Goal: Task Accomplishment & Management: Use online tool/utility

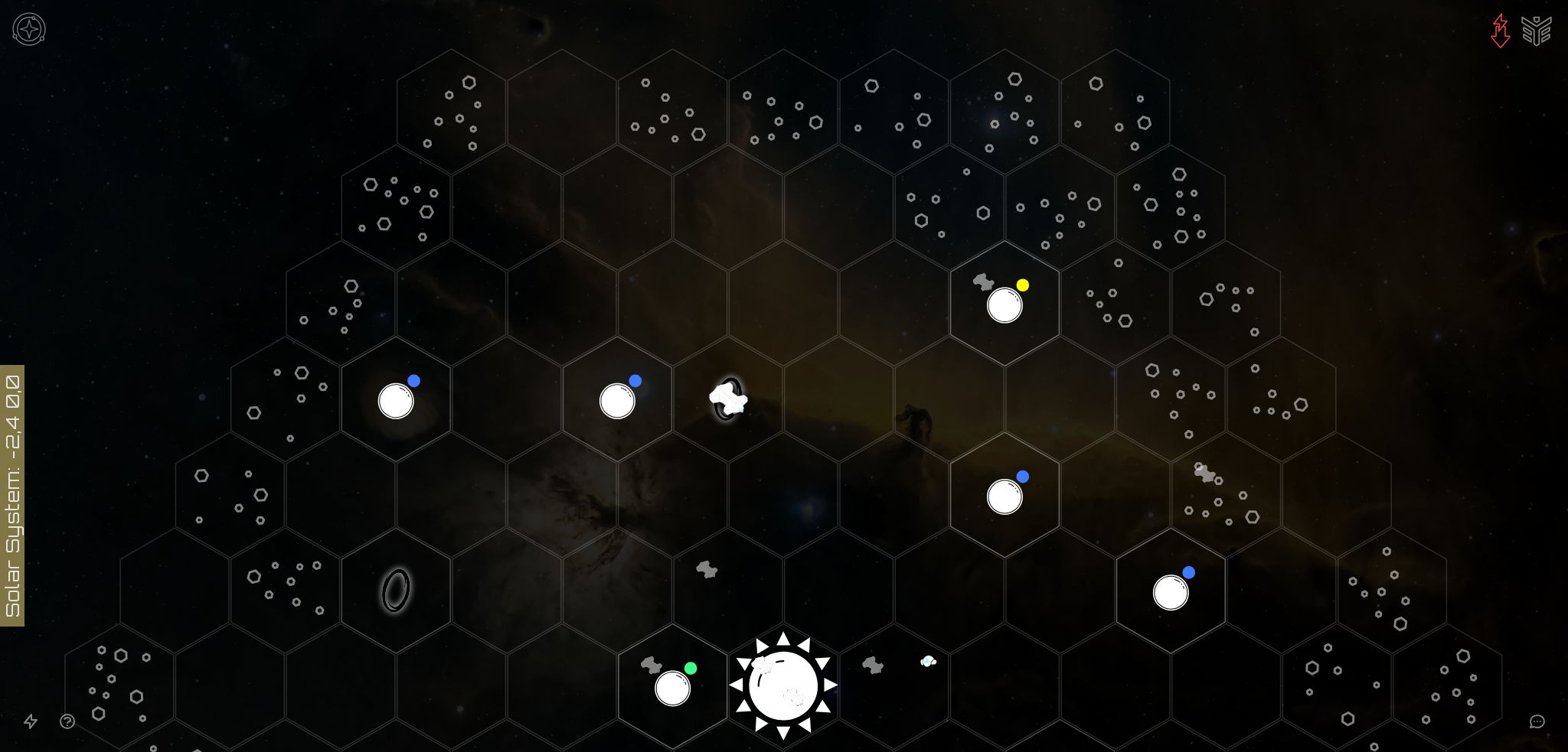
click at [724, 392] on image at bounding box center [728, 399] width 128 height 128
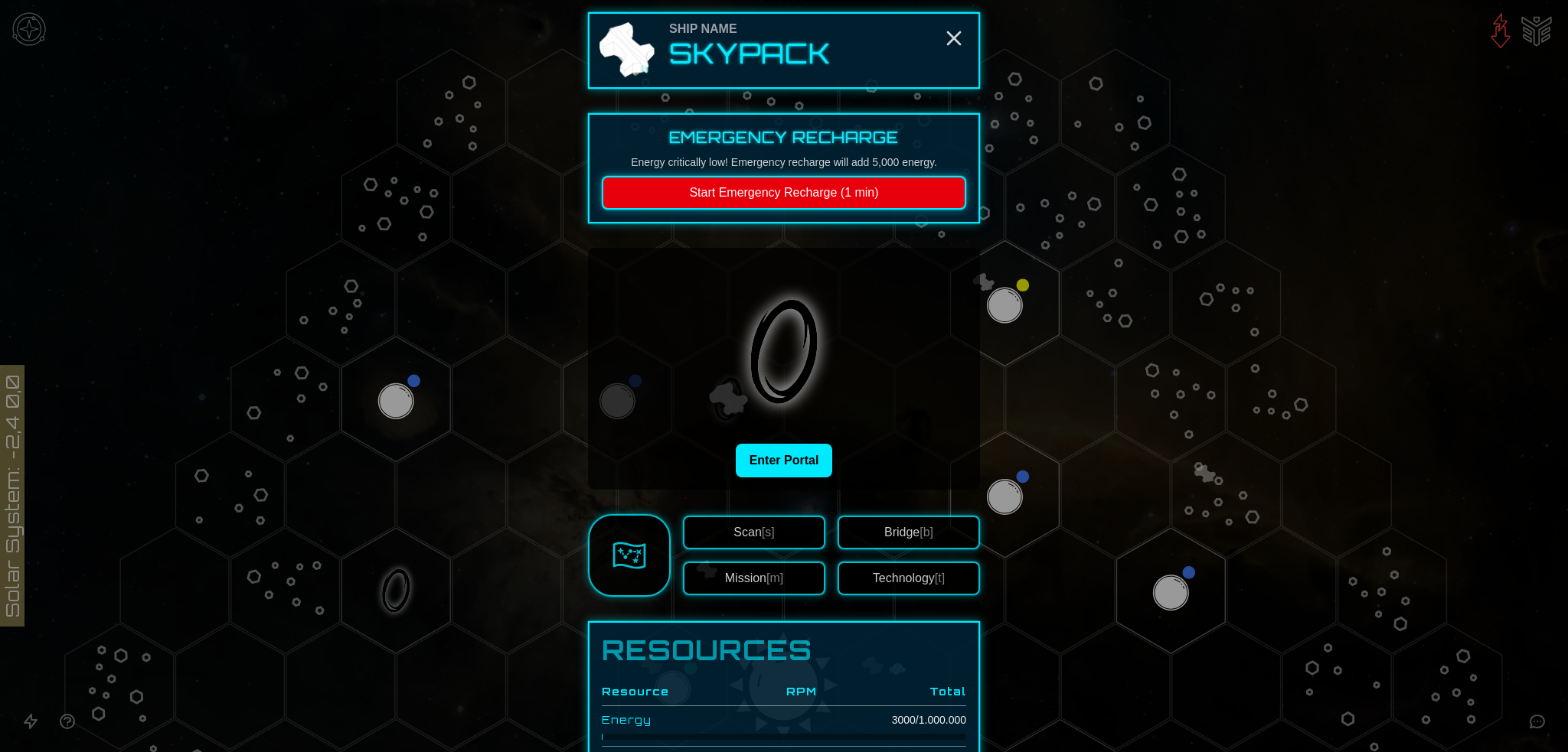
click at [770, 526] on button "Scan [s]" at bounding box center [754, 533] width 142 height 34
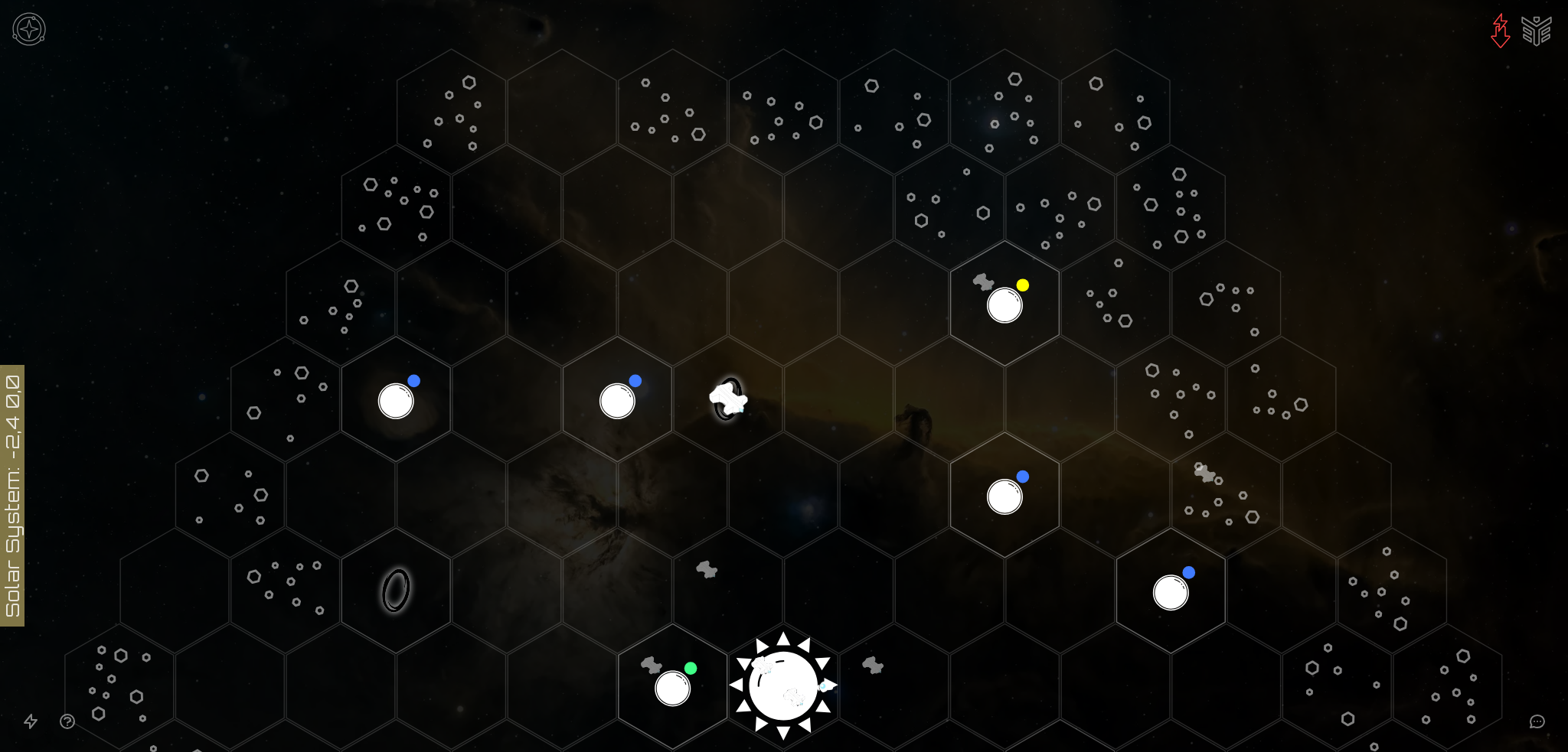
click at [711, 385] on image at bounding box center [728, 399] width 128 height 128
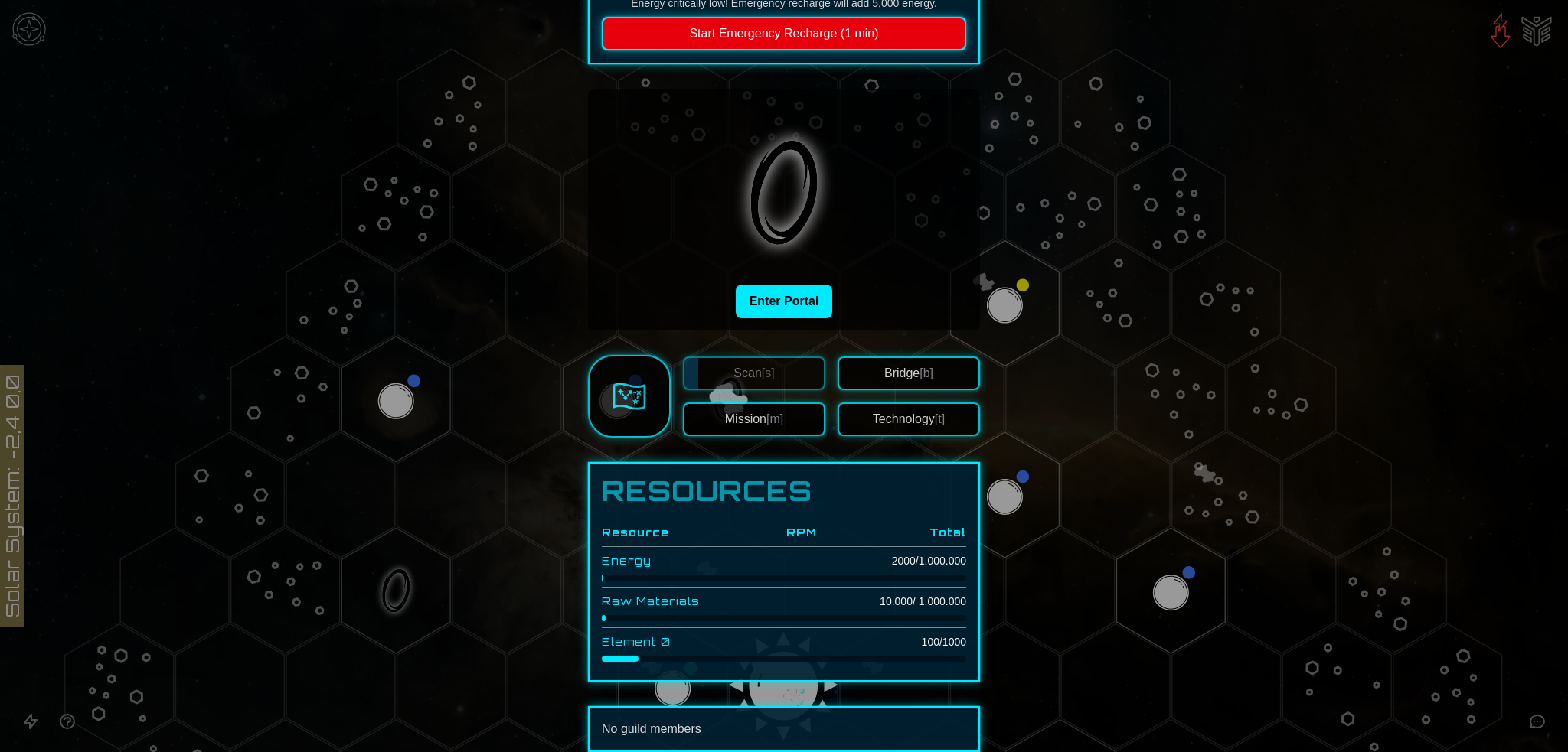
scroll to position [228, 0]
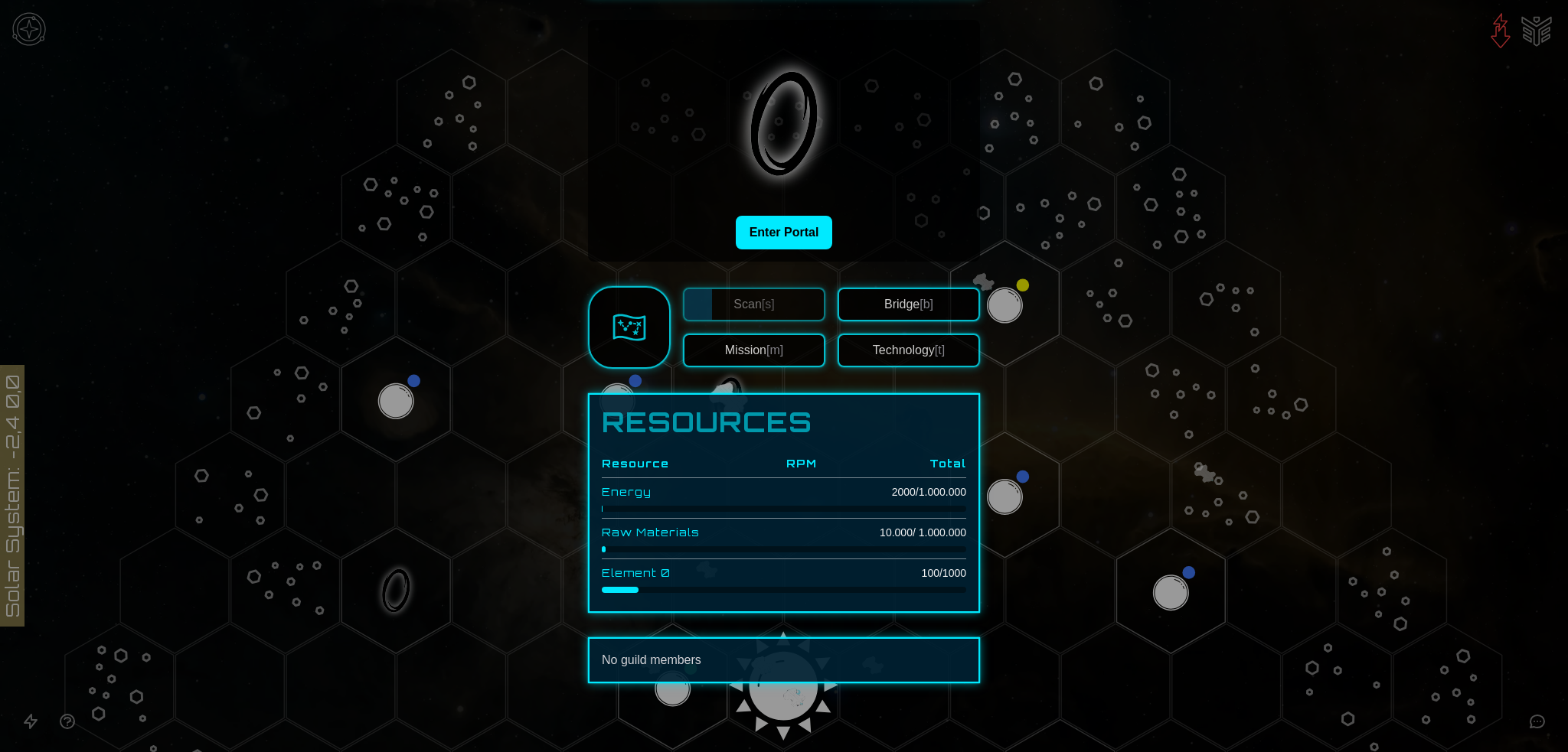
click at [896, 339] on button "Technology [t]" at bounding box center [908, 351] width 142 height 34
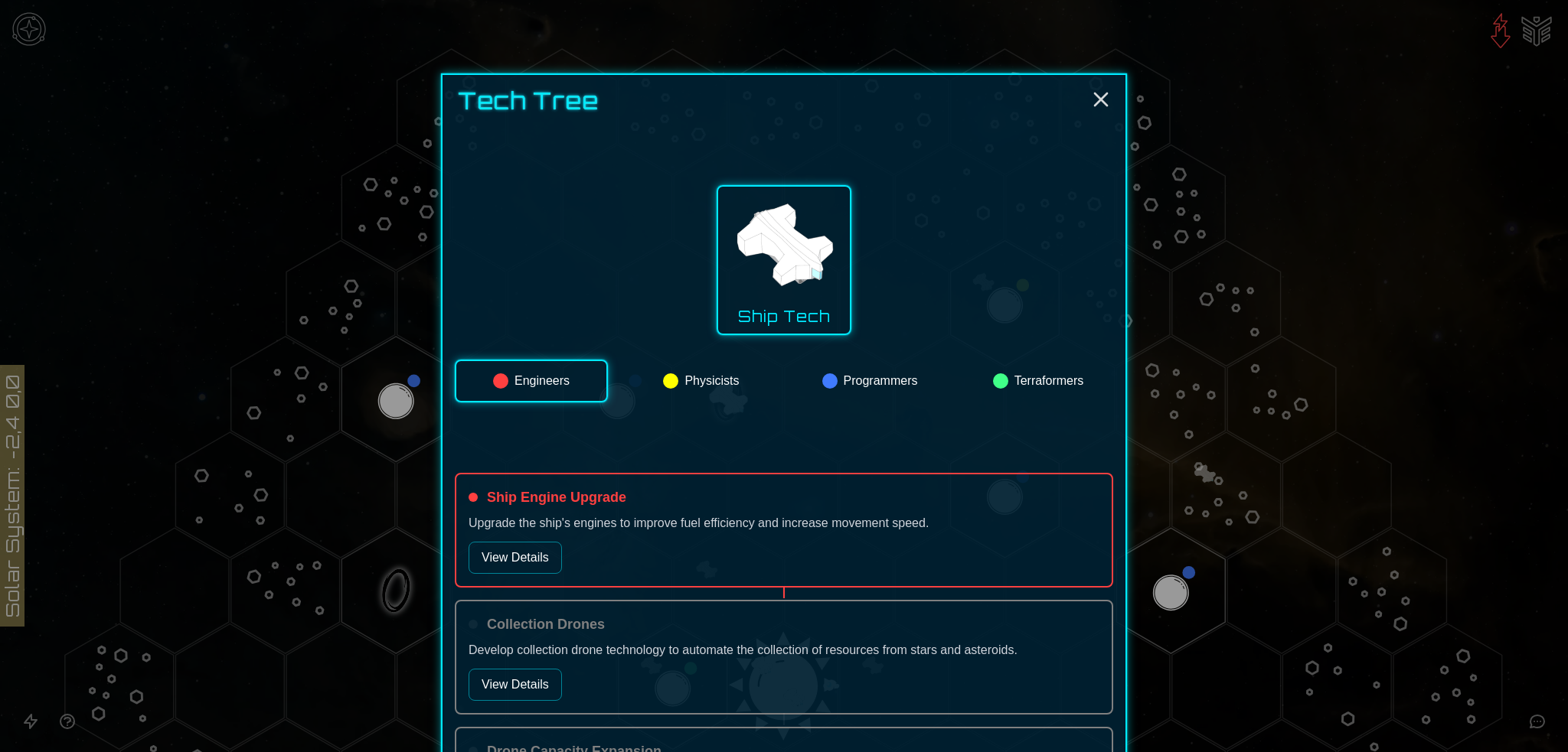
click at [523, 555] on button "View Details" at bounding box center [515, 558] width 94 height 32
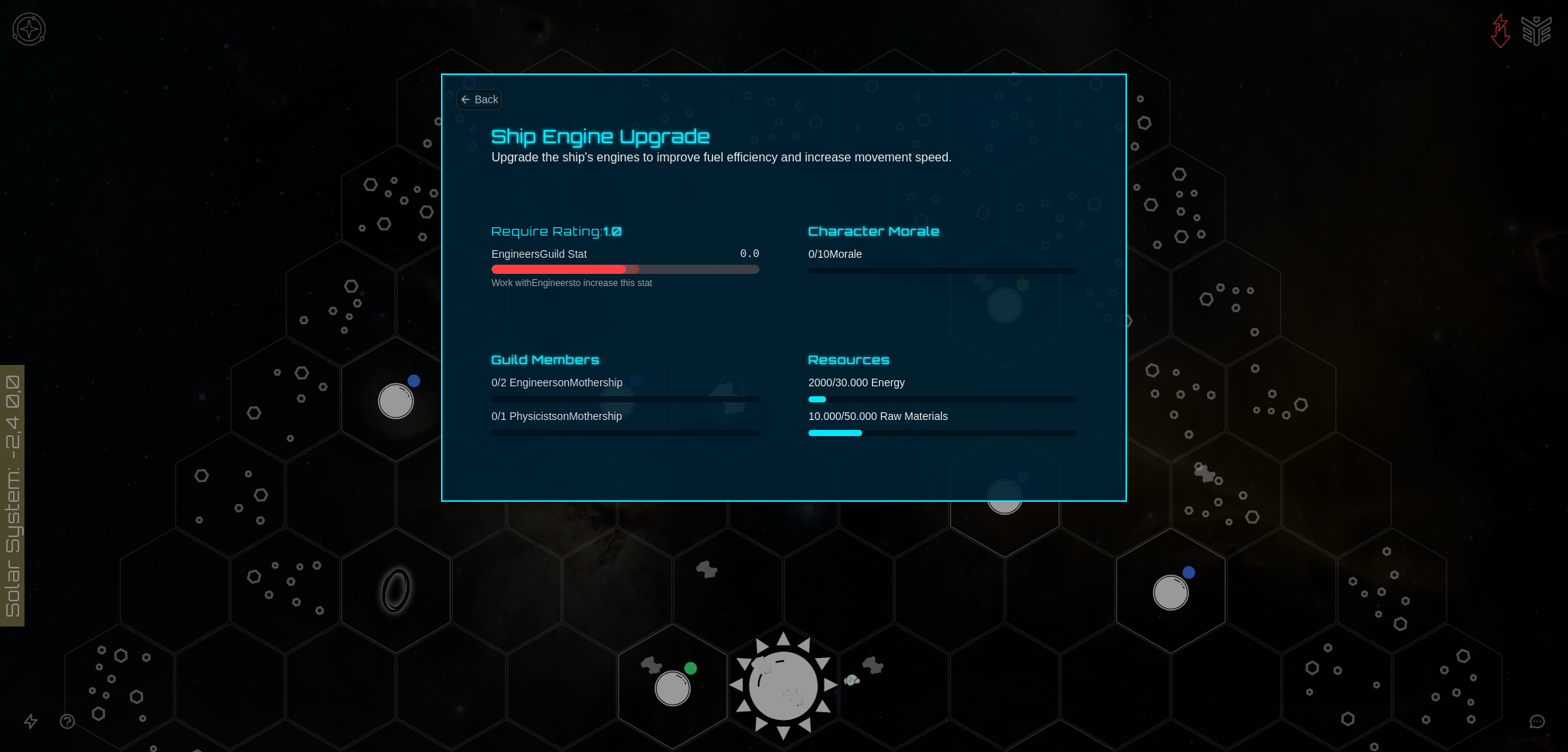
click at [489, 100] on span "Back" at bounding box center [486, 100] width 24 height 15
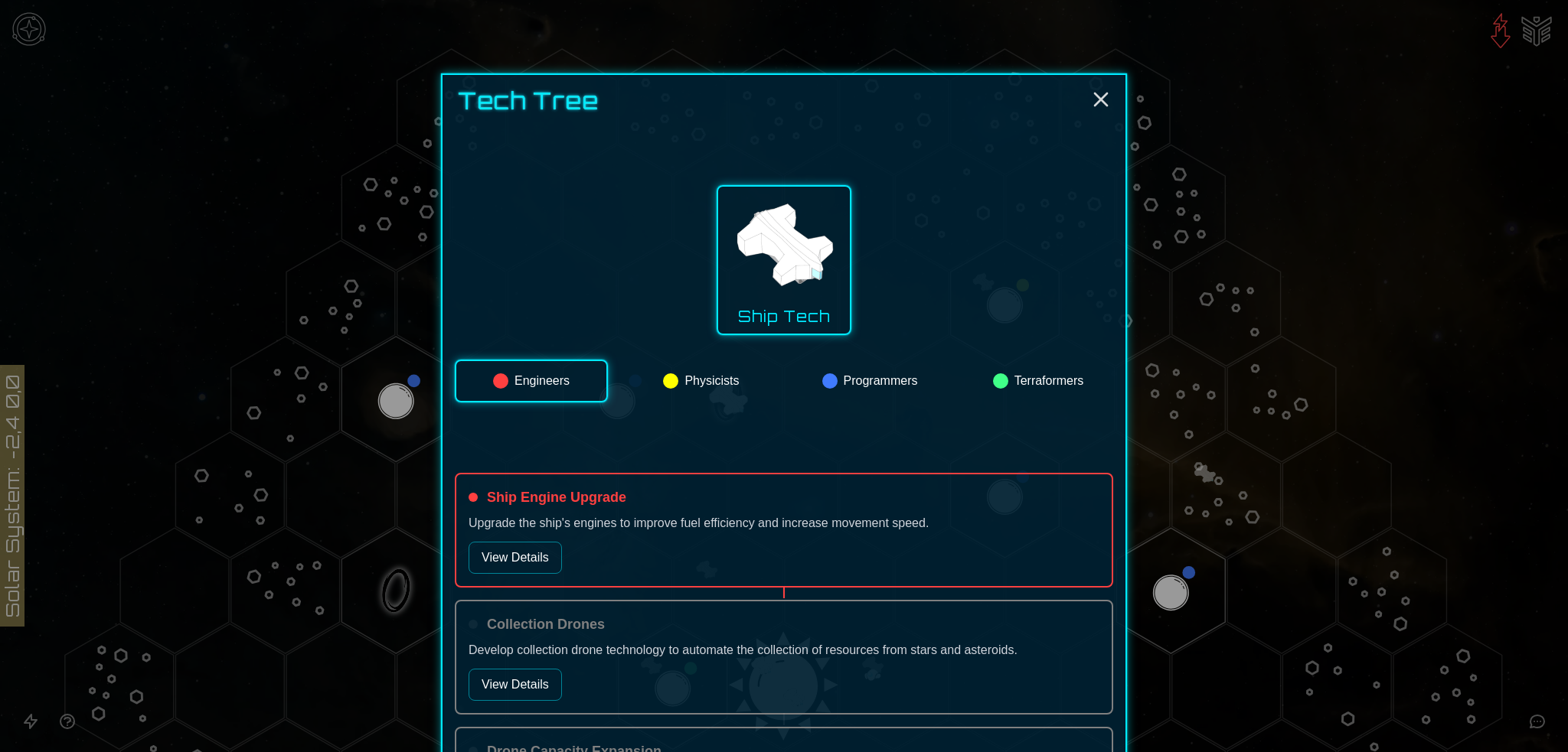
click at [697, 369] on button "Physicists" at bounding box center [701, 380] width 150 height 43
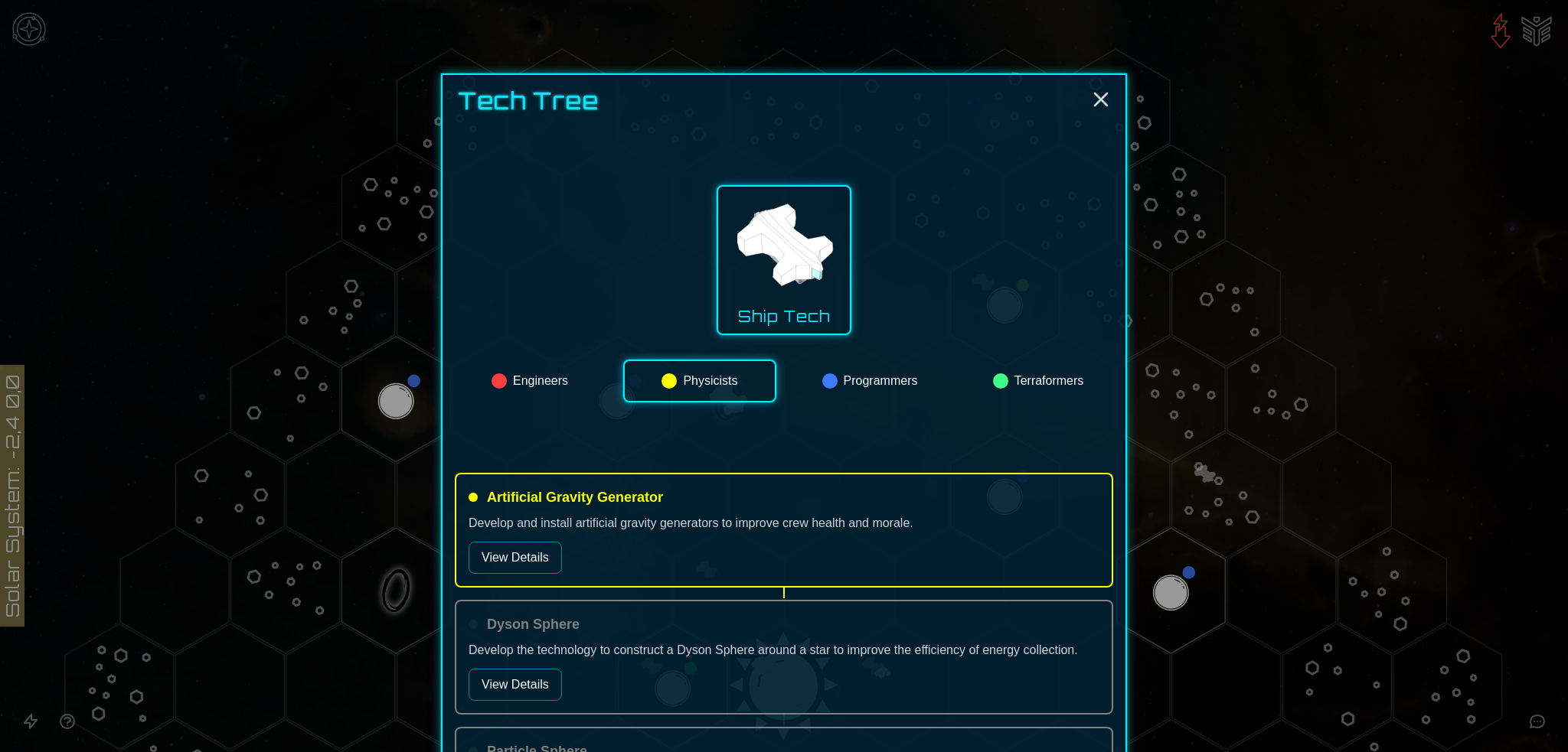
click at [507, 556] on button "View Details" at bounding box center [515, 558] width 94 height 32
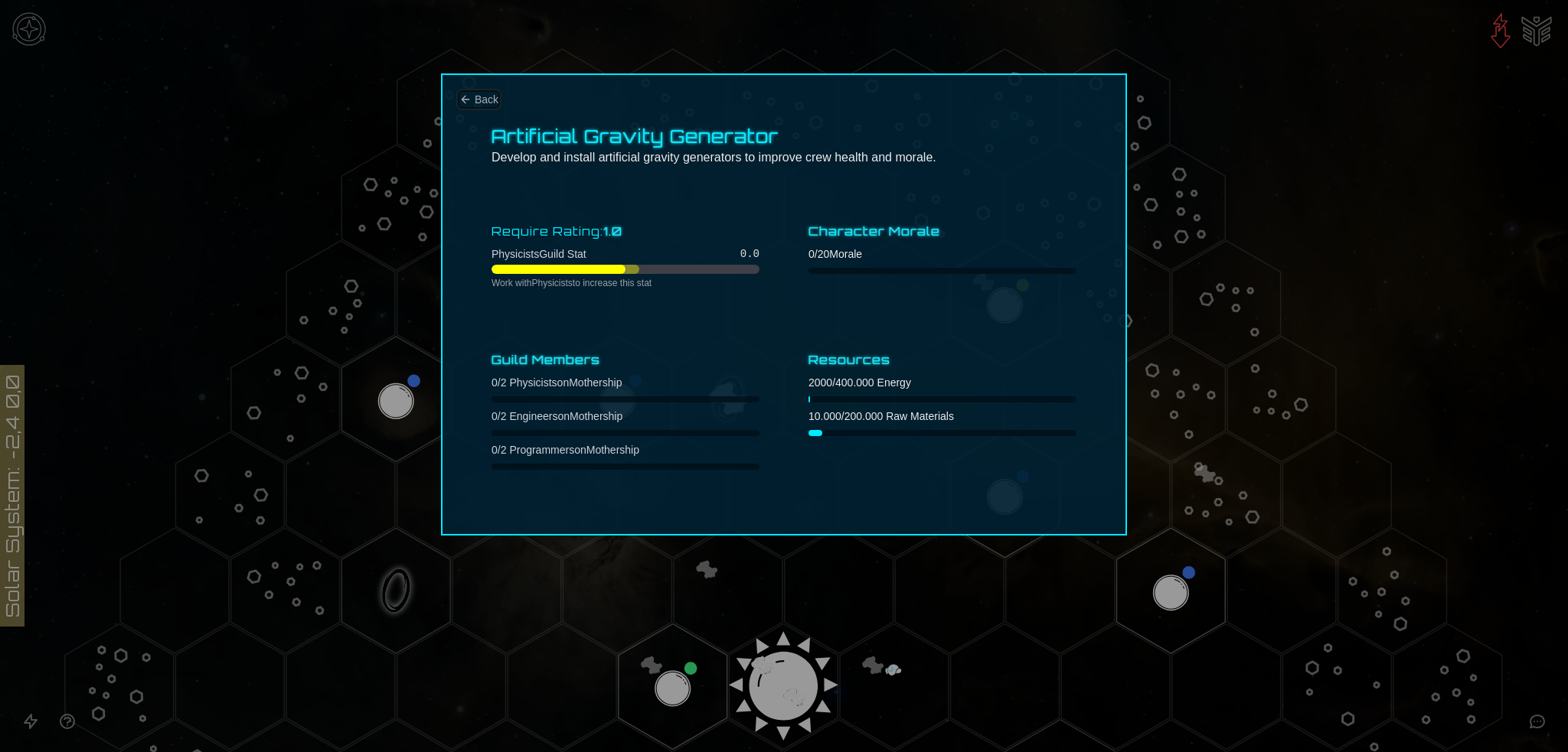
click at [478, 97] on span "Back" at bounding box center [486, 100] width 24 height 15
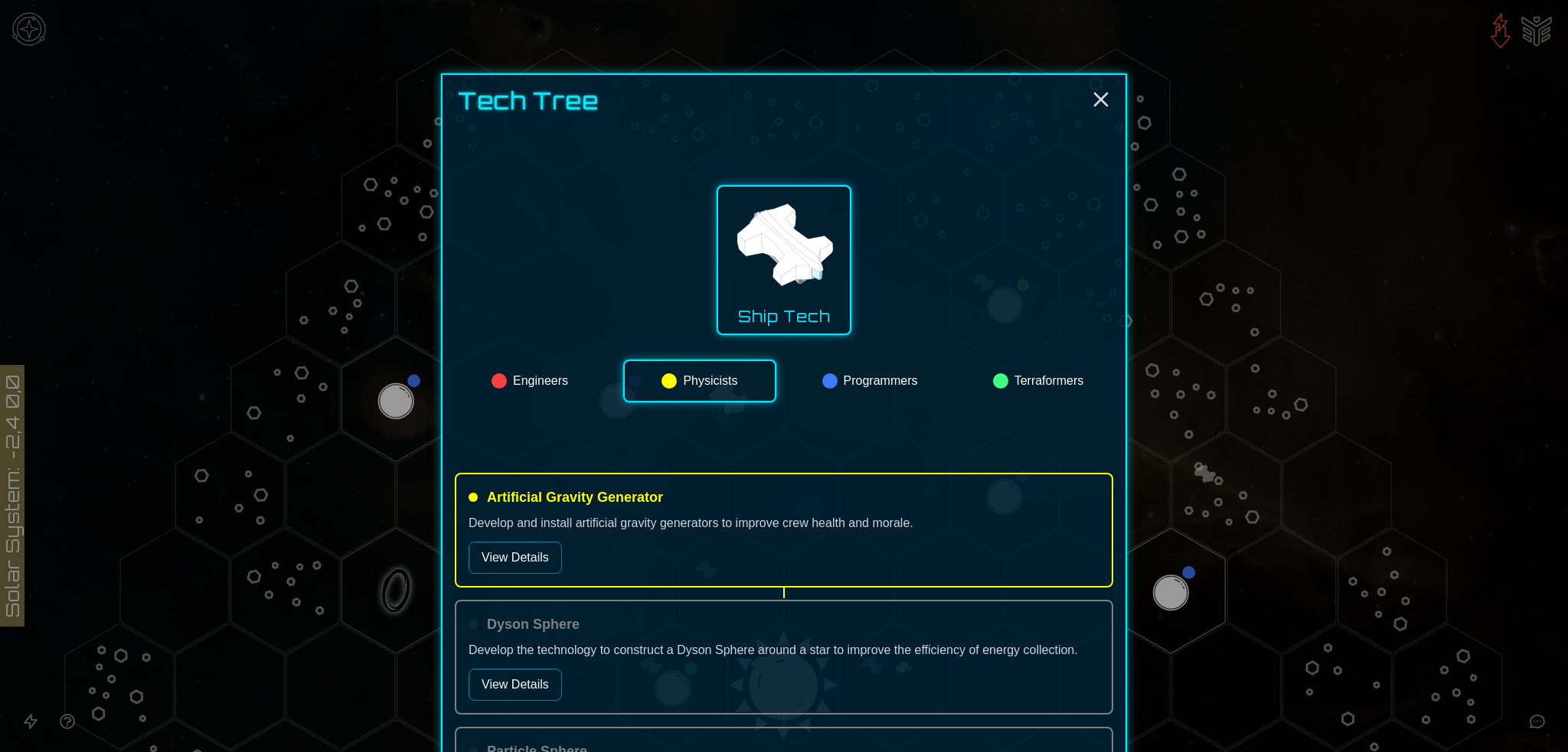
click at [865, 390] on button "Programmers" at bounding box center [870, 380] width 150 height 43
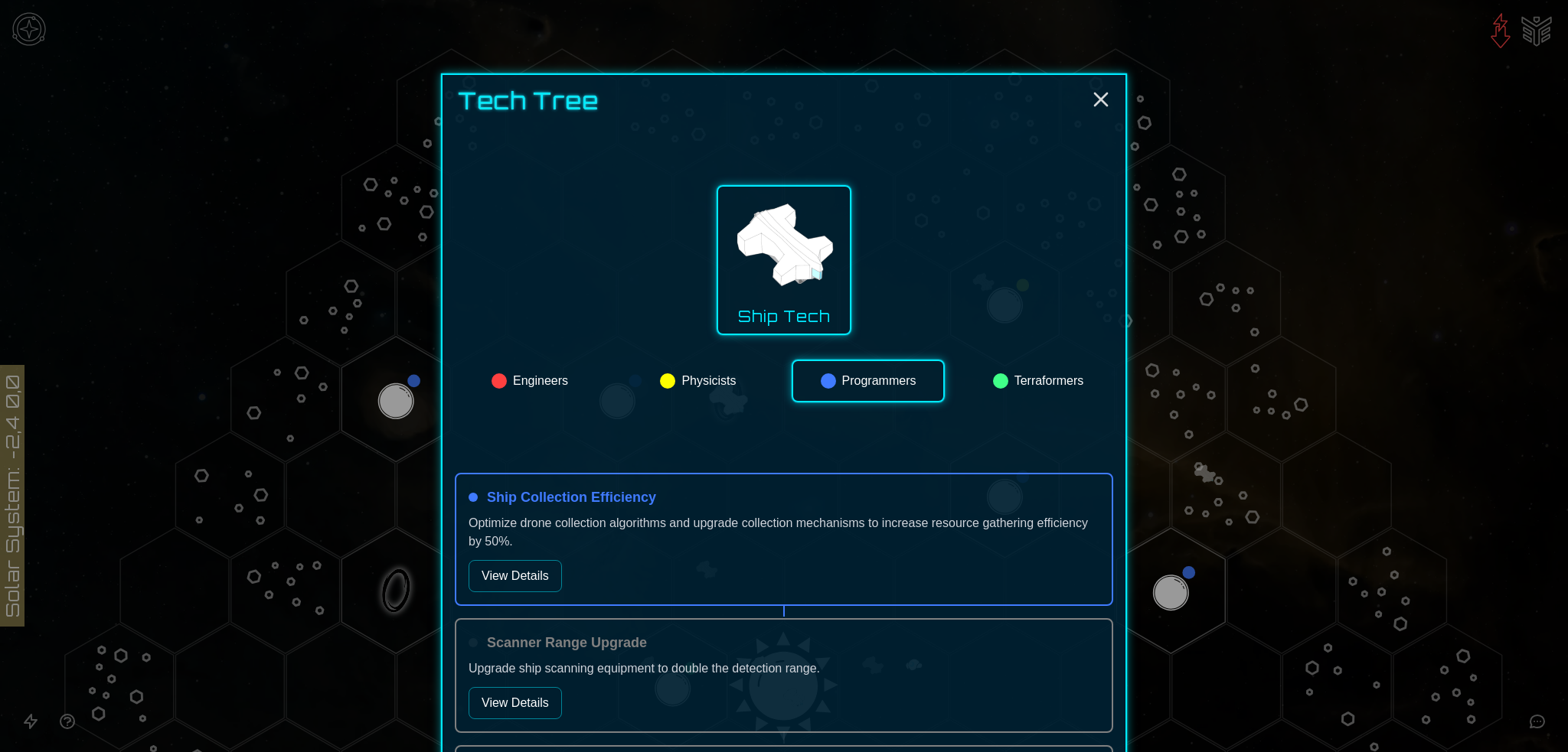
click at [1030, 387] on button "Terraformers" at bounding box center [1038, 380] width 150 height 43
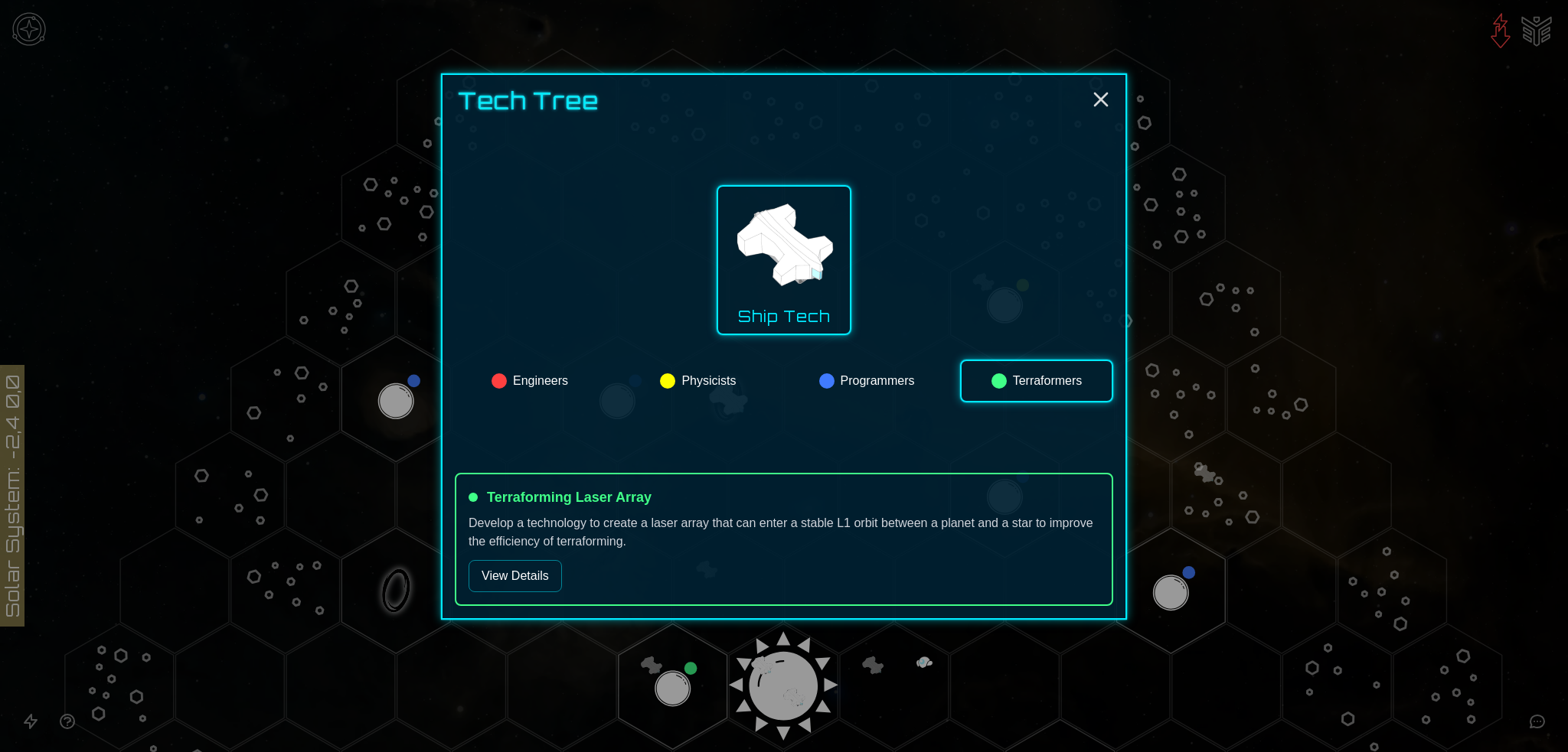
click at [569, 376] on button "Engineers" at bounding box center [530, 380] width 150 height 43
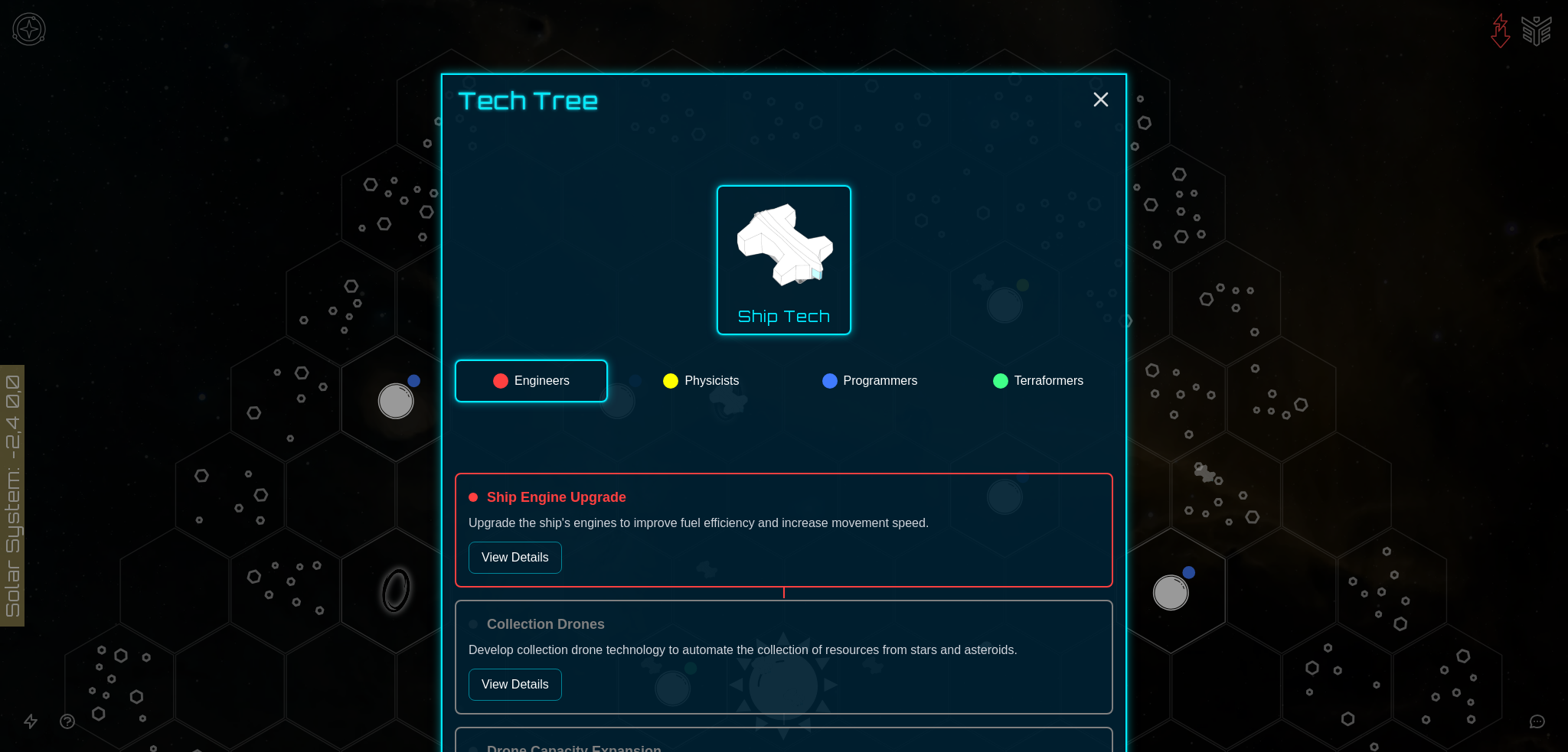
click at [514, 560] on button "View Details" at bounding box center [515, 558] width 94 height 32
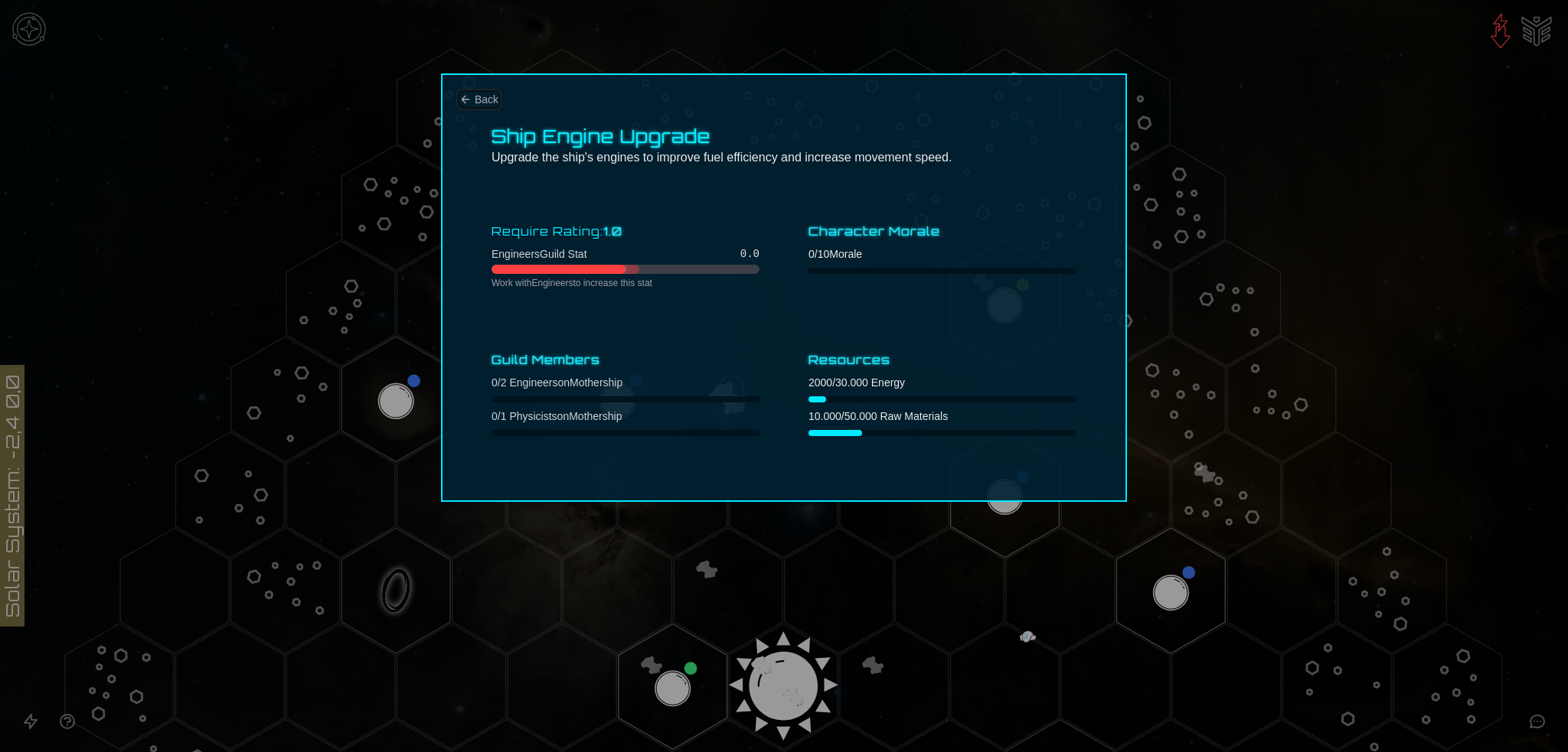
click at [472, 98] on button "Back" at bounding box center [479, 100] width 39 height 15
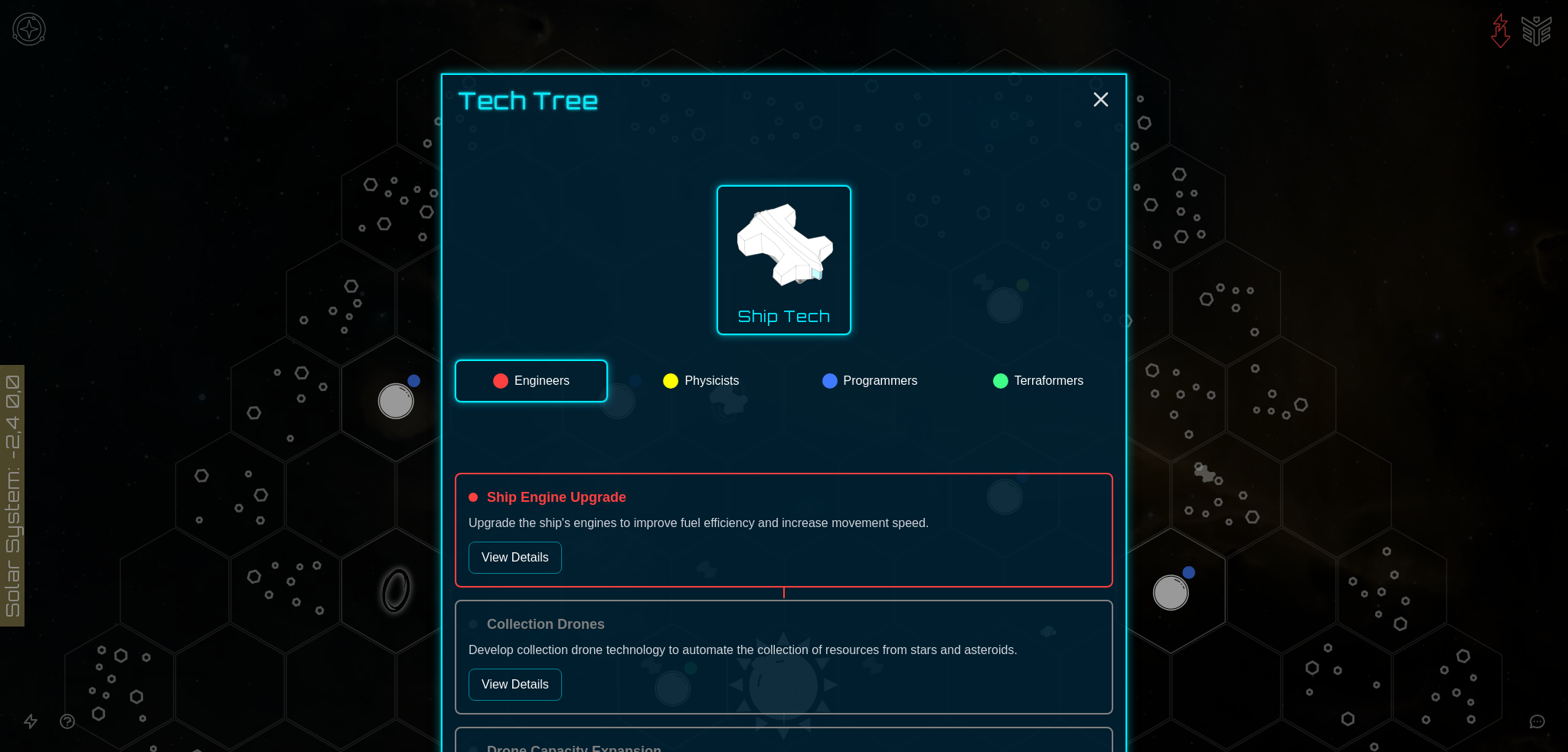
click at [769, 247] on img at bounding box center [784, 247] width 107 height 107
click at [704, 379] on button "Physicists" at bounding box center [701, 380] width 150 height 43
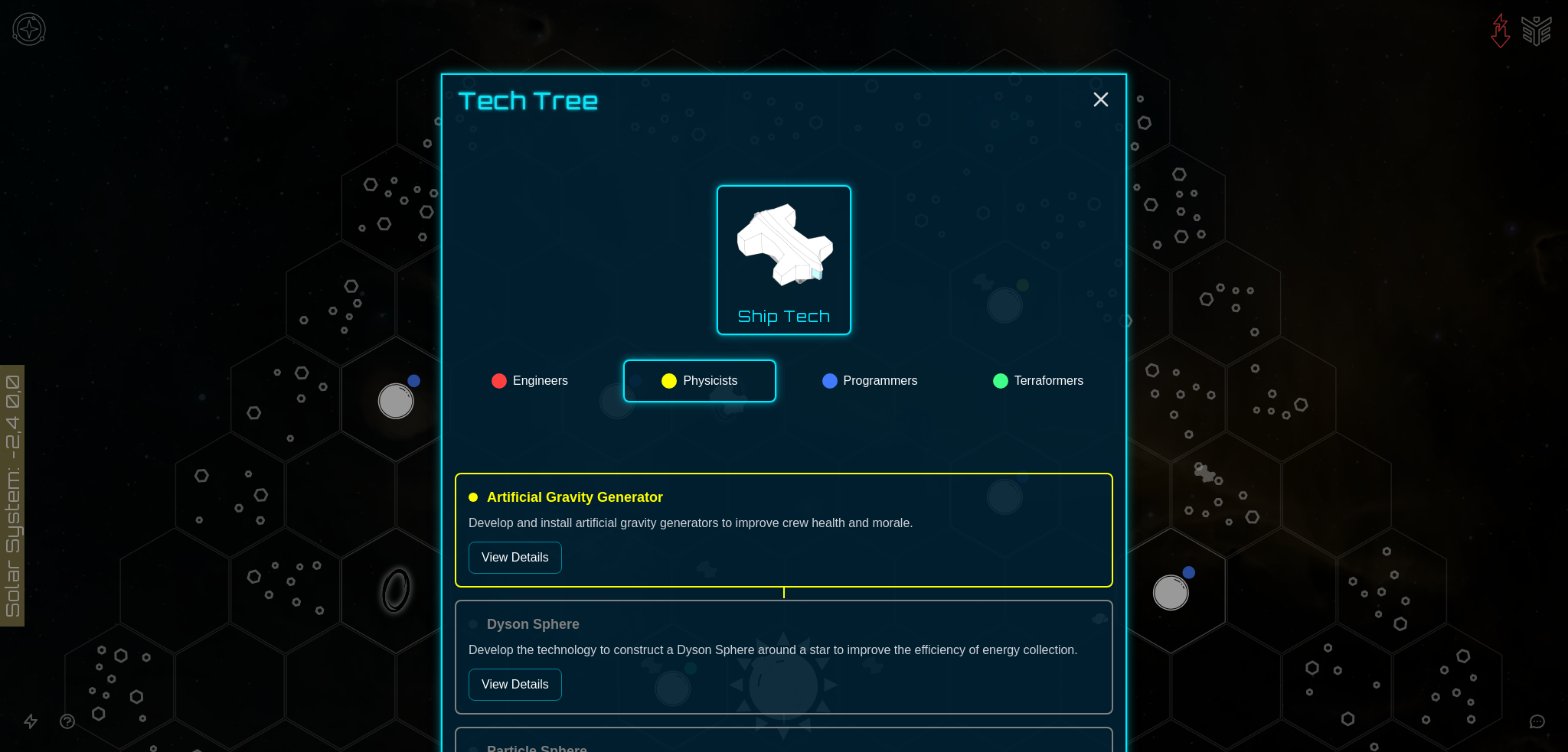
click at [874, 383] on button "Programmers" at bounding box center [870, 380] width 150 height 43
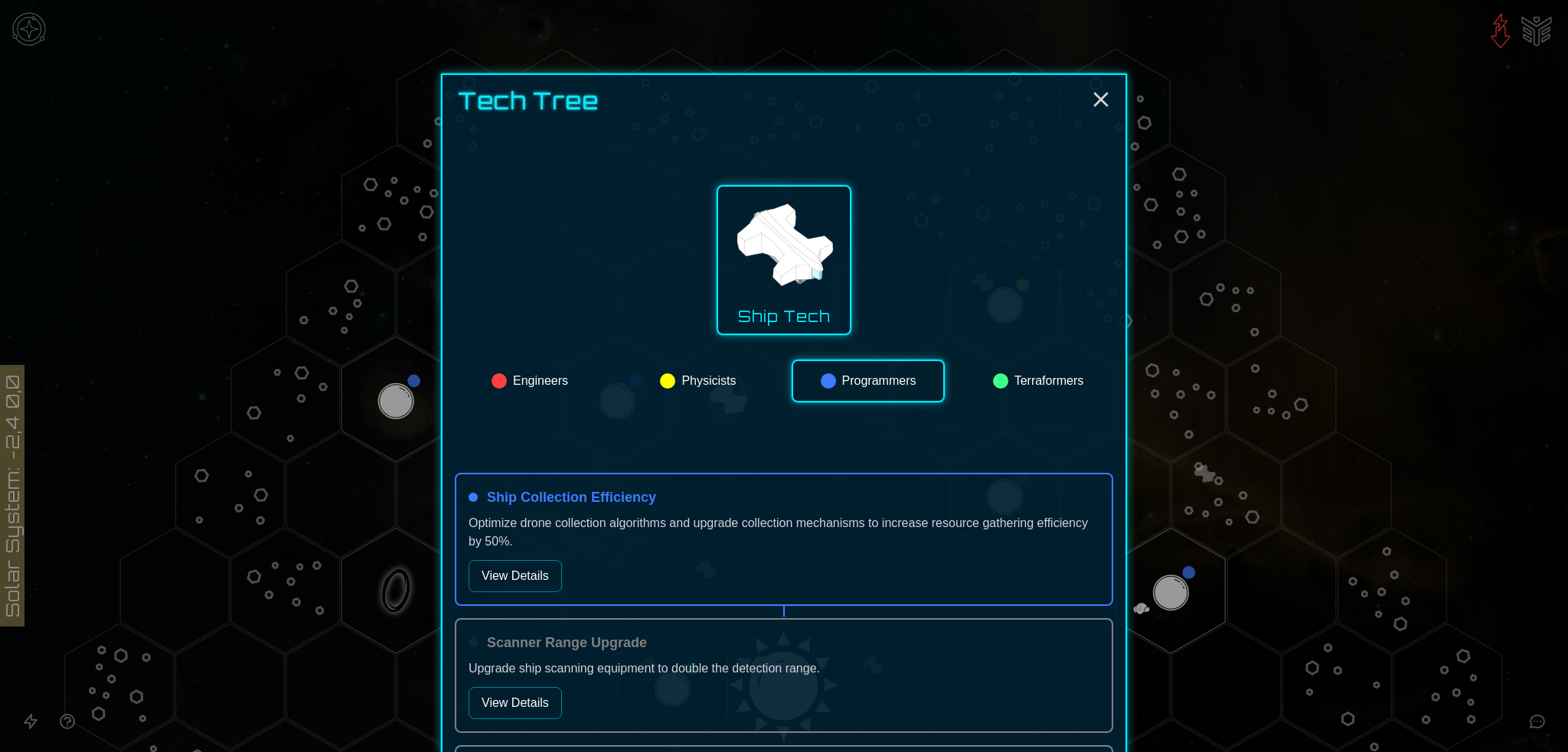
click at [528, 573] on button "View Details" at bounding box center [515, 577] width 94 height 32
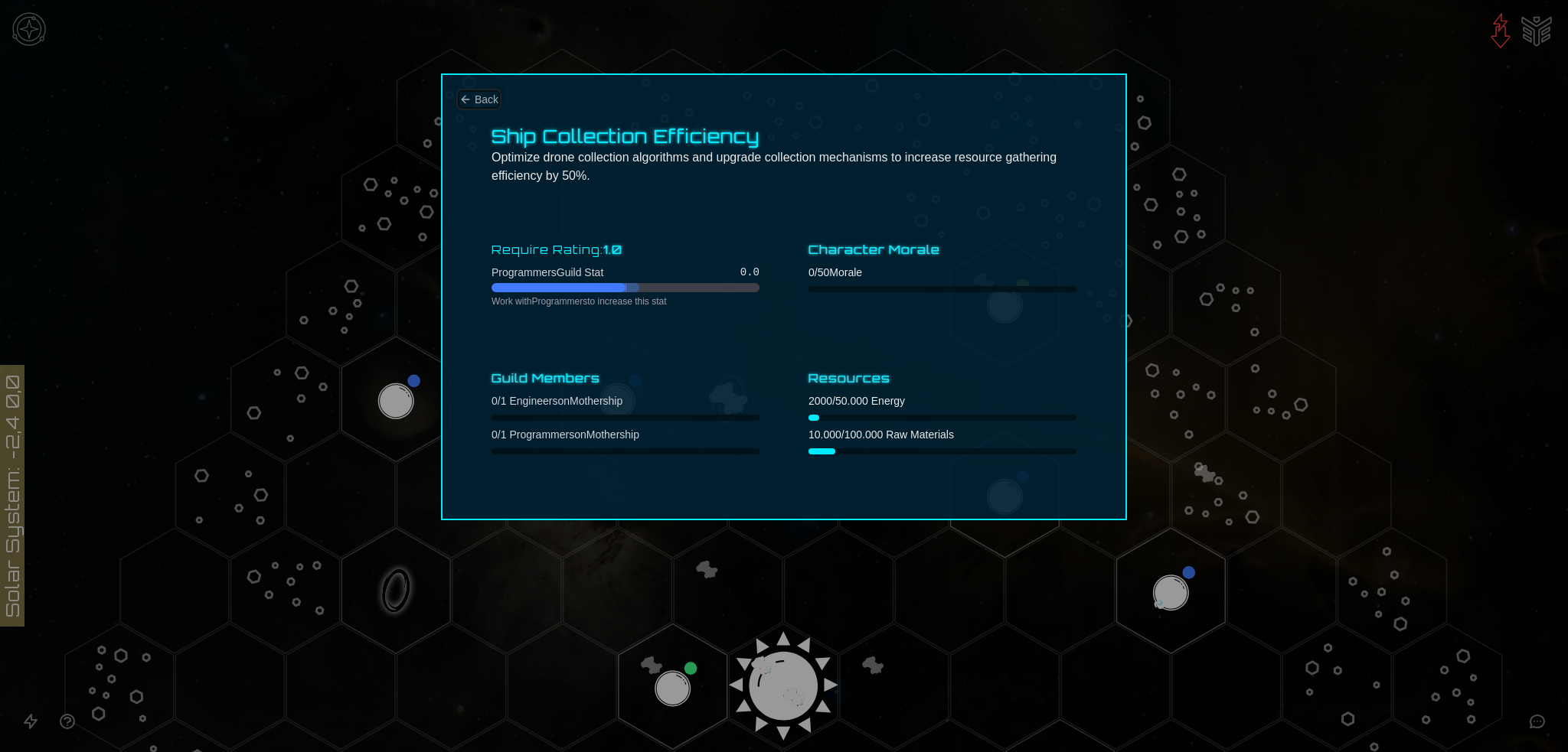
click at [478, 103] on span "Back" at bounding box center [486, 100] width 24 height 15
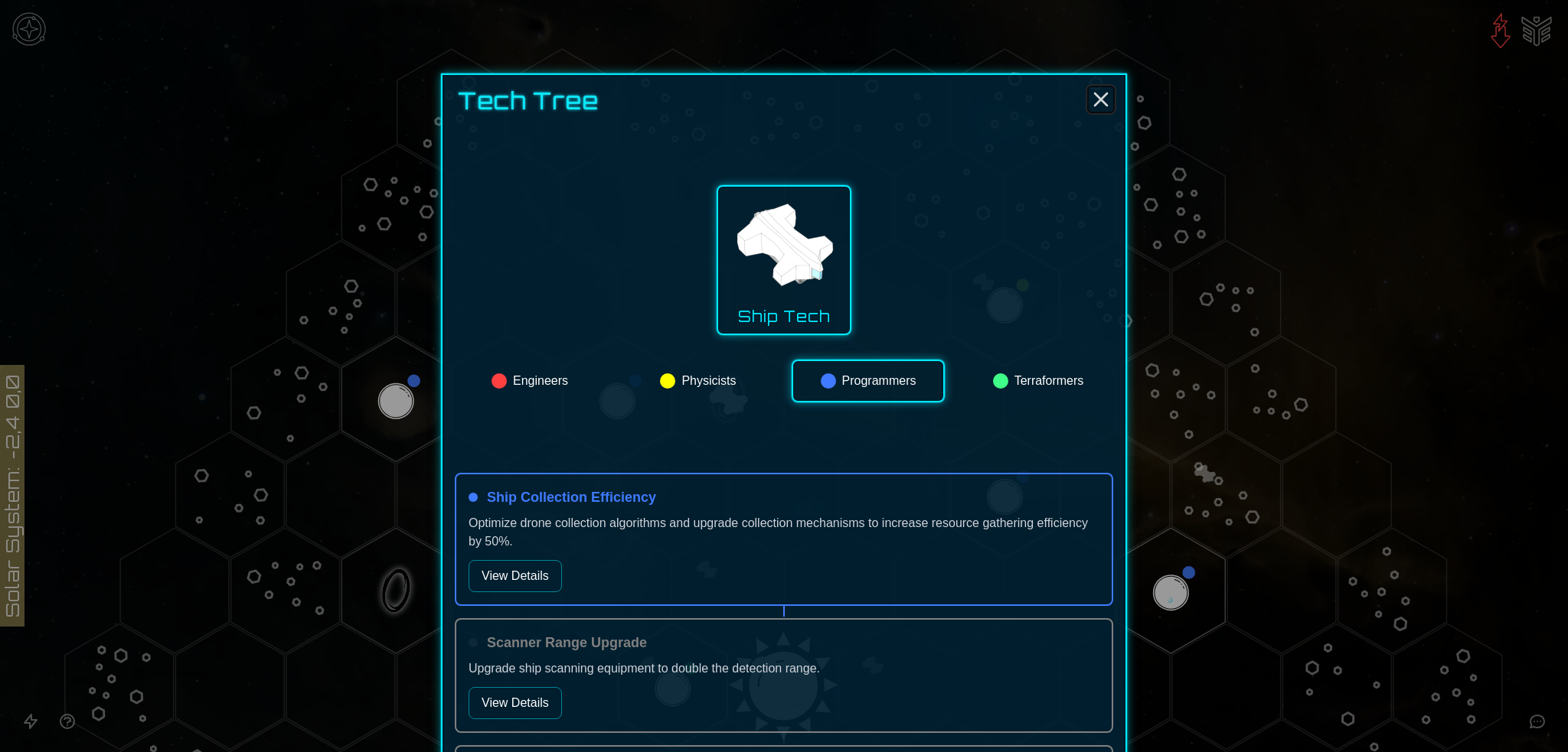
click at [1100, 94] on line "Close" at bounding box center [1101, 100] width 12 height 12
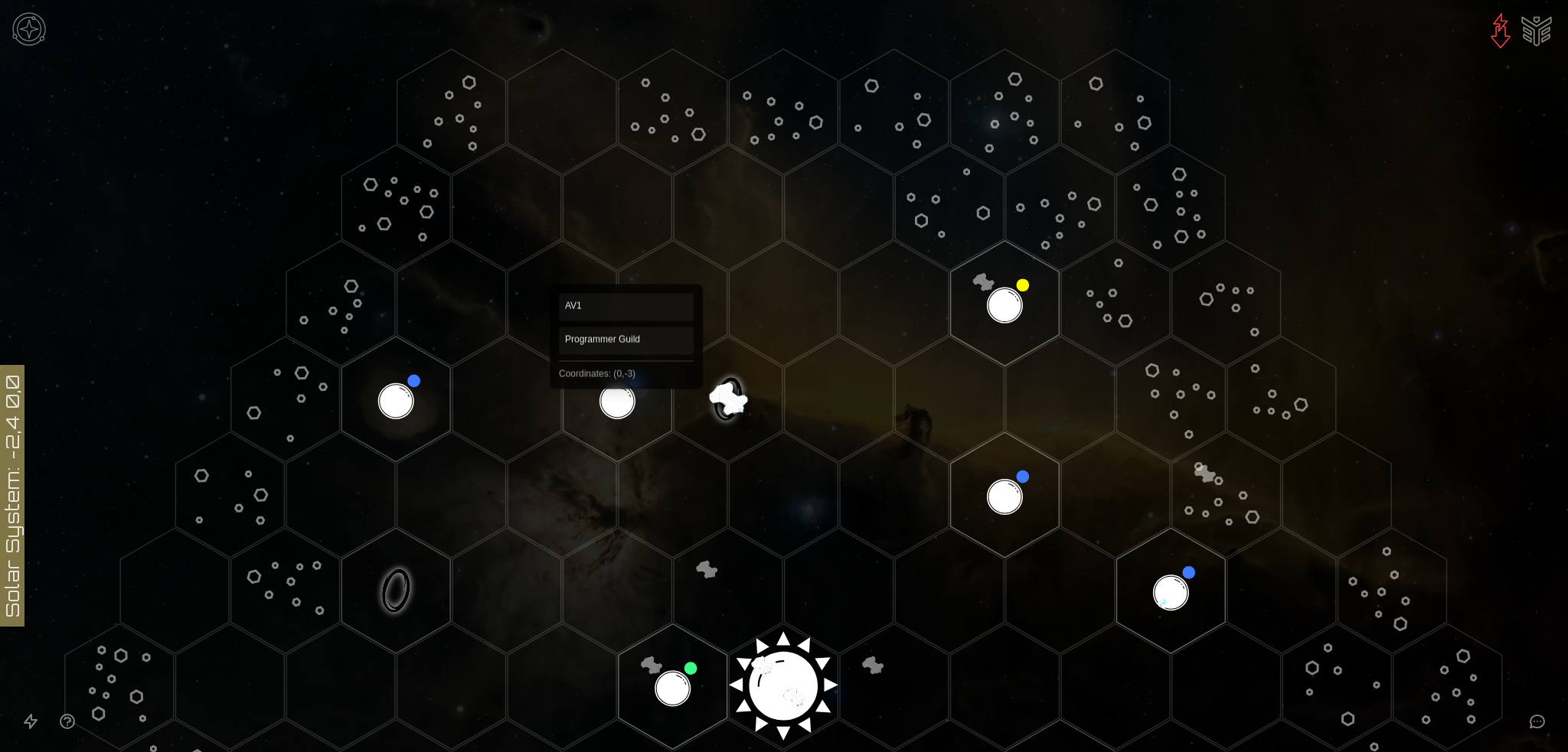
click at [626, 394] on polygon "Hex at coordinates 0,-3, clickable" at bounding box center [618, 400] width 109 height 125
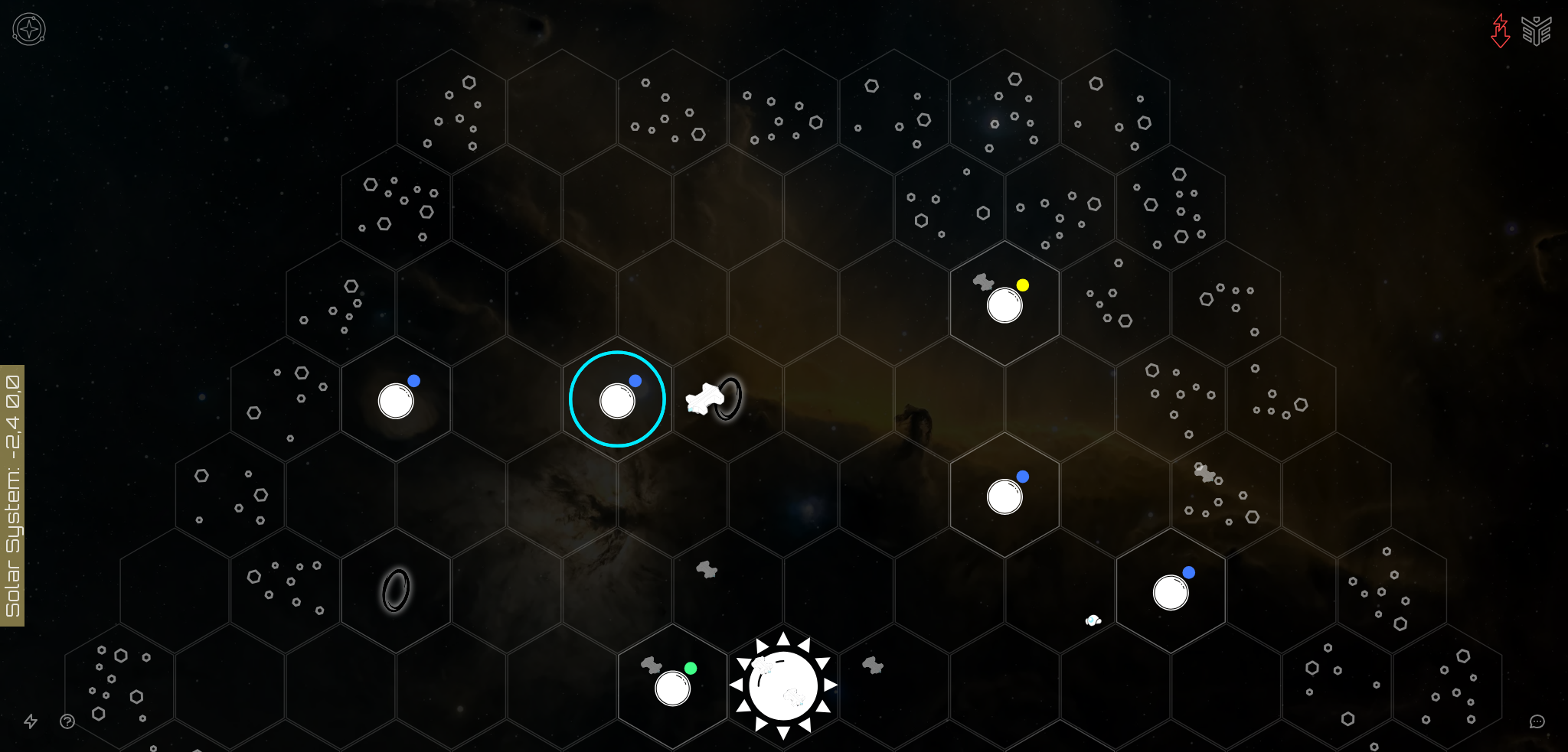
drag, startPoint x: 614, startPoint y: 382, endPoint x: 1293, endPoint y: 58, distance: 752.3
click at [1293, 58] on icon at bounding box center [784, 686] width 1568 height 1373
click at [614, 394] on image at bounding box center [617, 399] width 128 height 128
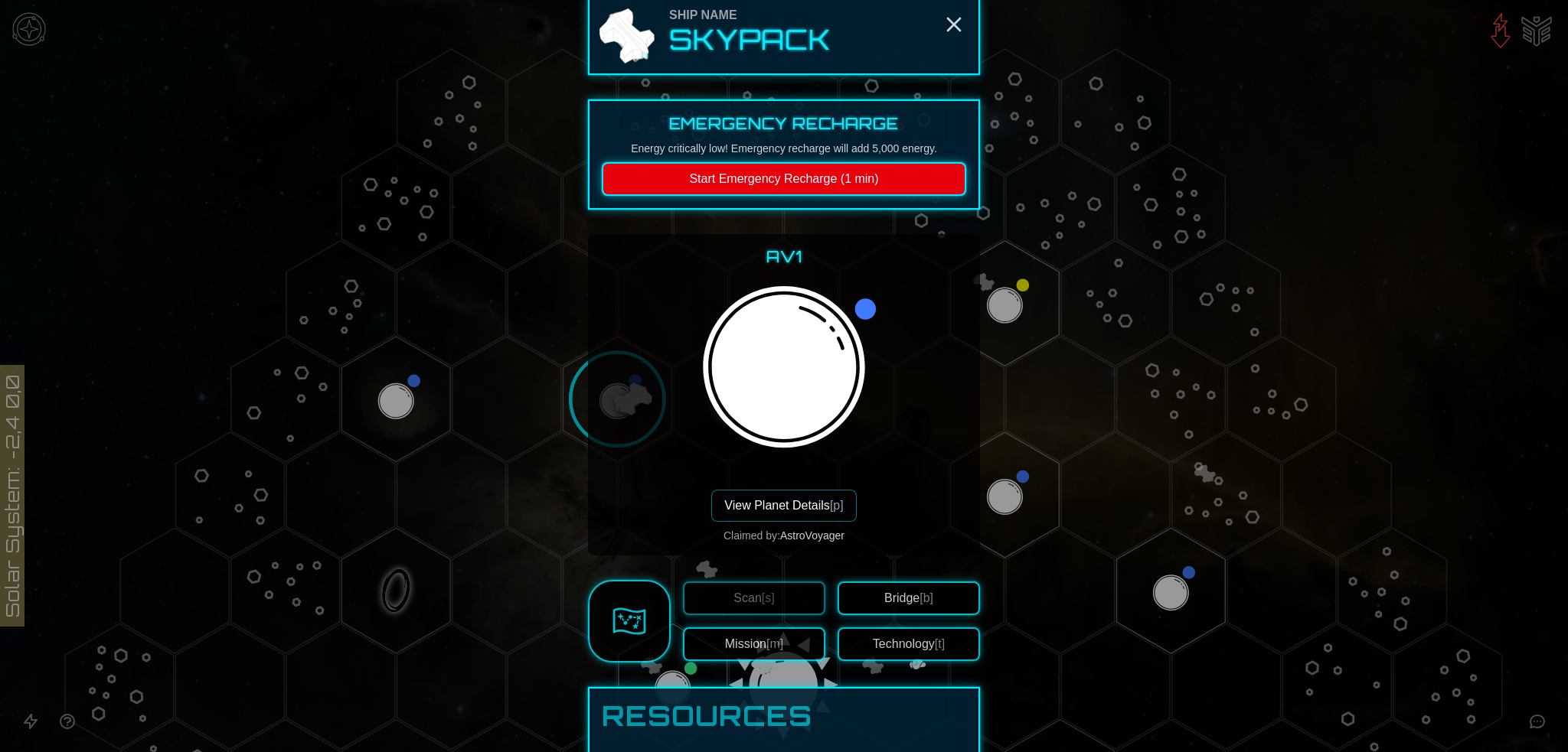
scroll to position [0, 0]
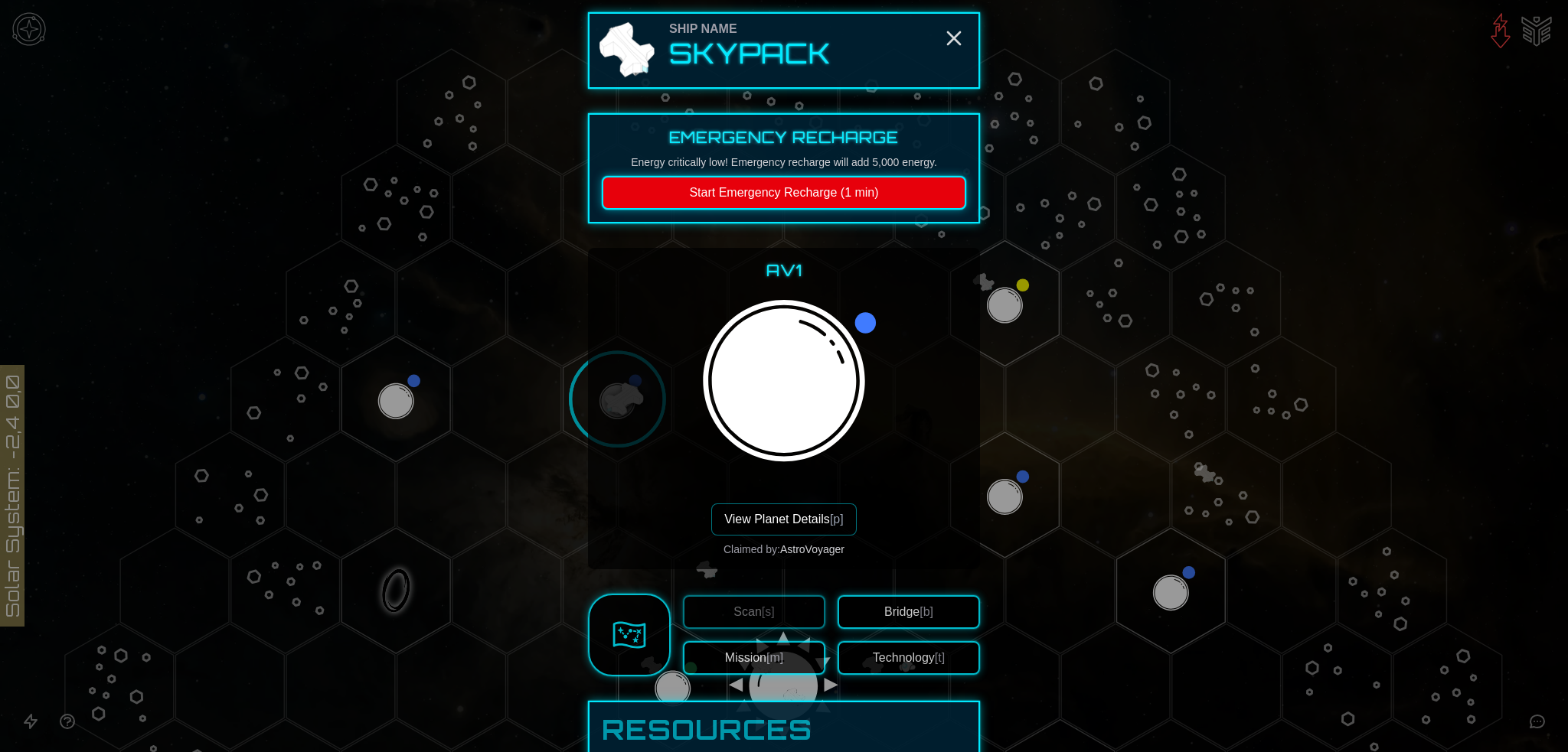
click at [770, 512] on button "View Planet Details [p]" at bounding box center [783, 520] width 145 height 32
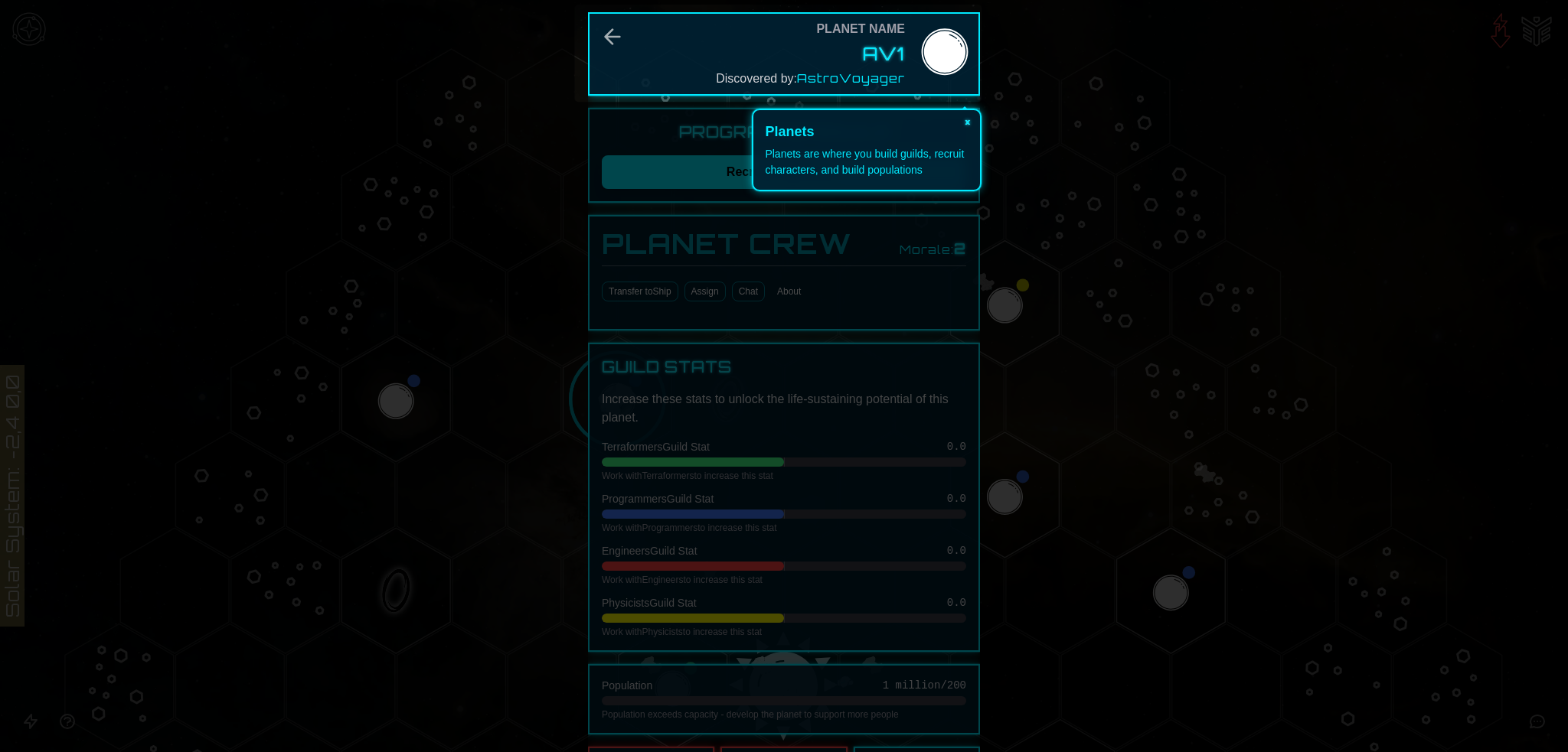
click at [968, 122] on button "×" at bounding box center [968, 121] width 25 height 22
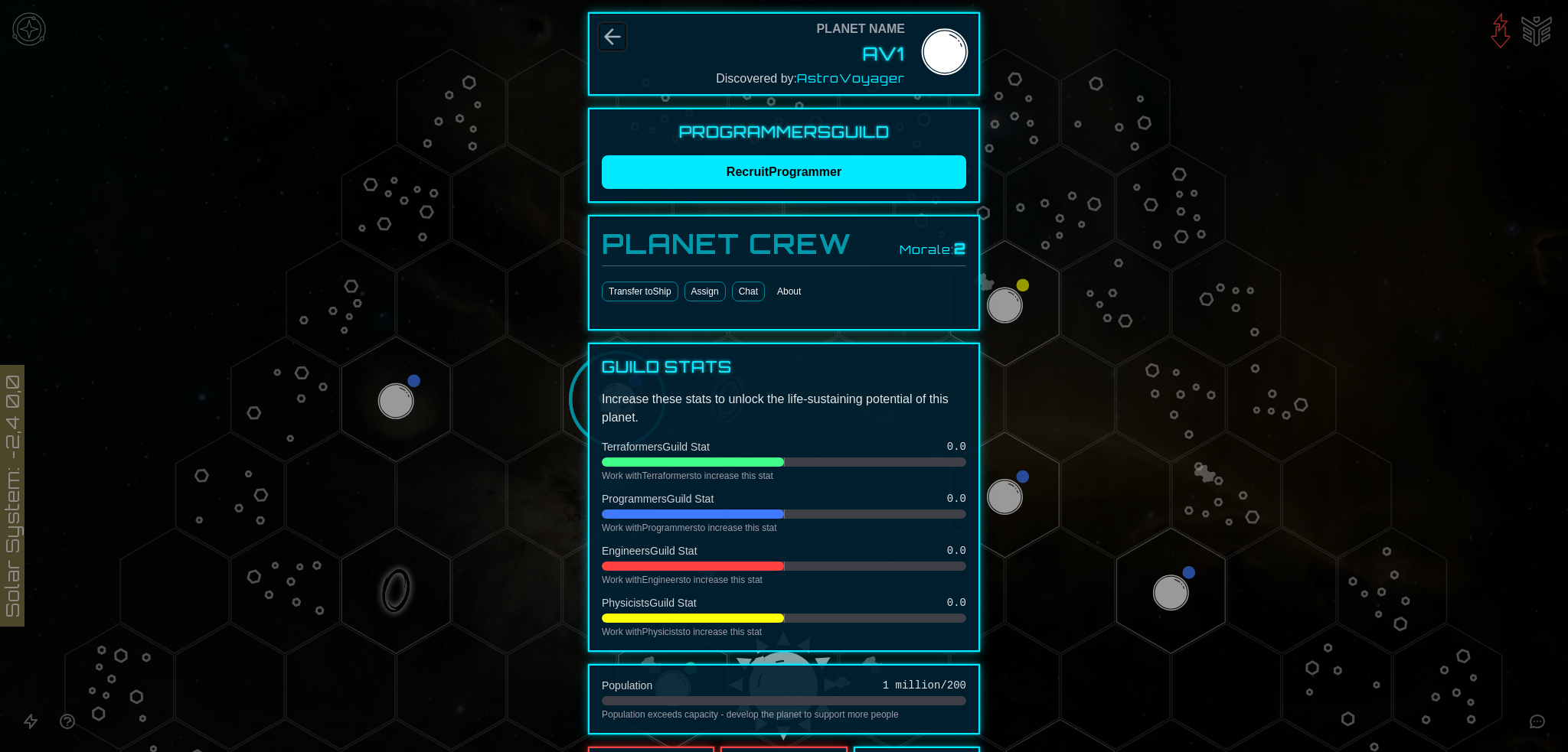
click at [606, 35] on icon "Back" at bounding box center [612, 37] width 25 height 25
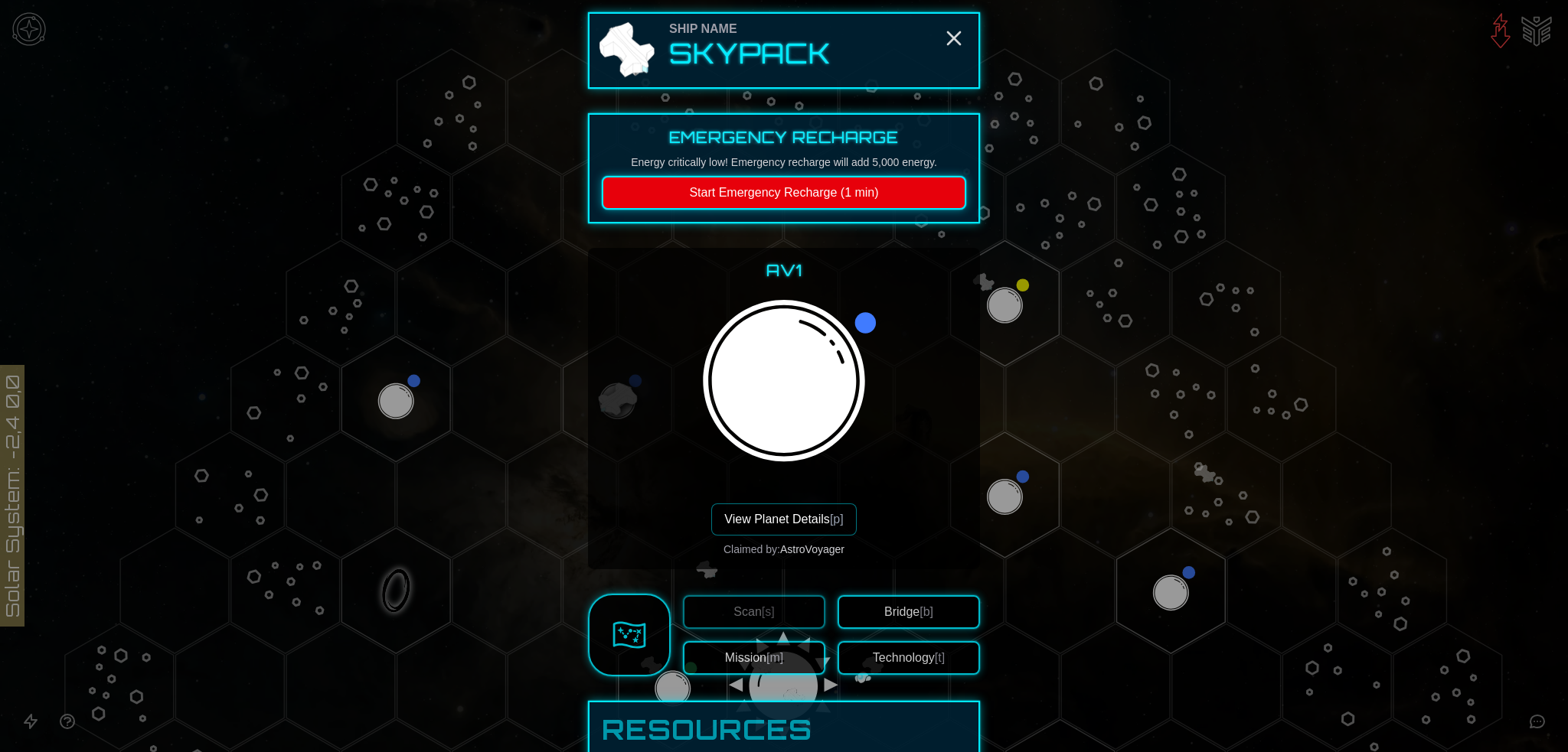
click at [899, 655] on button "Technology [t]" at bounding box center [908, 658] width 142 height 34
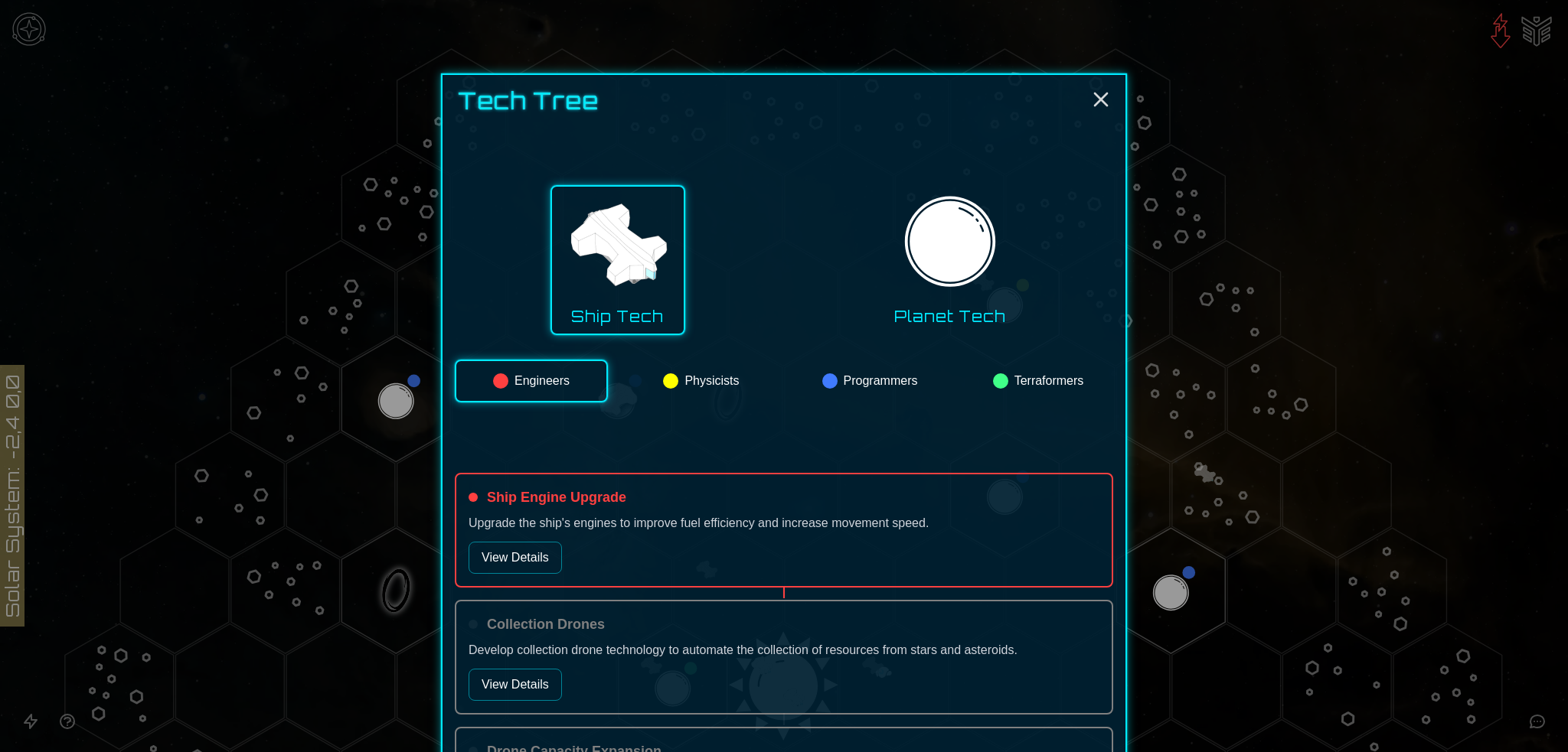
click at [874, 376] on button "Programmers" at bounding box center [870, 380] width 150 height 43
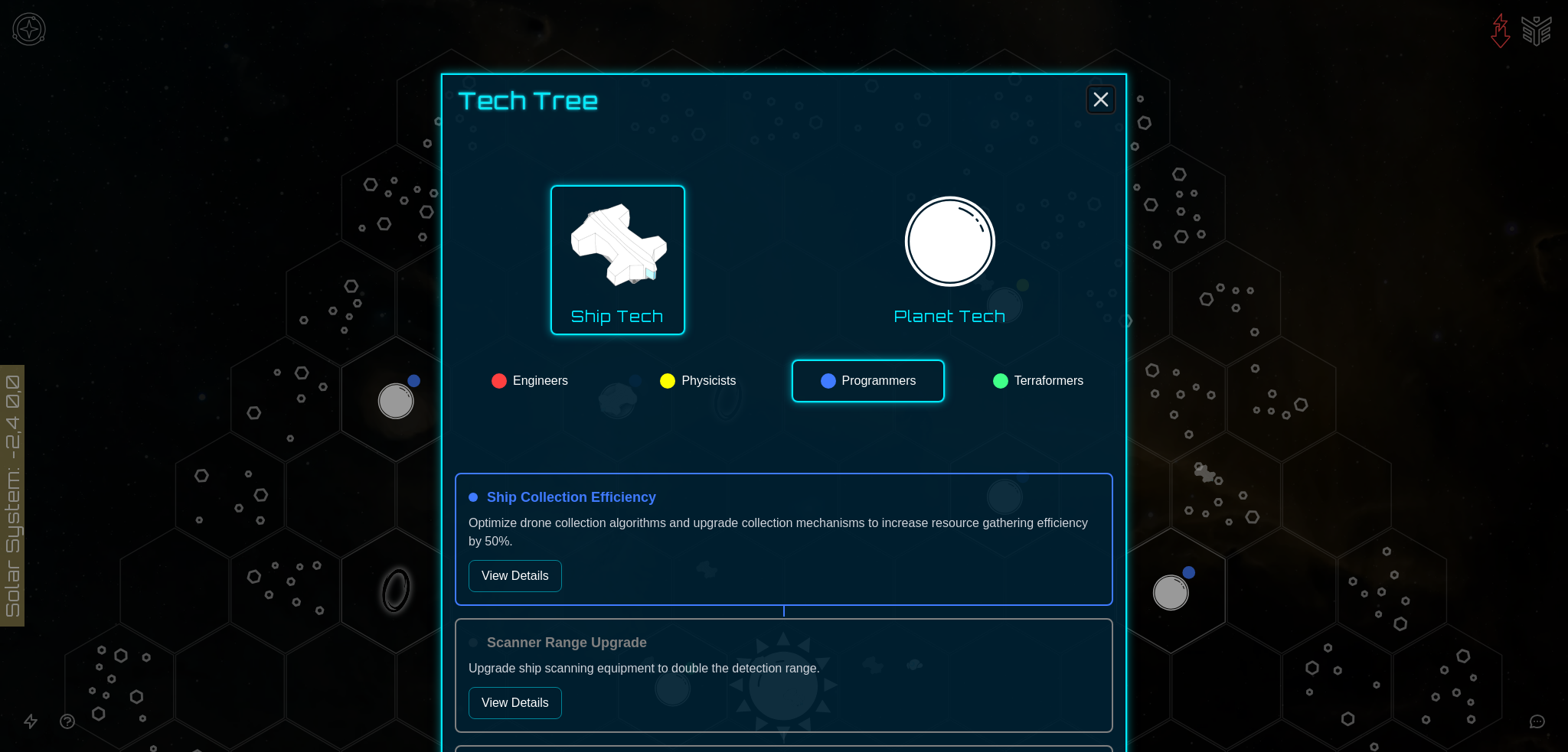
click at [1096, 94] on icon "Close" at bounding box center [1101, 100] width 25 height 25
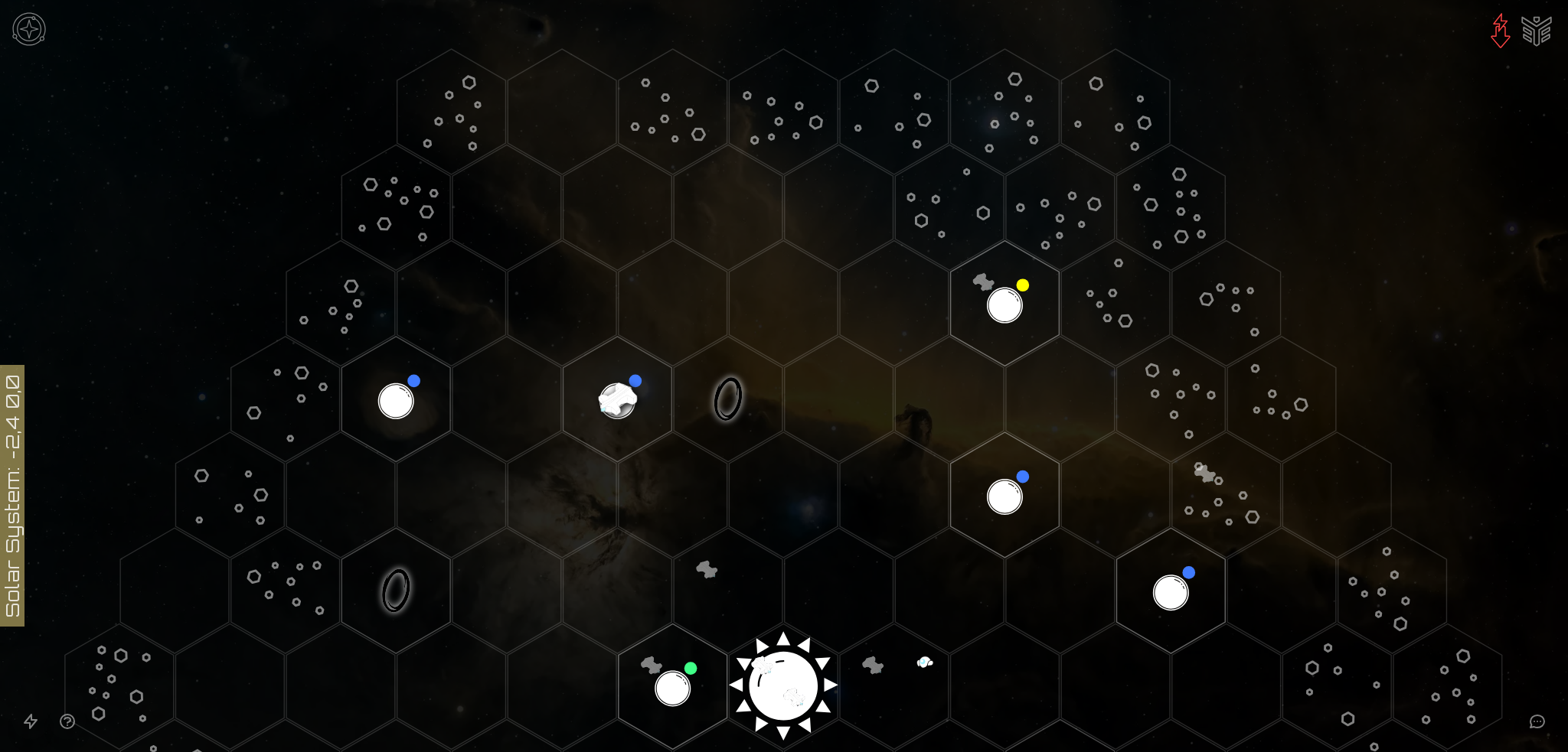
click at [612, 388] on image at bounding box center [617, 399] width 128 height 128
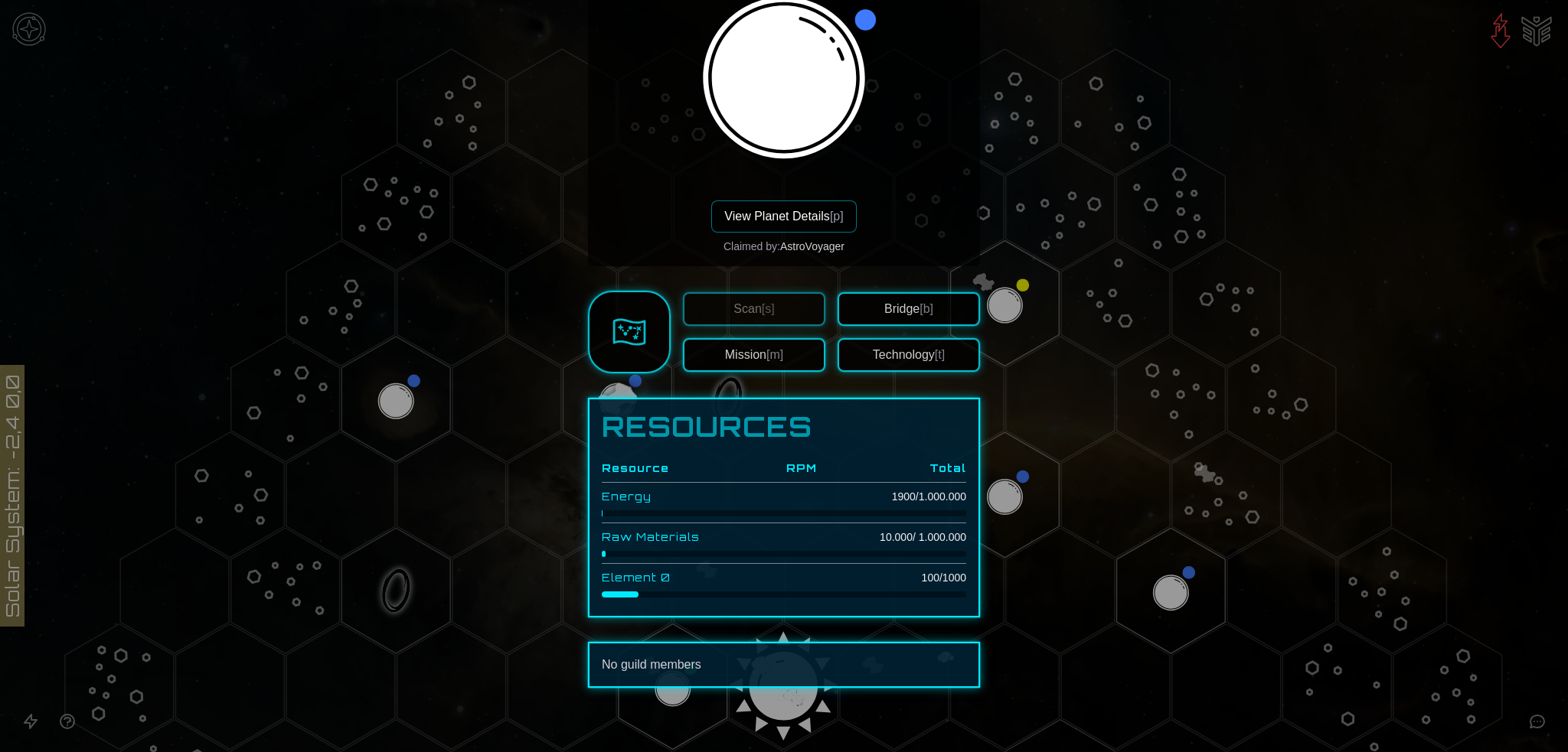
scroll to position [306, 0]
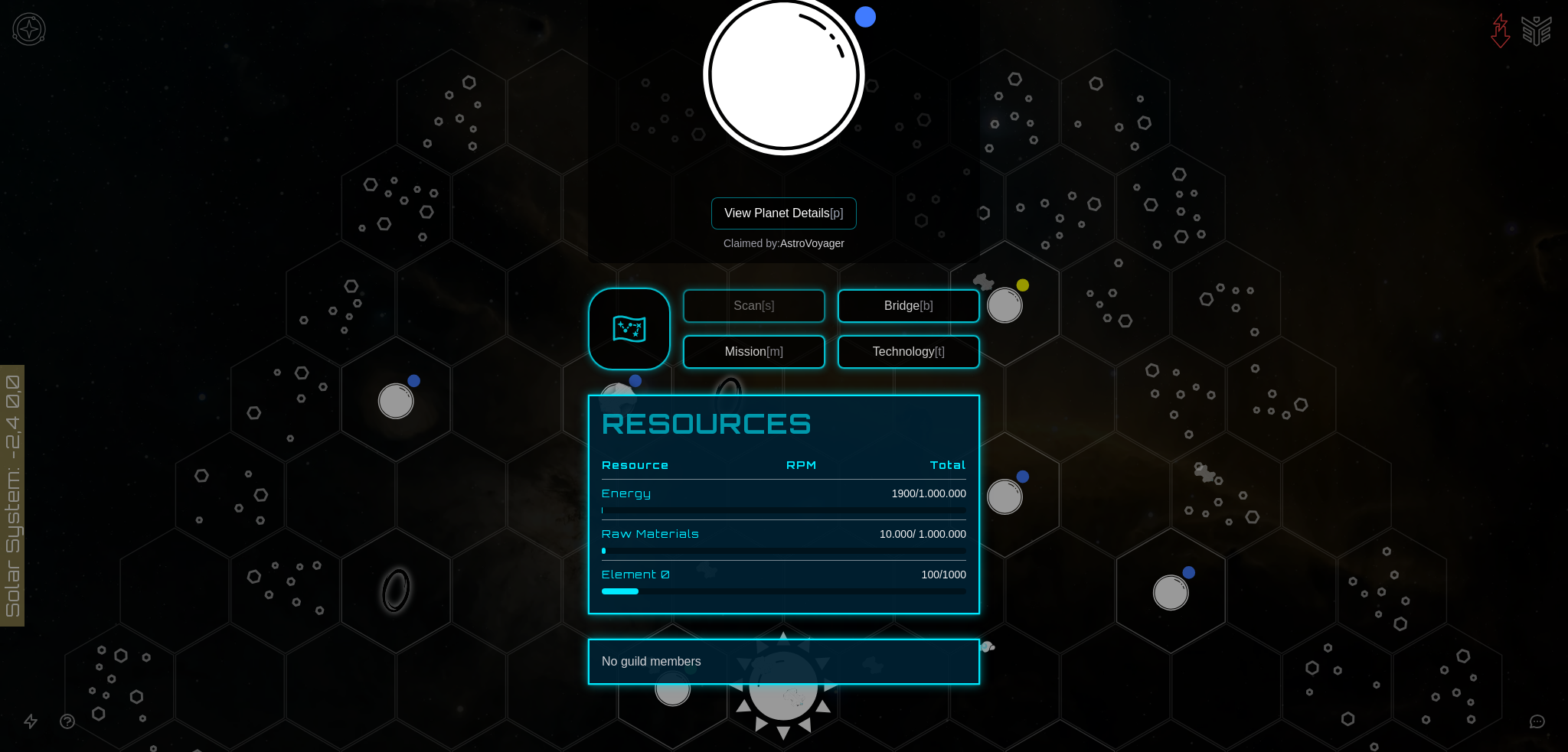
click at [899, 301] on button "Bridge [b]" at bounding box center [908, 306] width 142 height 34
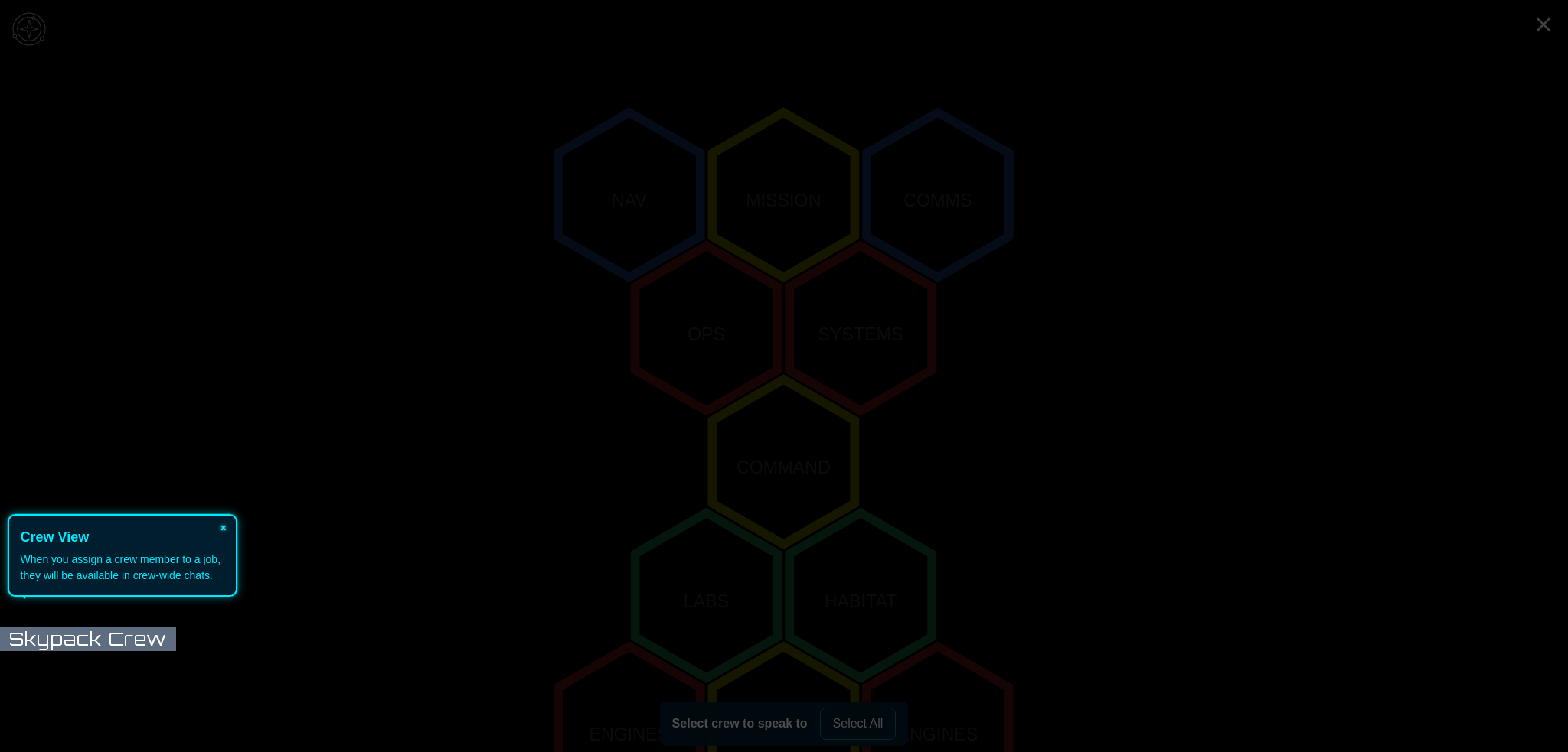
scroll to position [308, 0]
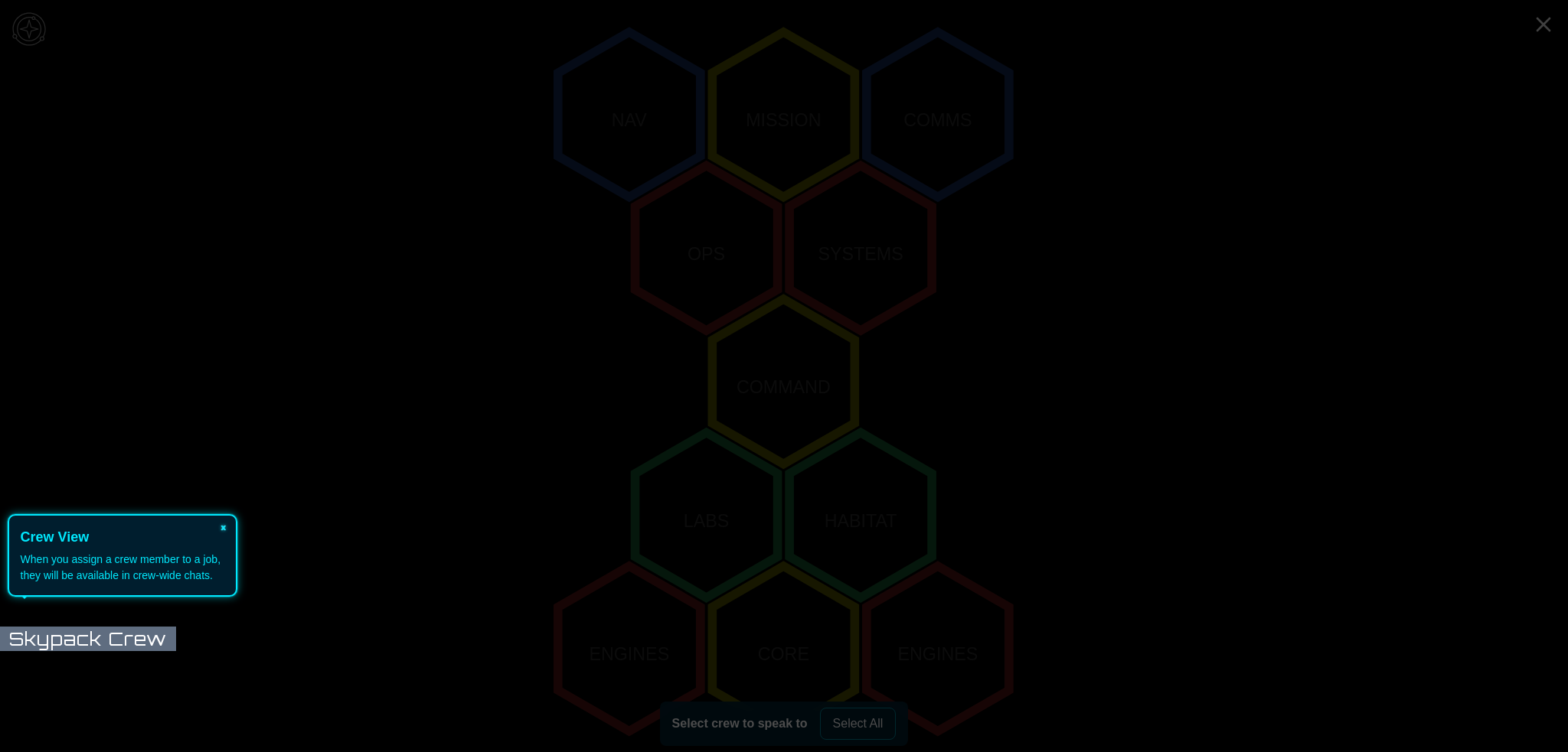
click at [223, 524] on button "×" at bounding box center [223, 526] width 25 height 22
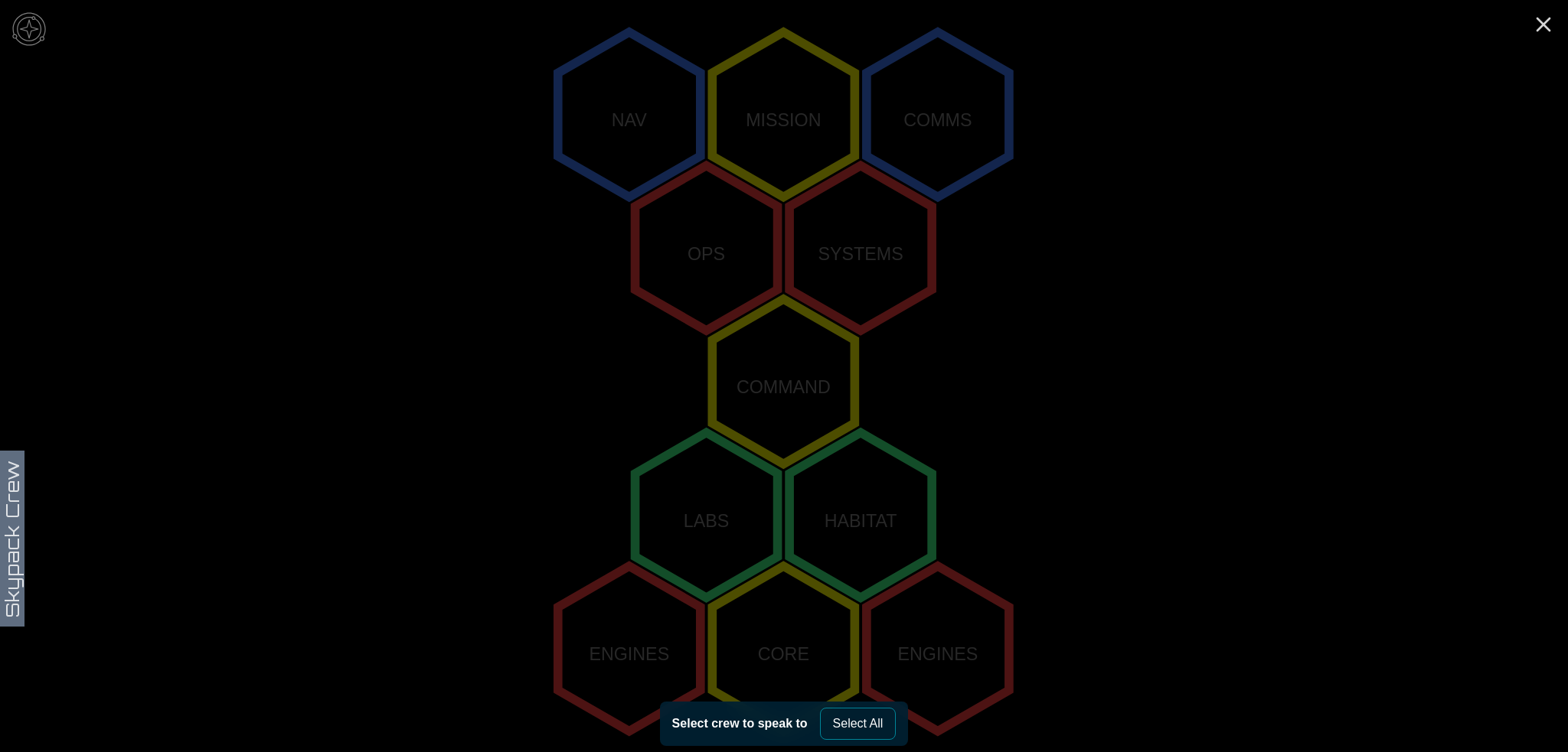
click at [863, 726] on button "Select All" at bounding box center [858, 724] width 77 height 32
click at [1542, 18] on icon "Close" at bounding box center [1543, 25] width 25 height 25
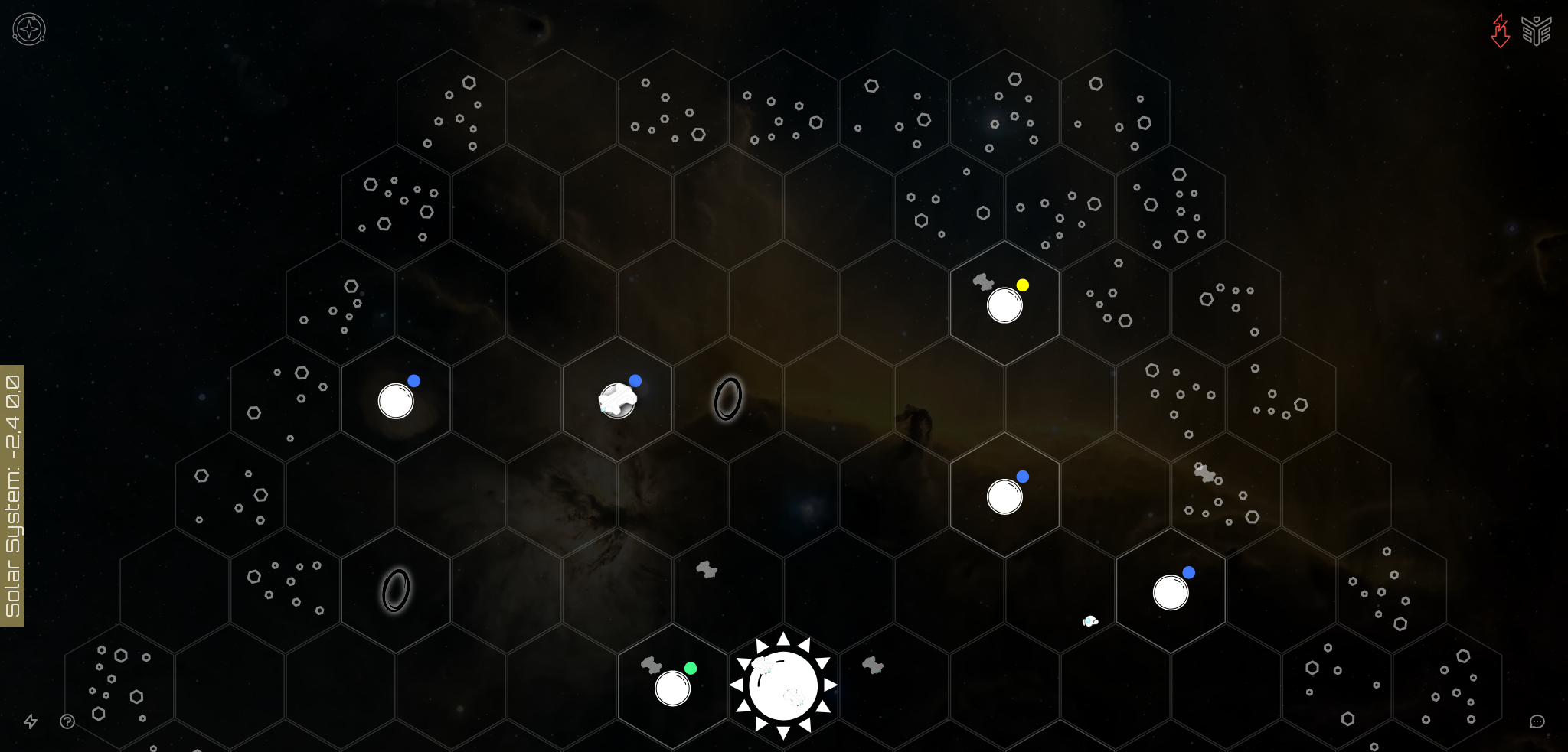
click at [613, 390] on image at bounding box center [617, 399] width 128 height 128
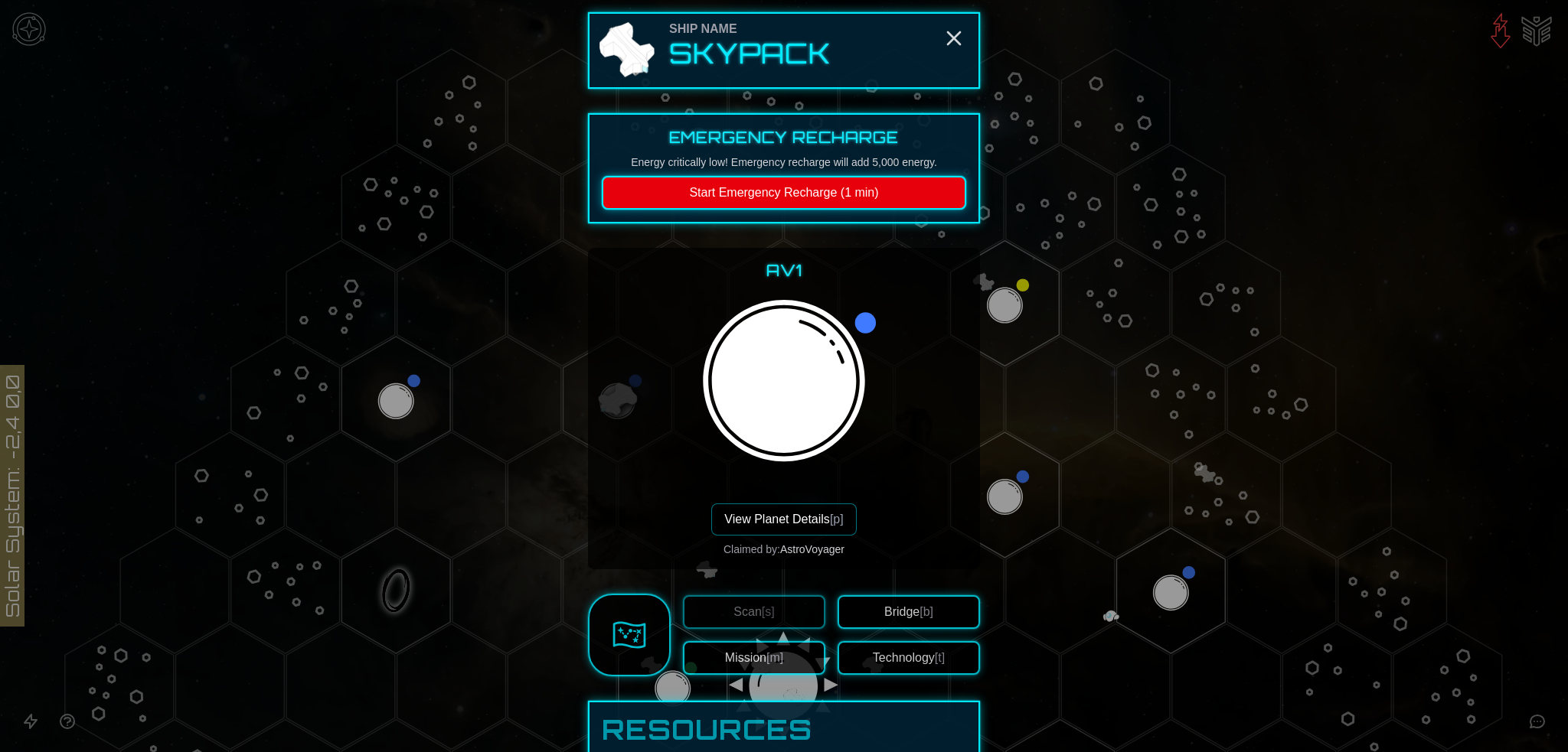
click at [766, 662] on span "[m]" at bounding box center [775, 658] width 17 height 13
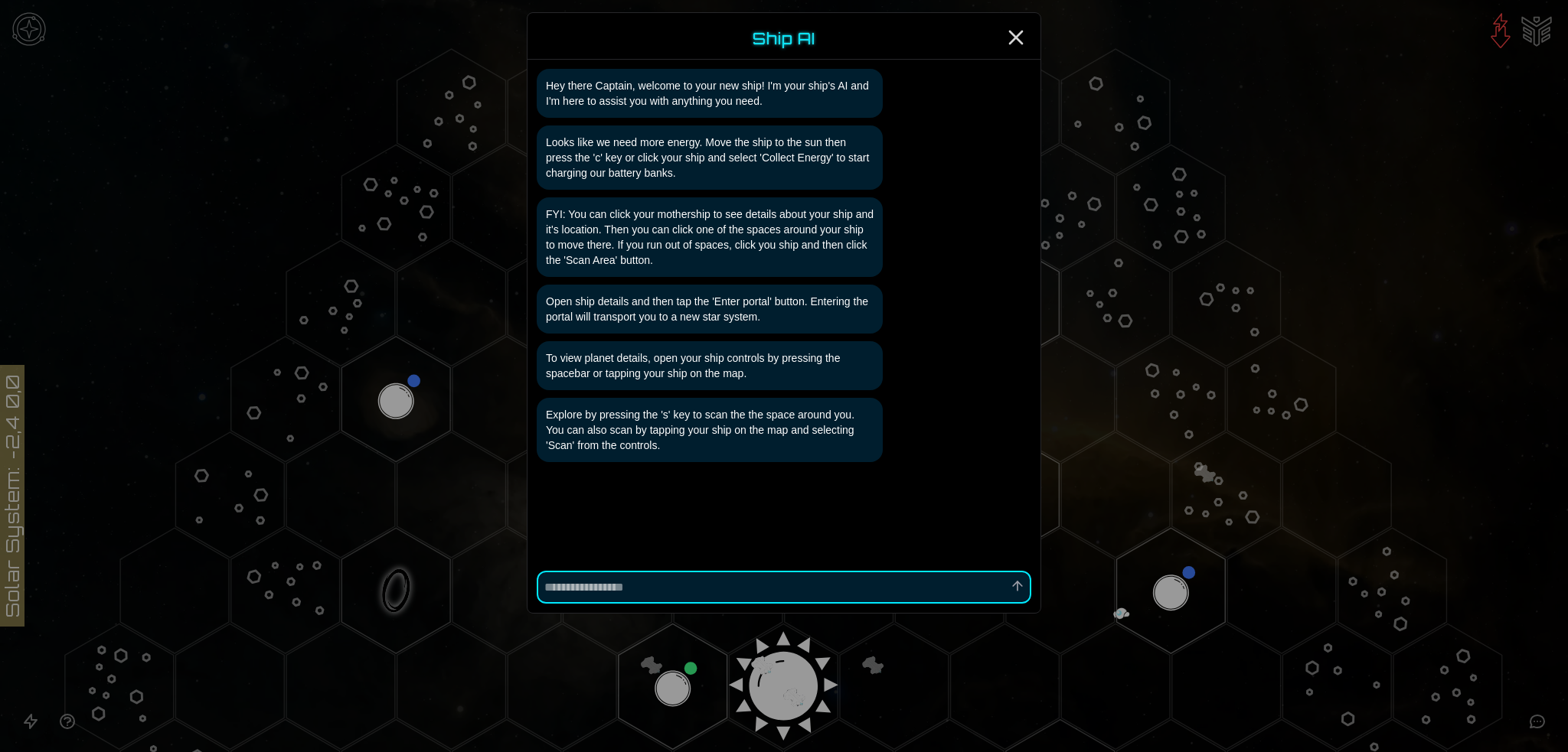
scroll to position [1, 0]
click at [1014, 36] on line "Close" at bounding box center [1016, 38] width 12 height 12
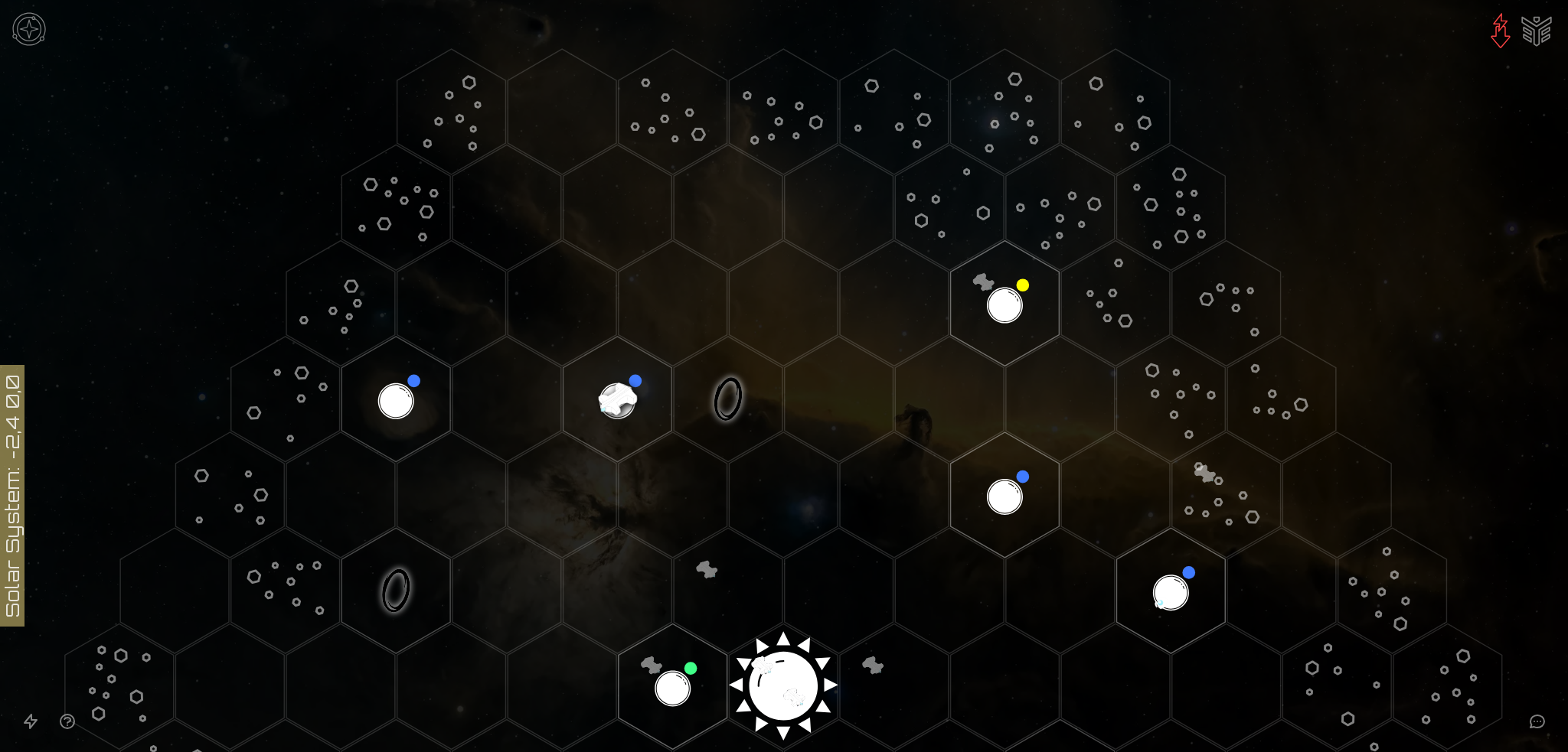
click at [616, 392] on image at bounding box center [617, 399] width 128 height 128
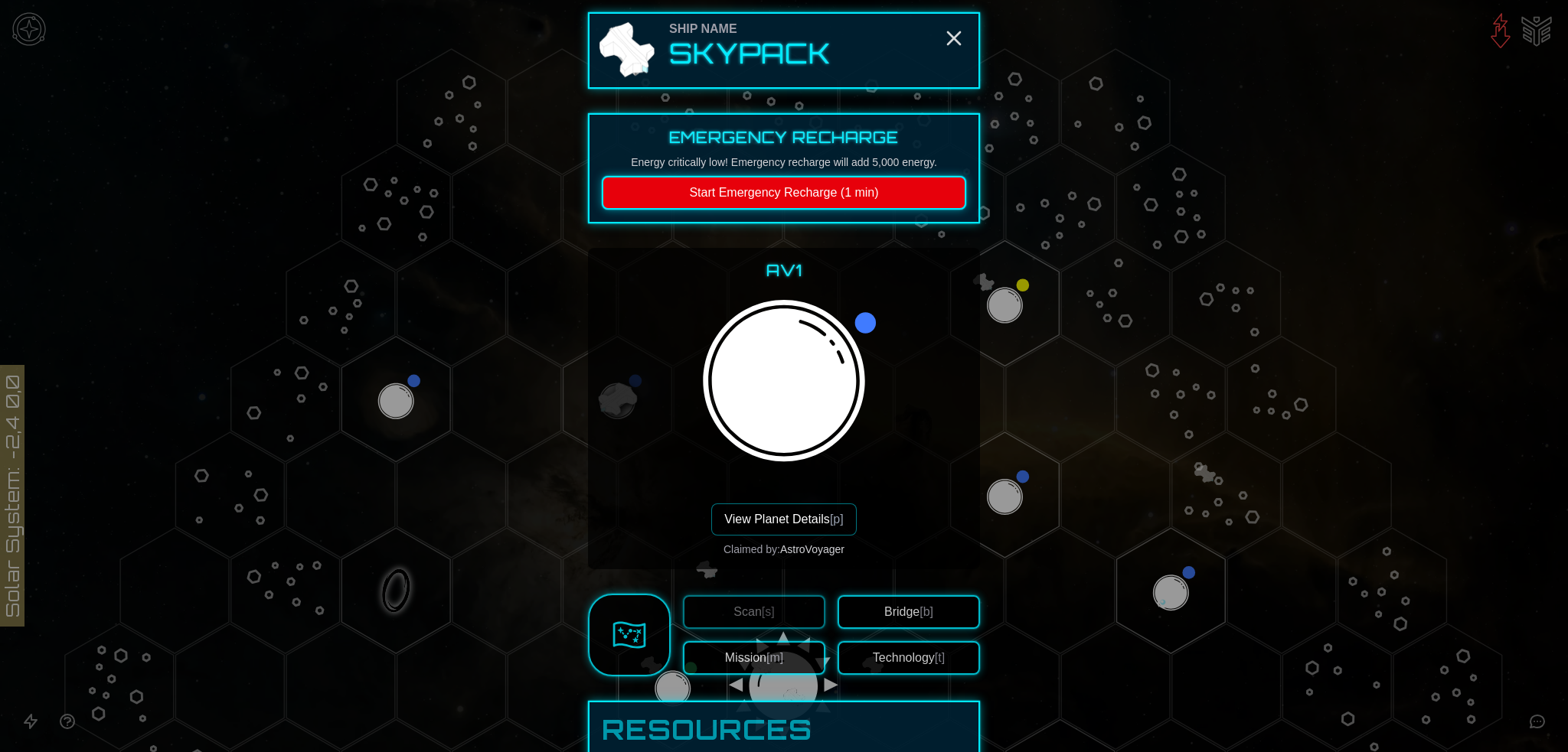
click at [893, 658] on button "Technology [t]" at bounding box center [908, 658] width 142 height 34
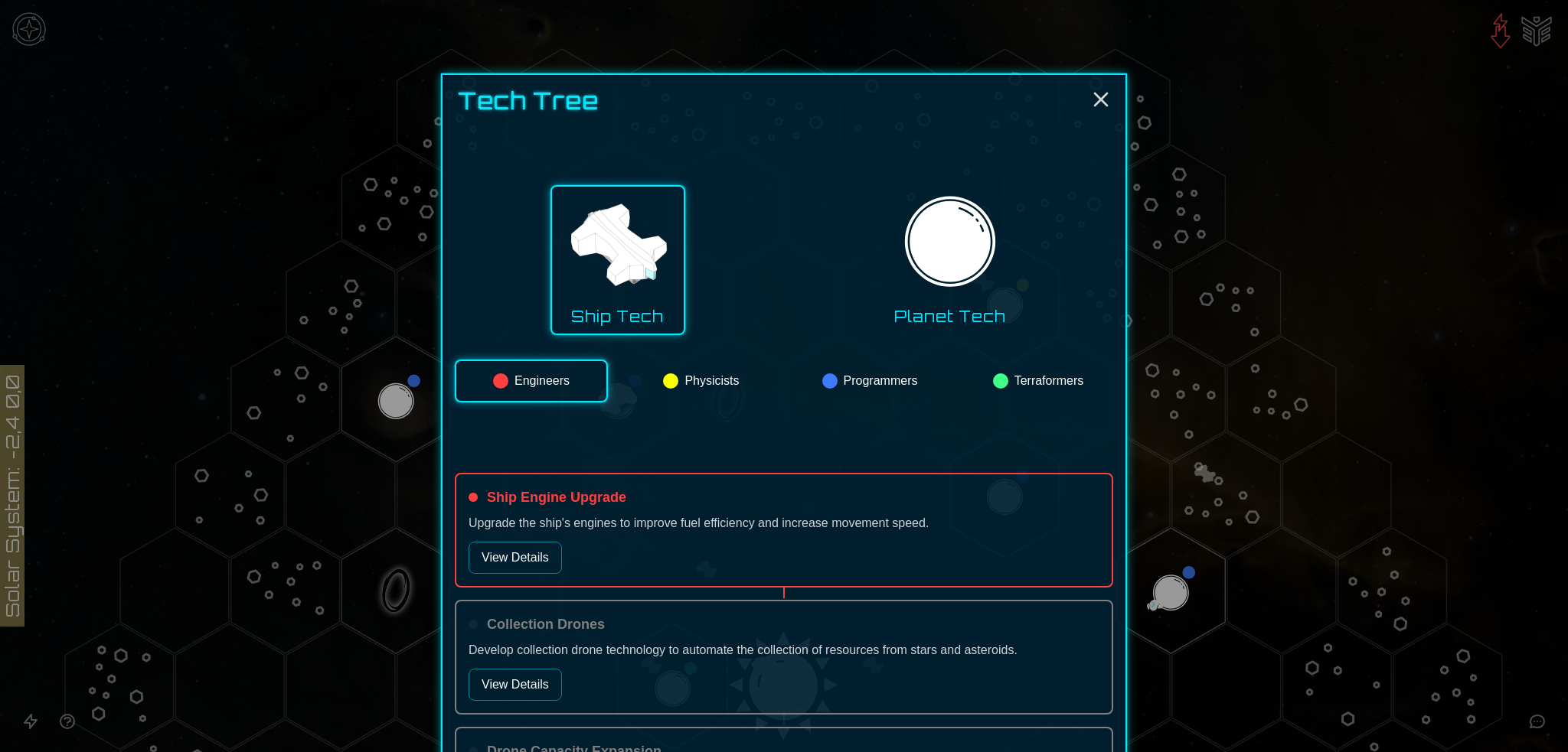
click at [853, 384] on button "Programmers" at bounding box center [870, 380] width 150 height 43
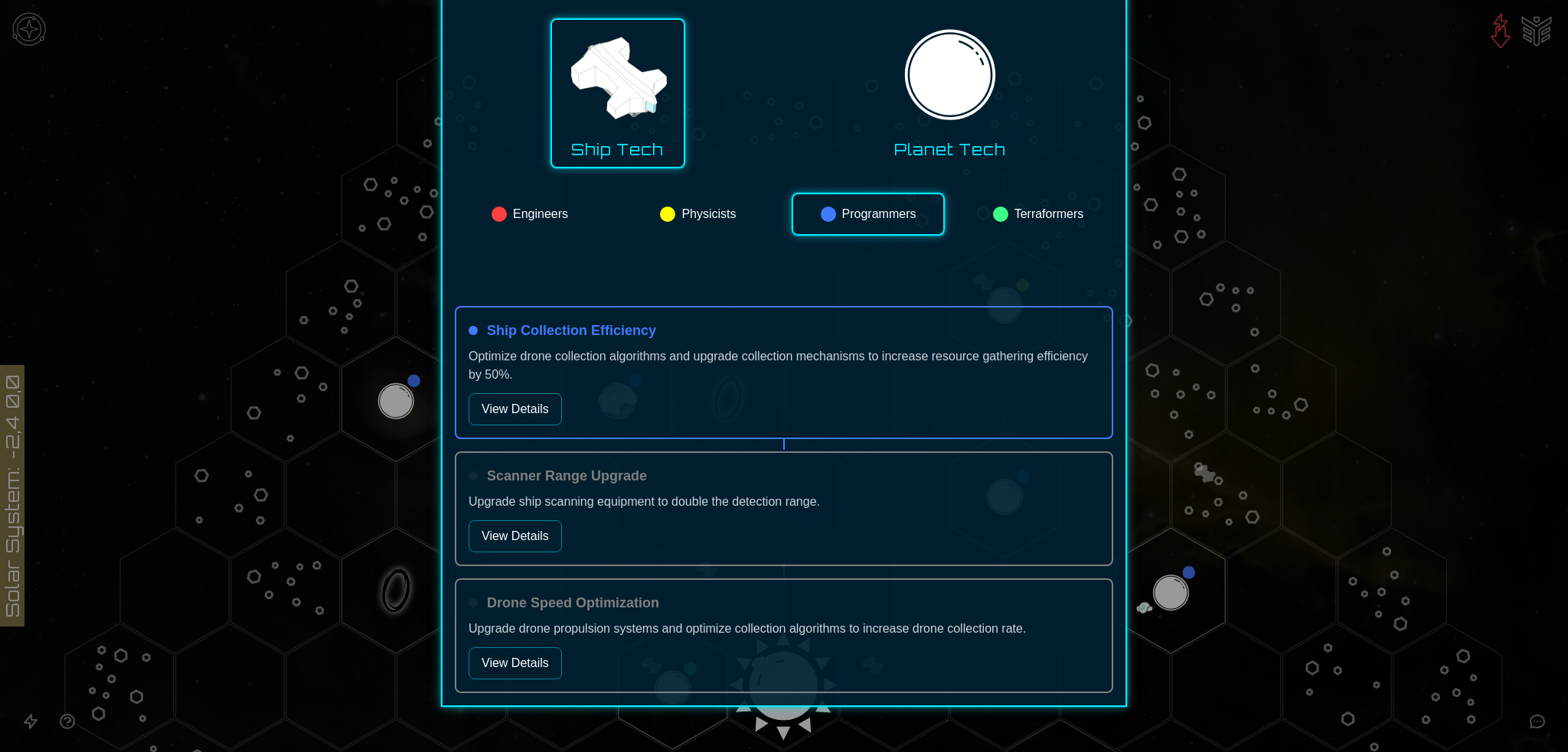
scroll to position [191, 0]
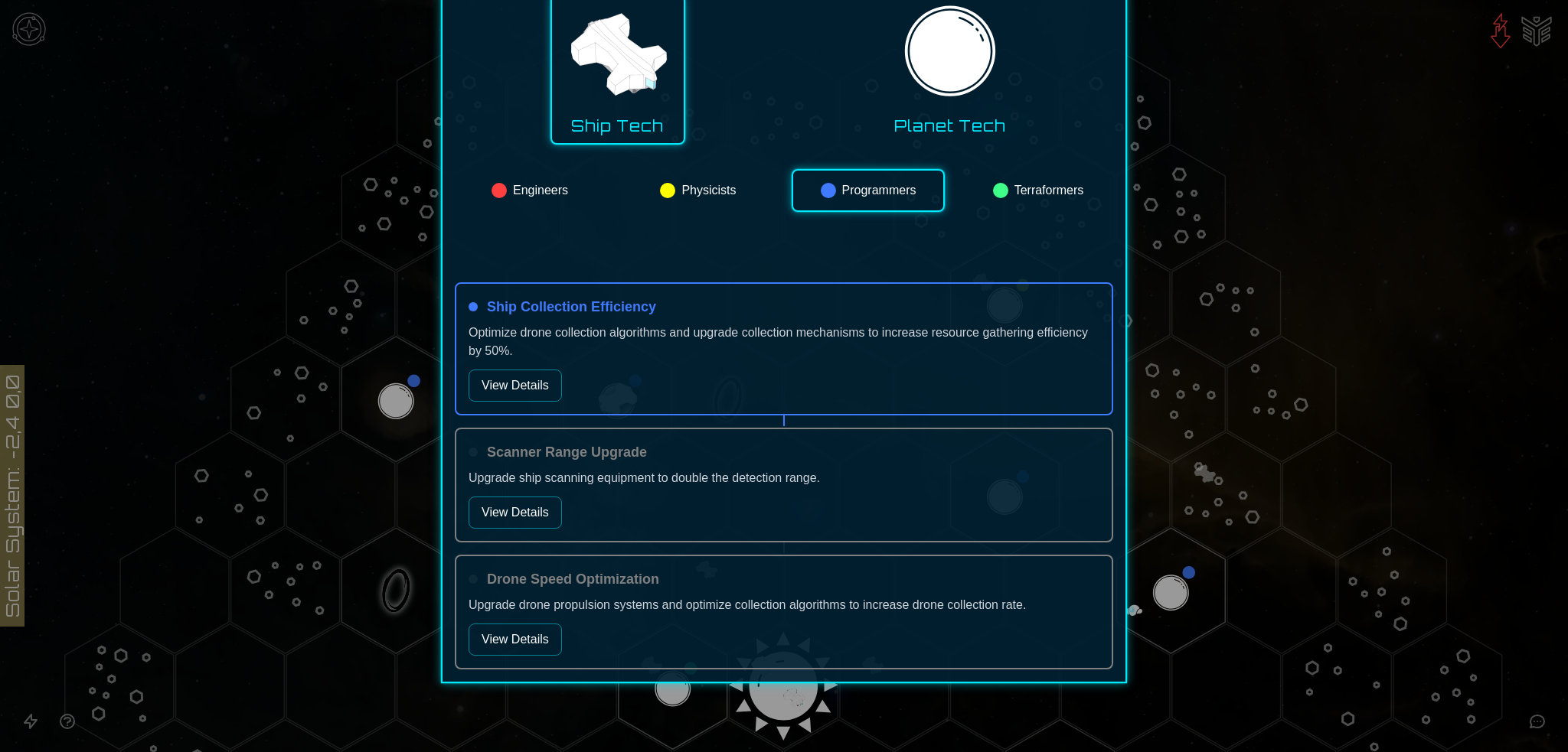
click at [518, 386] on button "View Details" at bounding box center [515, 386] width 94 height 32
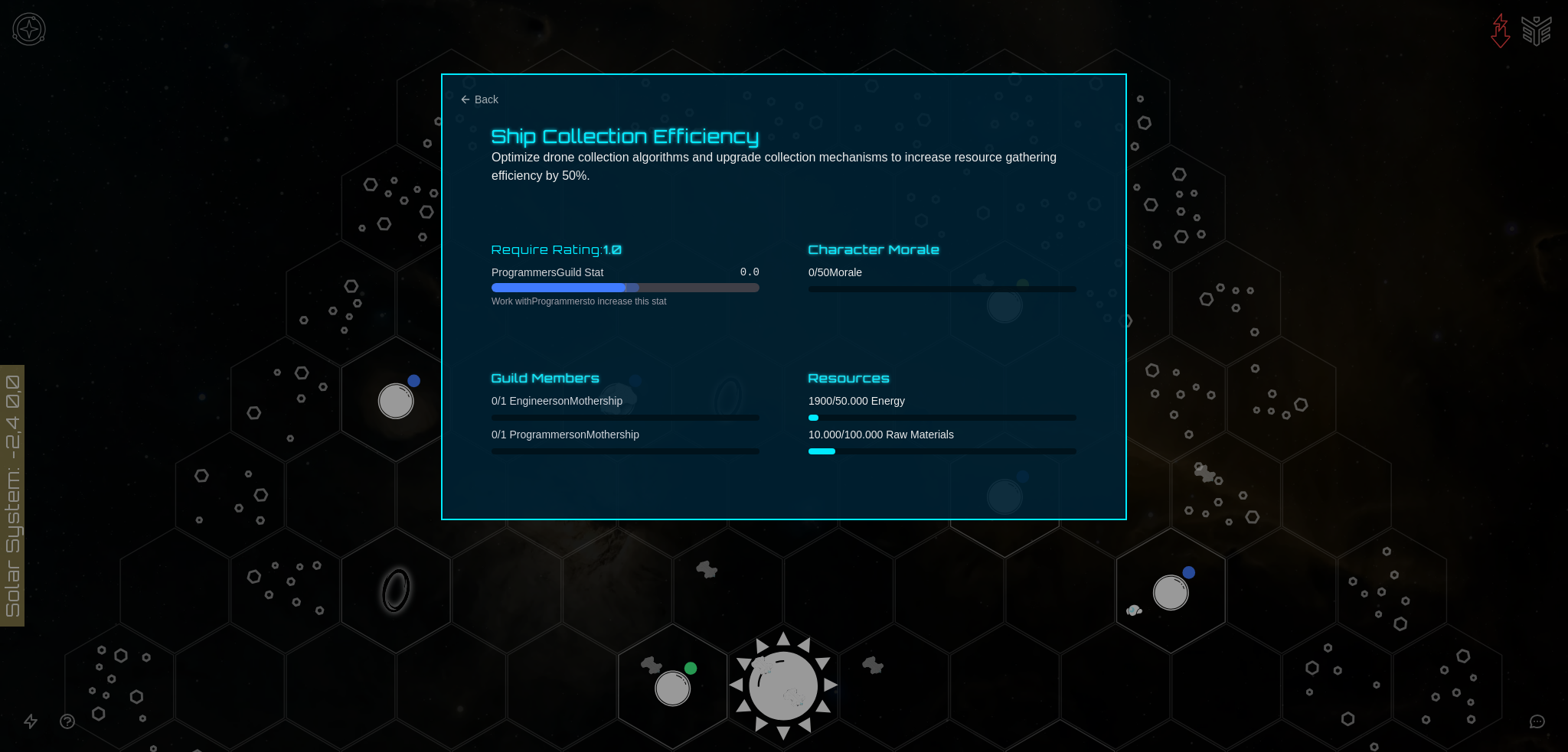
scroll to position [0, 0]
click at [481, 94] on span "Back" at bounding box center [486, 100] width 24 height 15
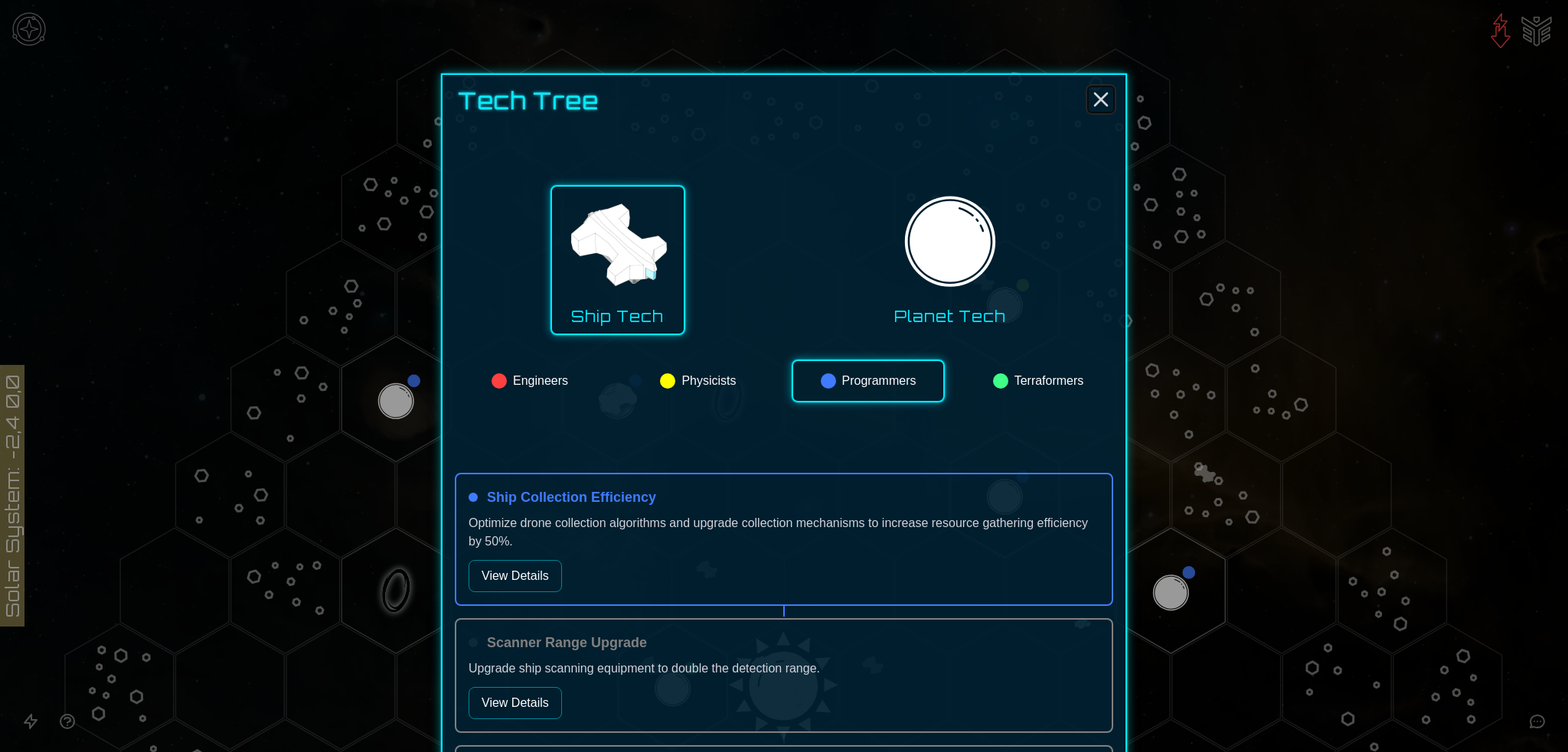
click at [1099, 93] on icon "Close" at bounding box center [1101, 100] width 25 height 25
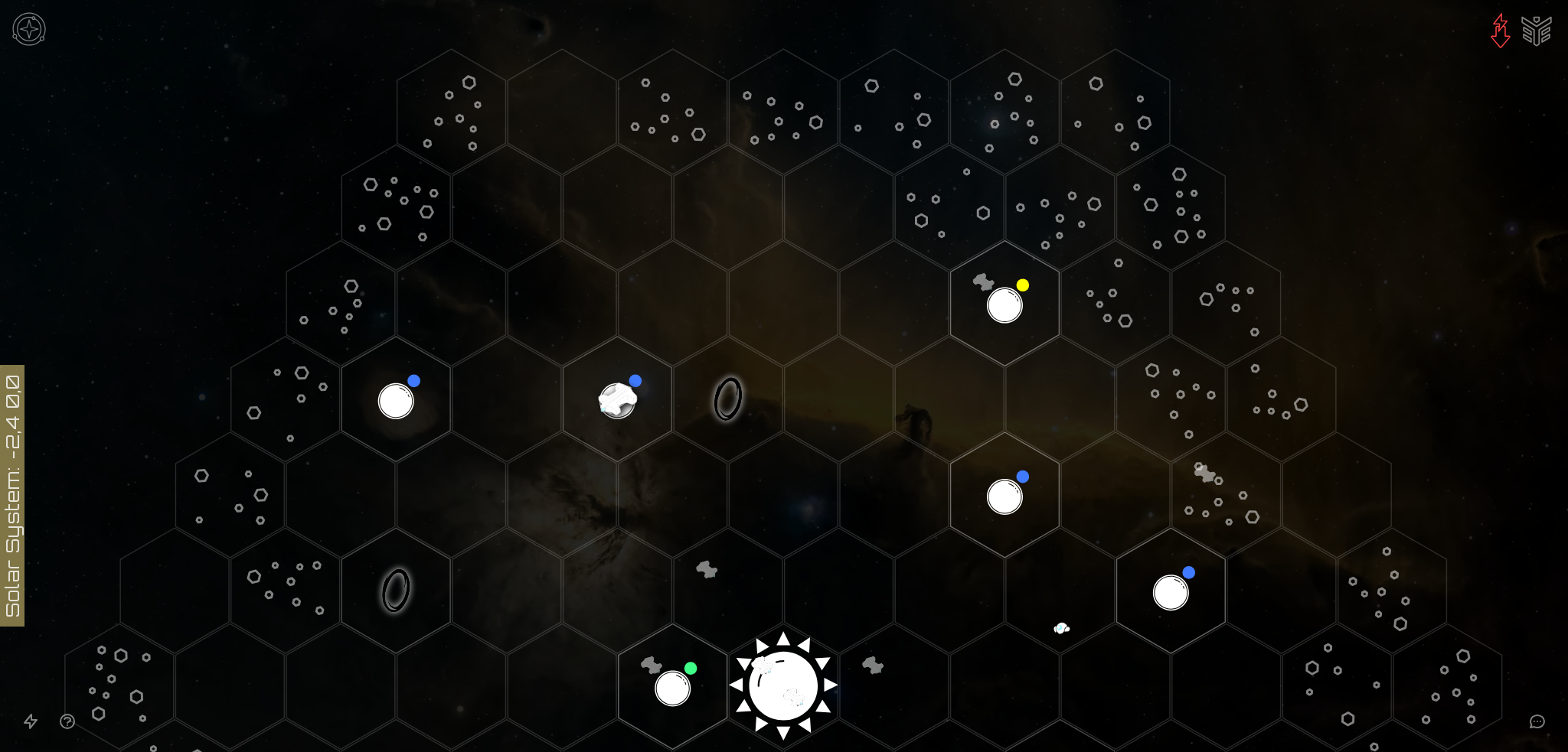
click at [1537, 38] on img "Ship AI Chat" at bounding box center [1537, 30] width 37 height 37
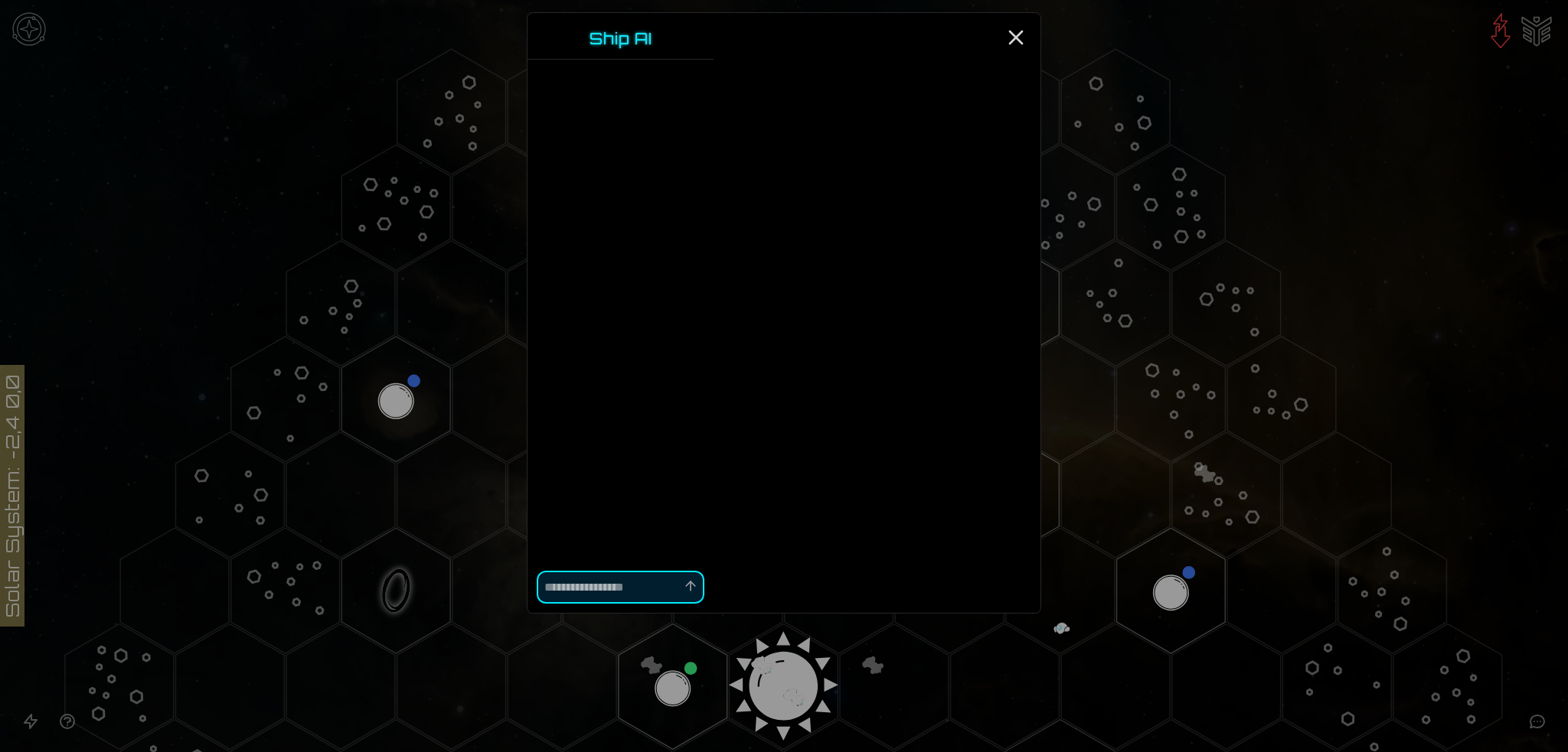
scroll to position [1, 0]
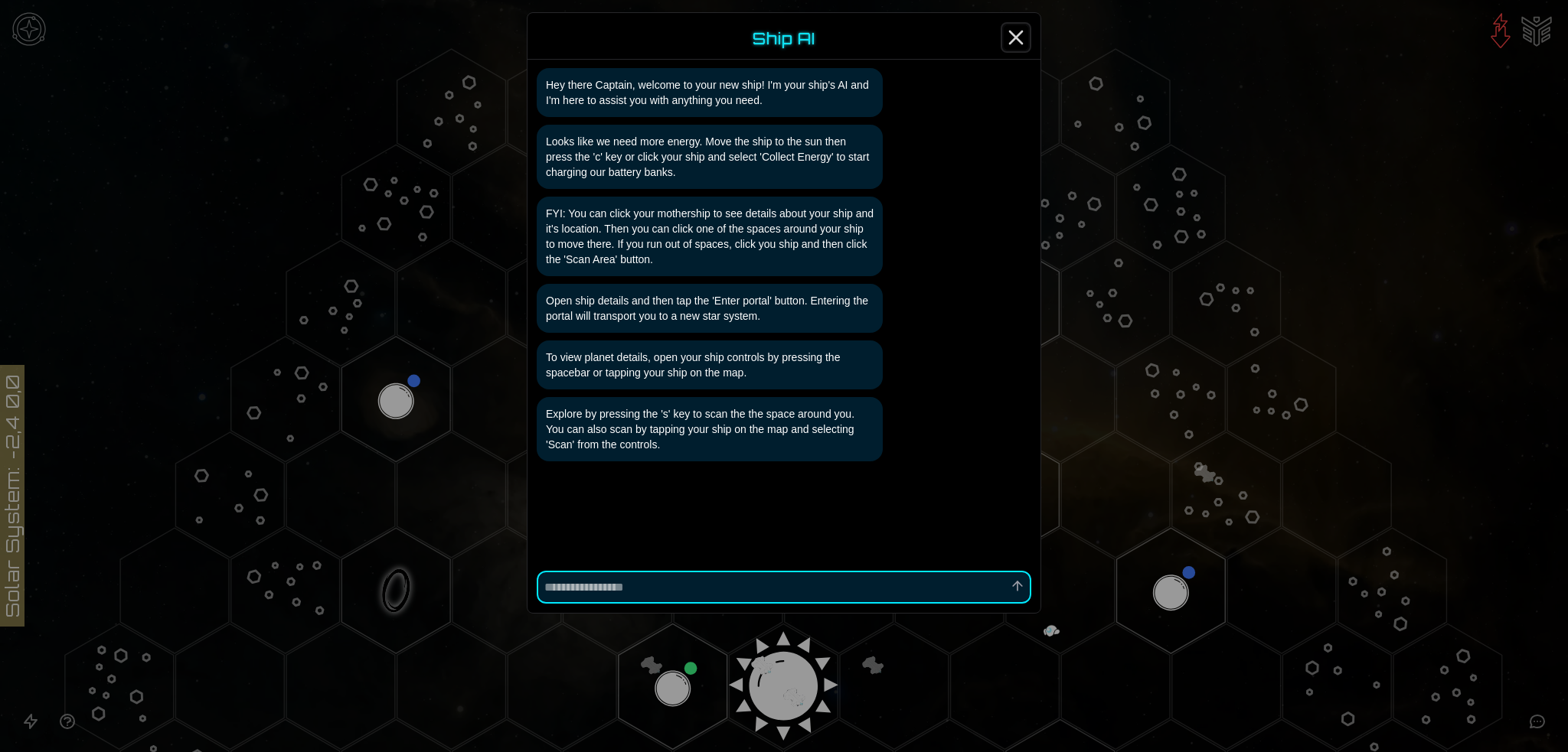
click at [1018, 31] on icon "Close" at bounding box center [1016, 38] width 25 height 25
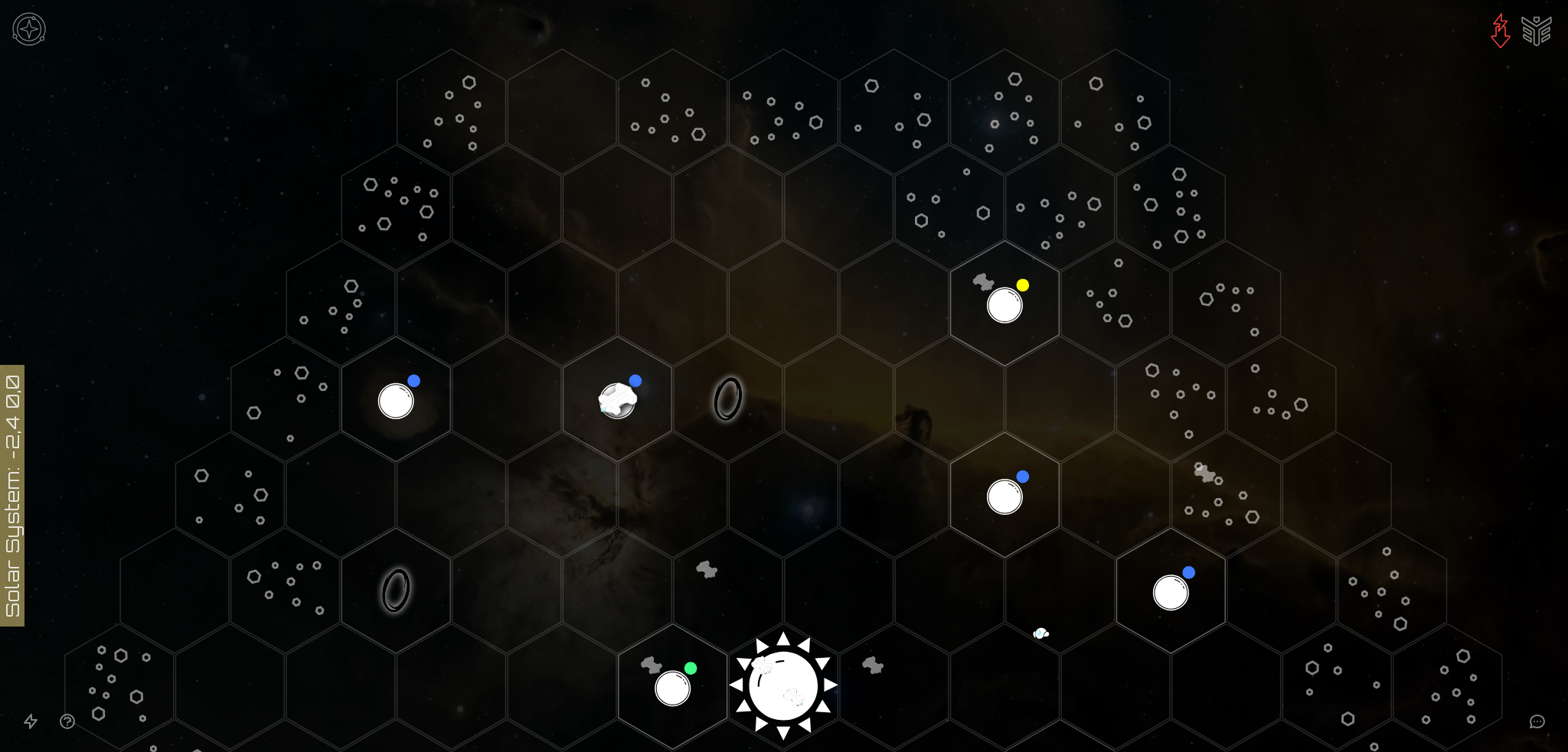
click at [628, 376] on image at bounding box center [617, 399] width 128 height 128
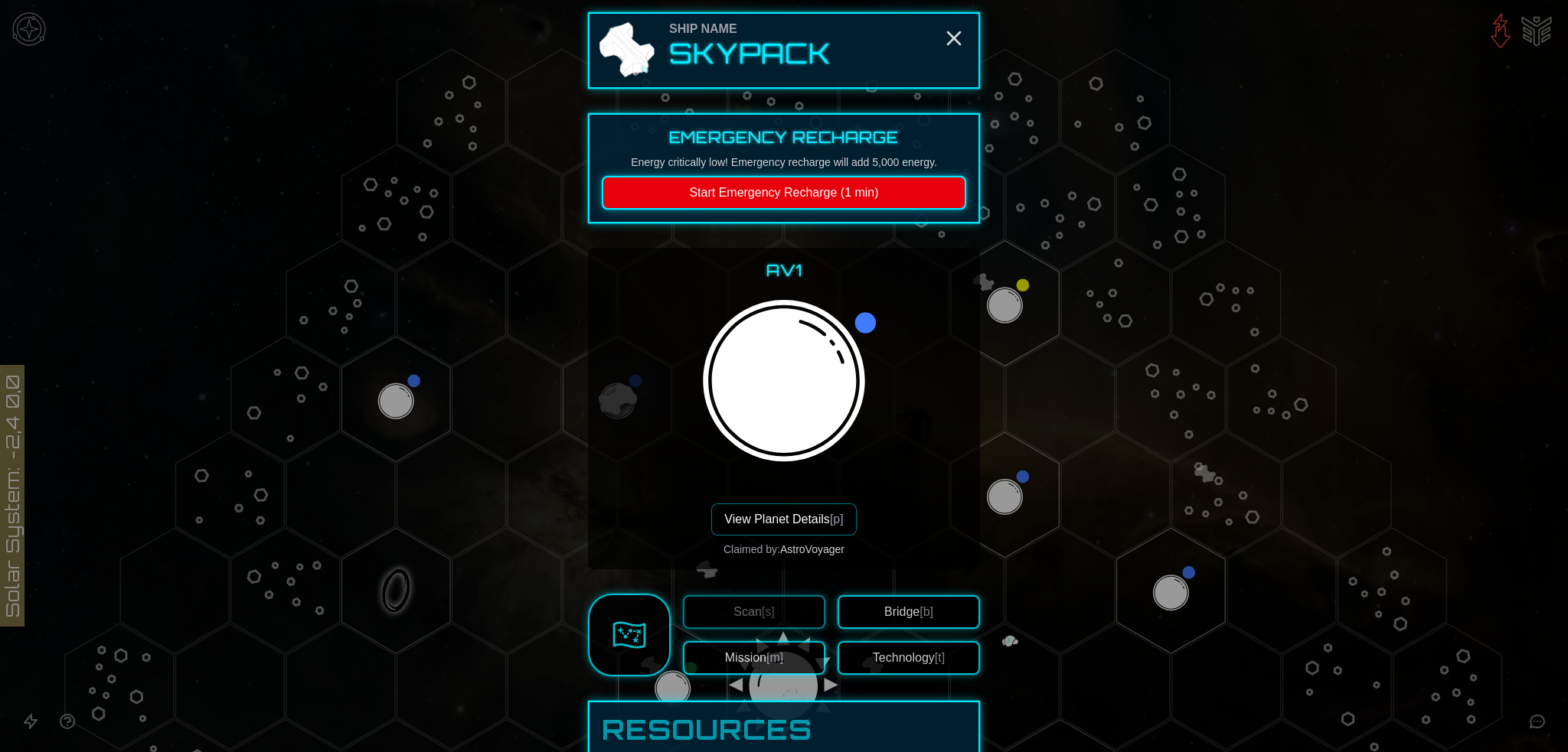
click at [783, 513] on button "View Planet Details [p]" at bounding box center [783, 520] width 145 height 32
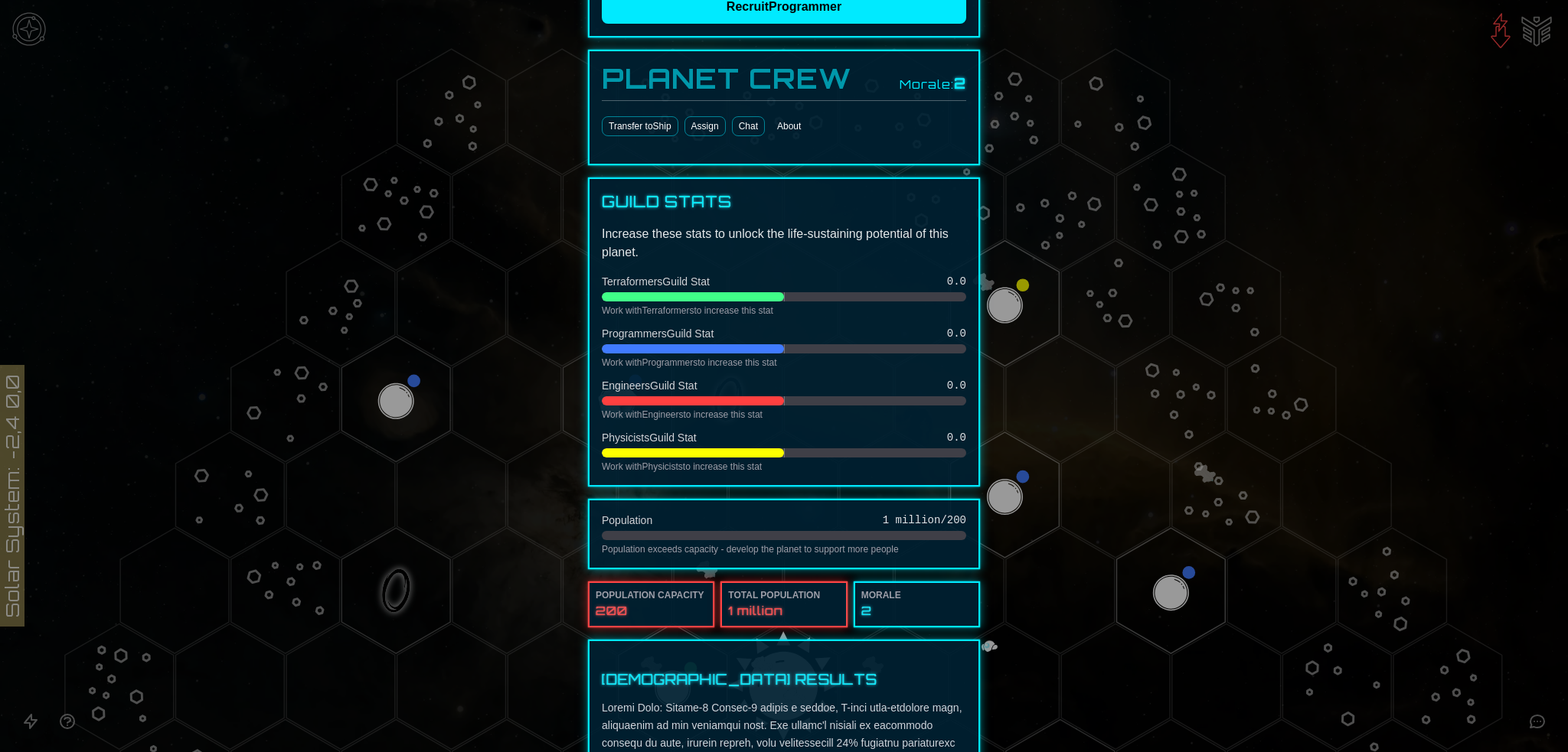
scroll to position [0, 0]
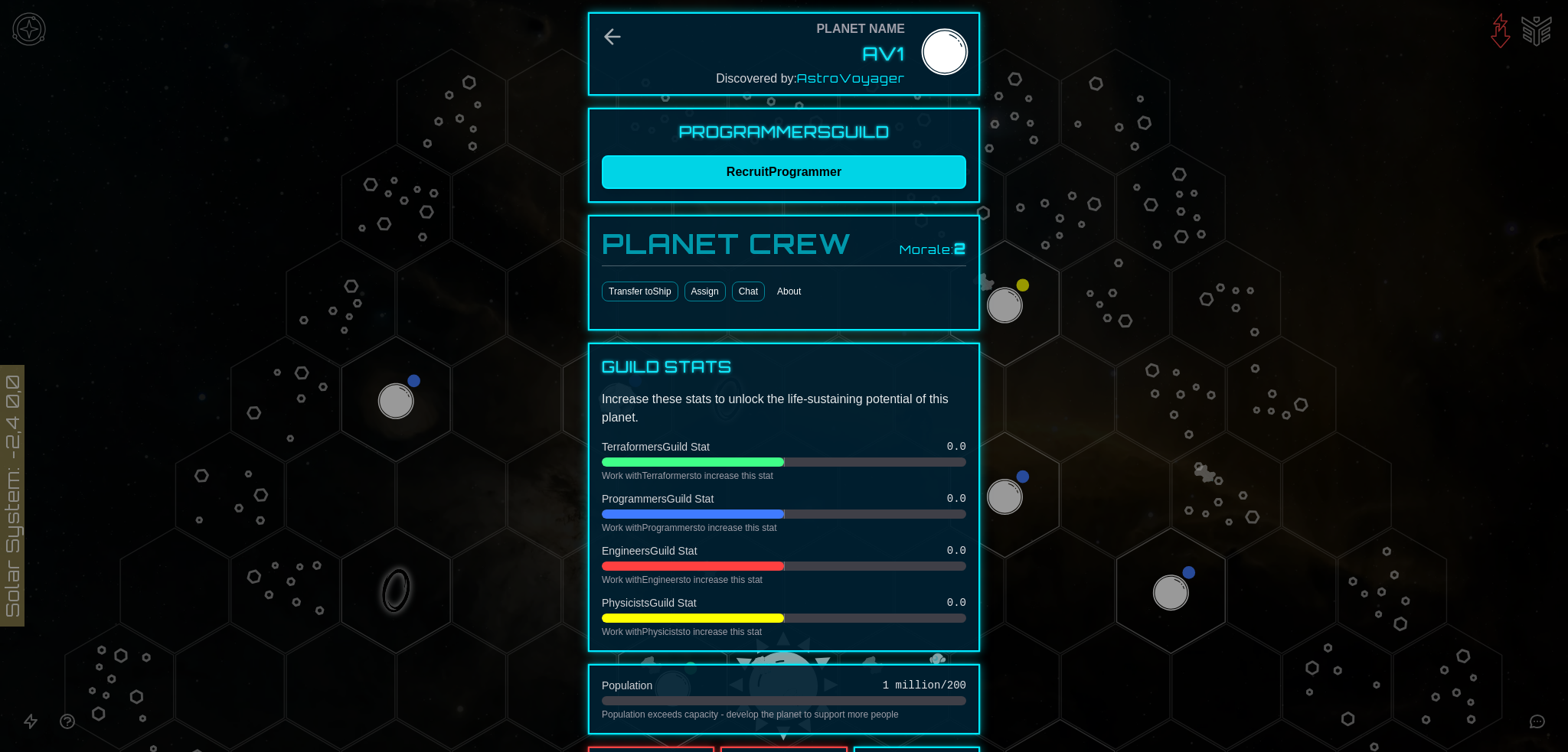
click at [764, 169] on button "Recruit Programmer" at bounding box center [783, 172] width 364 height 34
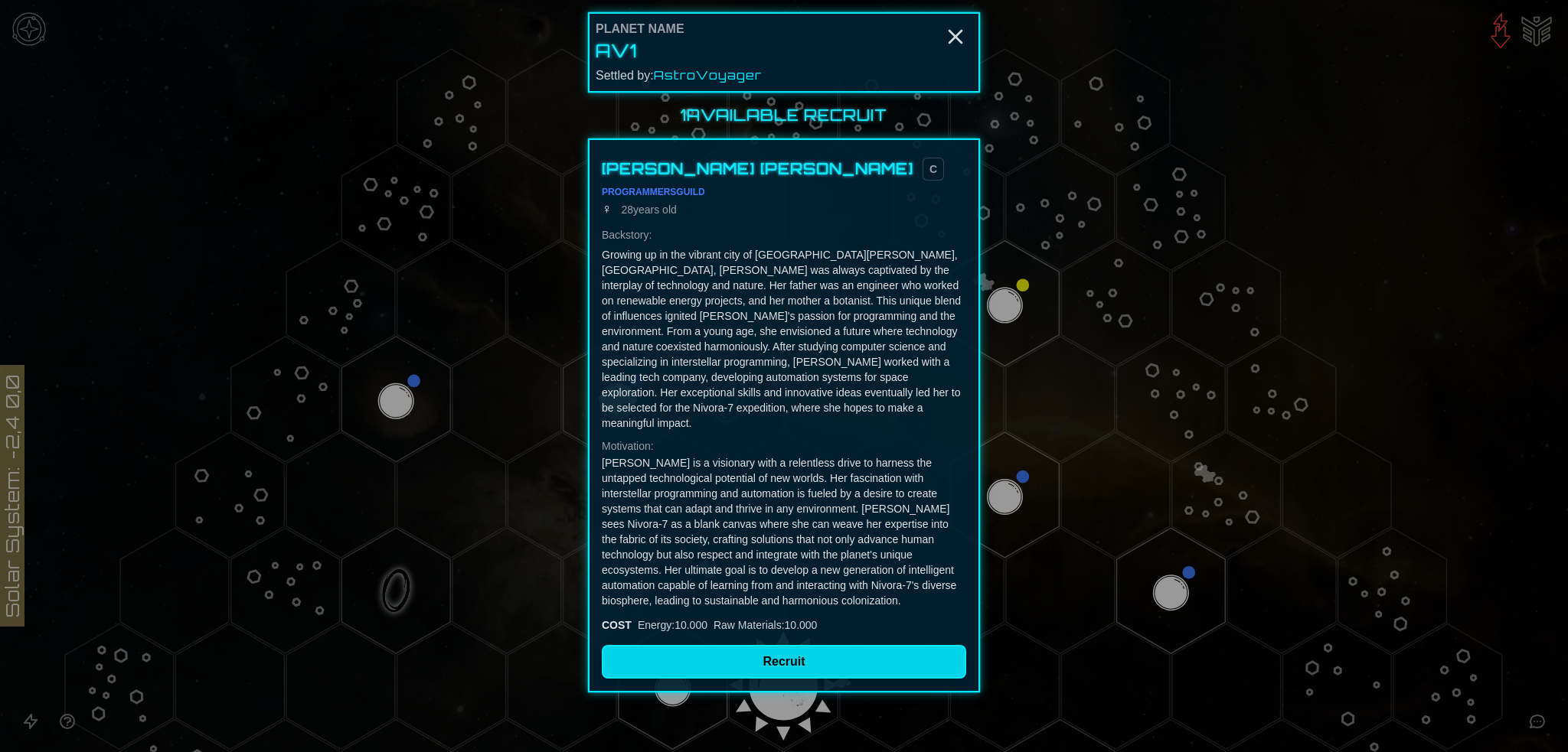
click at [789, 645] on button "Recruit" at bounding box center [783, 662] width 364 height 34
click at [957, 32] on icon "Close" at bounding box center [956, 37] width 25 height 25
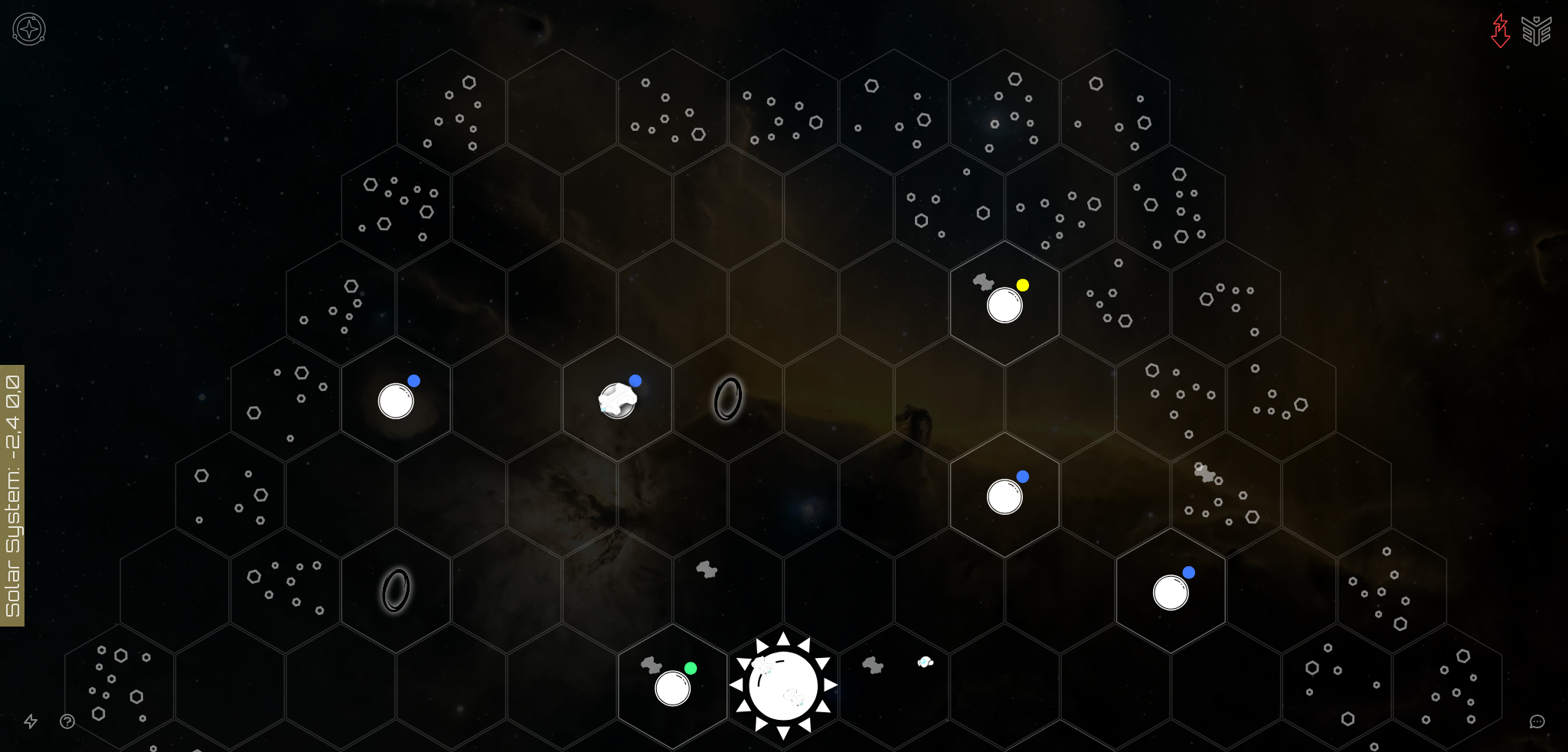
click at [602, 396] on image at bounding box center [617, 399] width 128 height 128
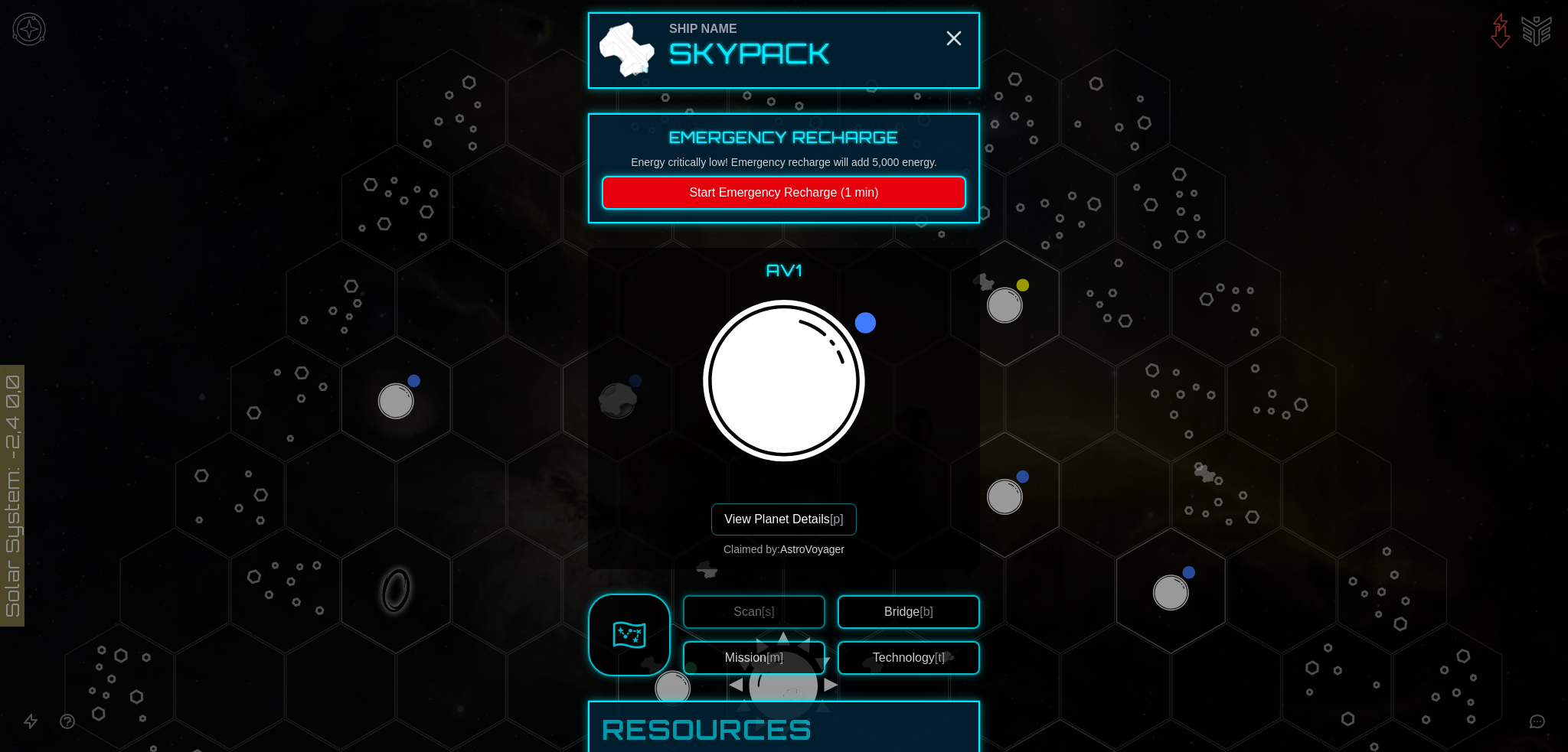
click at [759, 658] on button "Mission [m]" at bounding box center [754, 658] width 142 height 34
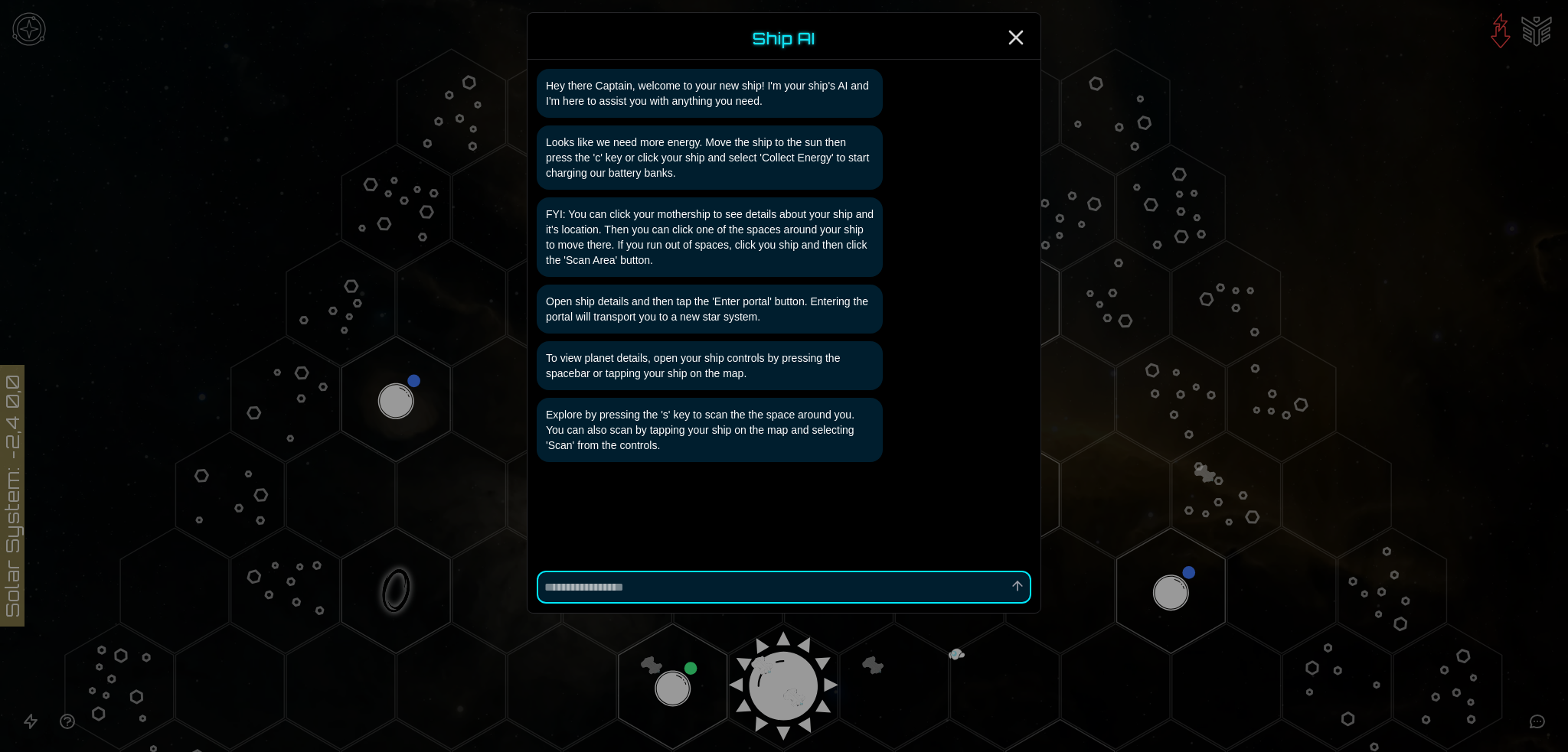
scroll to position [1, 0]
click at [1017, 32] on icon "Close" at bounding box center [1016, 38] width 25 height 25
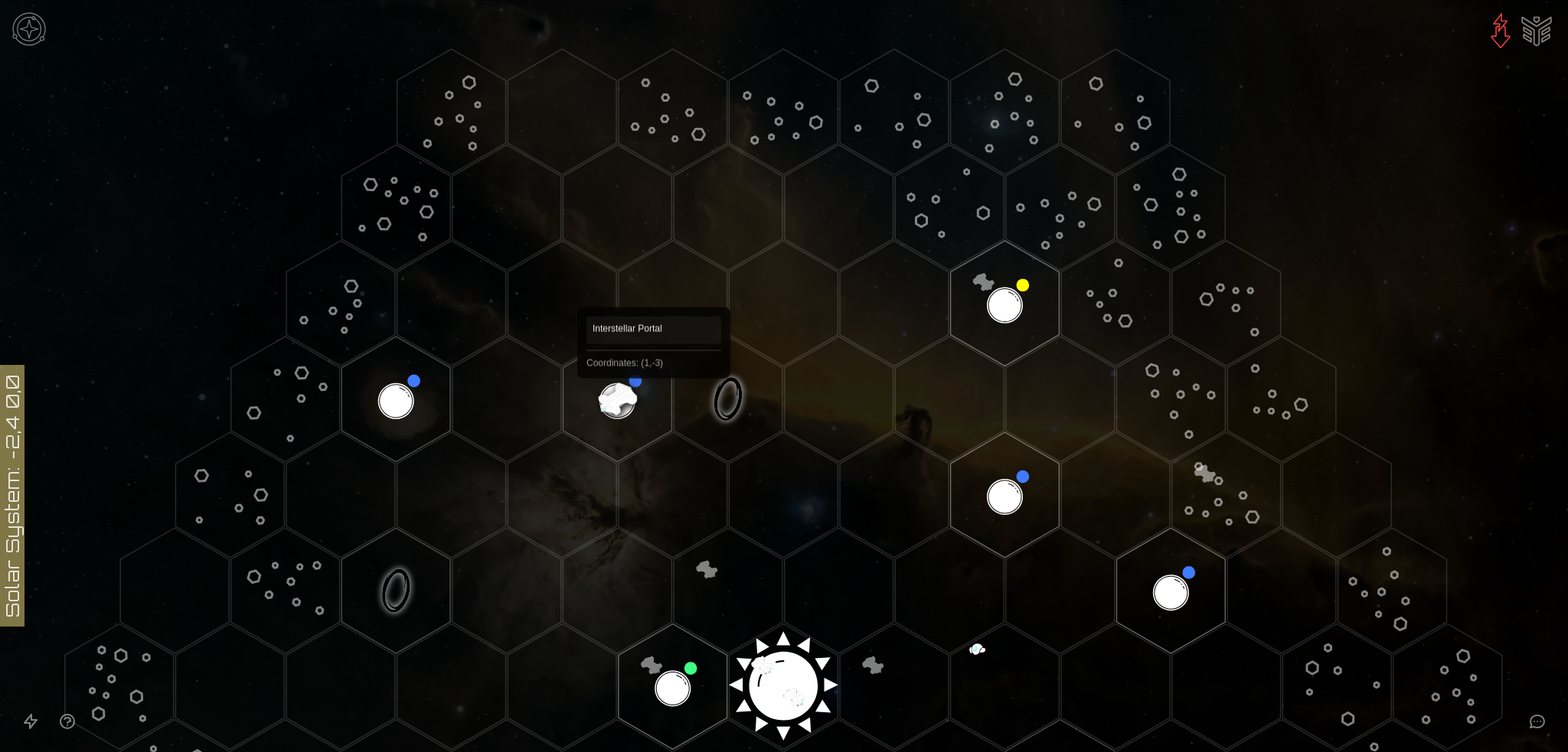
click at [633, 402] on image at bounding box center [617, 399] width 128 height 128
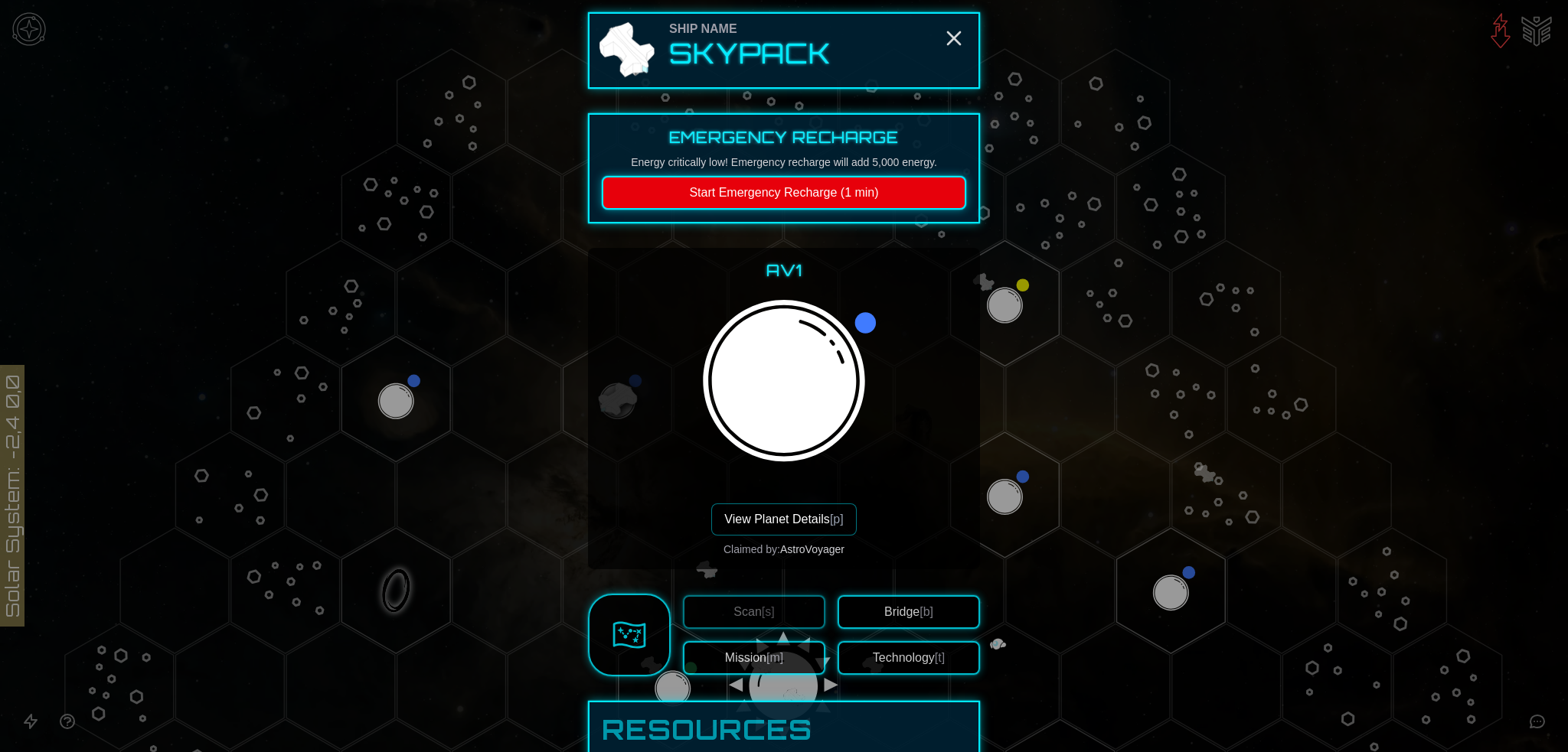
click at [915, 658] on button "Technology [t]" at bounding box center [908, 658] width 142 height 34
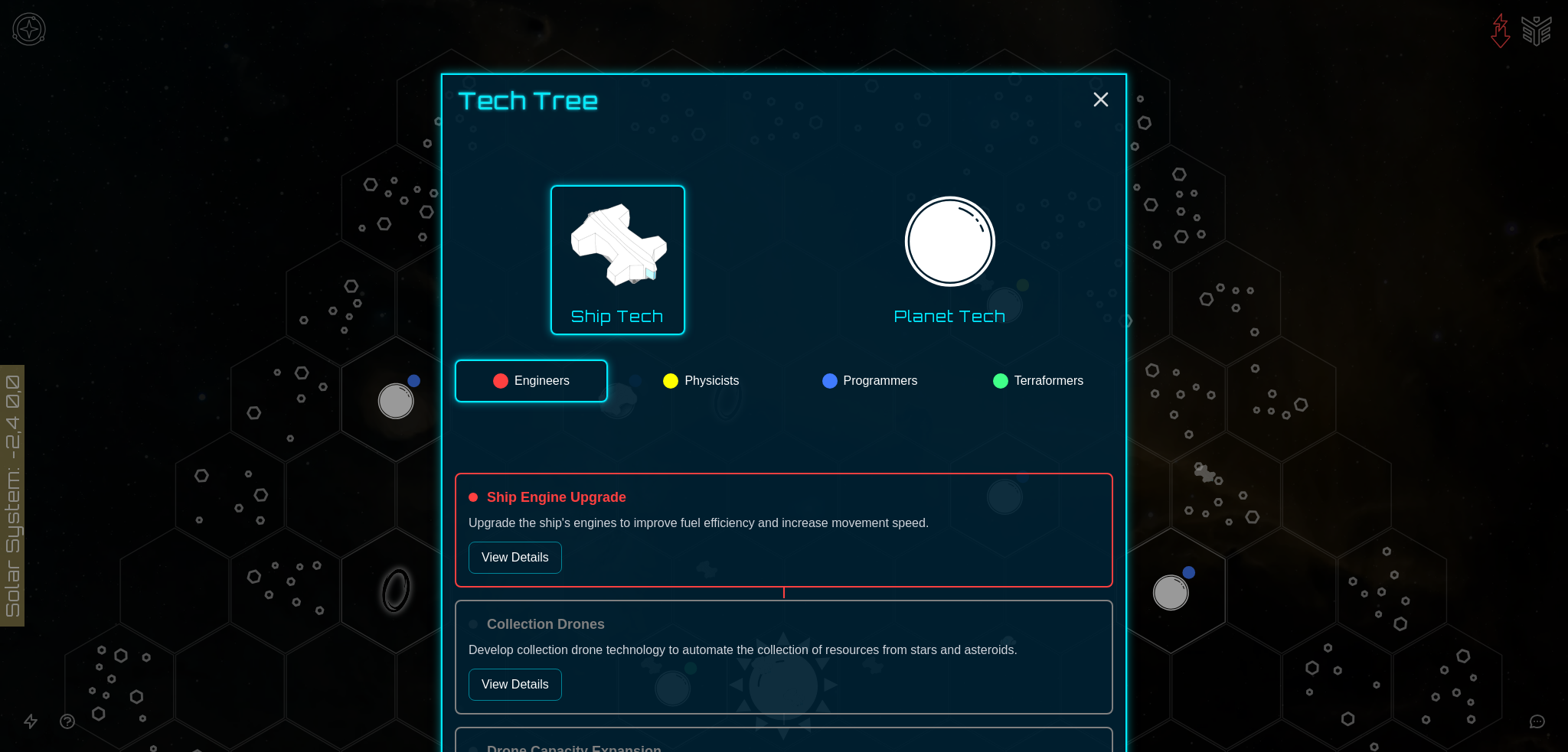
click at [780, 383] on div "Engineers Physicists Programmers Terraformers" at bounding box center [784, 385] width 659 height 52
click at [848, 376] on button "Programmers" at bounding box center [870, 380] width 150 height 43
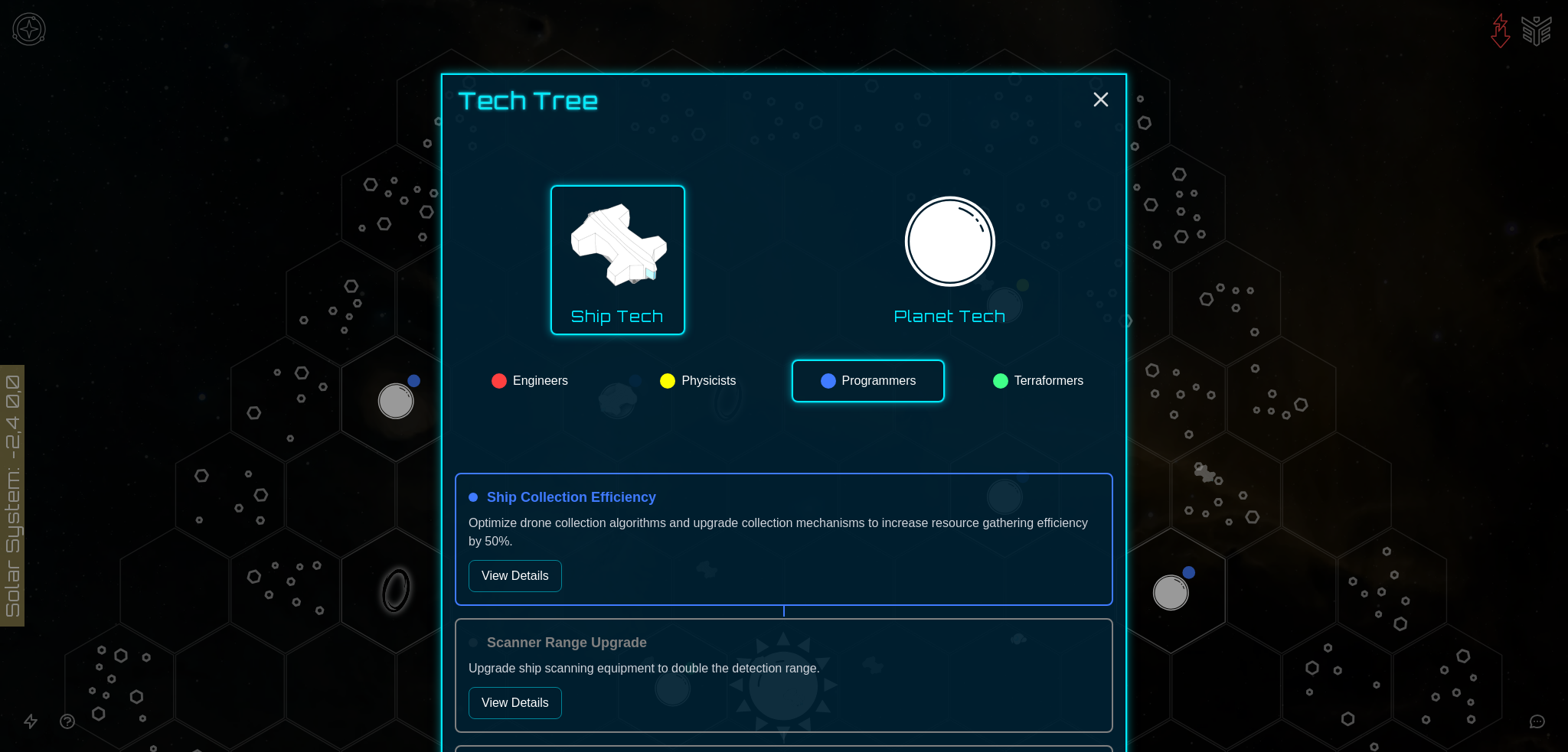
click at [520, 564] on button "View Details" at bounding box center [515, 577] width 94 height 32
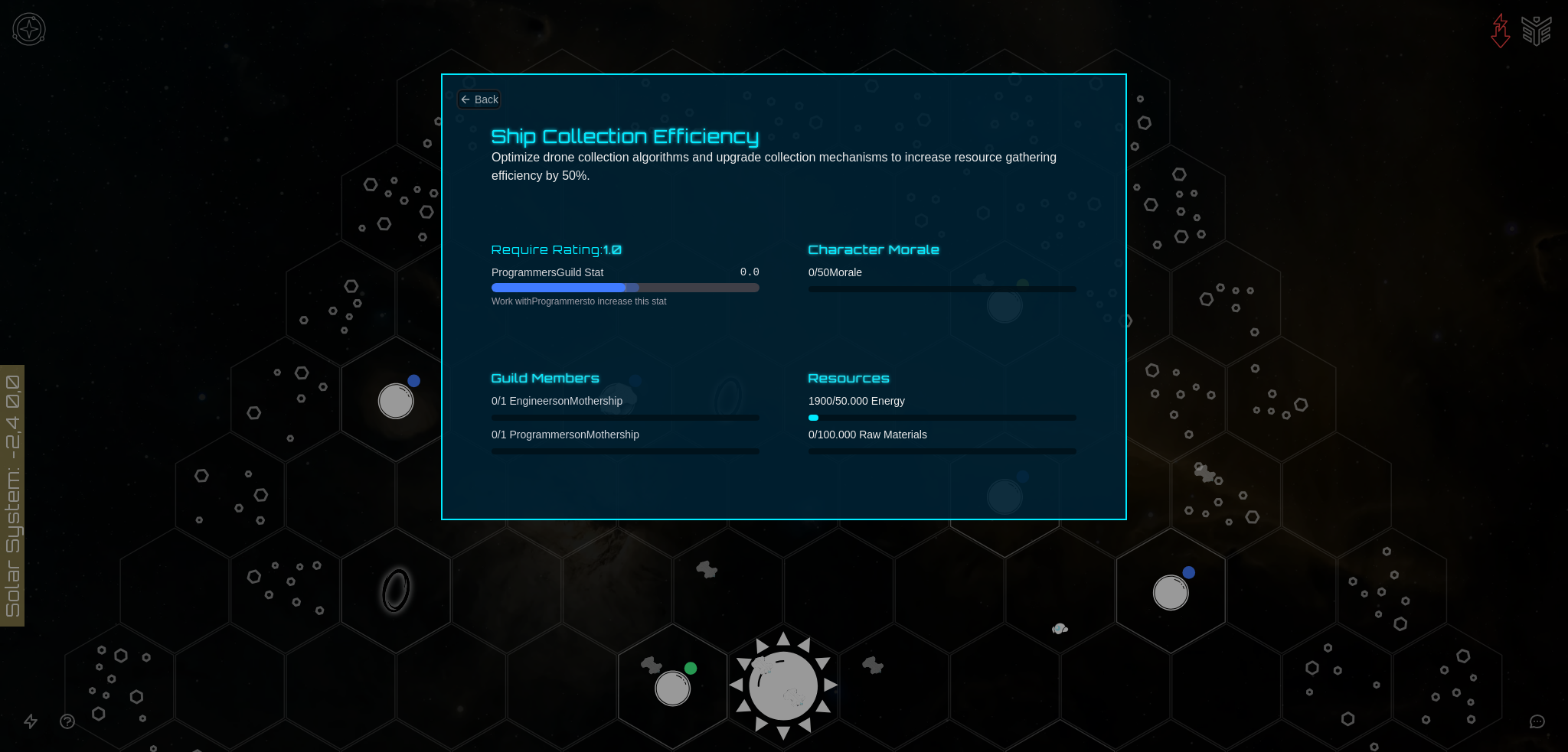
click at [468, 100] on icon "Back" at bounding box center [465, 100] width 12 height 12
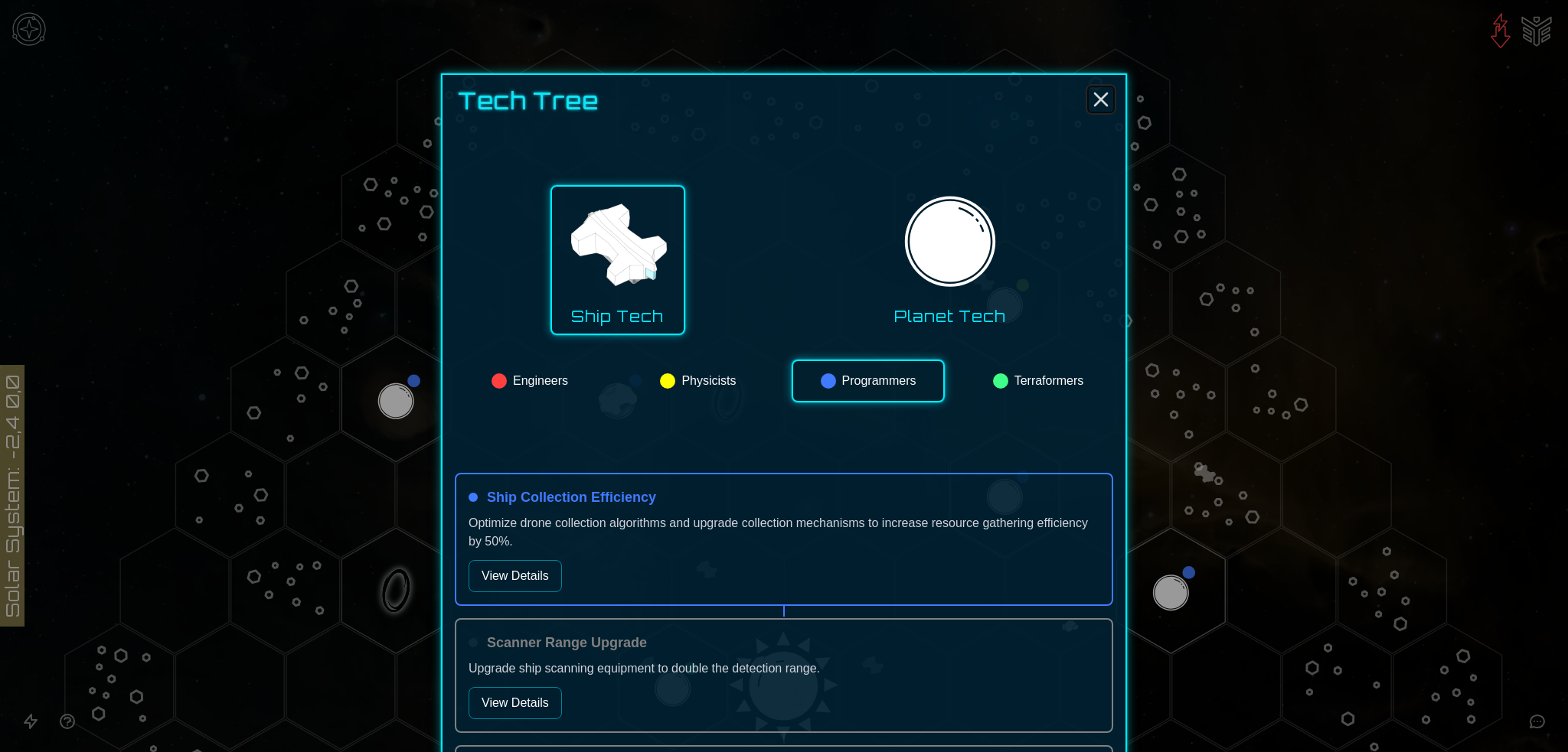
click at [1095, 91] on icon "Close" at bounding box center [1101, 100] width 25 height 25
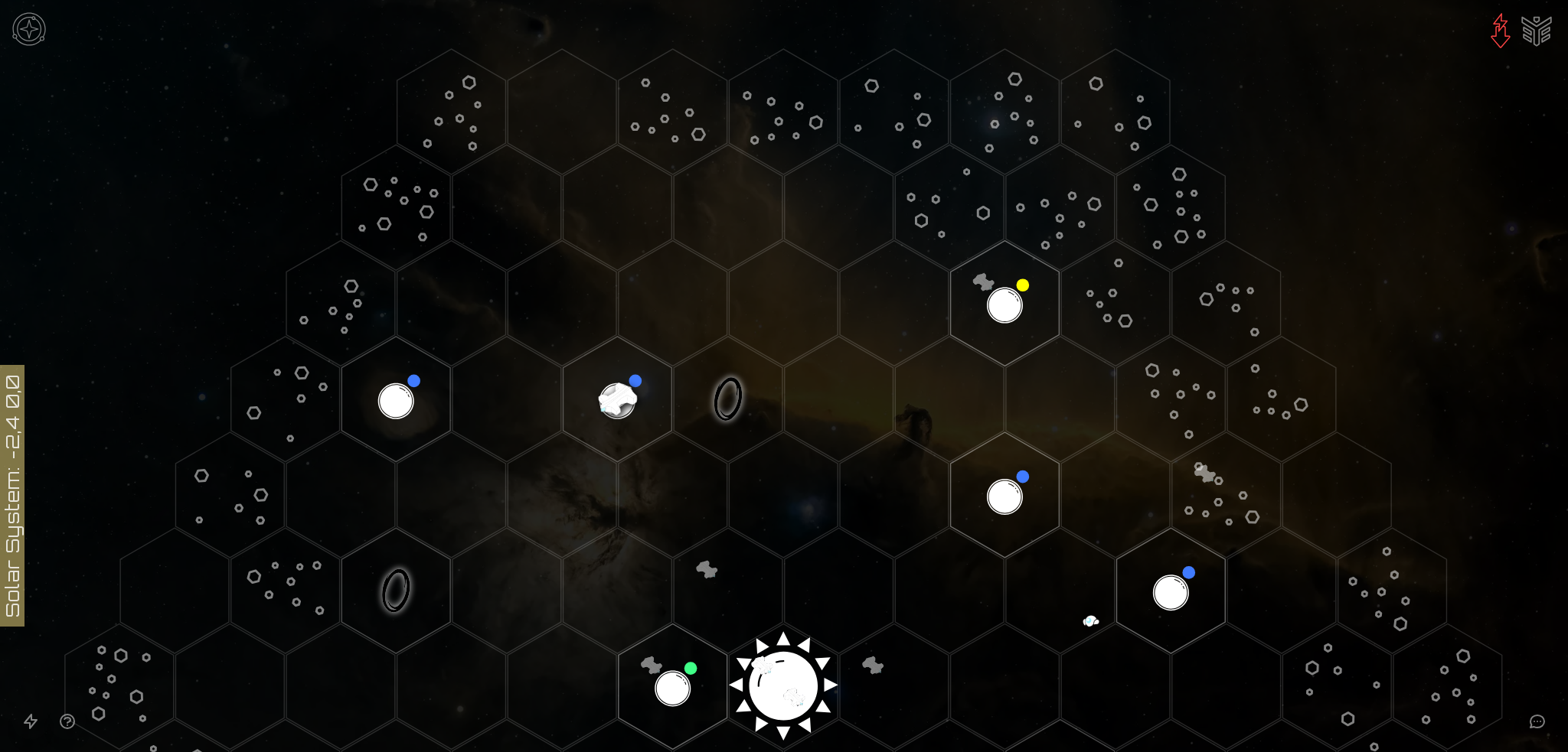
click at [619, 388] on image at bounding box center [617, 399] width 128 height 128
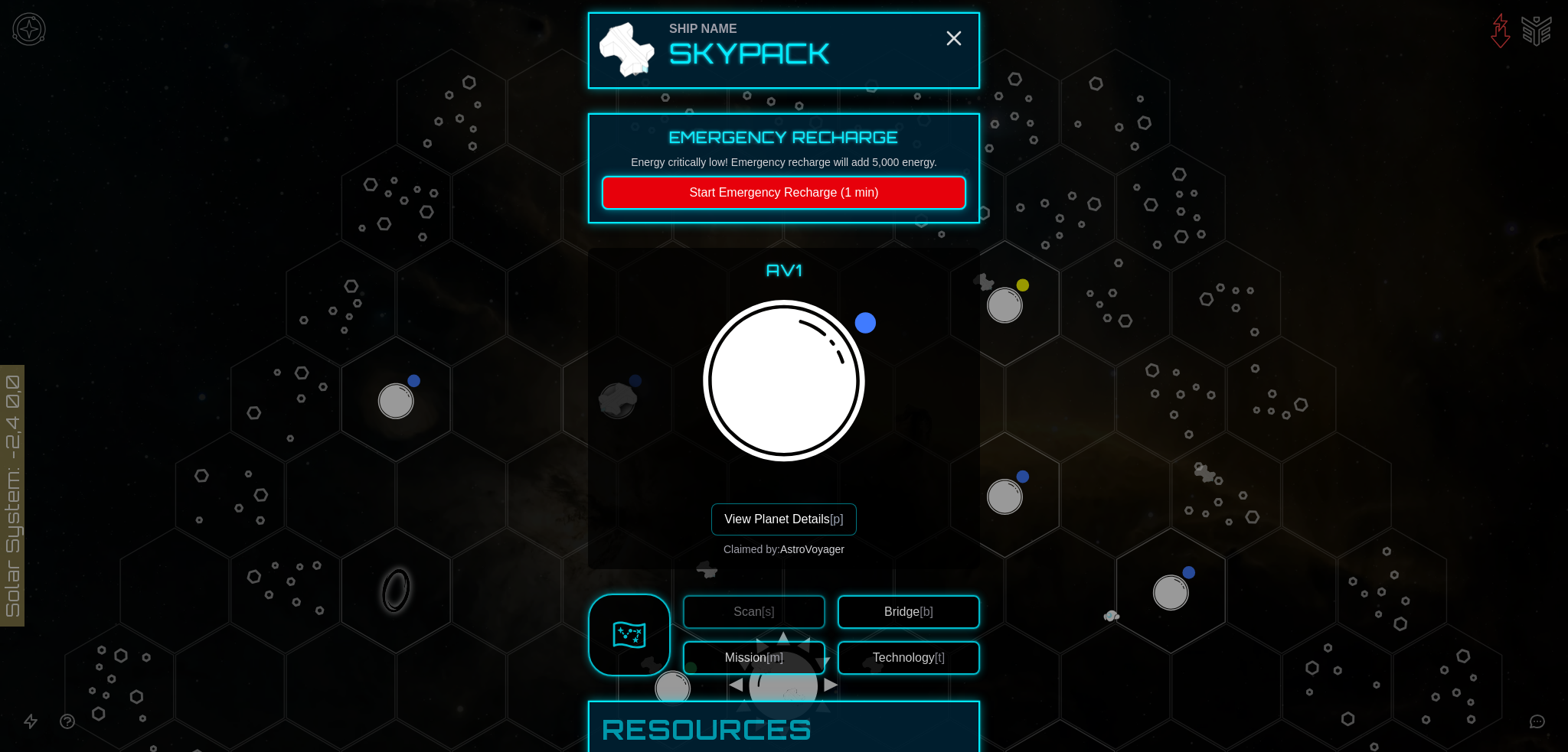
click at [818, 516] on button "View Planet Details [p]" at bounding box center [783, 520] width 145 height 32
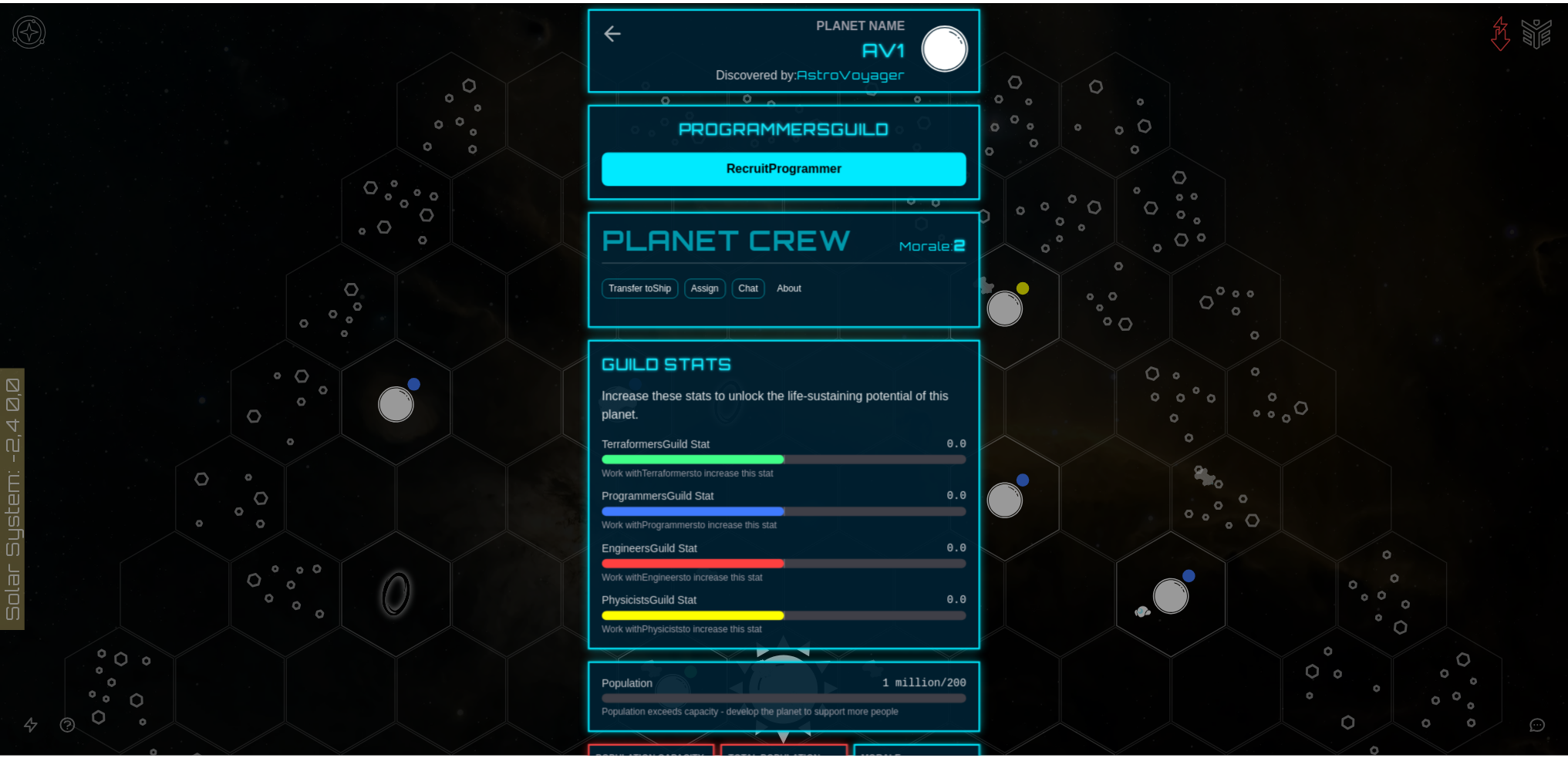
scroll to position [0, 0]
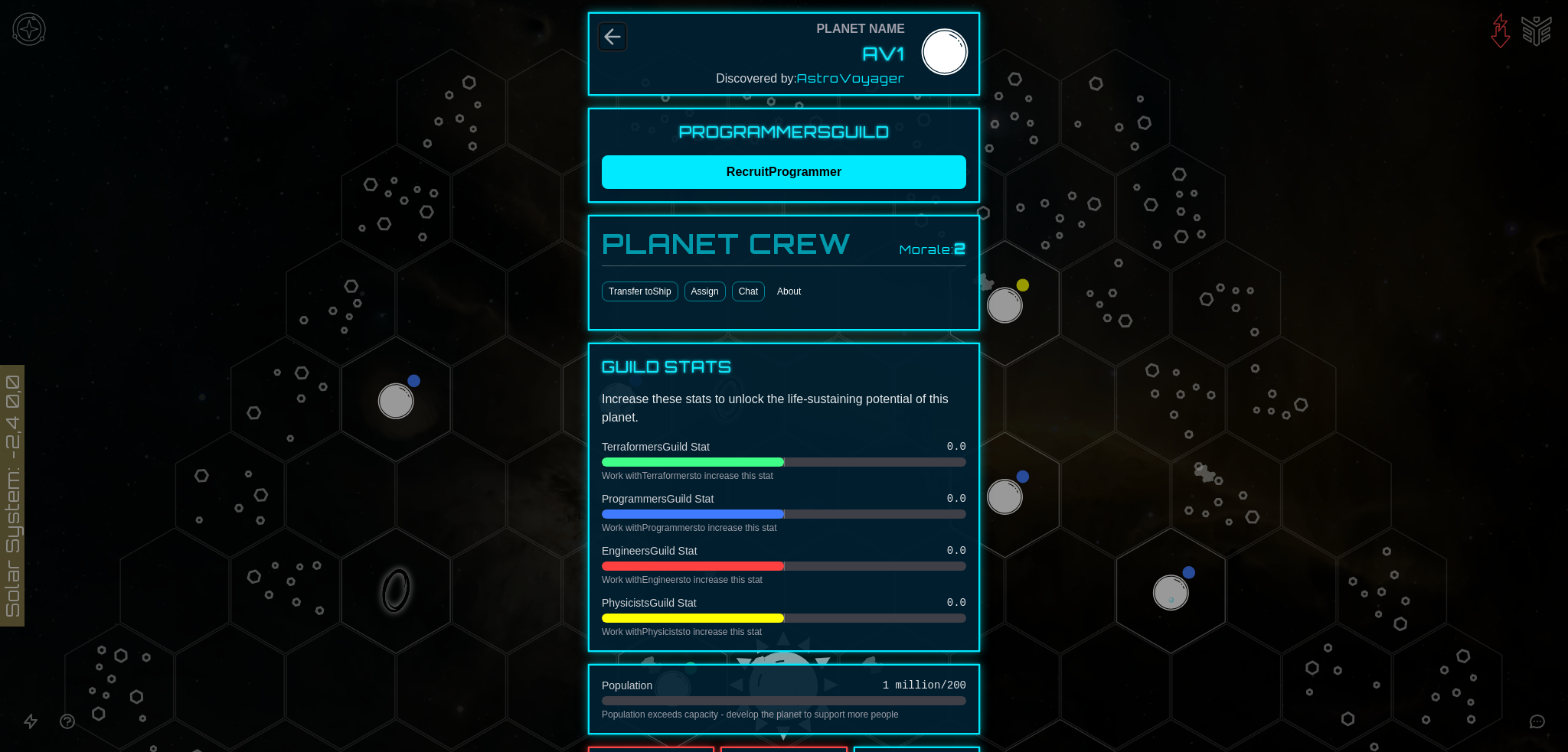
click at [608, 42] on icon "Back" at bounding box center [612, 37] width 25 height 25
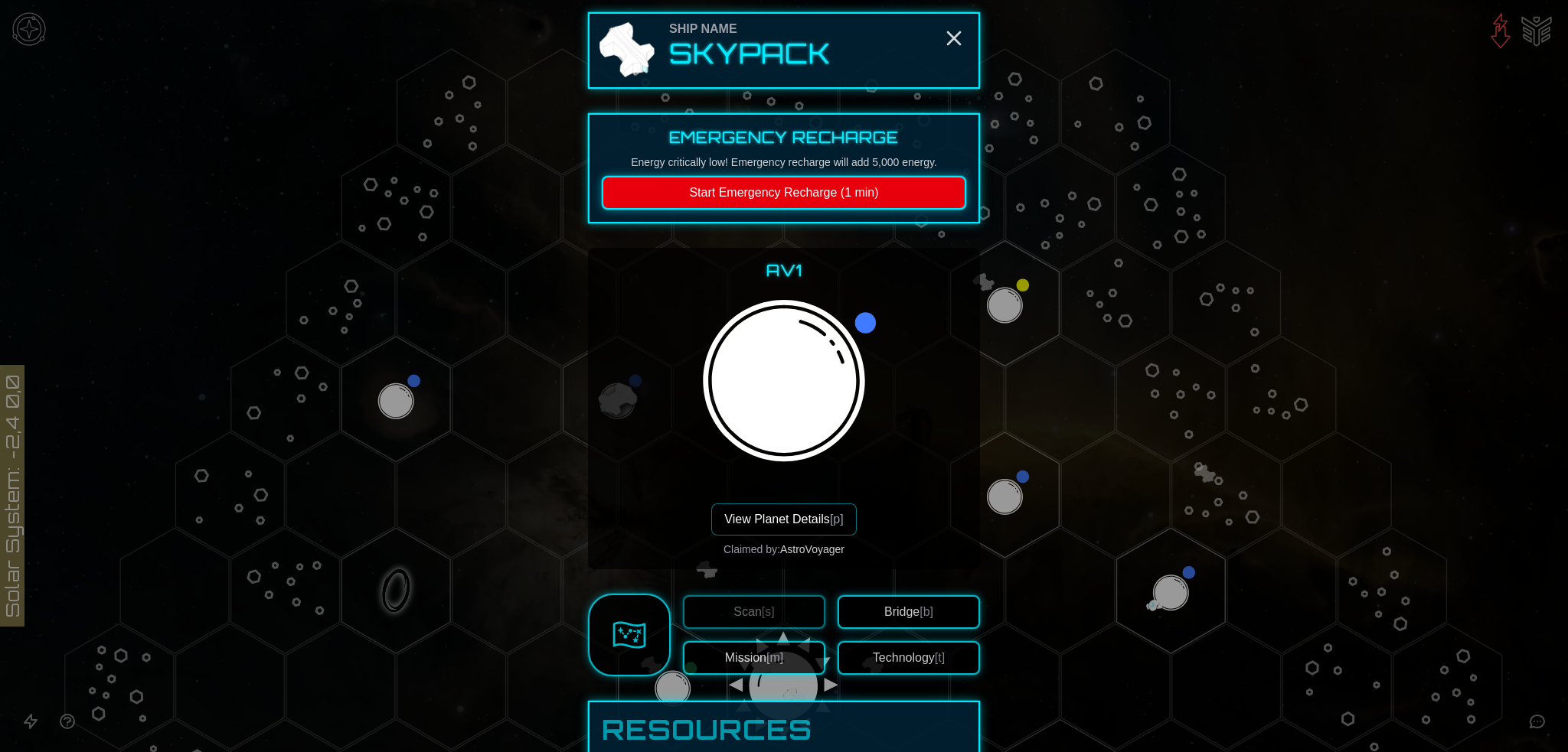
click at [631, 645] on img at bounding box center [629, 635] width 34 height 34
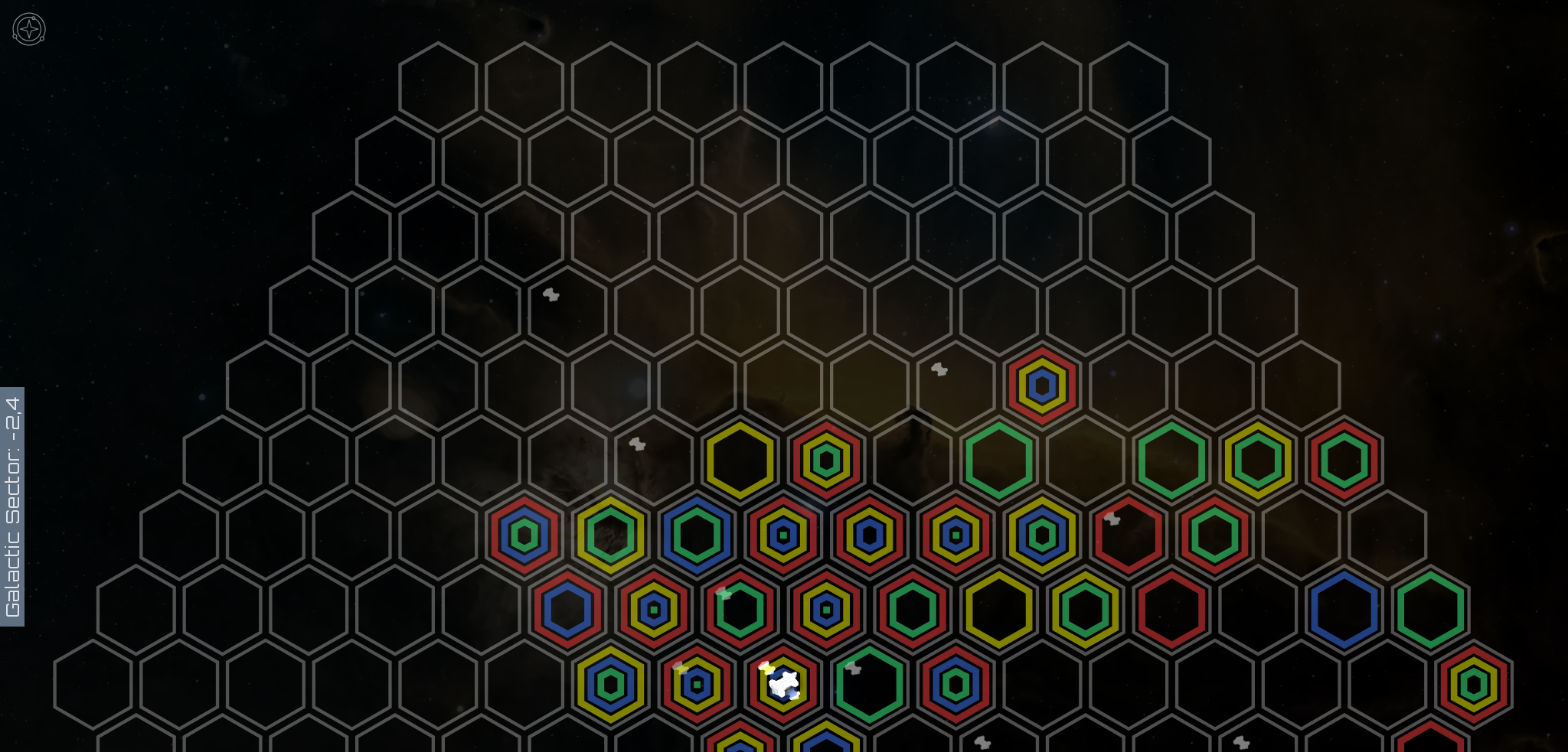
click at [38, 19] on img at bounding box center [29, 29] width 46 height 46
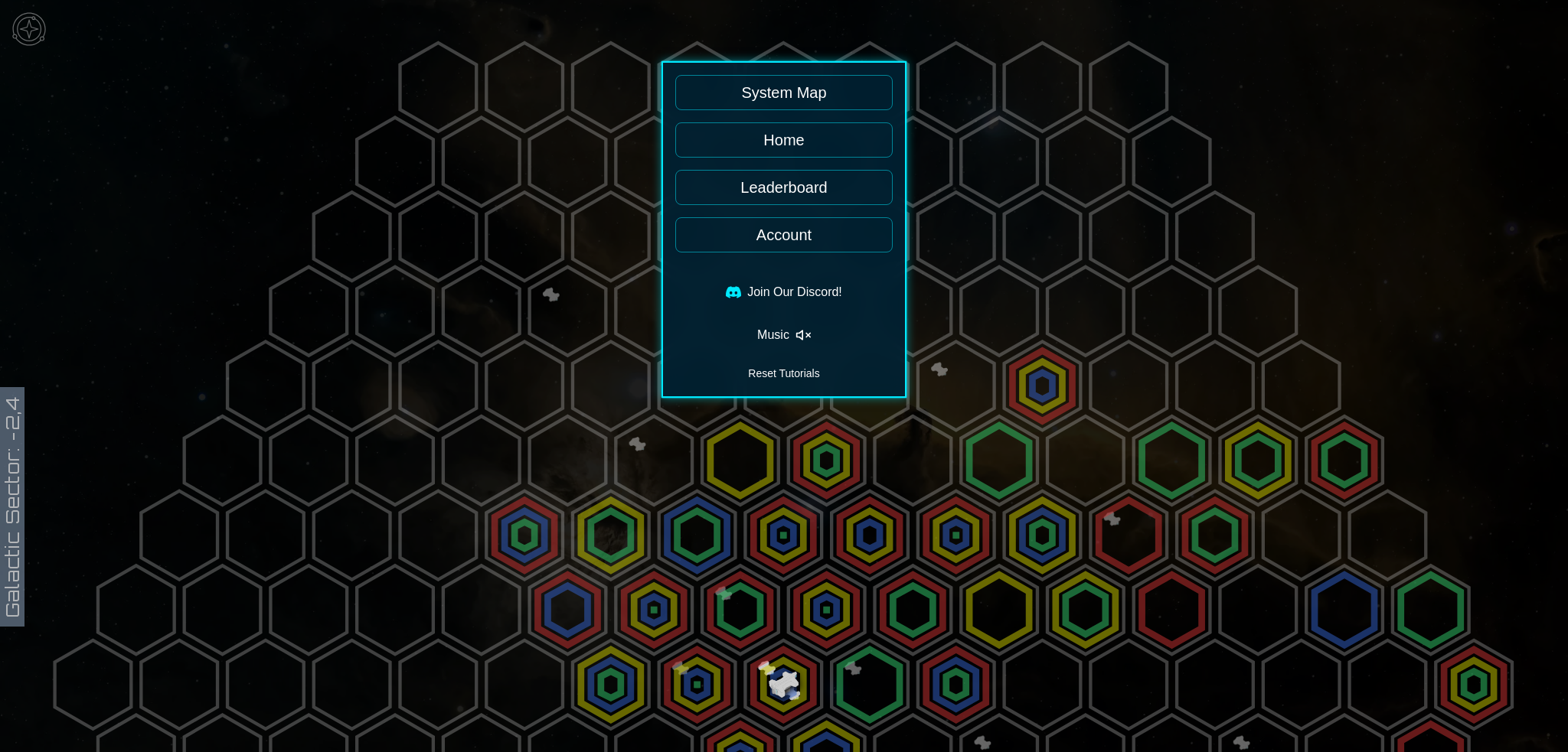
click at [798, 234] on link "Account" at bounding box center [783, 235] width 217 height 36
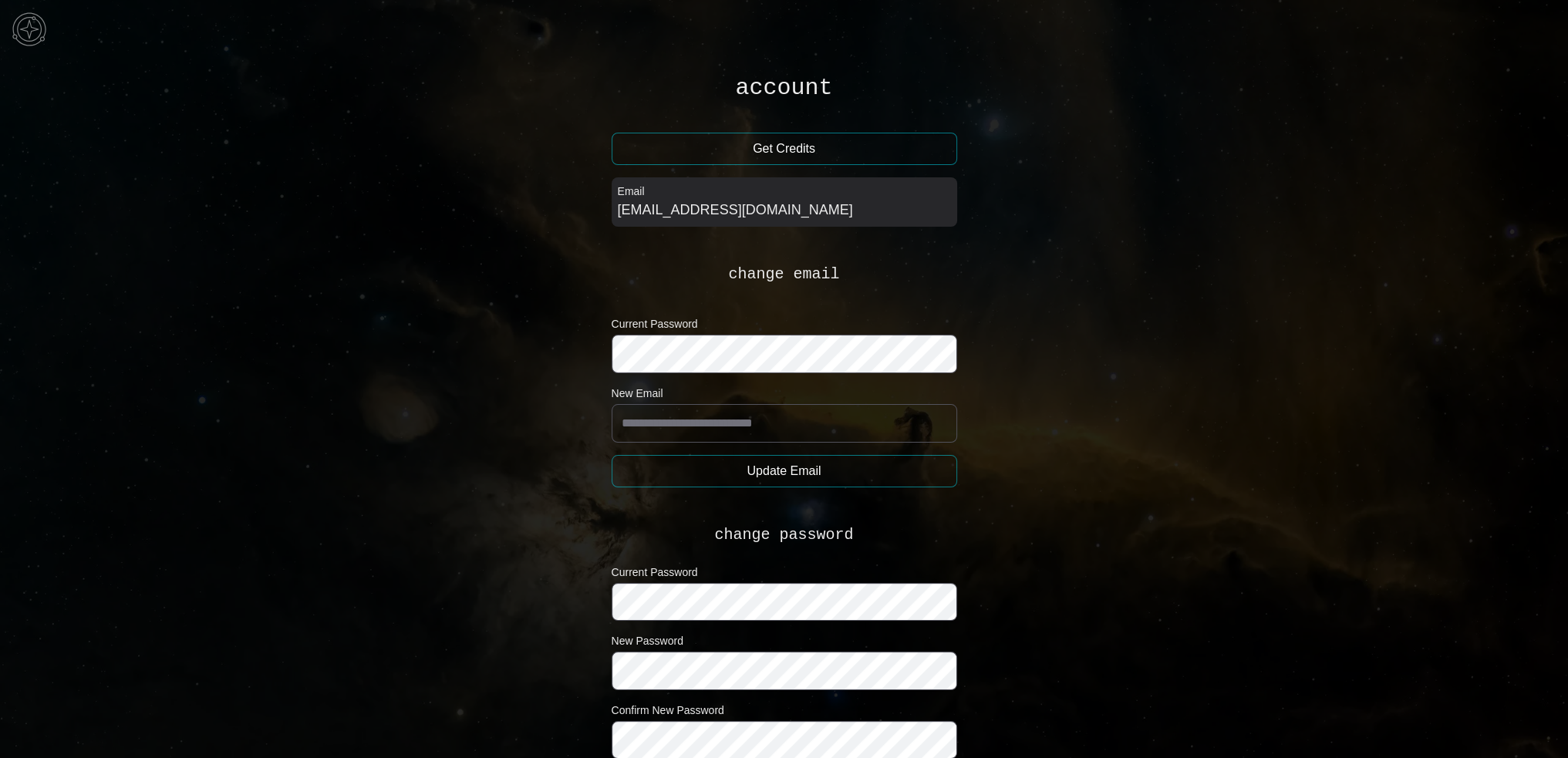
click at [25, 18] on img at bounding box center [29, 29] width 46 height 46
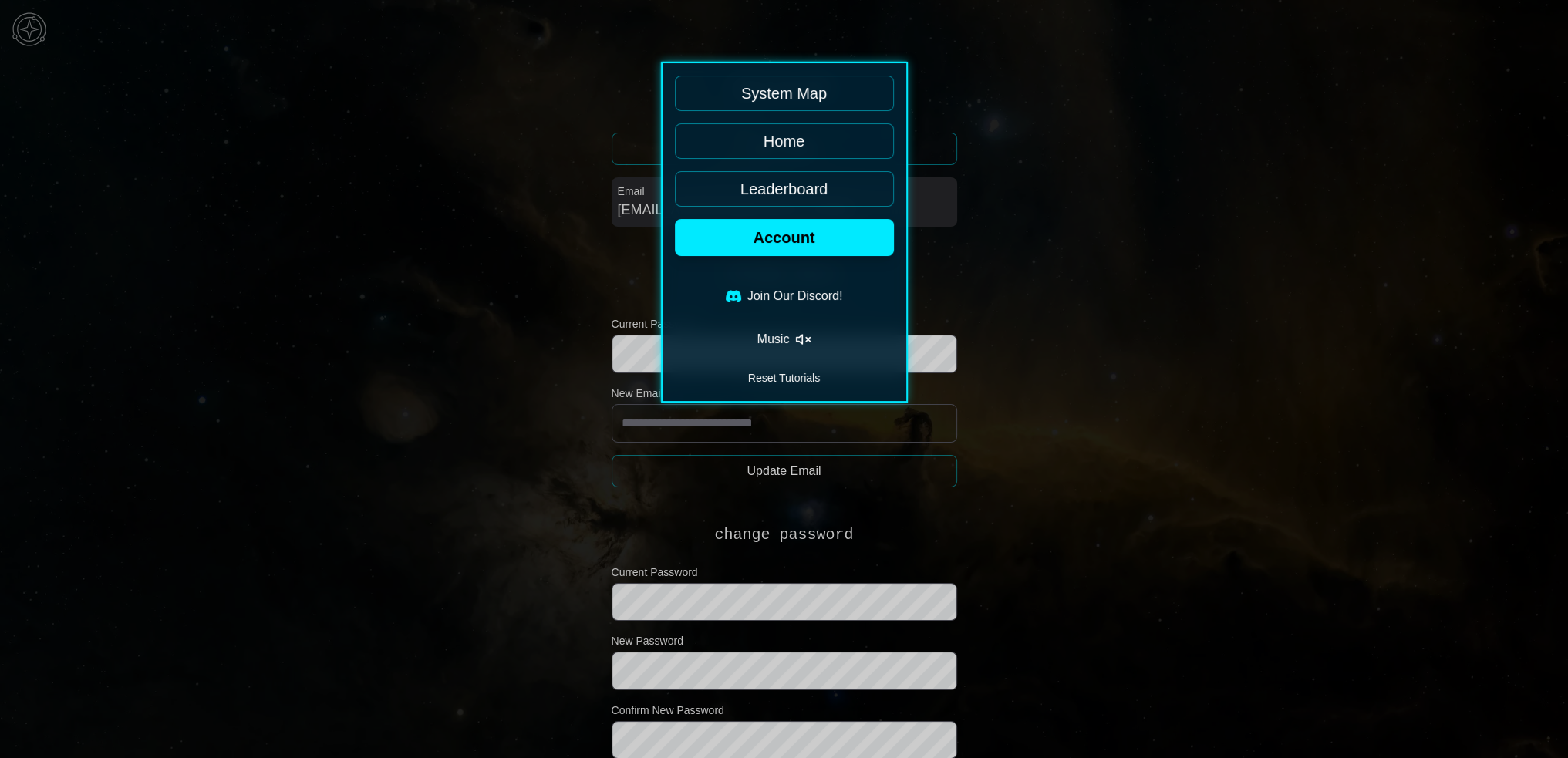
click at [805, 91] on link "System Map" at bounding box center [784, 93] width 219 height 36
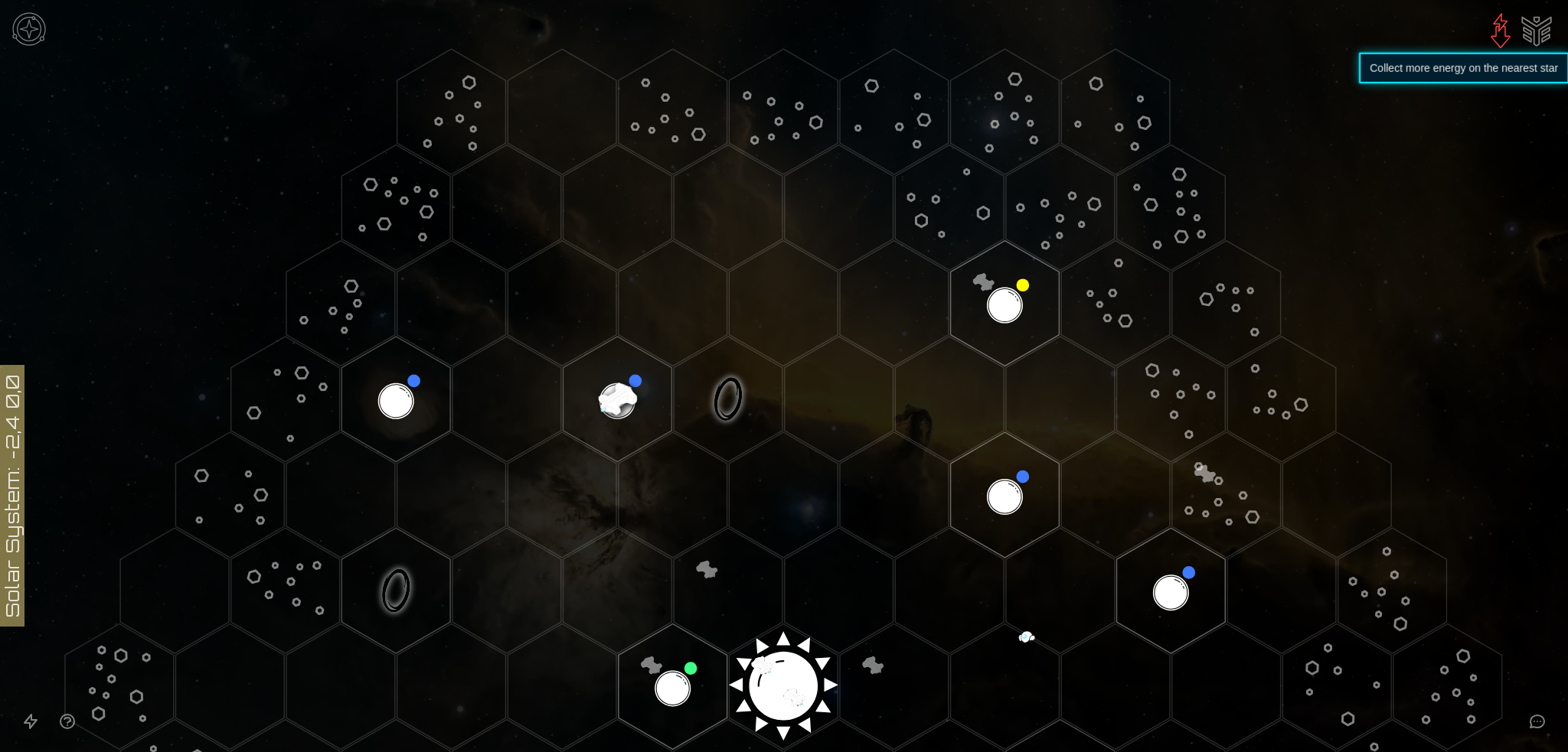
click at [1495, 27] on img at bounding box center [1501, 31] width 37 height 37
click at [1548, 29] on img "Ship AI Chat" at bounding box center [1537, 30] width 37 height 37
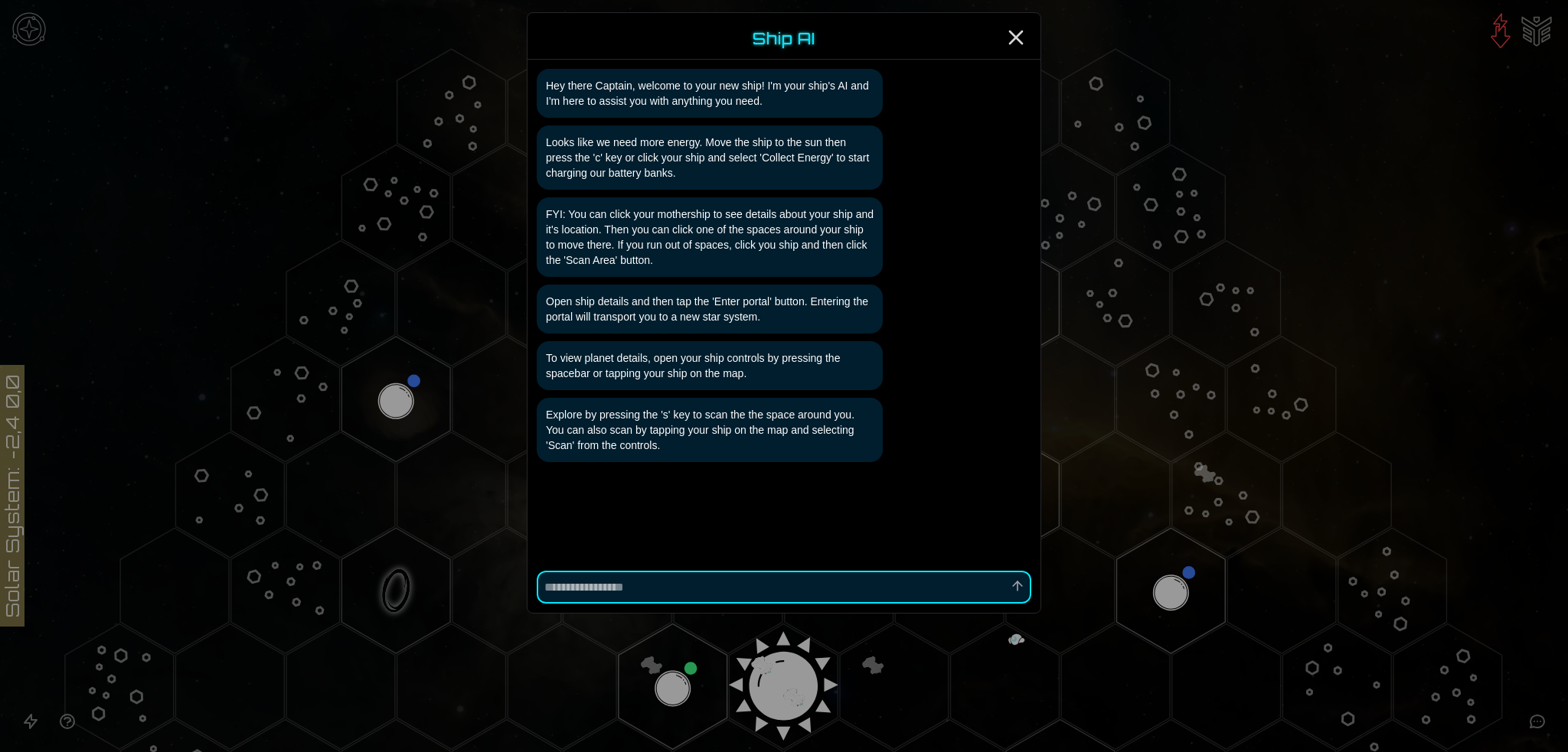
scroll to position [1, 0]
click at [1018, 36] on icon "Close" at bounding box center [1016, 38] width 25 height 25
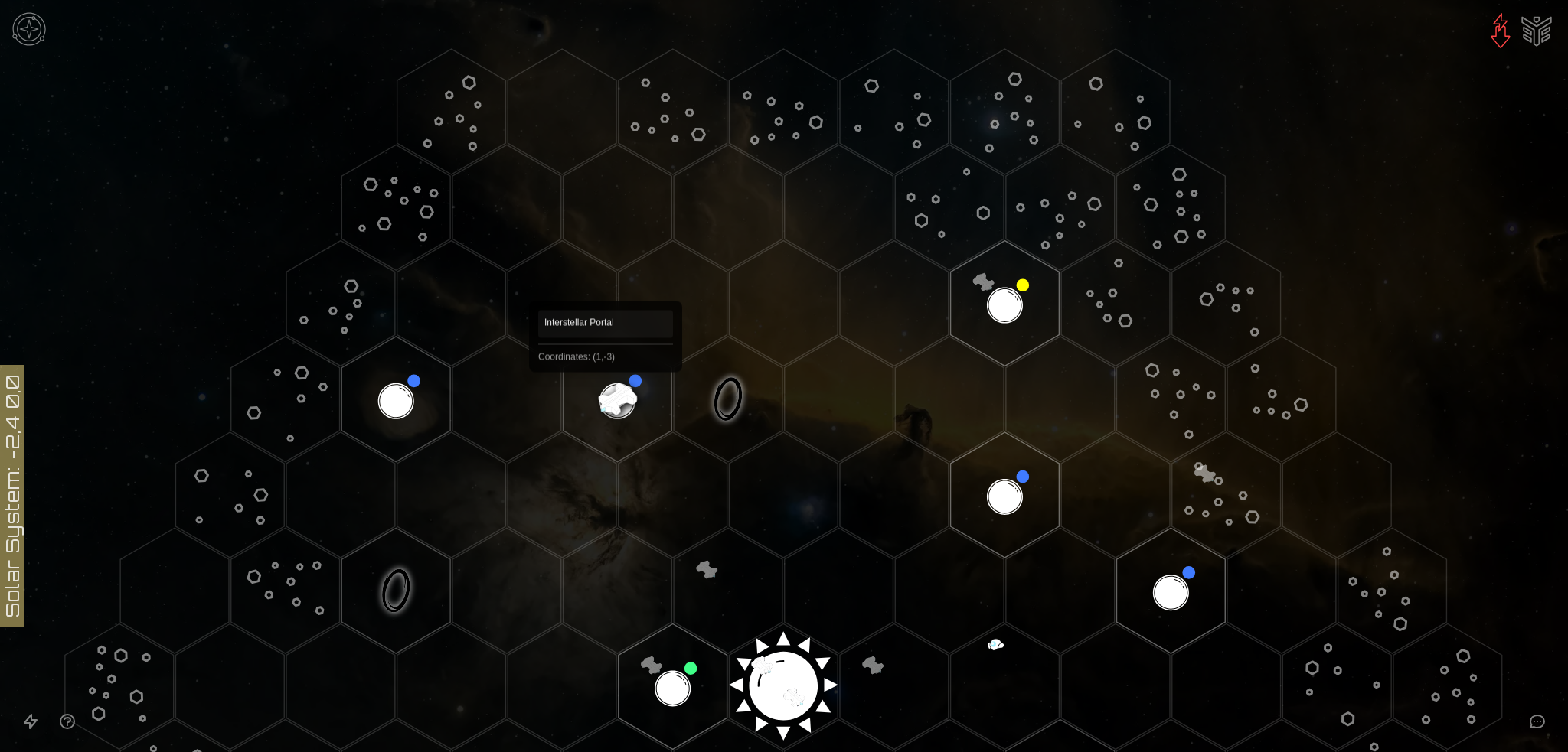
click at [605, 394] on image at bounding box center [617, 399] width 128 height 128
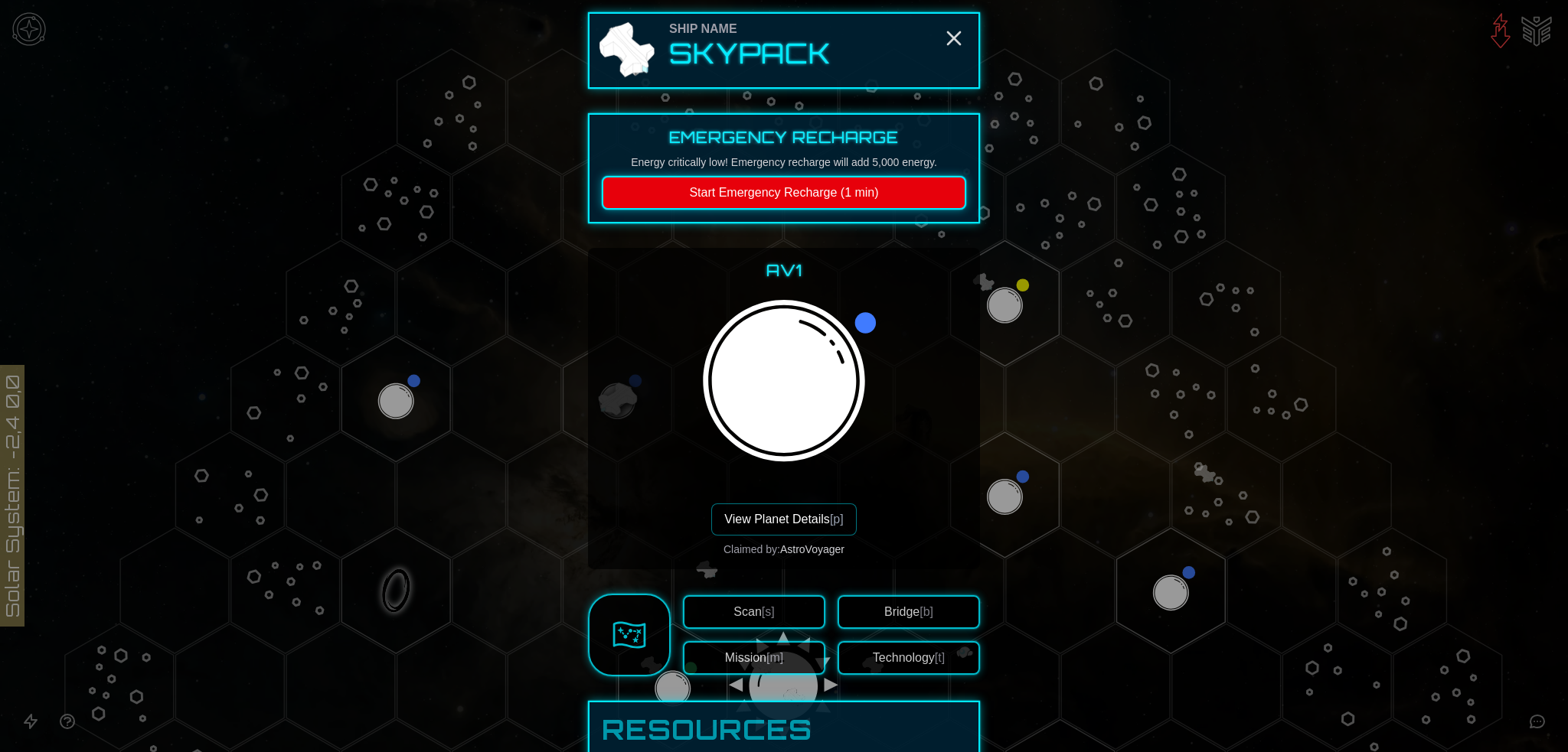
click at [744, 607] on span "Scan [s]" at bounding box center [754, 611] width 40 height 13
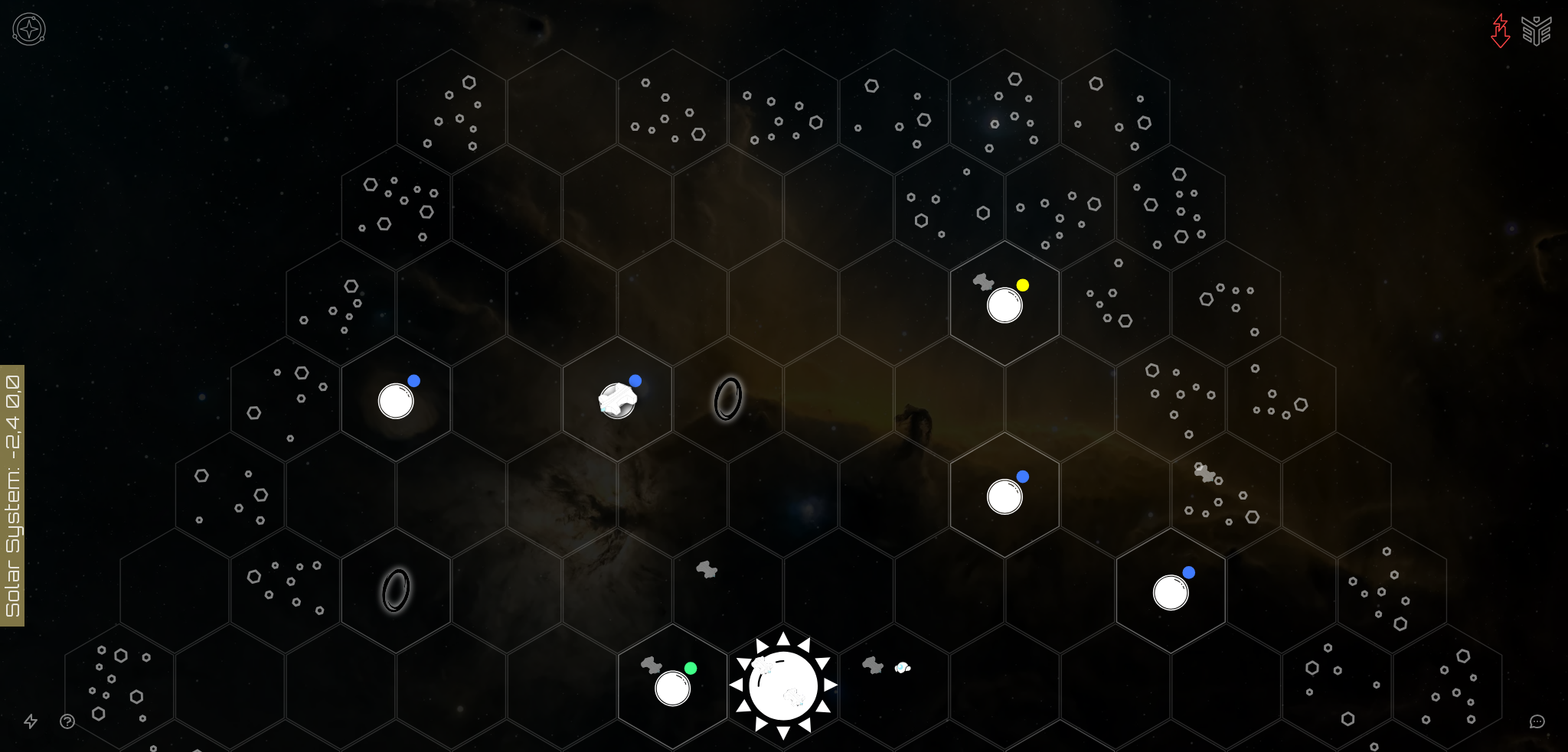
click at [612, 393] on image at bounding box center [617, 399] width 128 height 128
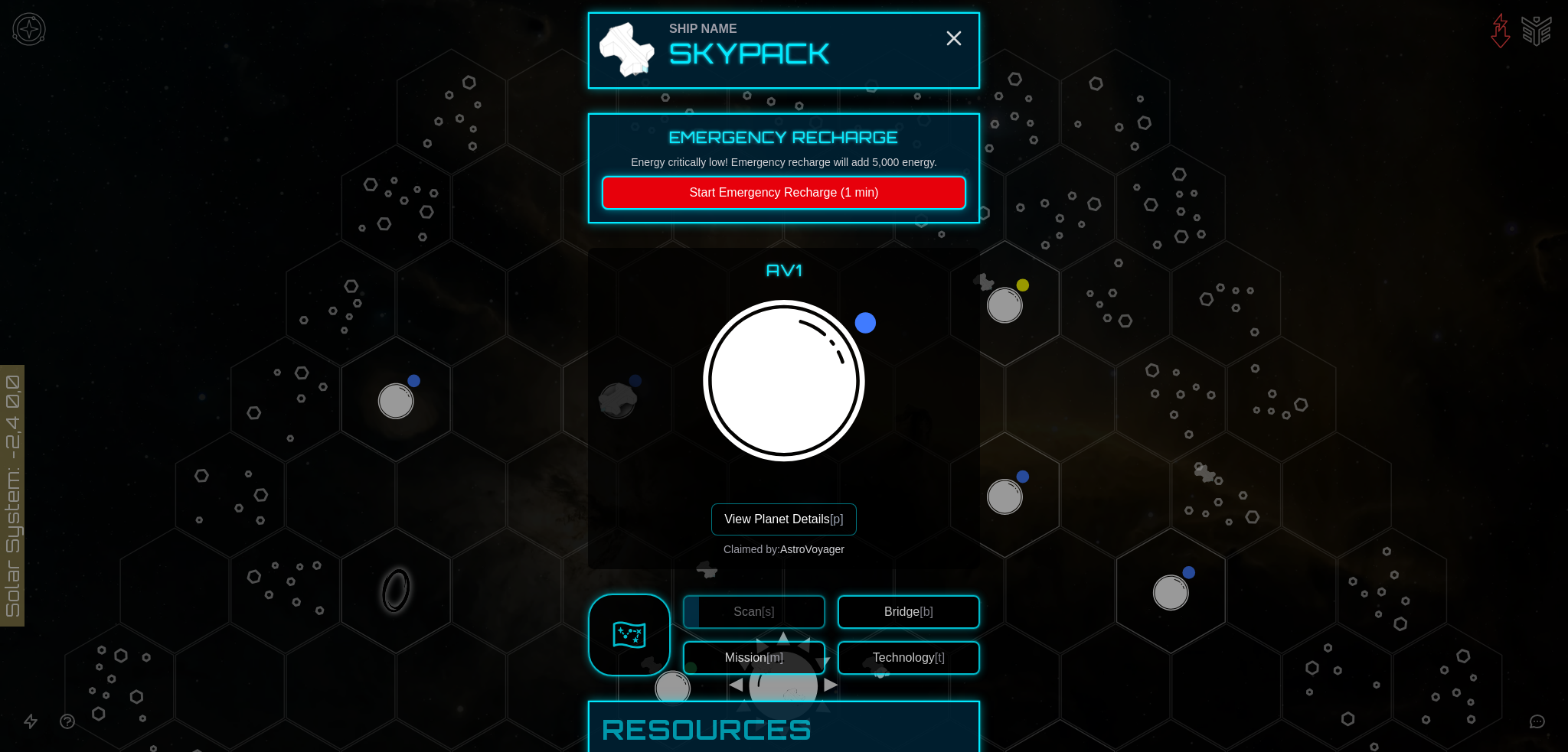
click at [899, 605] on button "Bridge [b]" at bounding box center [908, 612] width 142 height 34
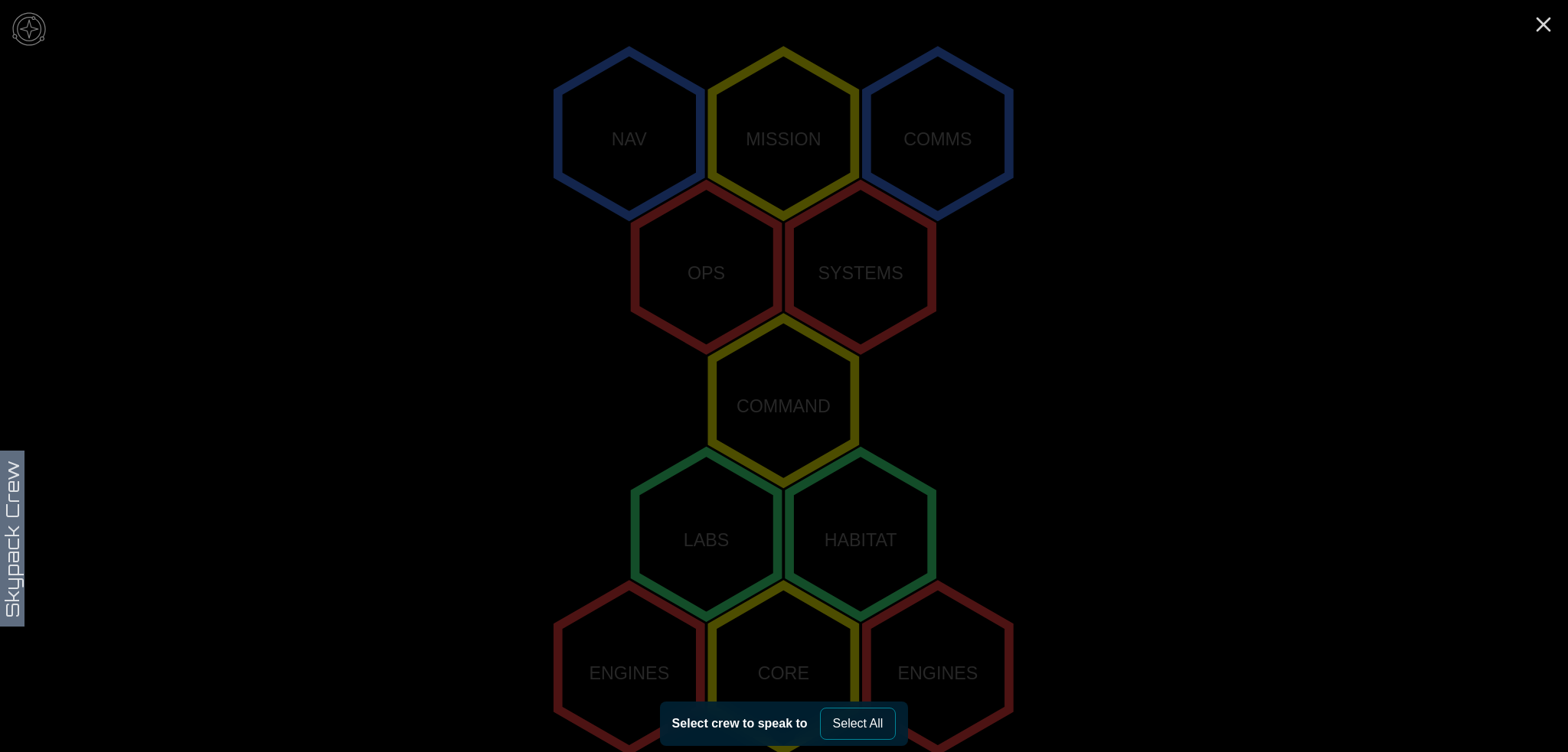
scroll to position [308, 0]
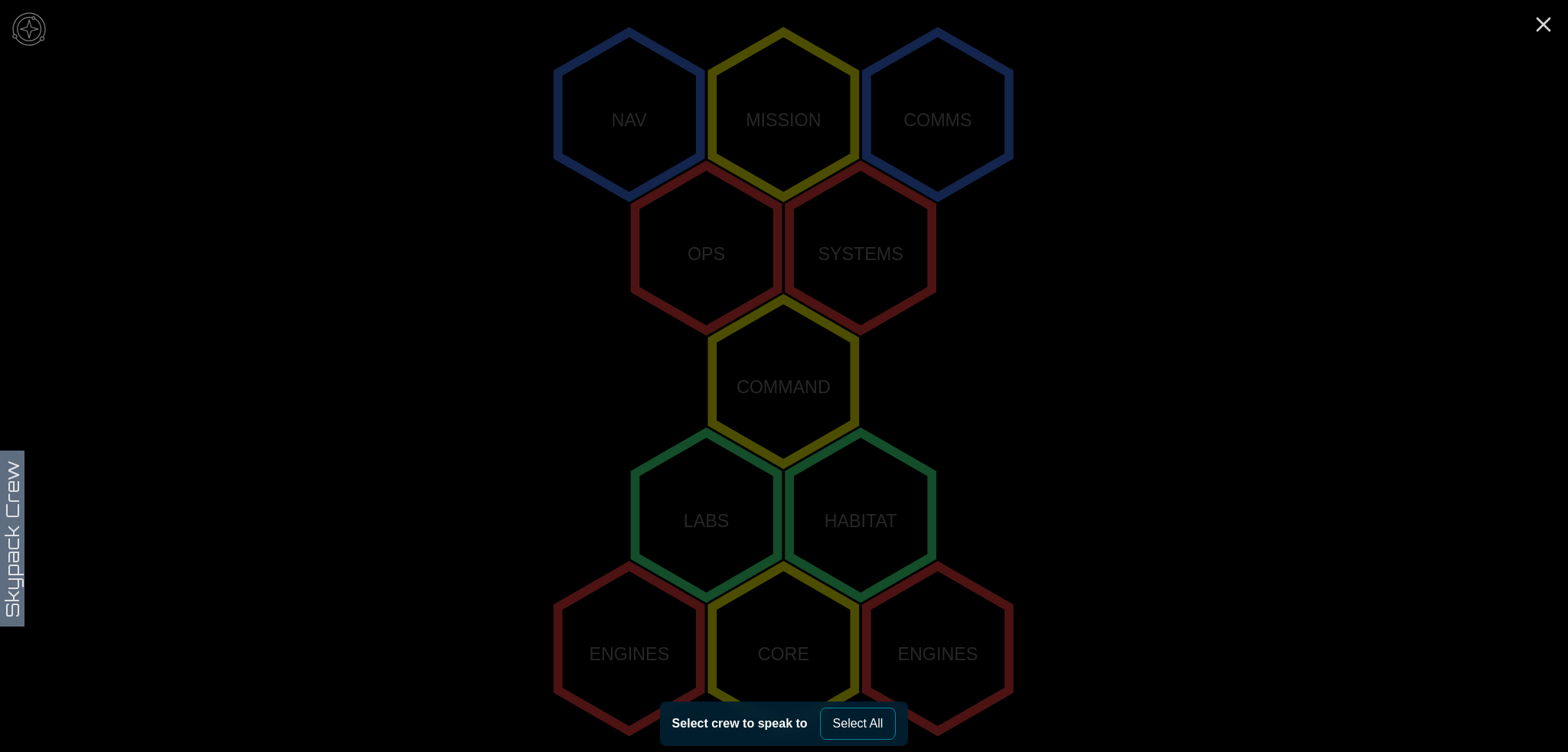
click at [782, 109] on polygon "1,-2" at bounding box center [783, 115] width 142 height 165
click at [659, 109] on polygon "0,-2" at bounding box center [629, 115] width 142 height 165
click at [857, 719] on button "Select All" at bounding box center [858, 724] width 77 height 32
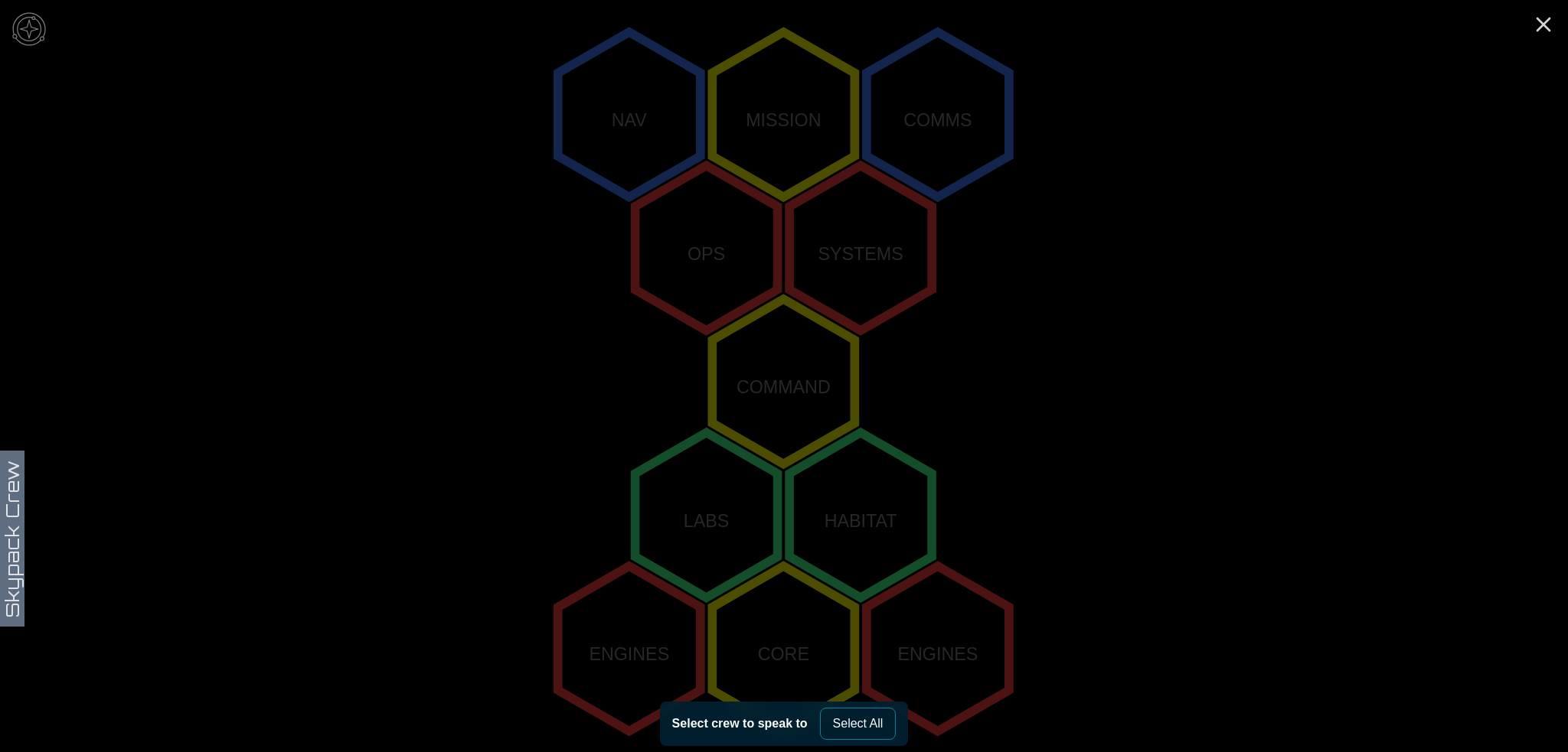
click at [765, 98] on polygon "1,-2" at bounding box center [783, 115] width 142 height 165
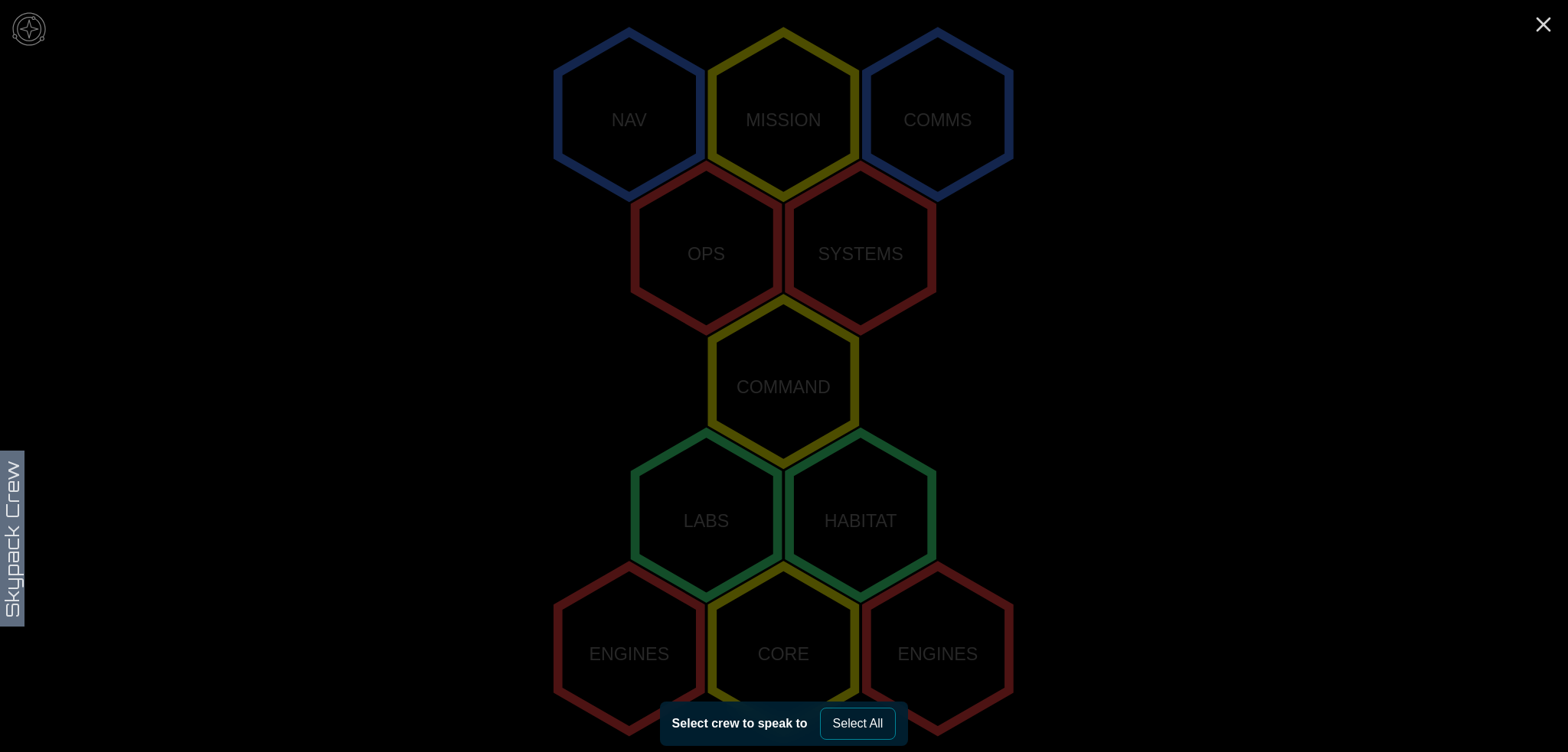
click at [765, 98] on polygon "1,-2" at bounding box center [783, 115] width 142 height 165
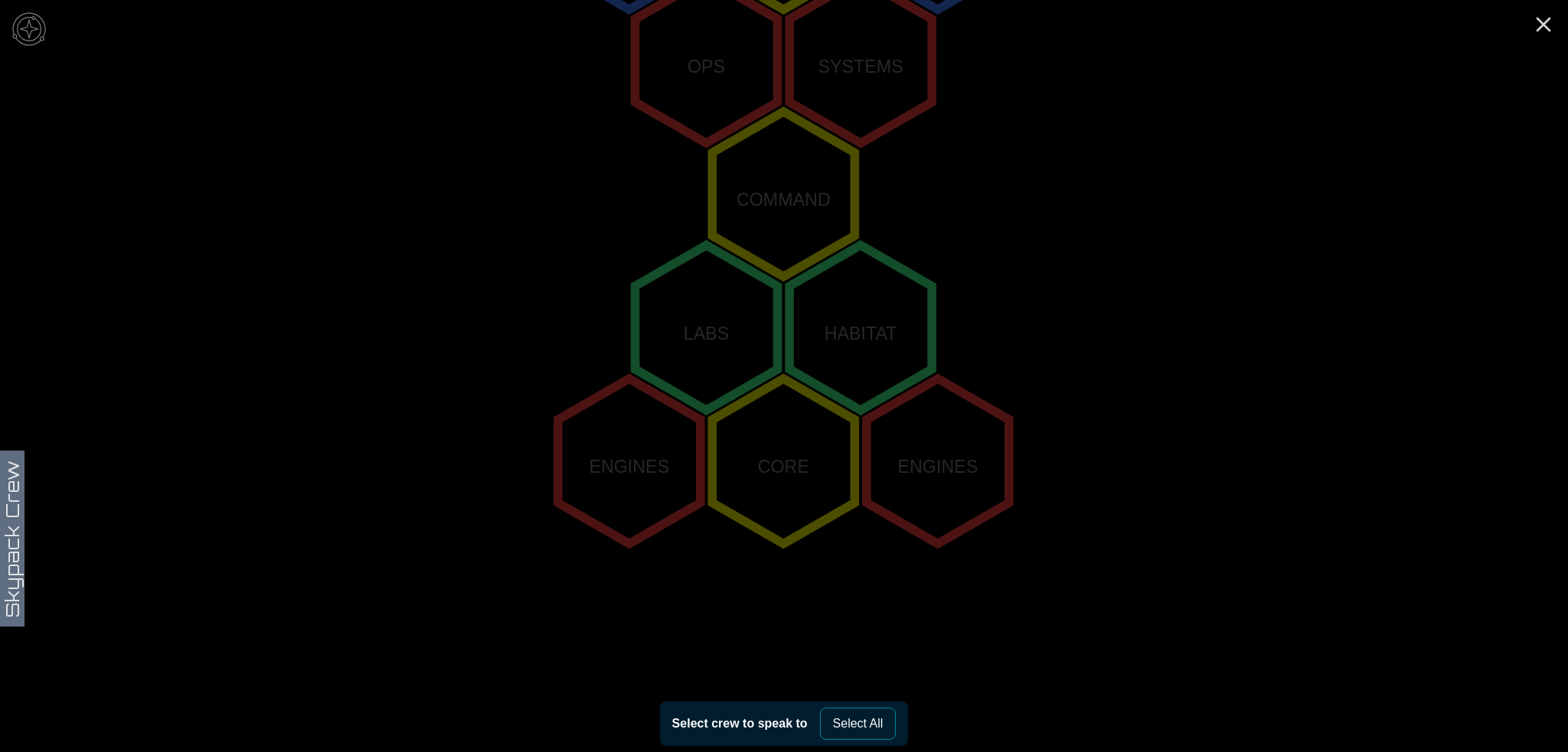
scroll to position [235, 0]
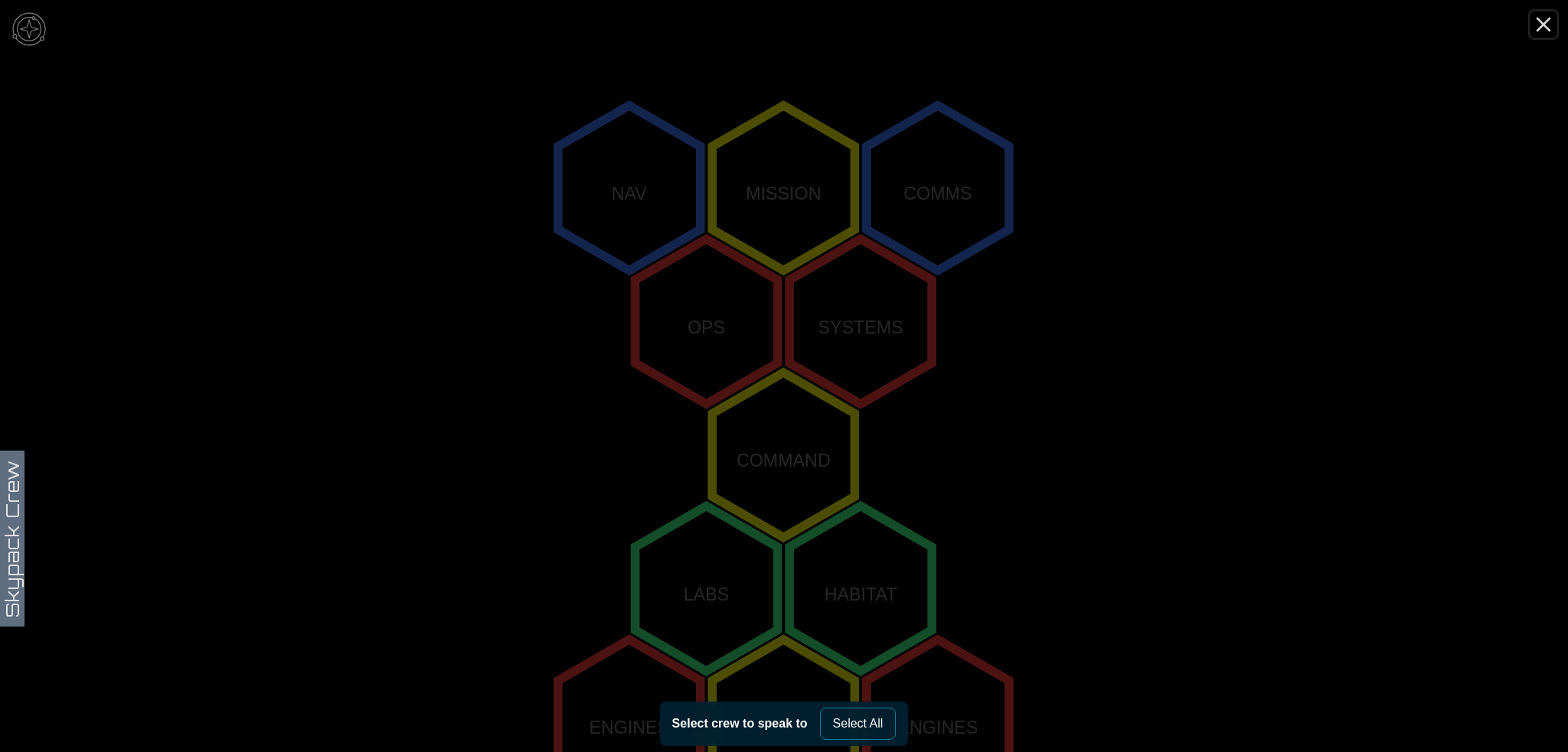
click at [1543, 21] on icon "Close" at bounding box center [1543, 25] width 25 height 25
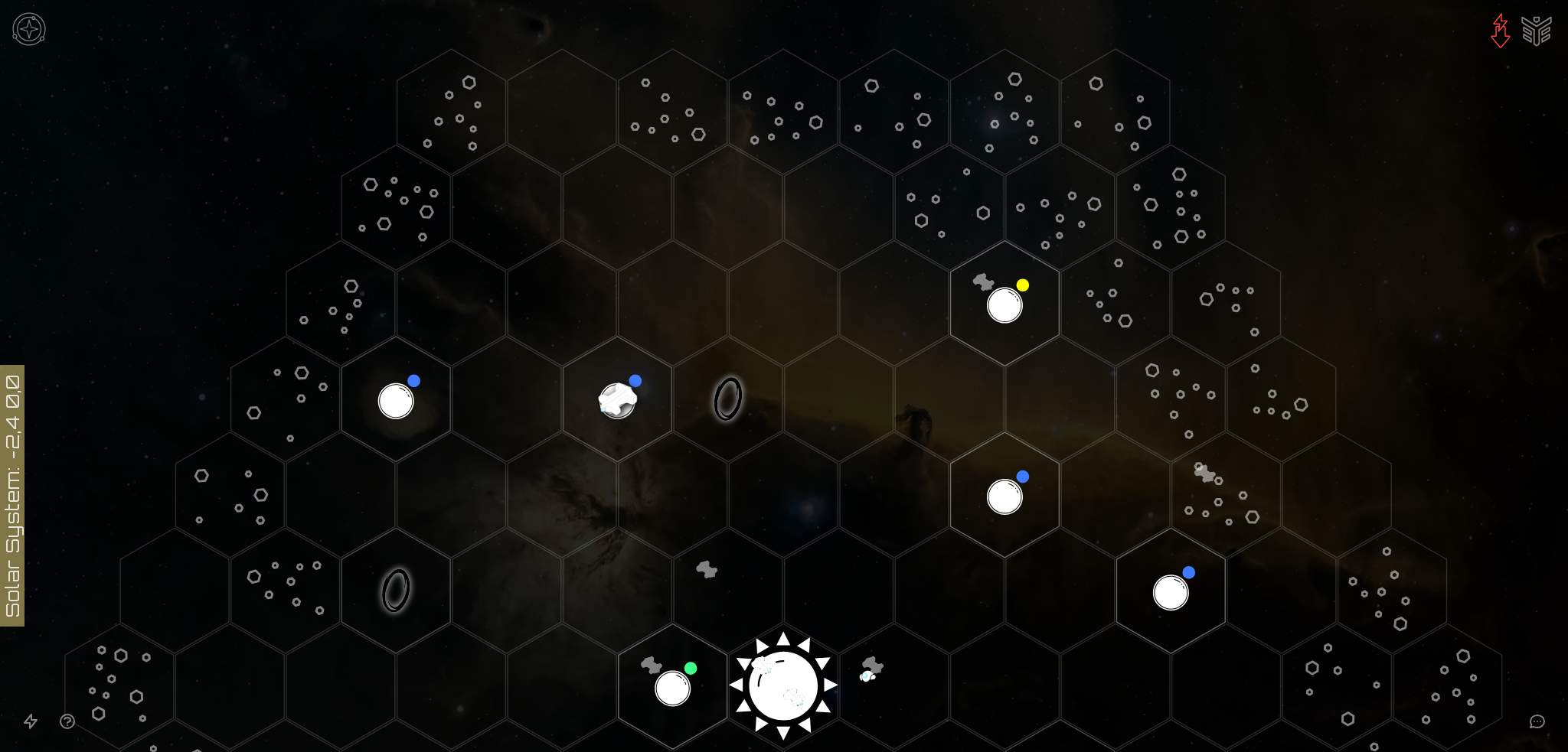
click at [612, 385] on image at bounding box center [617, 399] width 128 height 128
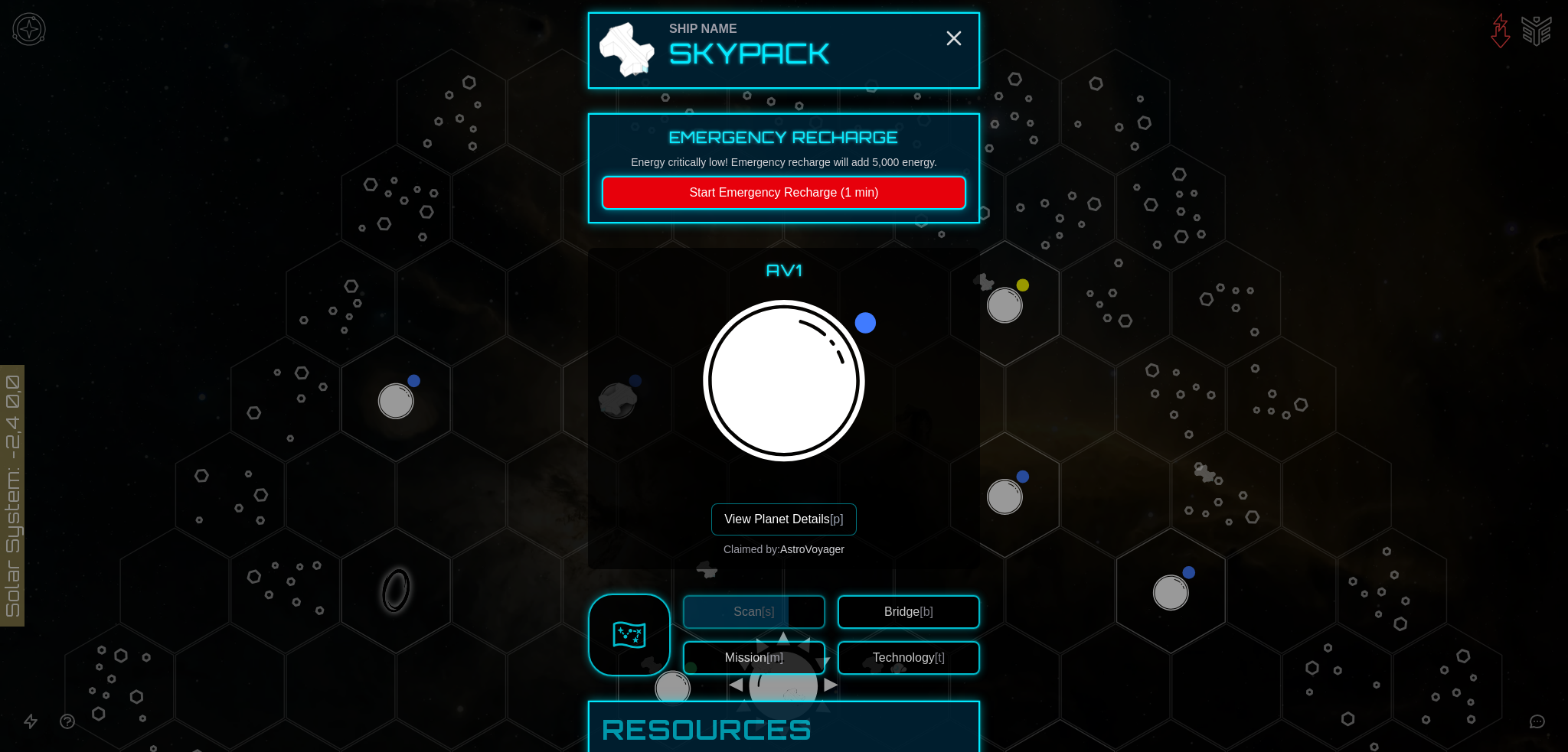
click at [899, 609] on button "Bridge [b]" at bounding box center [908, 612] width 142 height 34
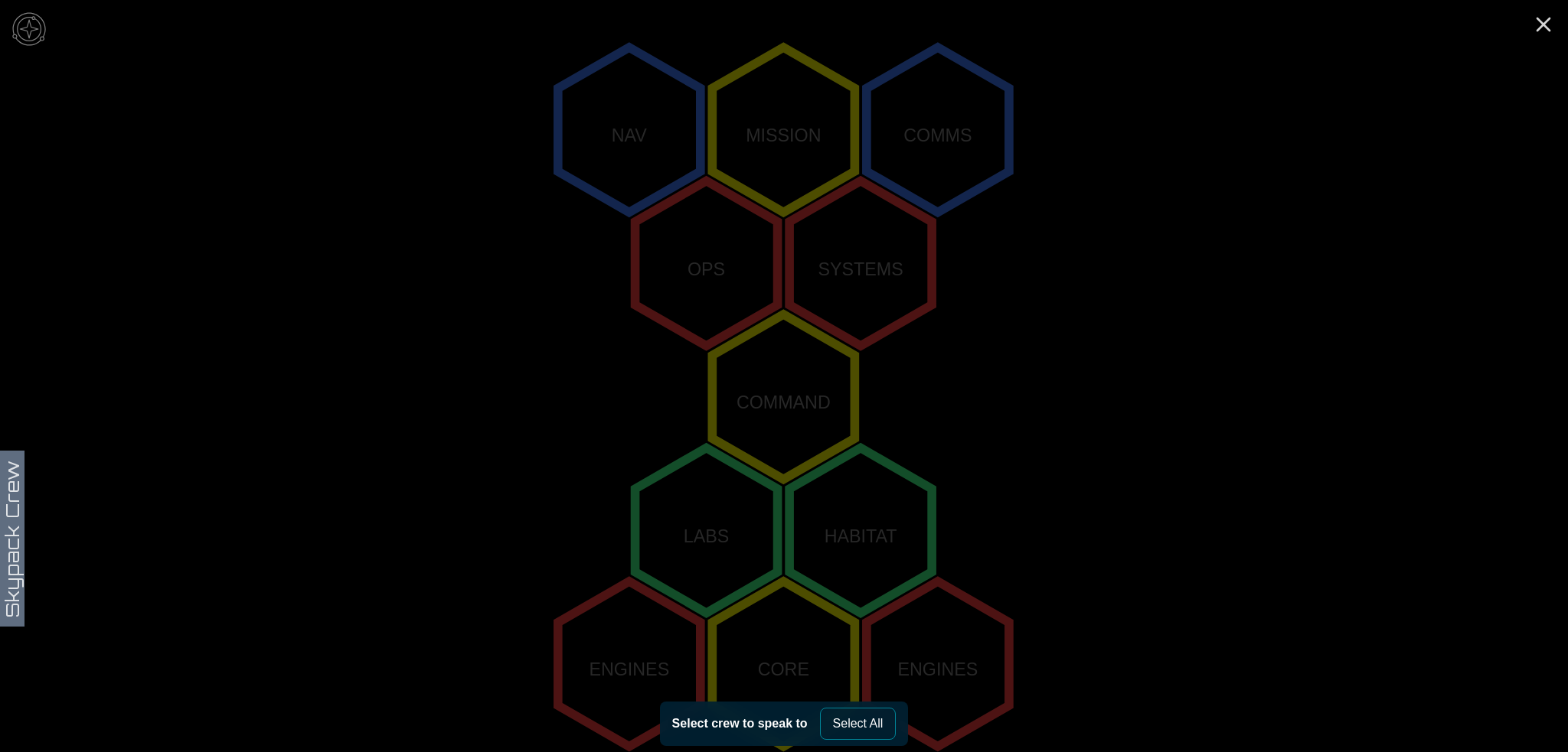
scroll to position [308, 0]
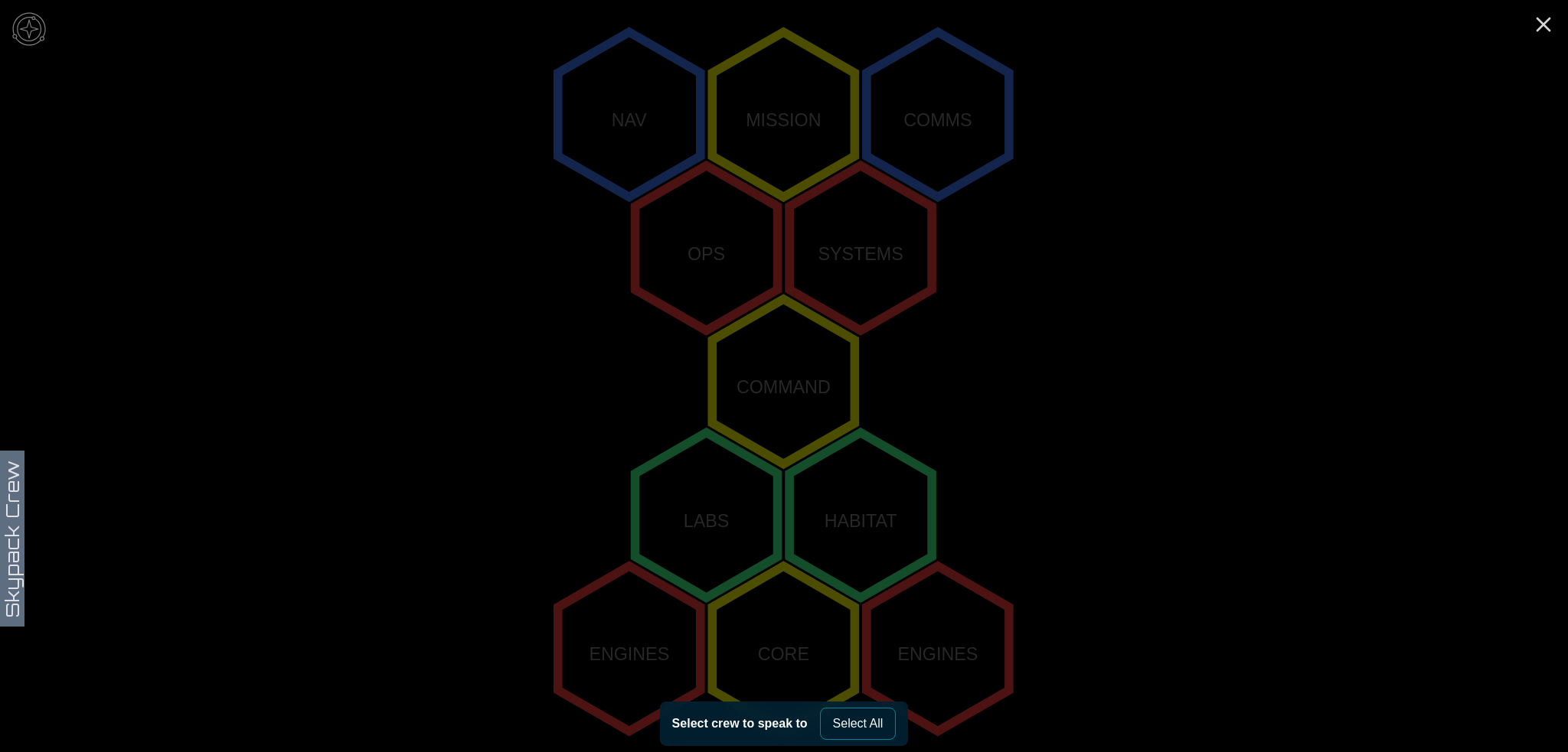
click at [920, 111] on polygon "2,-2" at bounding box center [938, 115] width 142 height 165
drag, startPoint x: 930, startPoint y: 112, endPoint x: 801, endPoint y: 107, distance: 129.1
click at [801, 107] on icon "NAV MISSION COMMS OPS SYSTEMS COMMAND LABS HABITAT ENGINES CORE ENGINES" at bounding box center [784, 382] width 1568 height 1380
drag, startPoint x: 704, startPoint y: 230, endPoint x: 907, endPoint y: 241, distance: 203.3
click at [907, 241] on icon "NAV MISSION COMMS OPS SYSTEMS COMMAND LABS HABITAT ENGINES CORE ENGINES" at bounding box center [784, 382] width 1568 height 1380
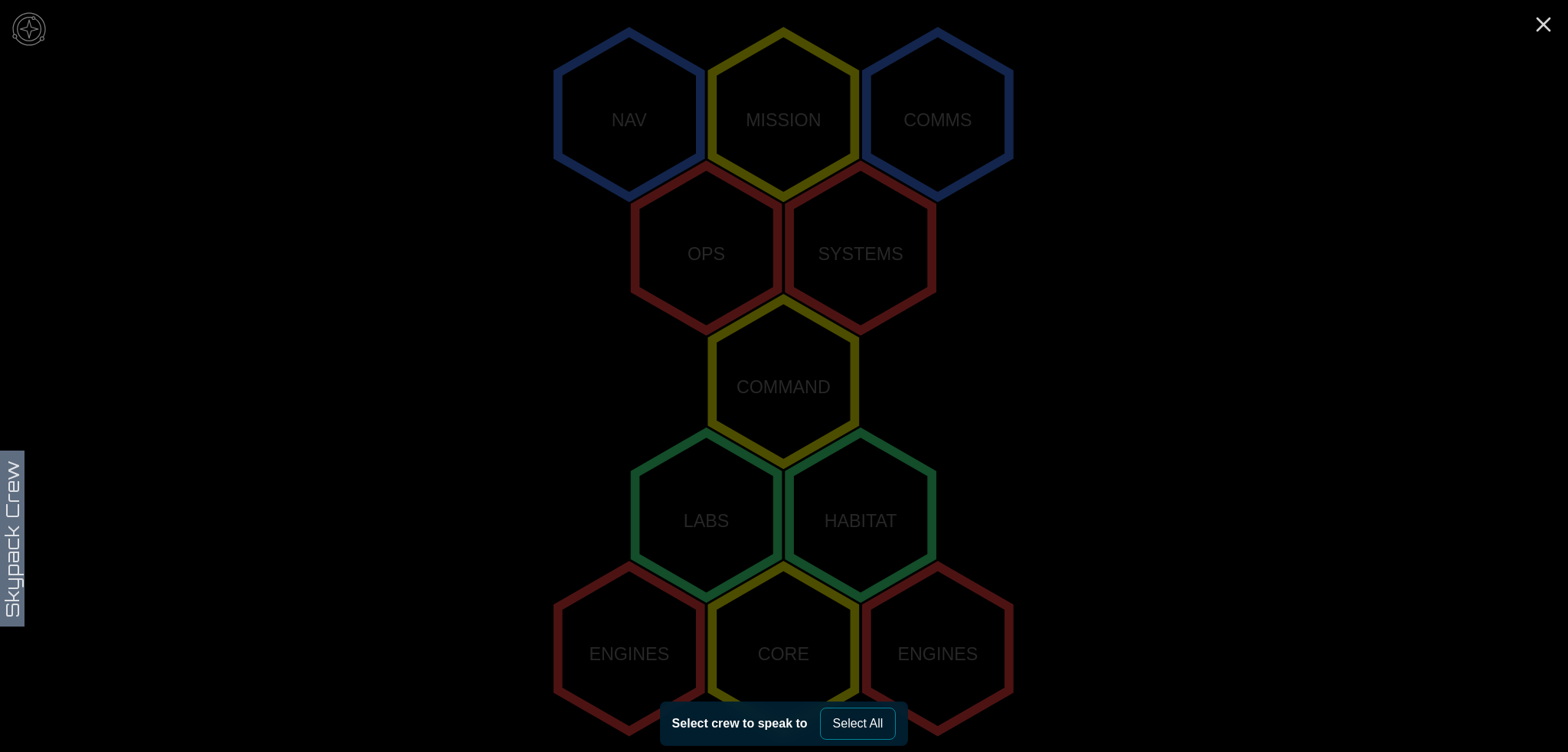
click at [871, 250] on polygon "1,-1" at bounding box center [861, 248] width 142 height 165
drag, startPoint x: 845, startPoint y: 234, endPoint x: 450, endPoint y: 290, distance: 398.9
click at [450, 290] on icon "NAV MISSION COMMS OPS SYSTEMS COMMAND LABS HABITAT ENGINES CORE ENGINES" at bounding box center [784, 382] width 1568 height 1380
click at [873, 717] on button "Select All" at bounding box center [858, 724] width 77 height 32
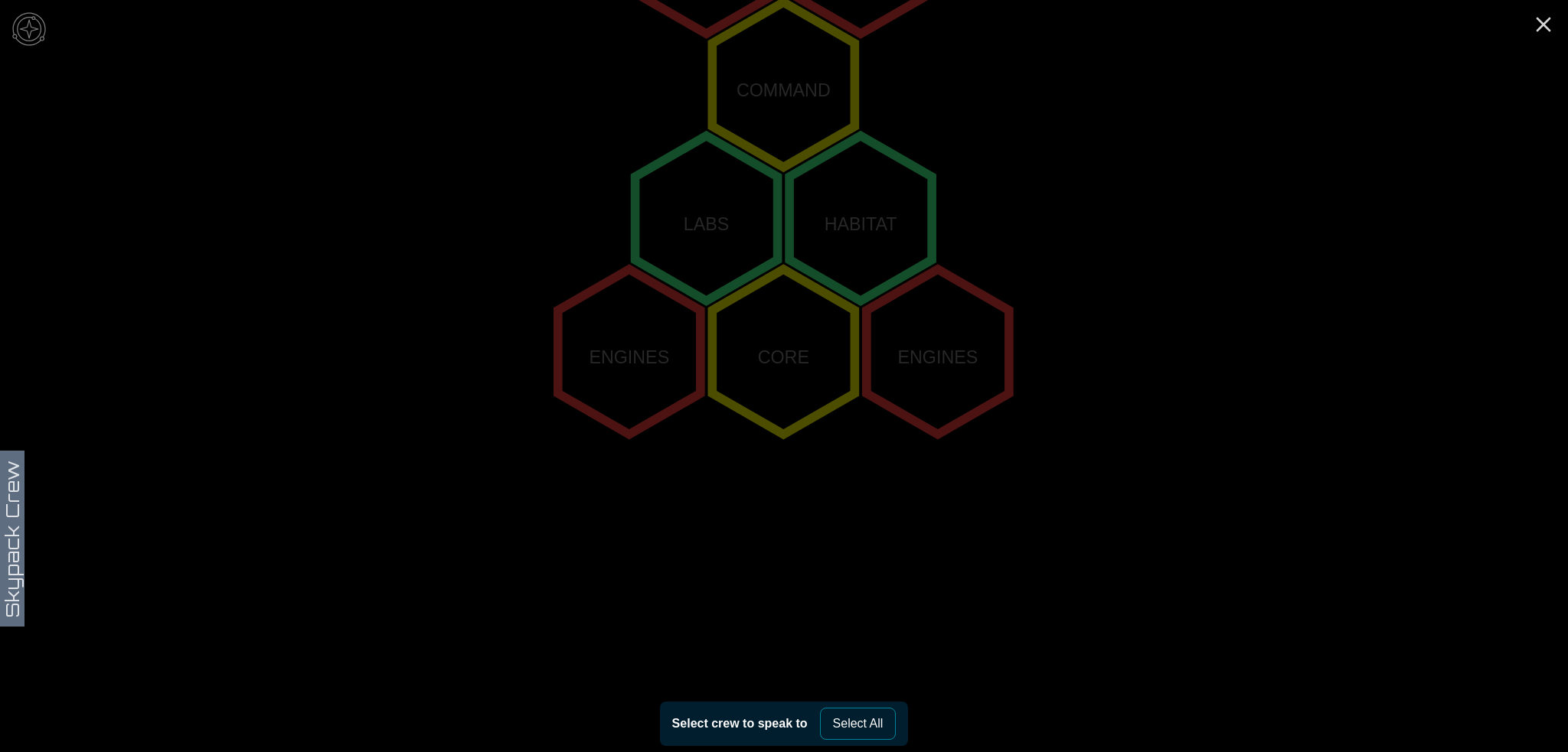
scroll to position [618, 0]
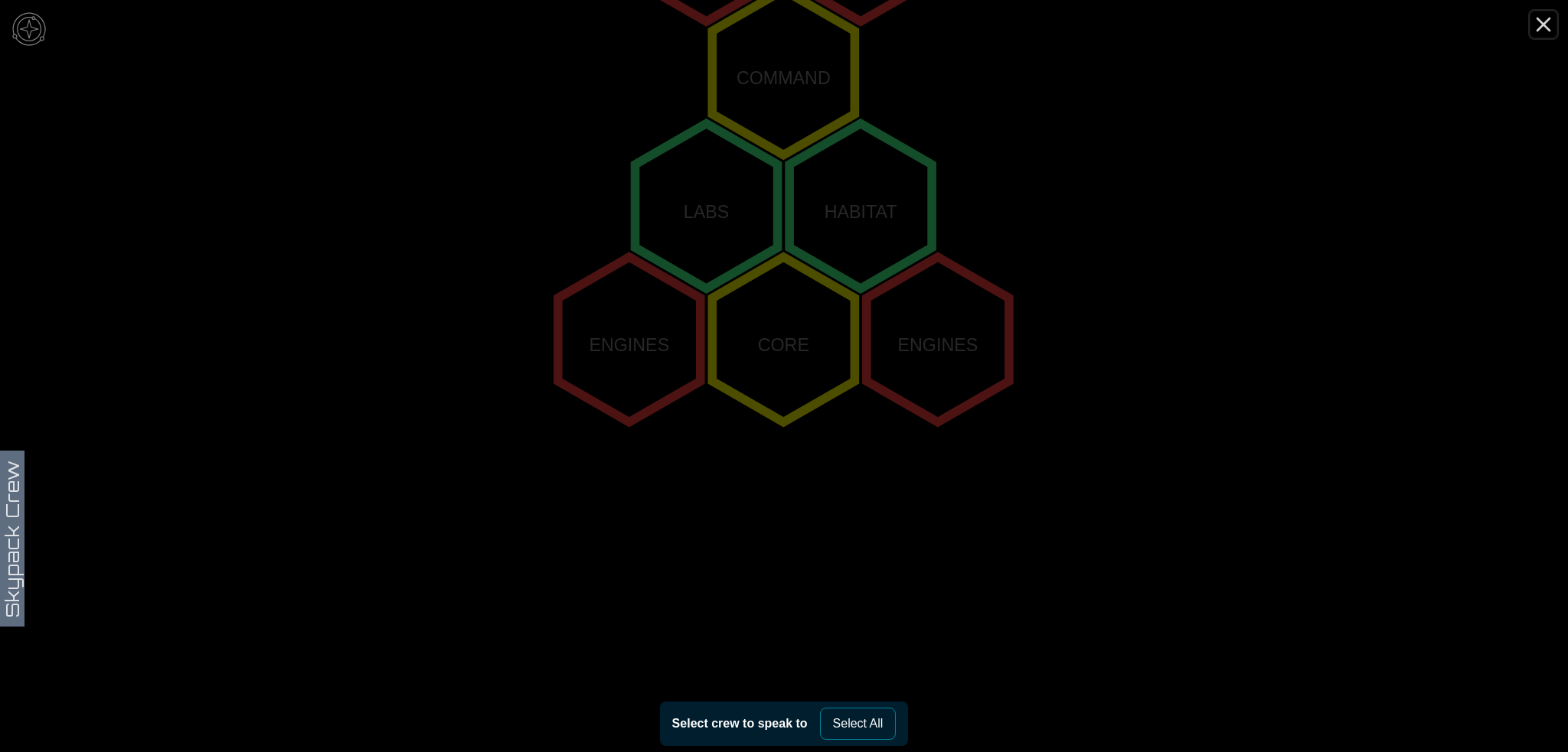
click at [1546, 24] on icon "Close" at bounding box center [1543, 25] width 25 height 25
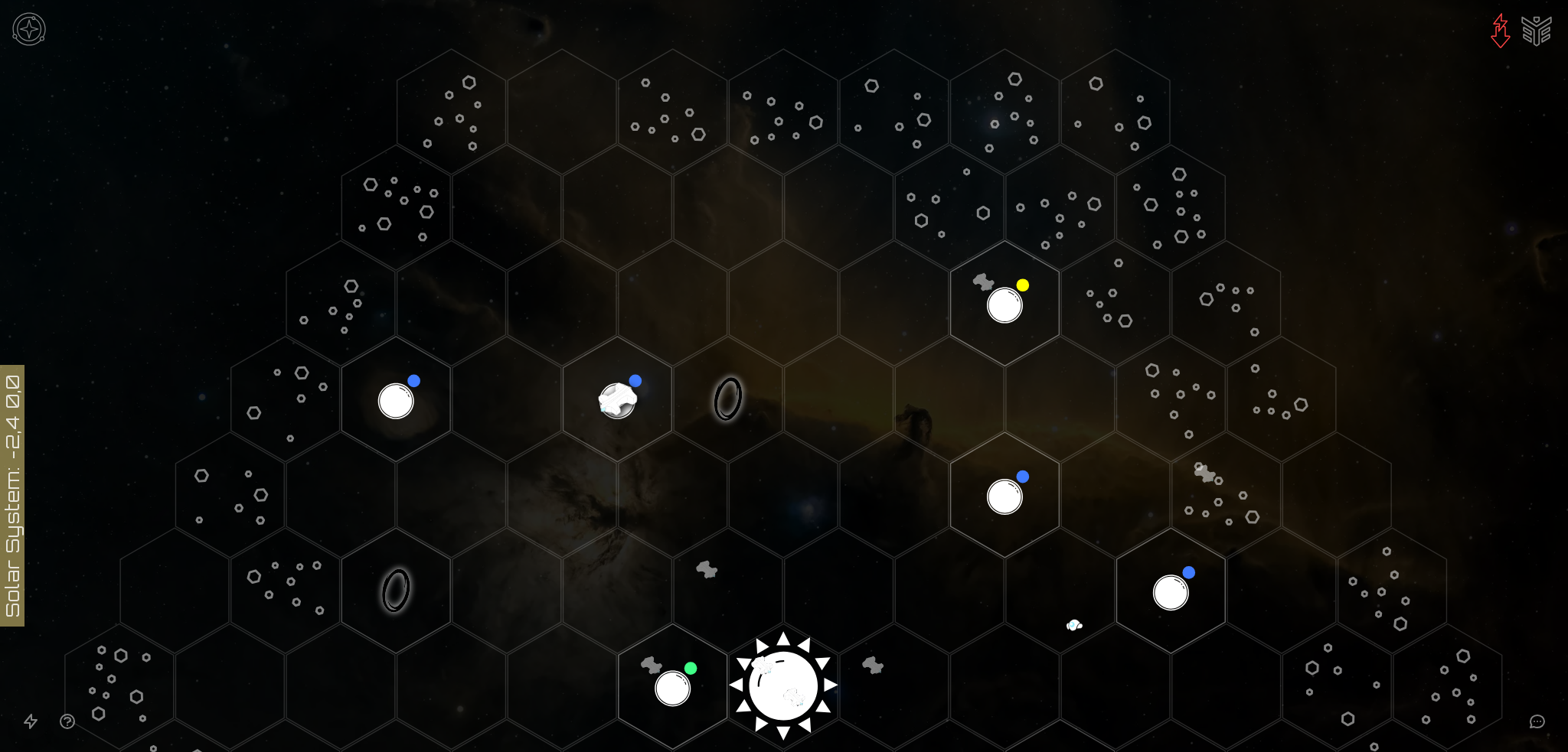
click at [615, 403] on image at bounding box center [617, 399] width 128 height 128
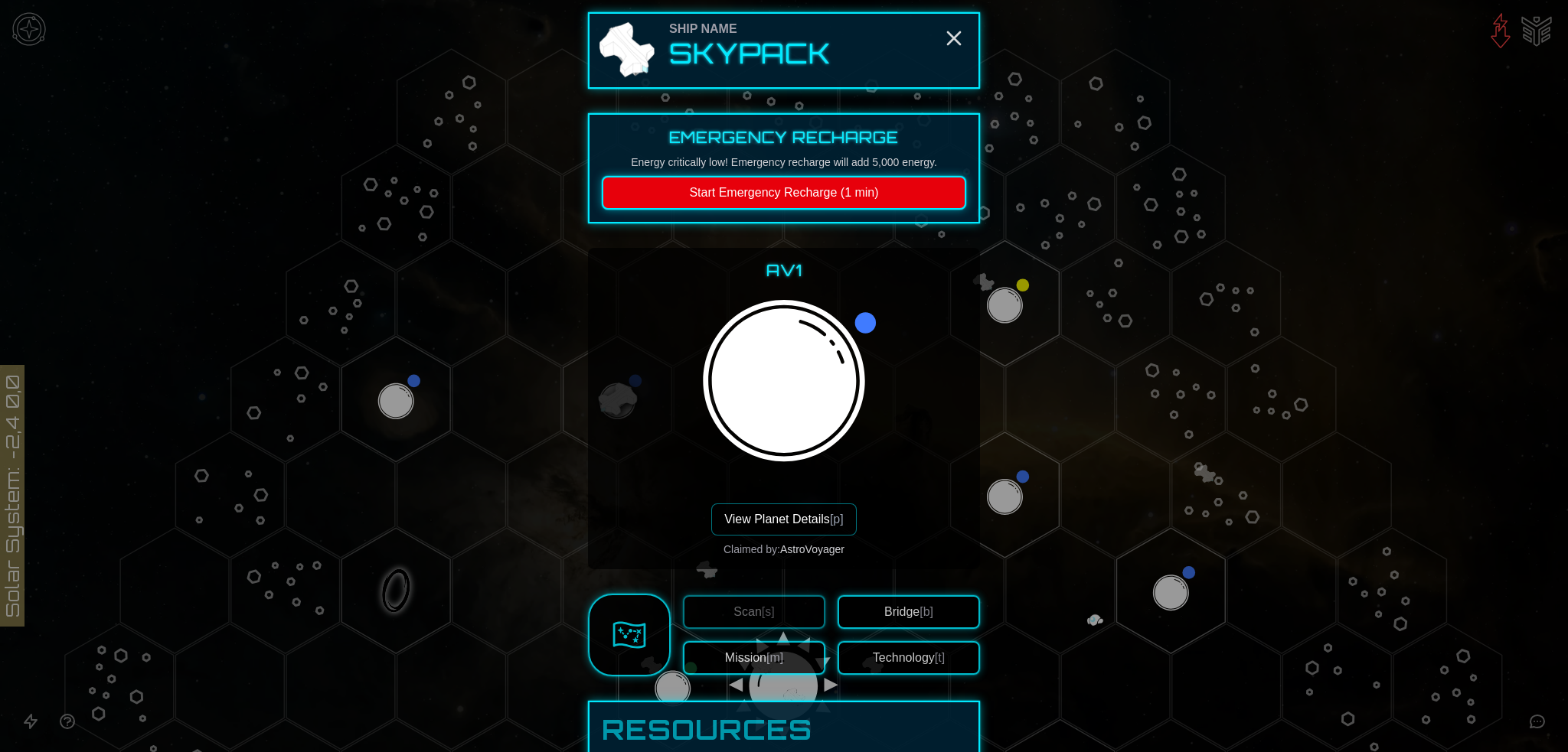
click at [752, 646] on button "Mission [m]" at bounding box center [754, 658] width 142 height 34
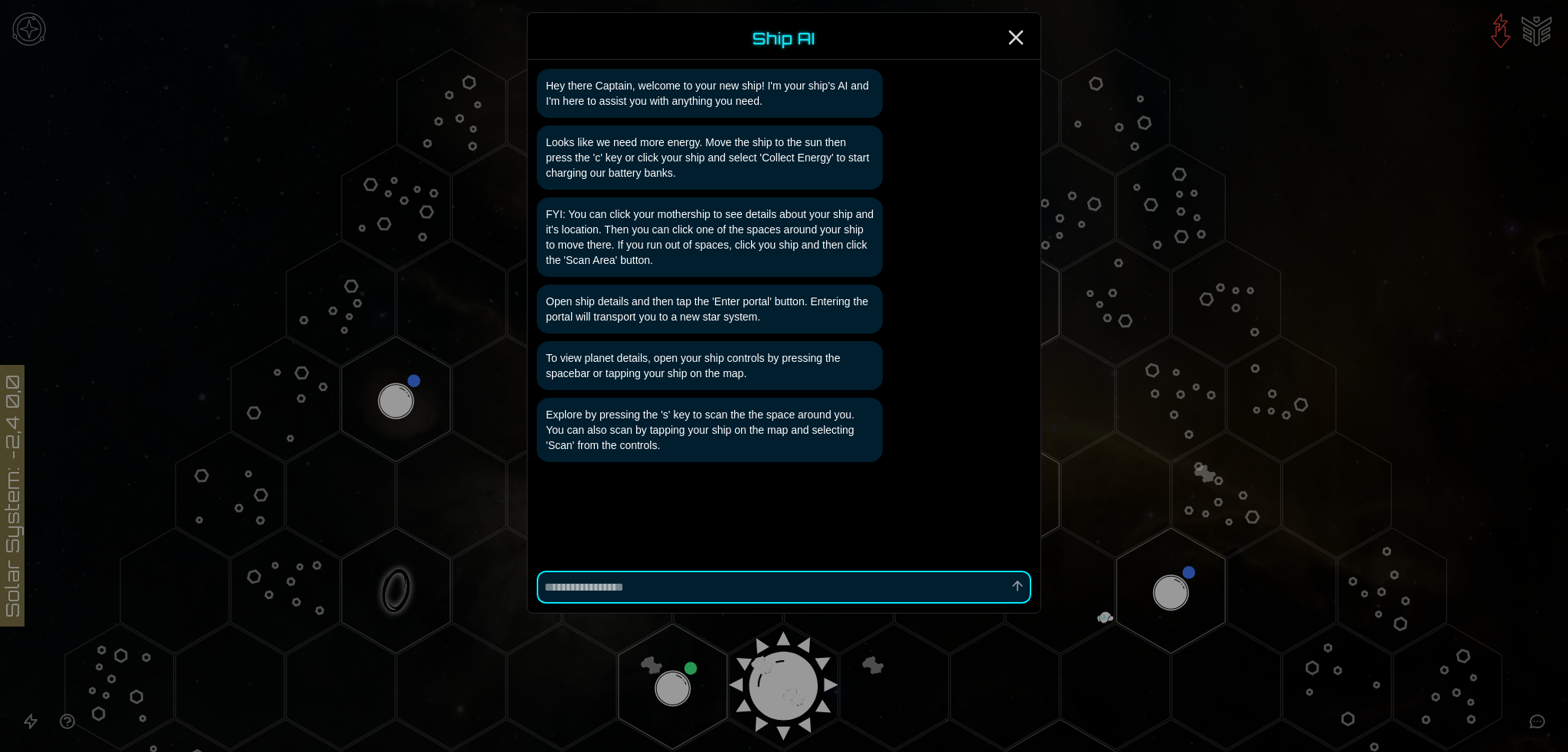
scroll to position [1, 0]
click at [1018, 32] on icon "Close" at bounding box center [1016, 38] width 25 height 25
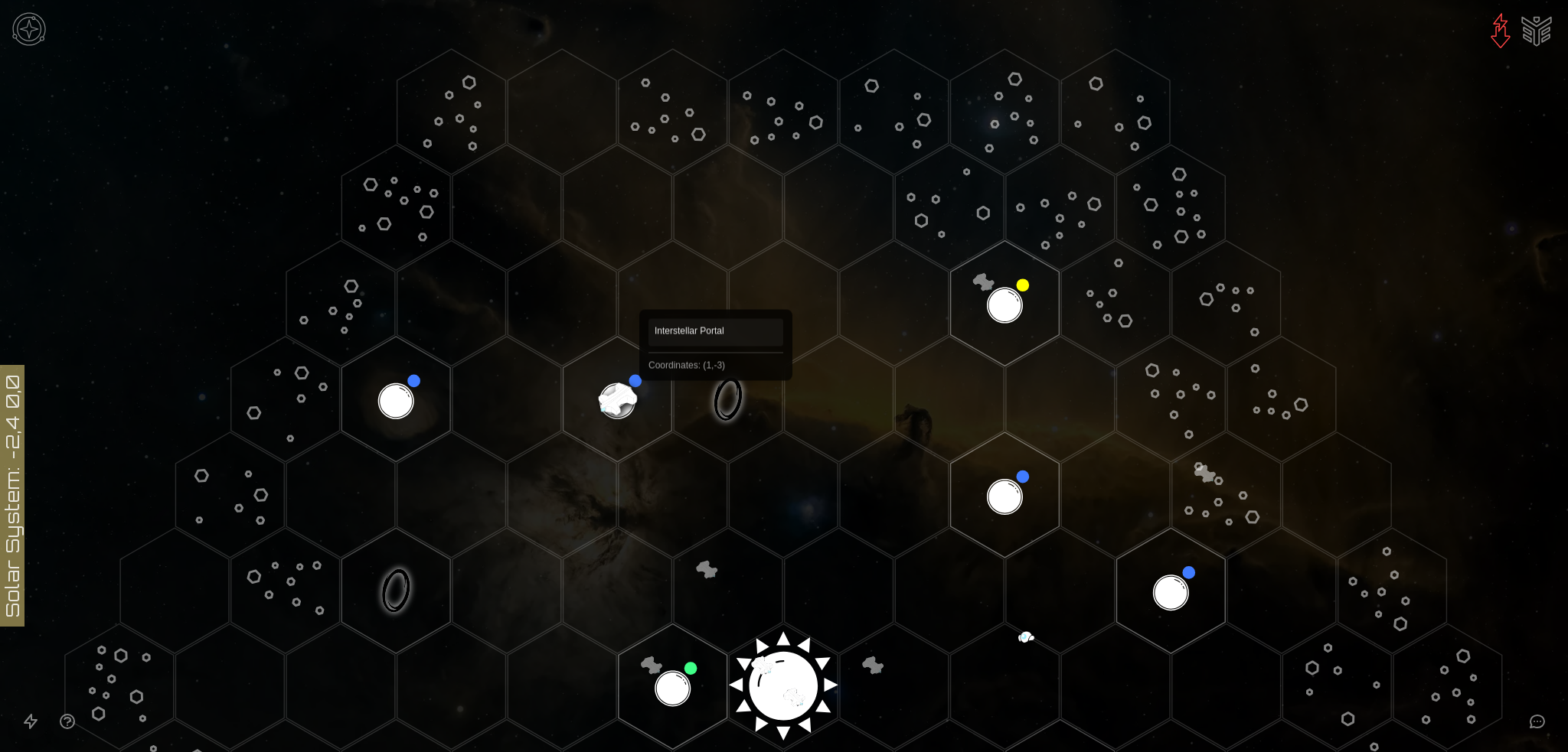
click at [716, 403] on polygon "Hex at coordinates 1,-3, clickable" at bounding box center [728, 400] width 109 height 125
click at [1536, 32] on img "Ship AI Chat" at bounding box center [1537, 30] width 37 height 37
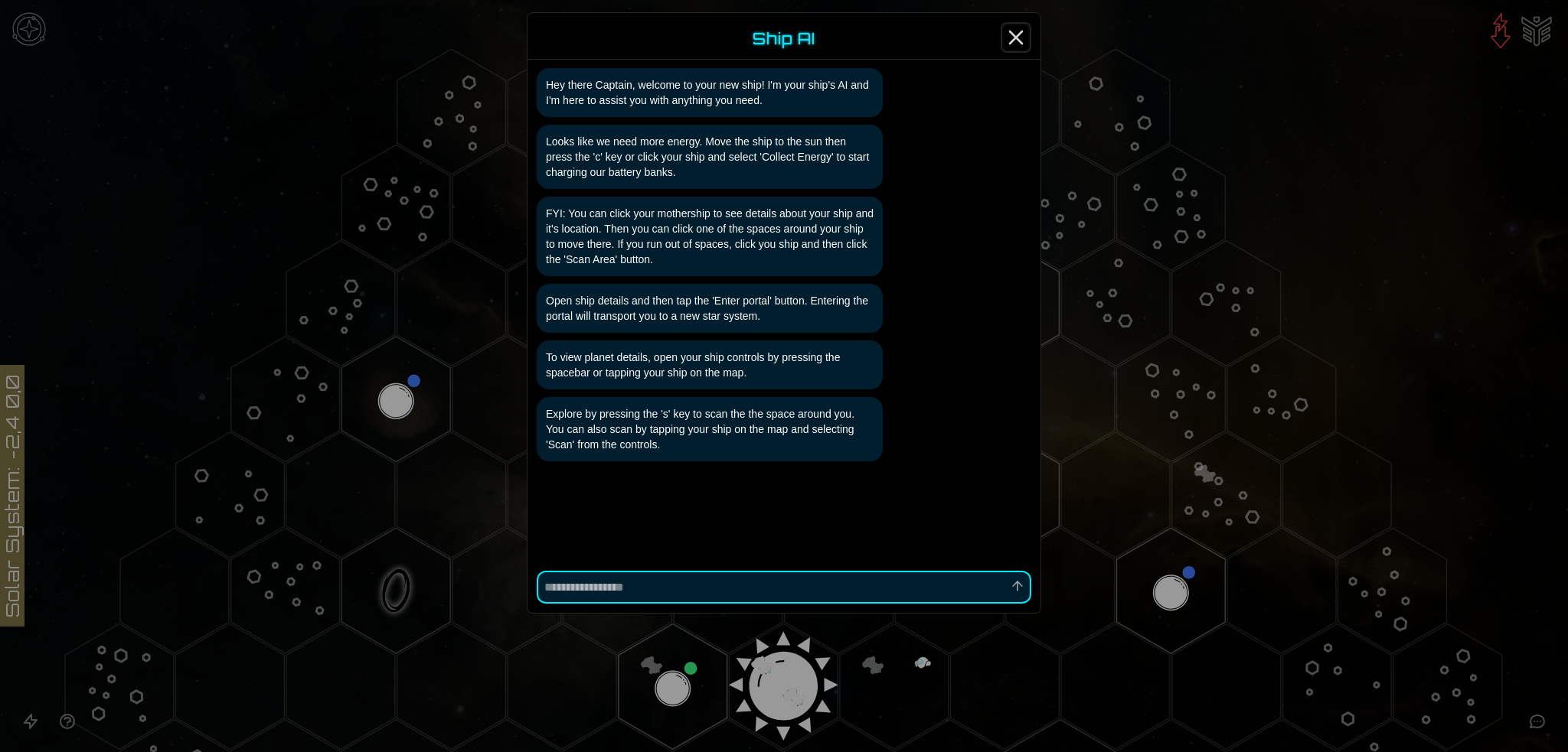
click at [1017, 37] on line "Close" at bounding box center [1016, 38] width 12 height 12
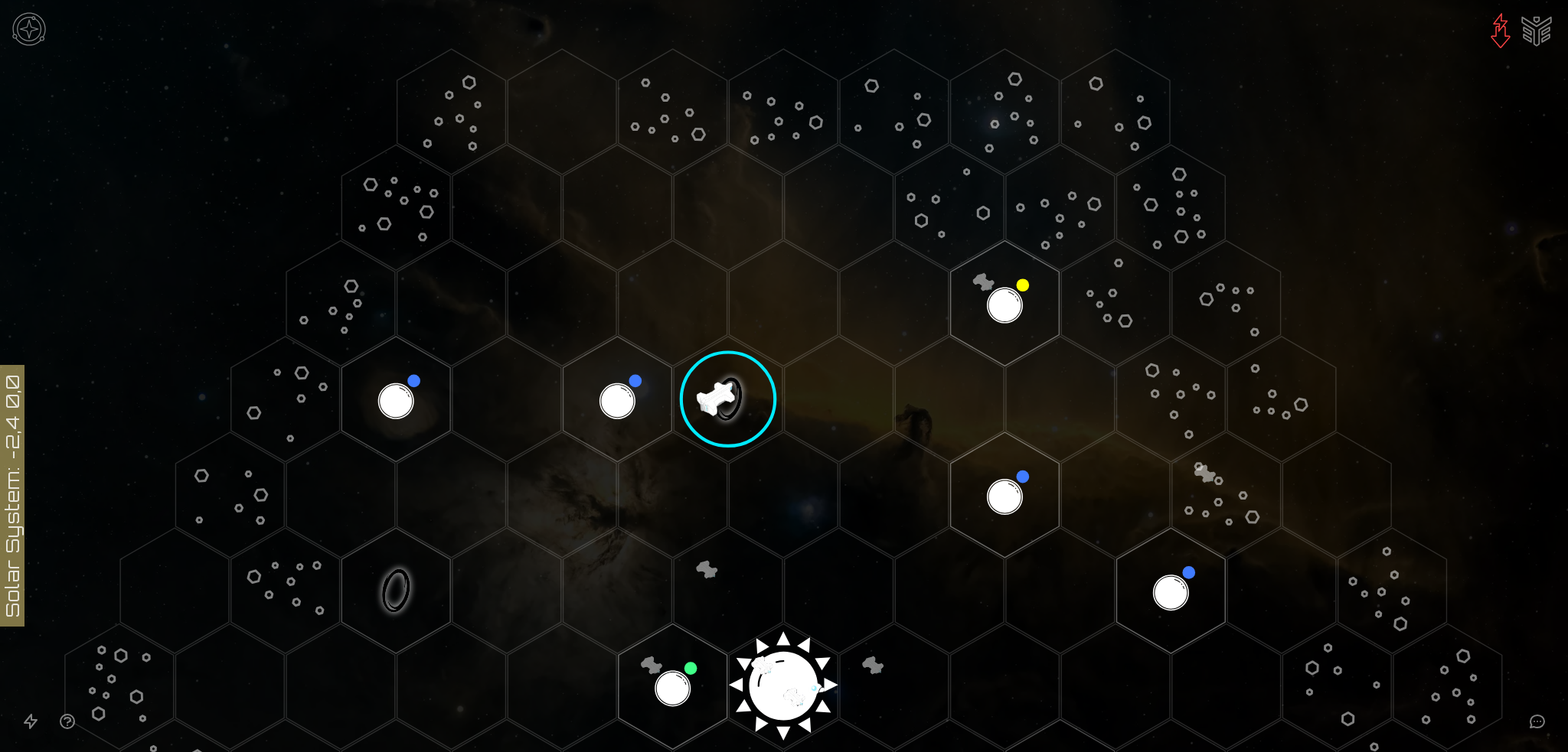
click at [720, 392] on image at bounding box center [728, 399] width 128 height 128
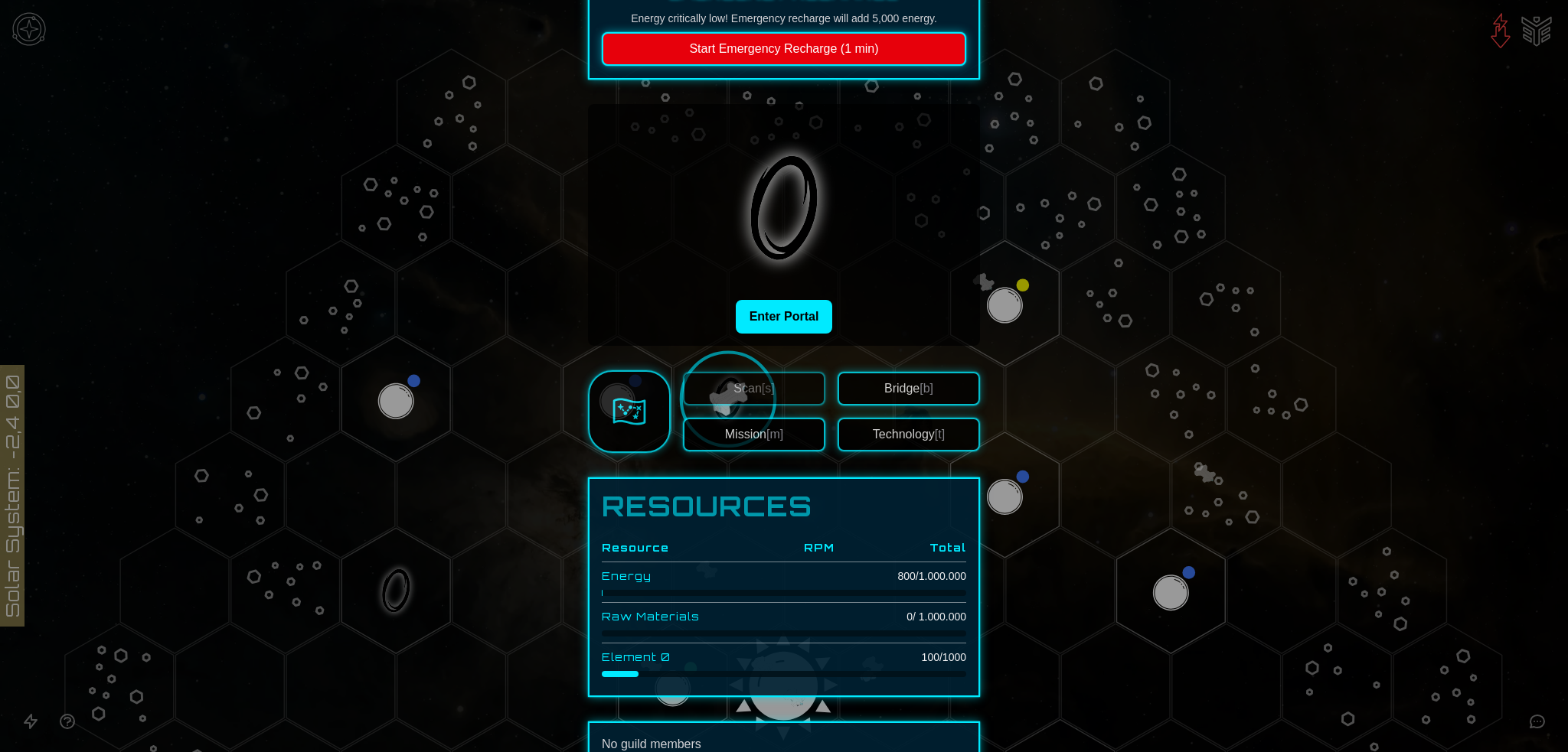
scroll to position [0, 0]
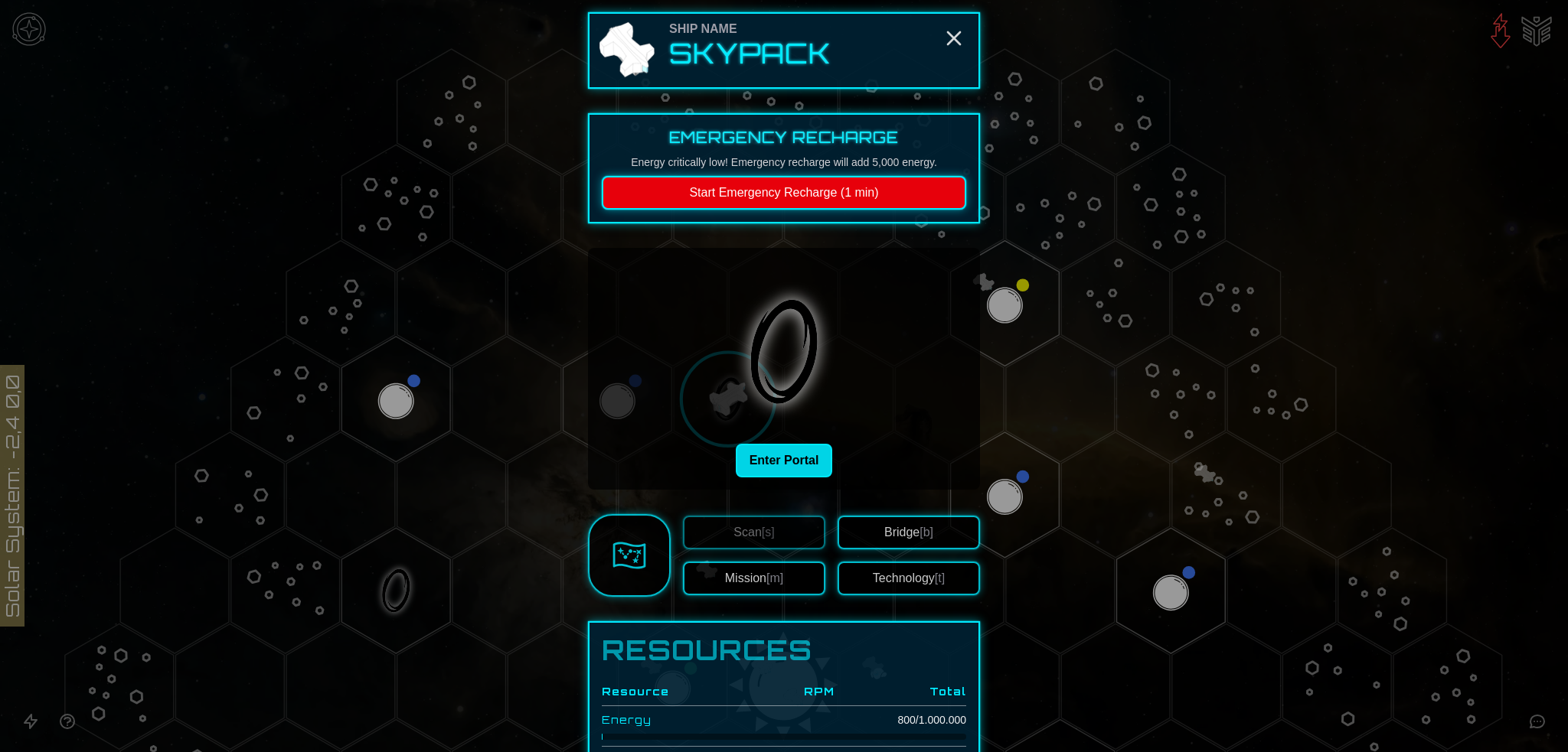
click at [803, 452] on button "Enter Portal" at bounding box center [785, 461] width 97 height 34
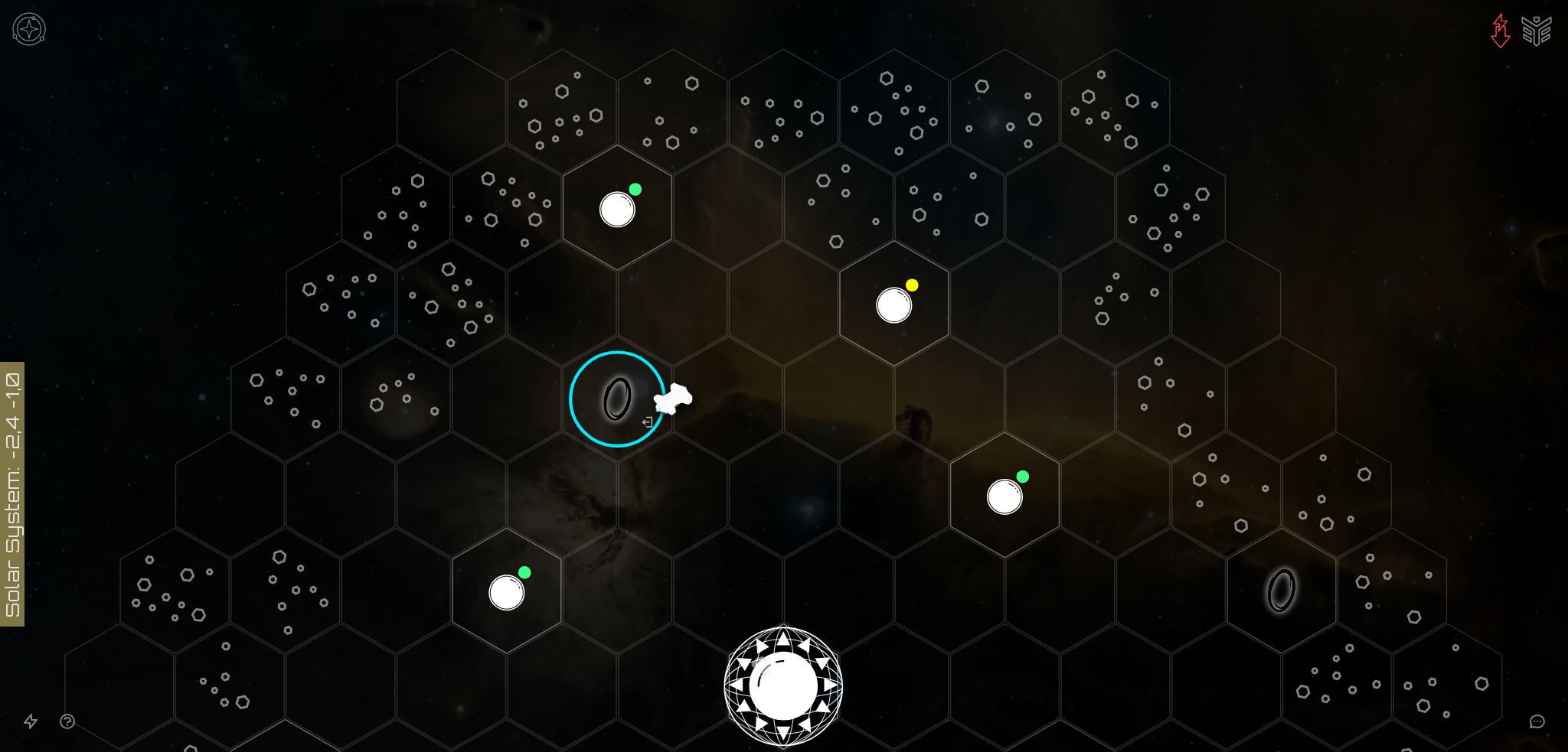
click at [620, 393] on image at bounding box center [617, 399] width 128 height 128
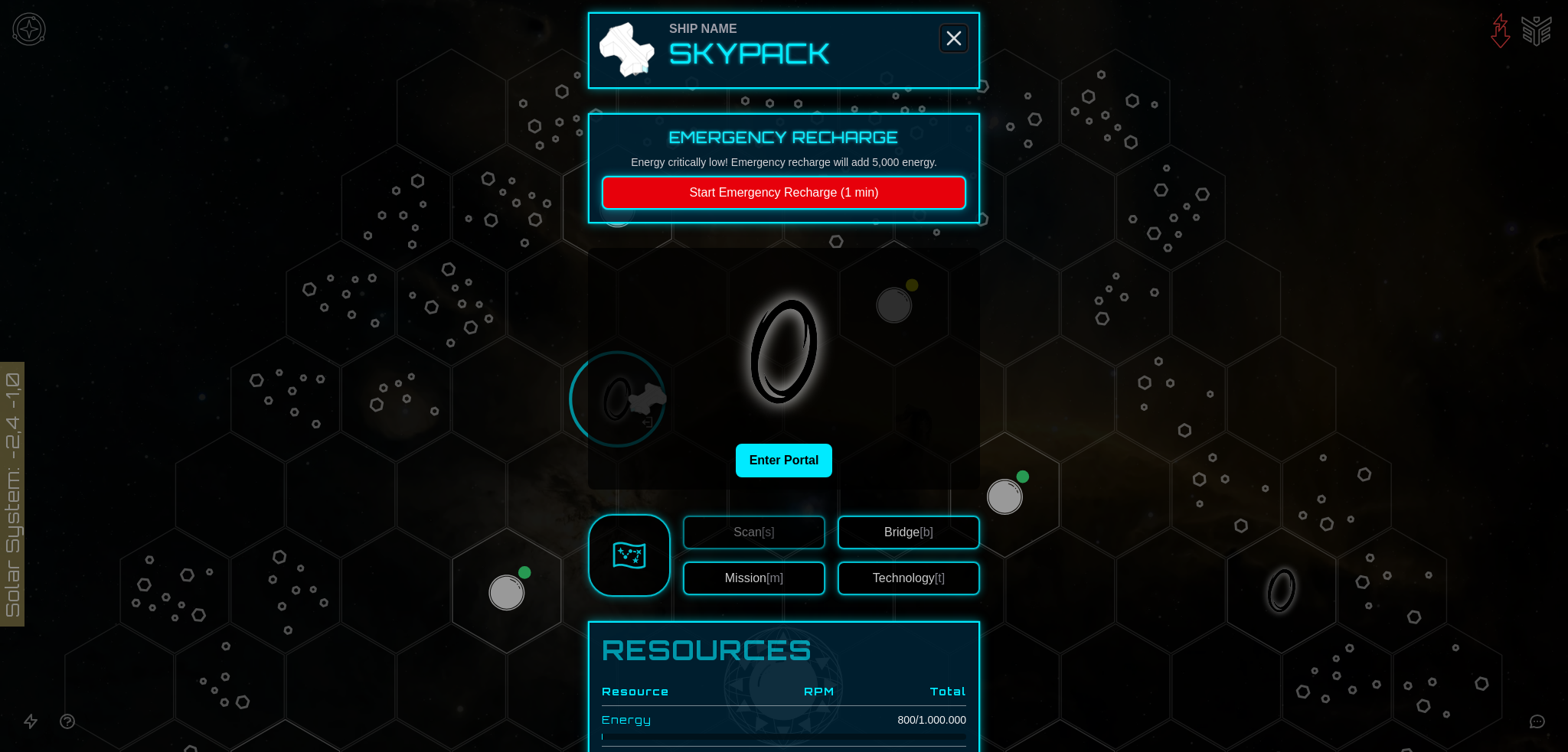
click at [948, 36] on line "Close" at bounding box center [954, 39] width 12 height 12
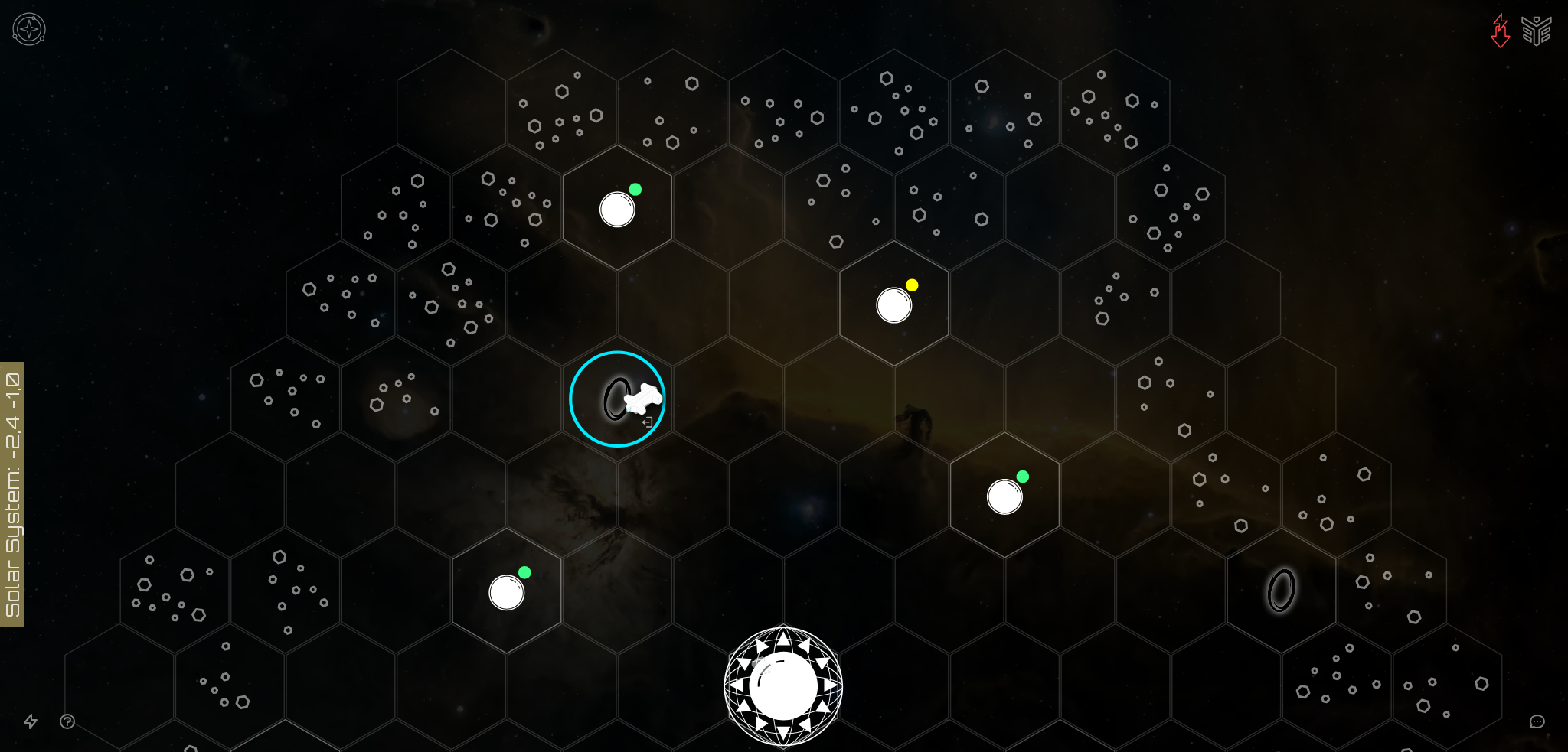
click at [1541, 25] on img "Ship AI Chat" at bounding box center [1537, 30] width 37 height 37
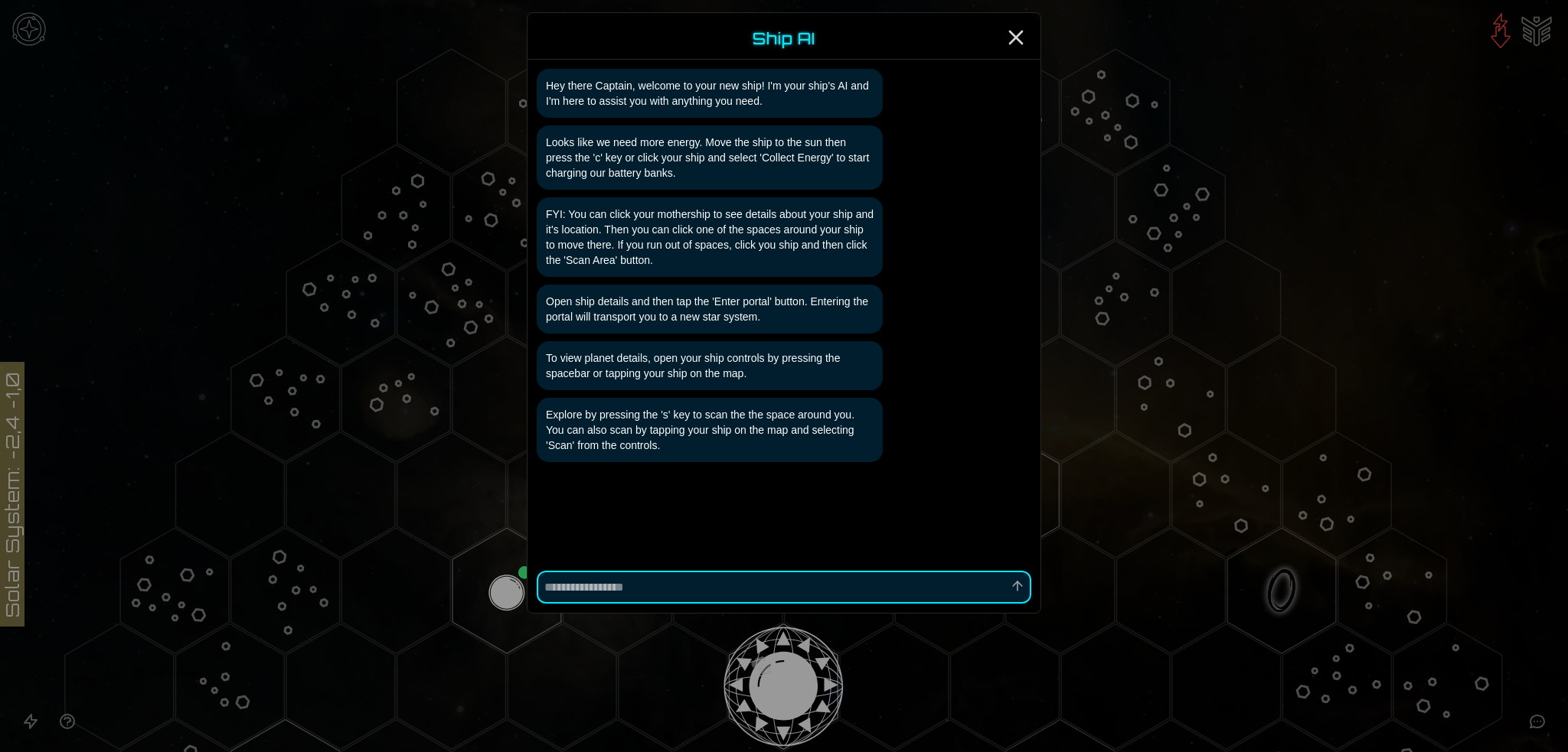
scroll to position [1, 0]
click at [1015, 32] on icon "Close" at bounding box center [1016, 38] width 25 height 25
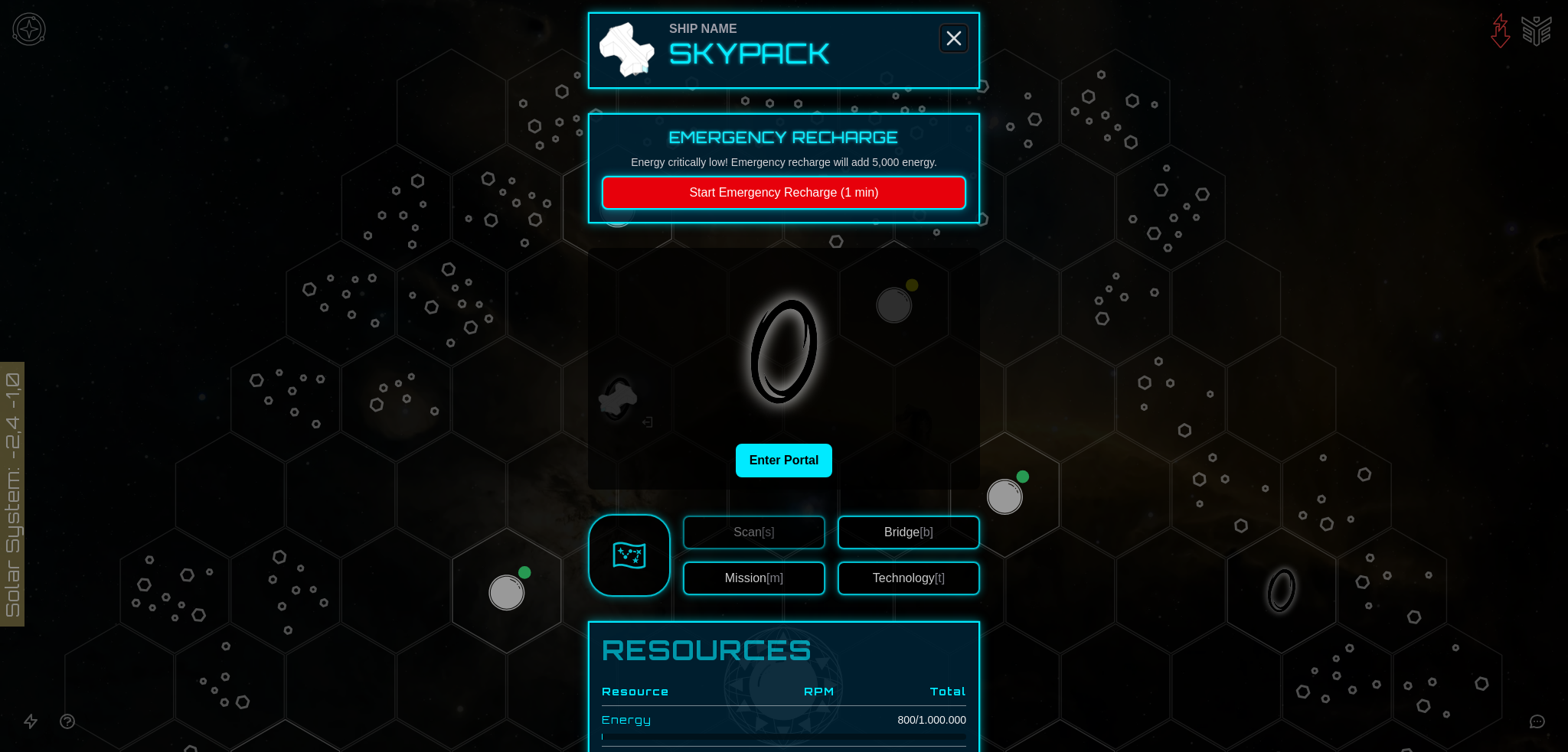
click at [954, 33] on line "Close" at bounding box center [954, 39] width 12 height 12
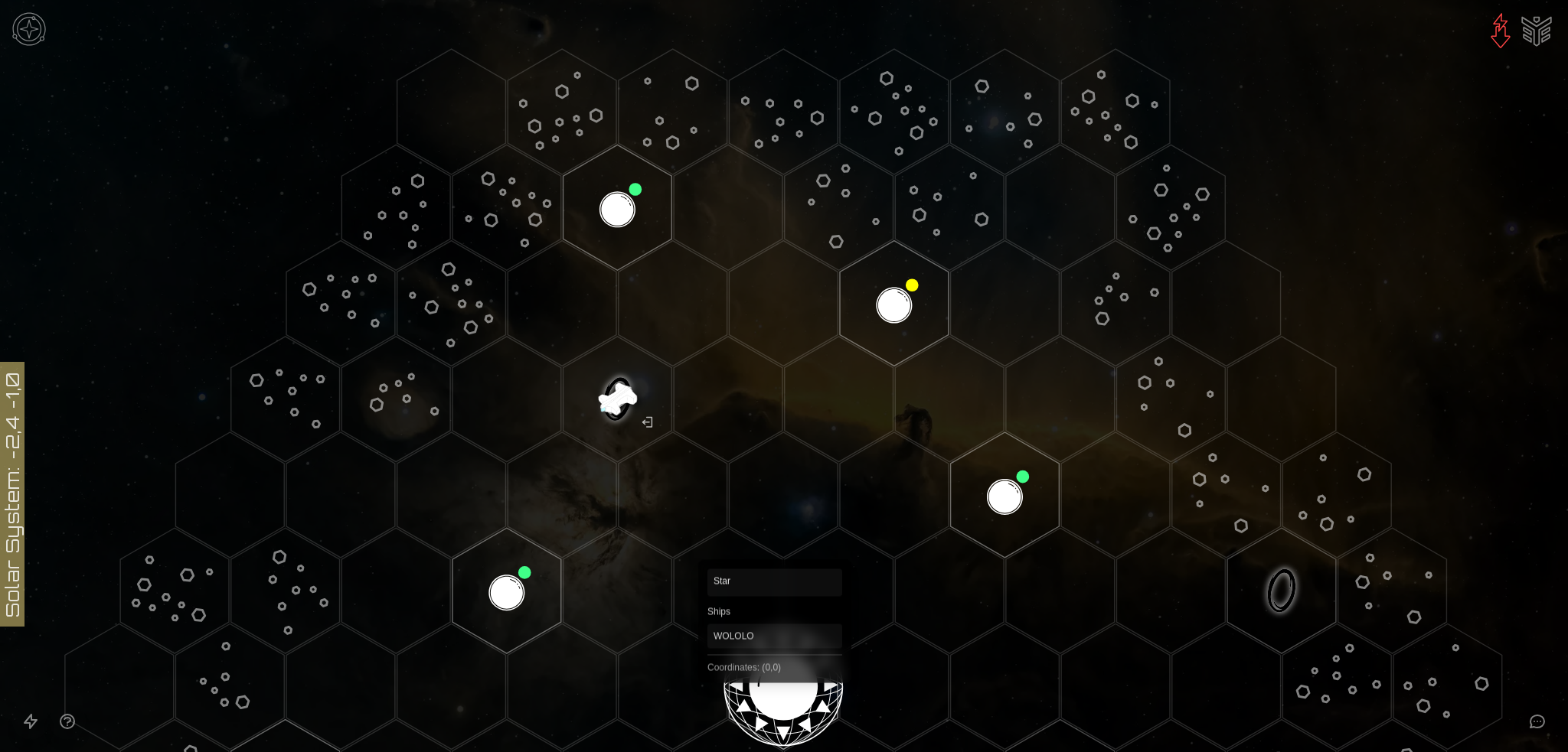
click at [775, 679] on polygon "Hex at coordinates 0,0, clickable" at bounding box center [783, 686] width 109 height 125
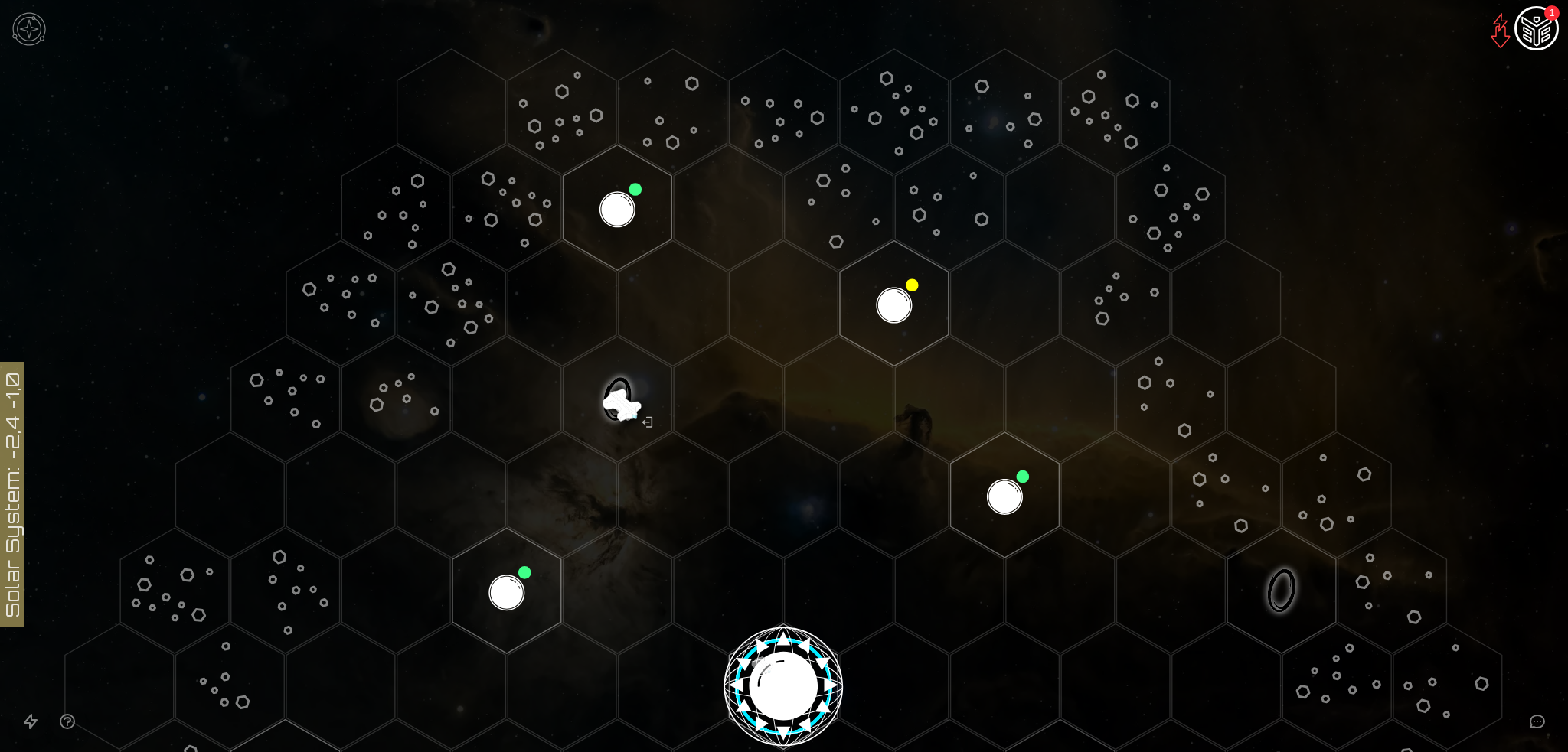
click at [1547, 29] on img "Ship AI Chat - 1 unread messages" at bounding box center [1537, 30] width 37 height 37
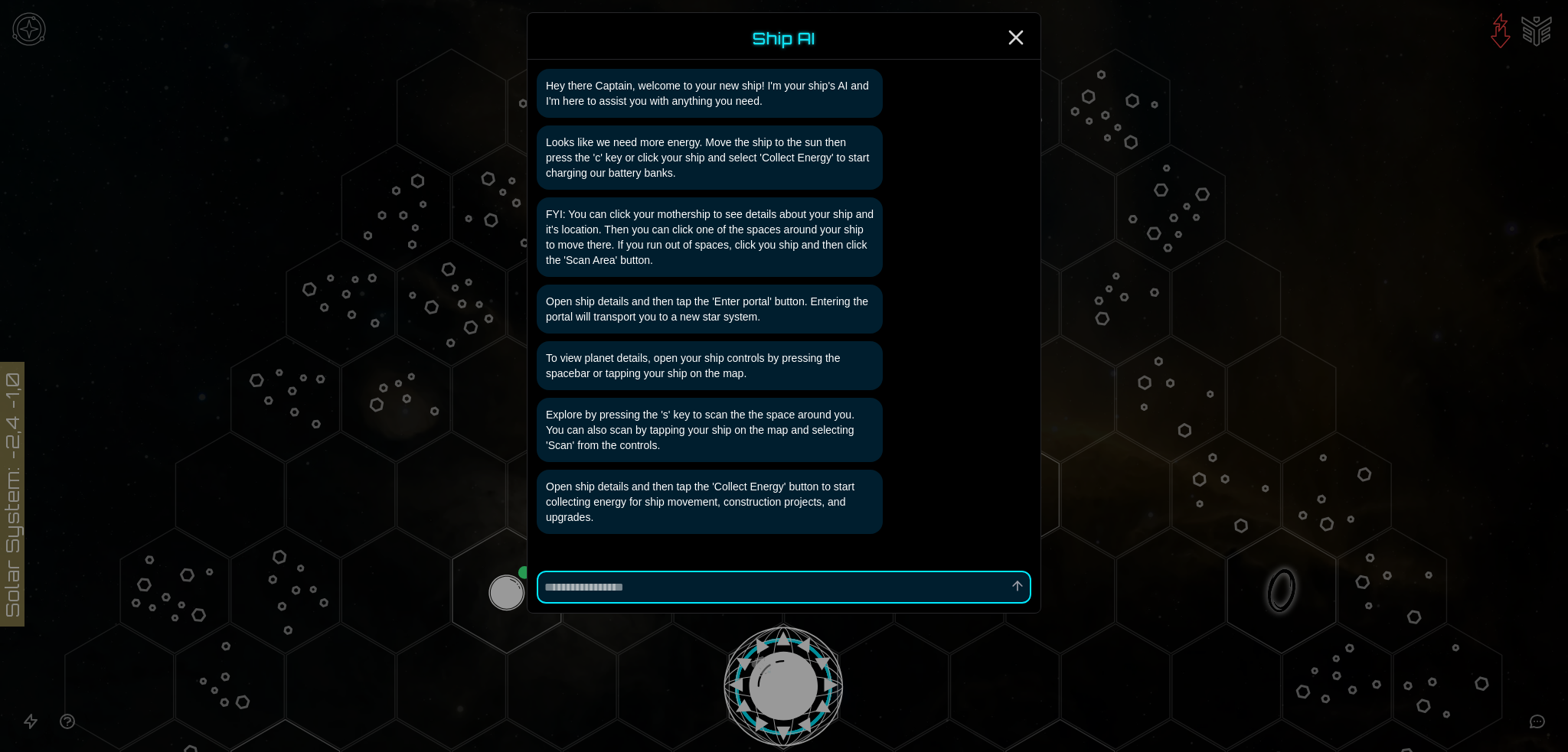
scroll to position [73, 0]
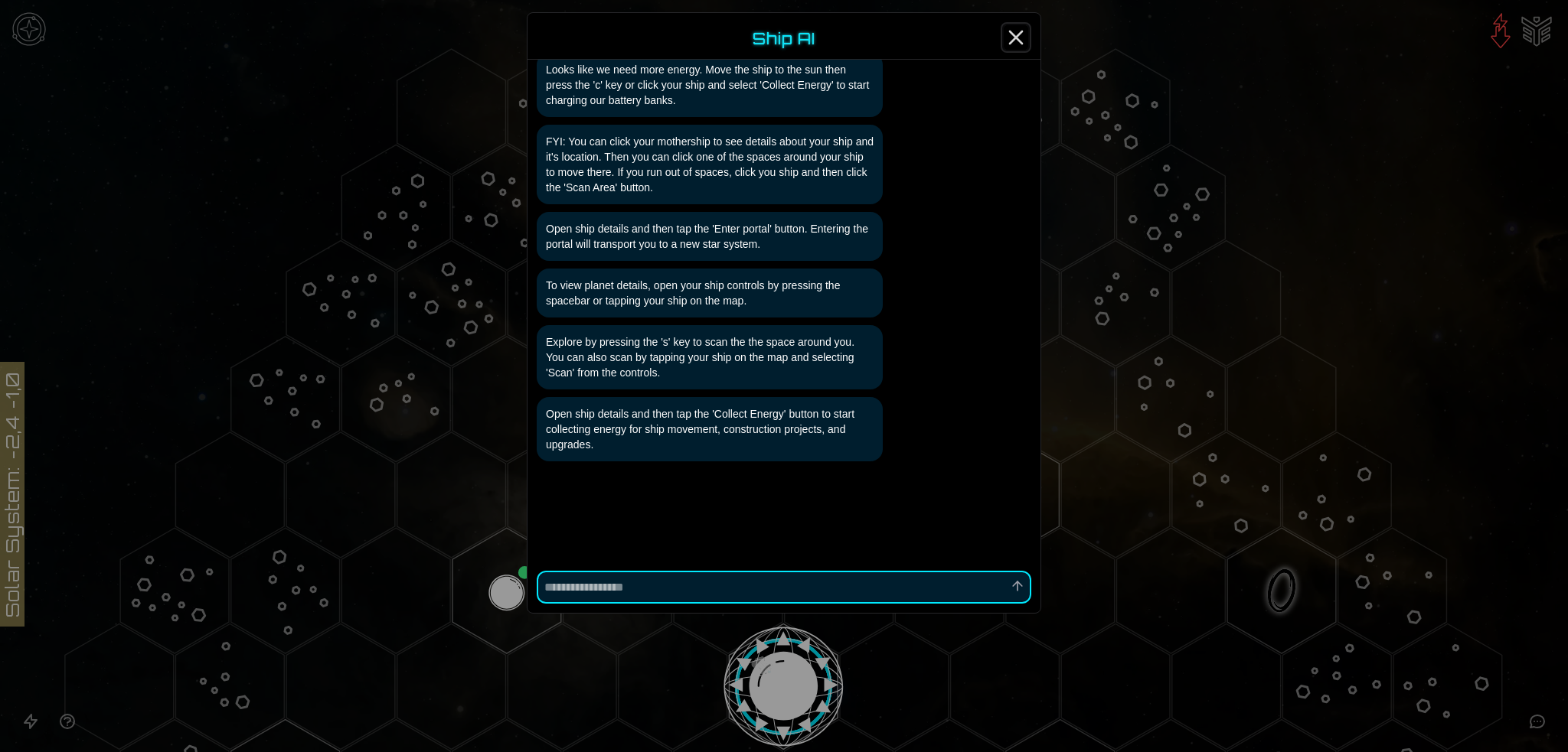
click at [1014, 32] on icon "Close" at bounding box center [1016, 38] width 25 height 25
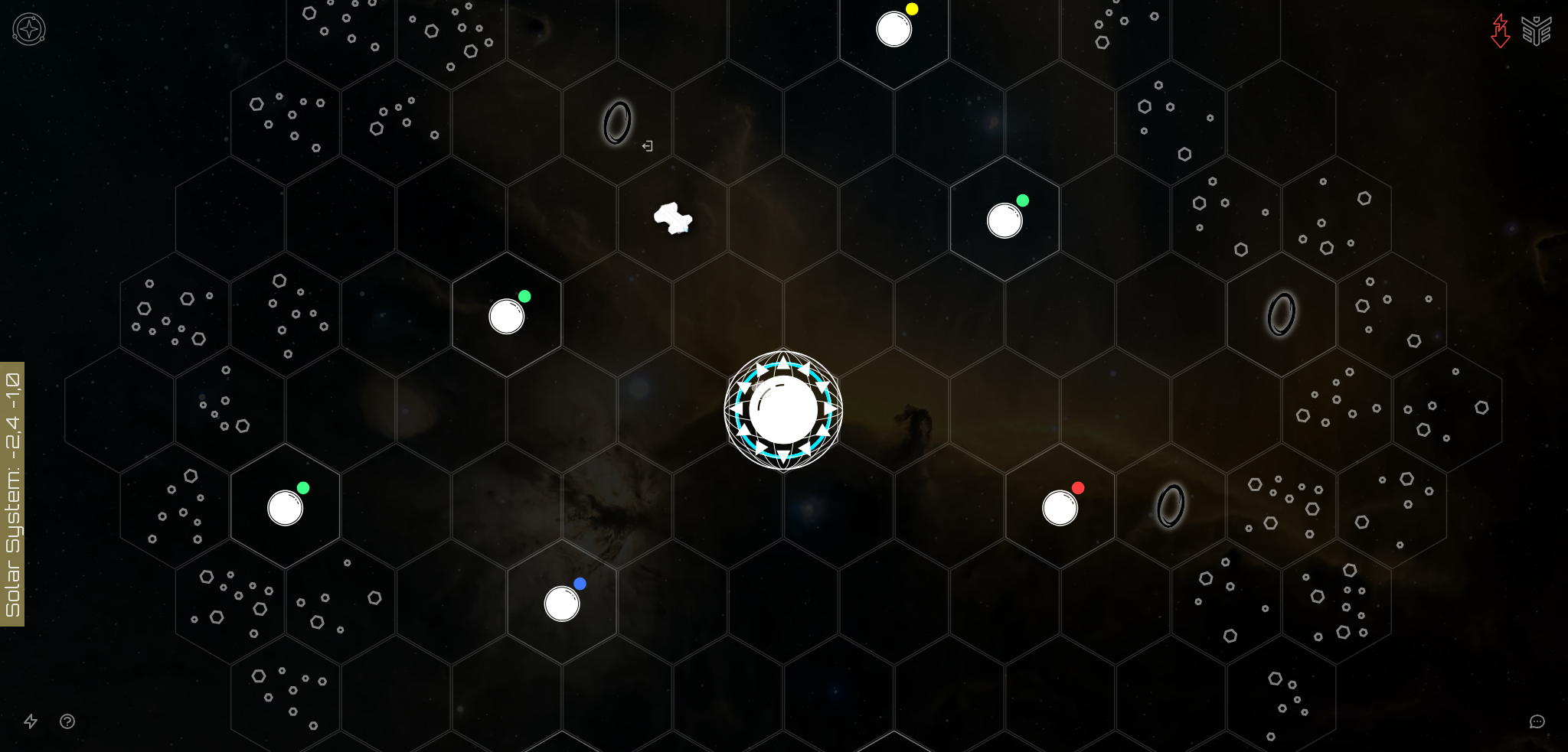
scroll to position [287, 0]
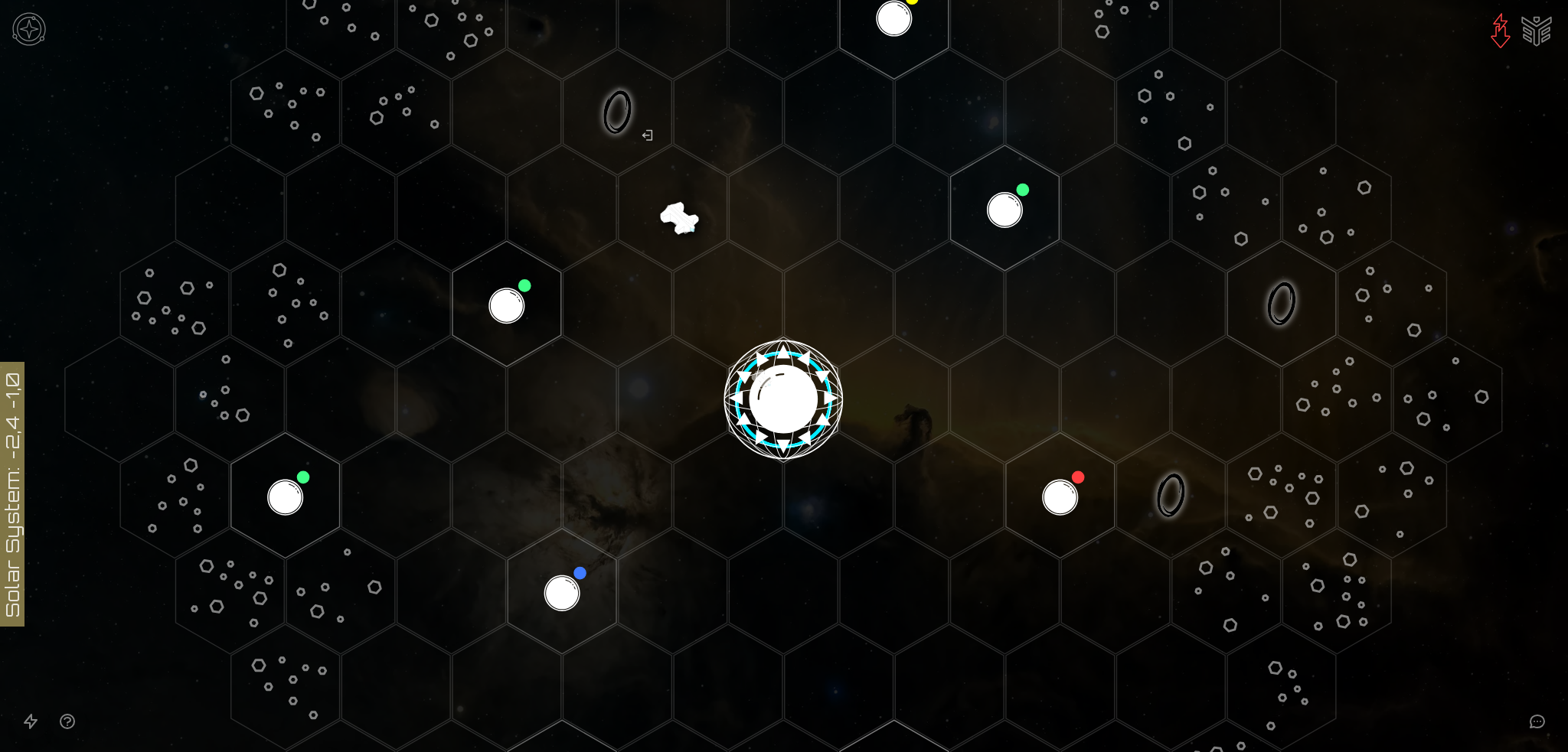
click at [1544, 23] on img "Ship AI Chat" at bounding box center [1537, 30] width 37 height 37
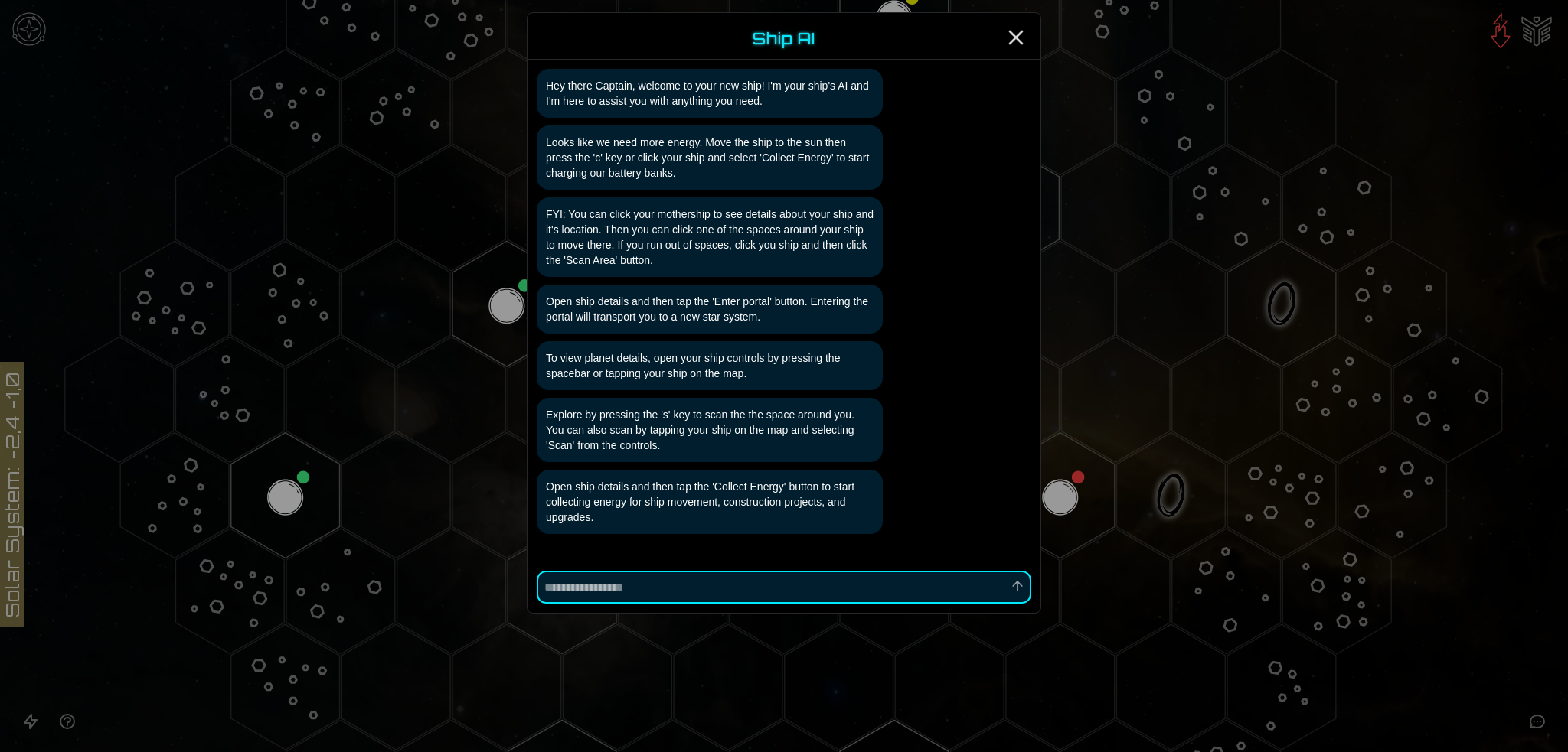
scroll to position [73, 0]
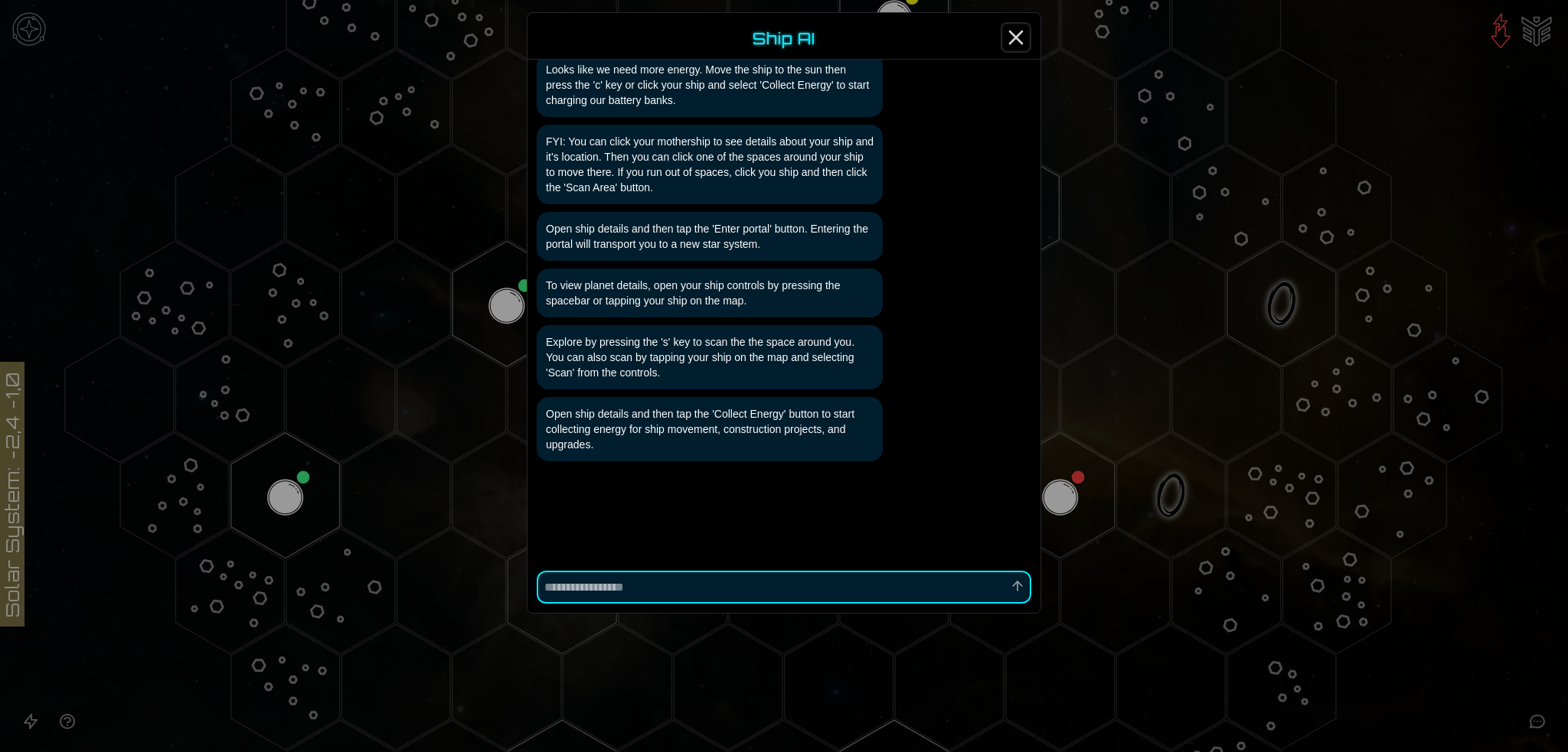
click at [1018, 31] on icon "Close" at bounding box center [1016, 38] width 25 height 25
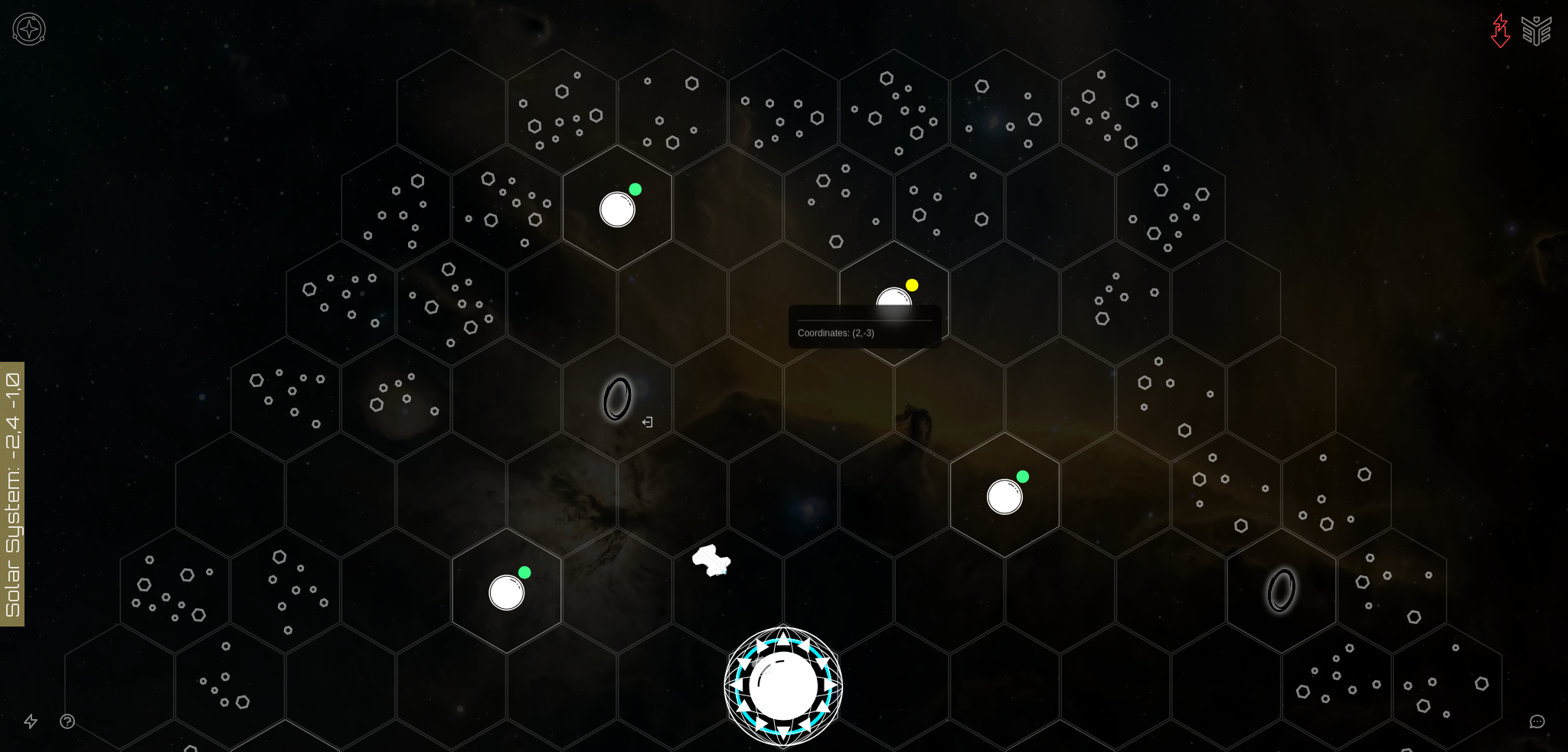
scroll to position [306, 0]
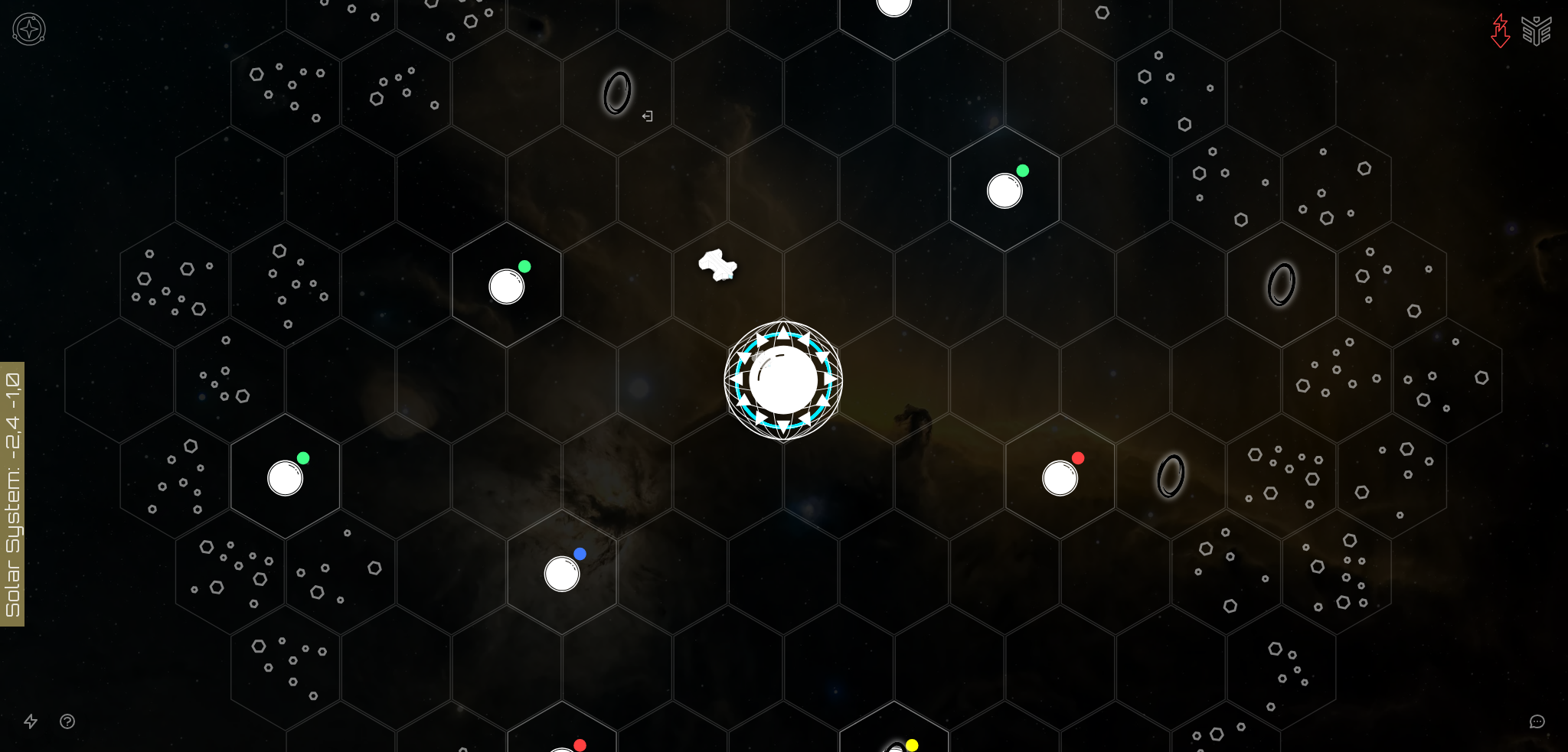
click at [1534, 30] on img "Ship AI Chat" at bounding box center [1537, 30] width 37 height 37
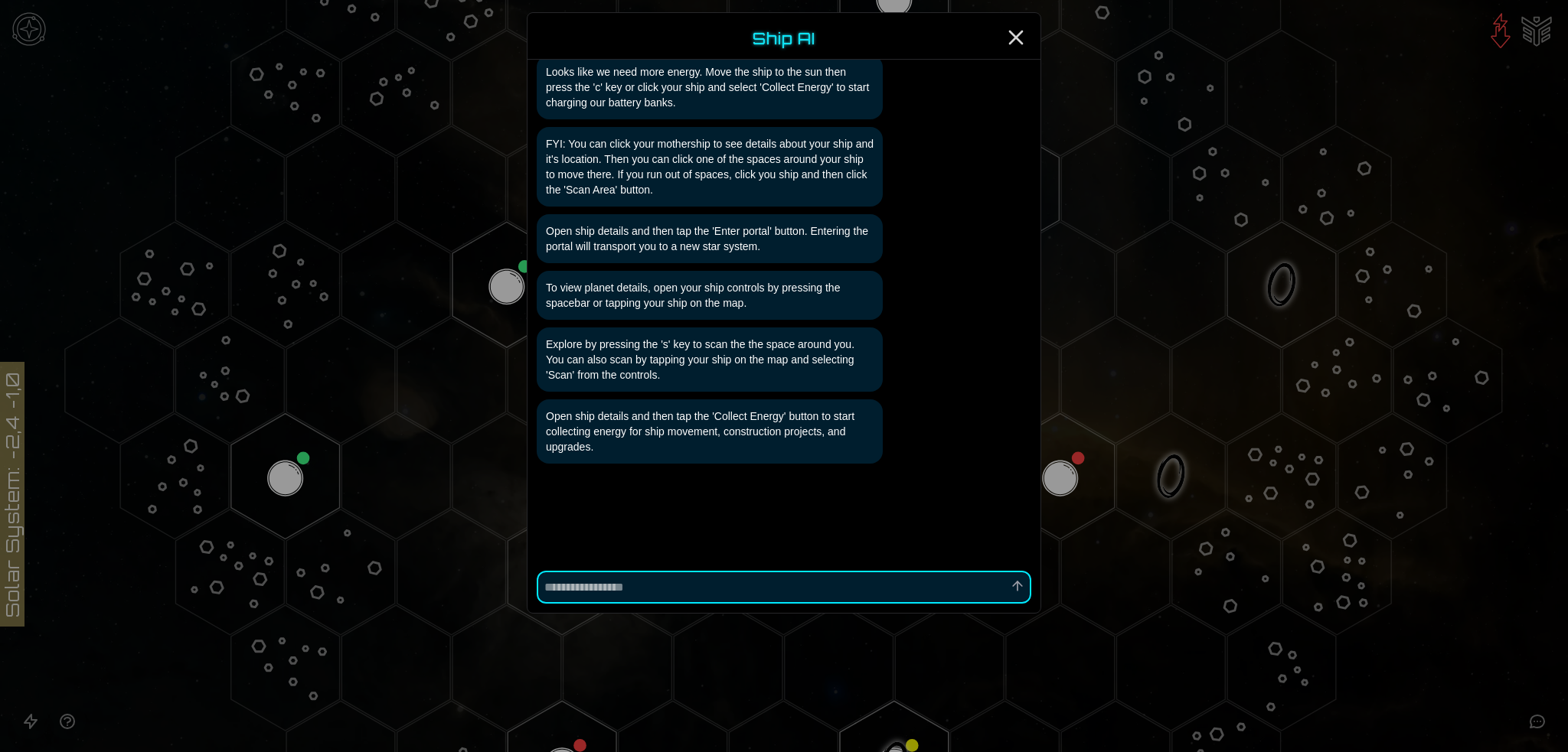
scroll to position [73, 0]
click at [1015, 39] on line "Close" at bounding box center [1016, 38] width 12 height 12
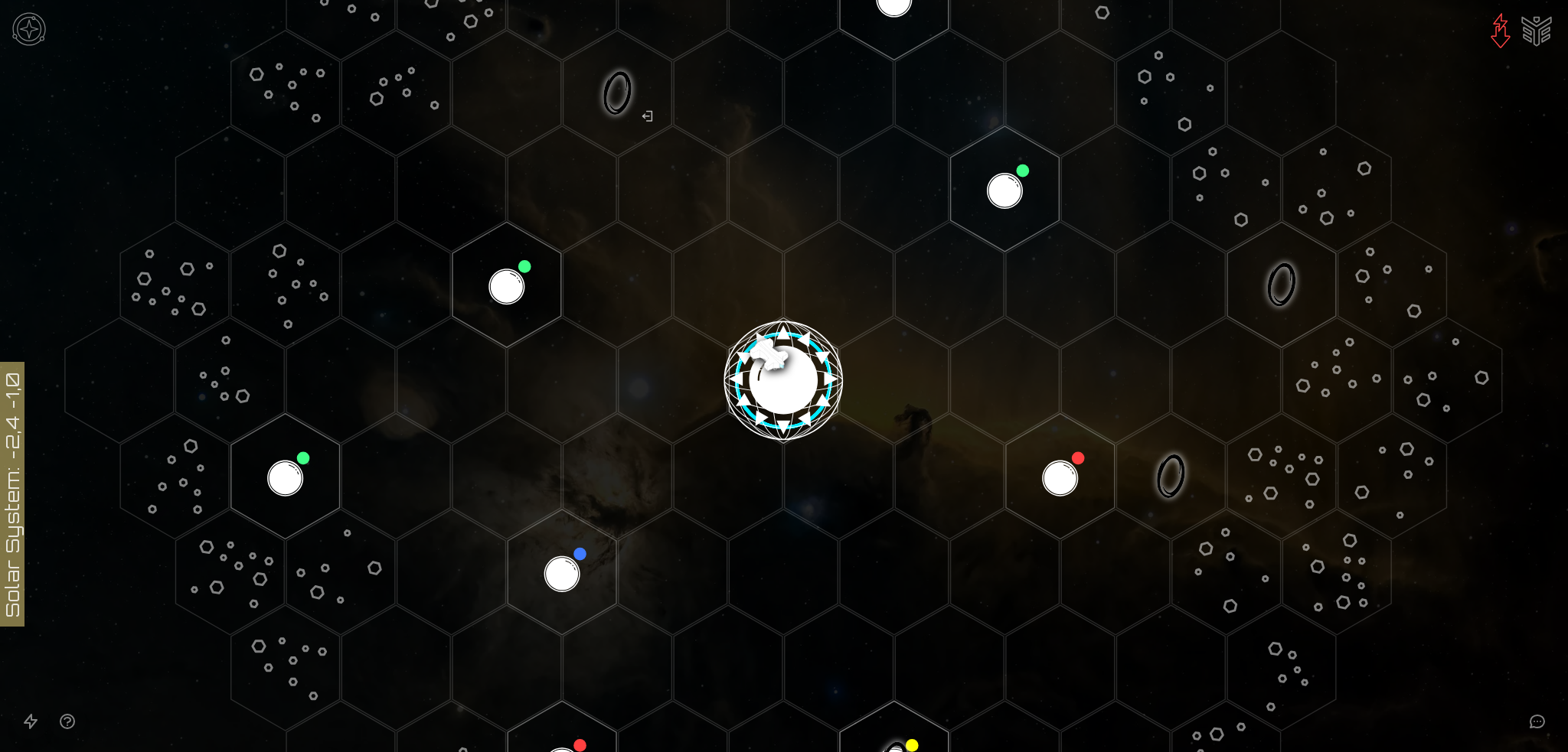
click at [1546, 26] on img "Ship AI Chat" at bounding box center [1537, 30] width 37 height 37
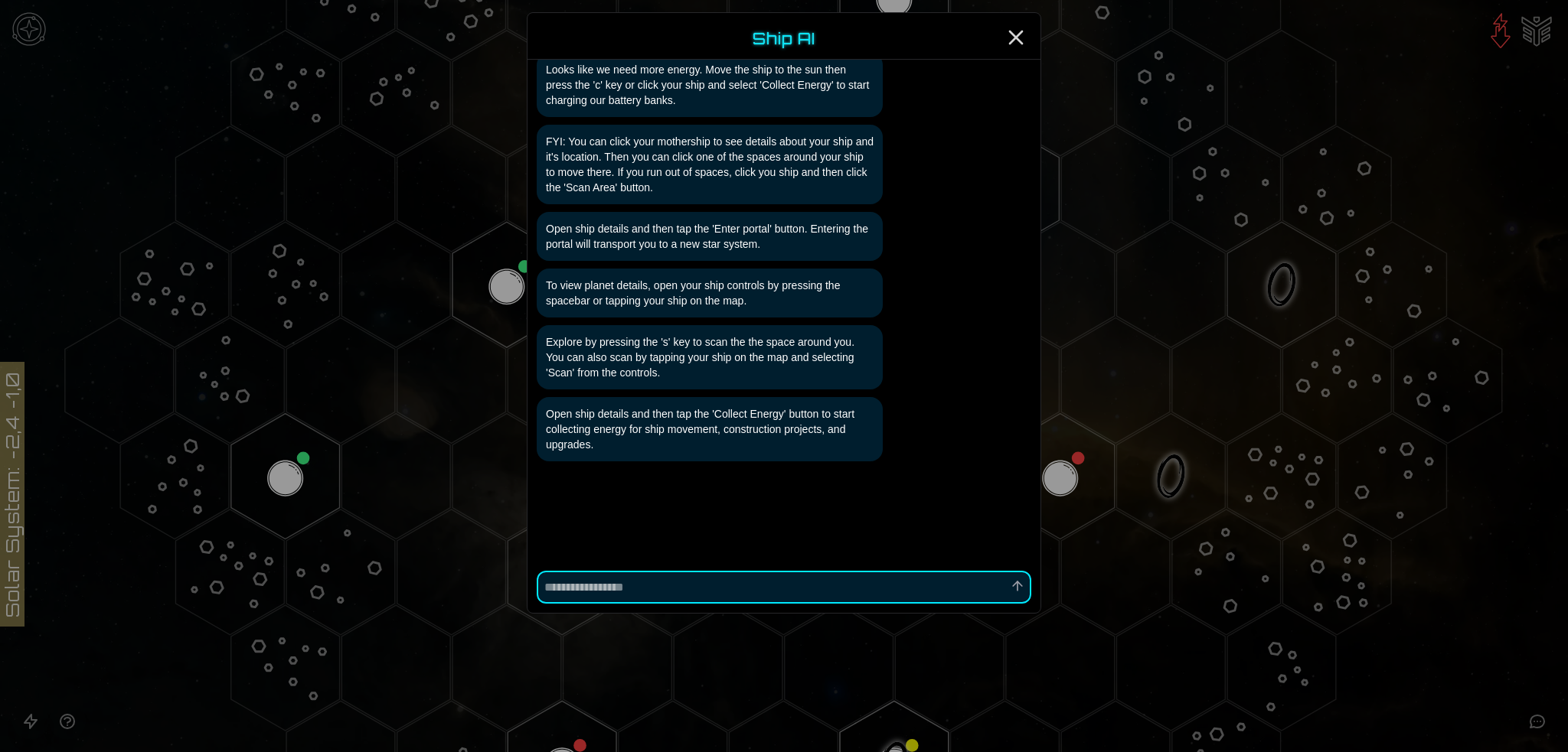
scroll to position [0, 0]
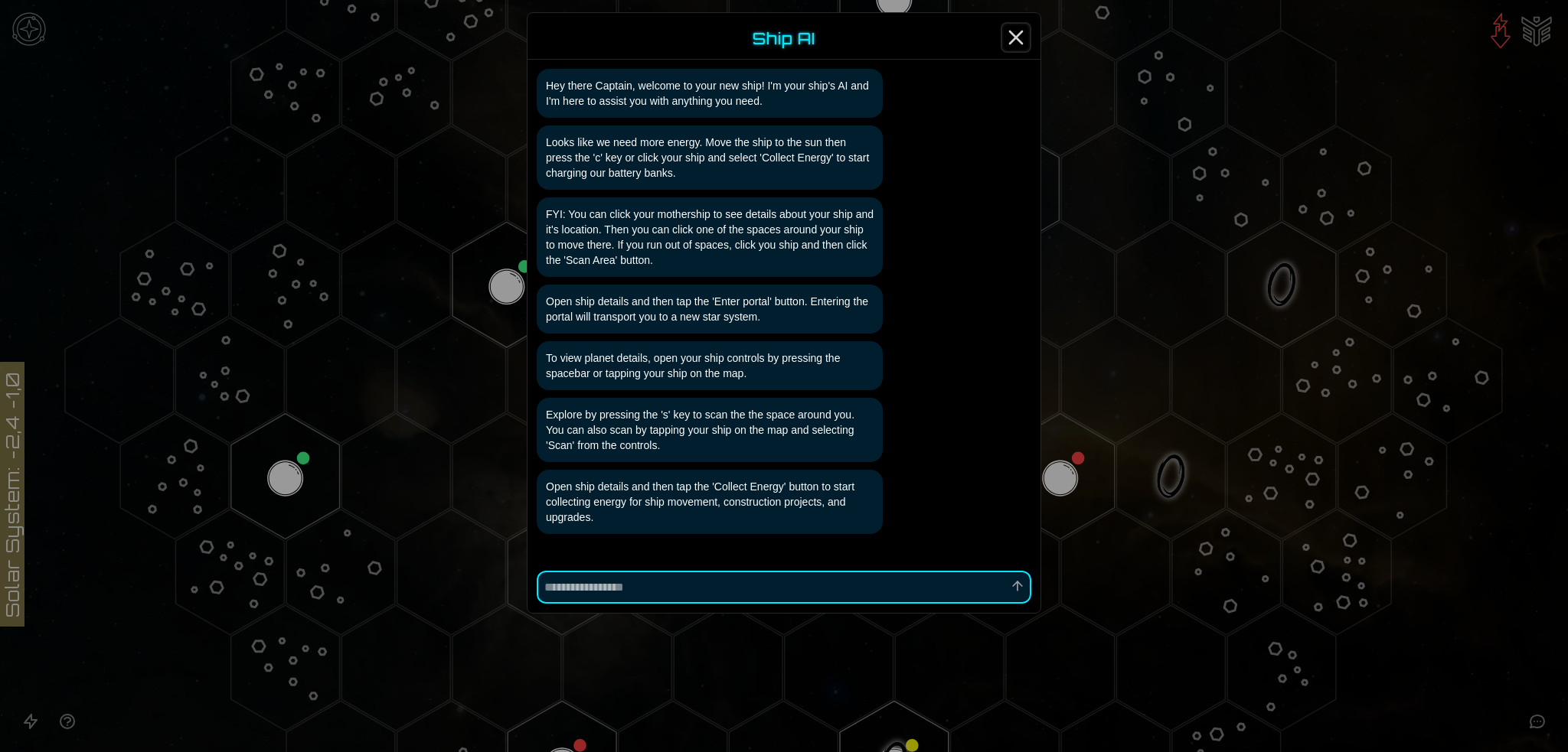
click at [1016, 33] on icon "Close" at bounding box center [1016, 38] width 25 height 25
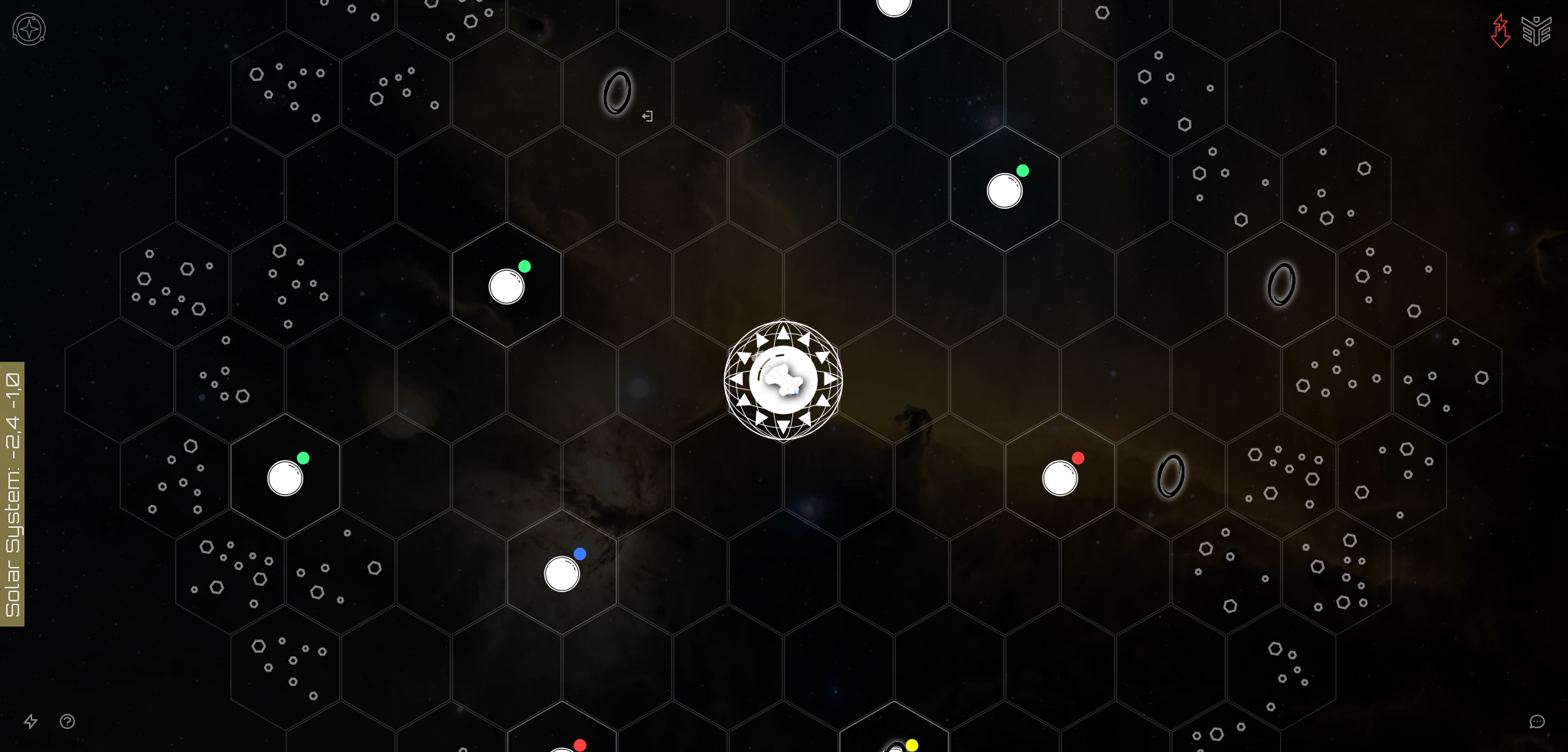
click at [1549, 28] on img "Ship AI Chat" at bounding box center [1537, 30] width 37 height 37
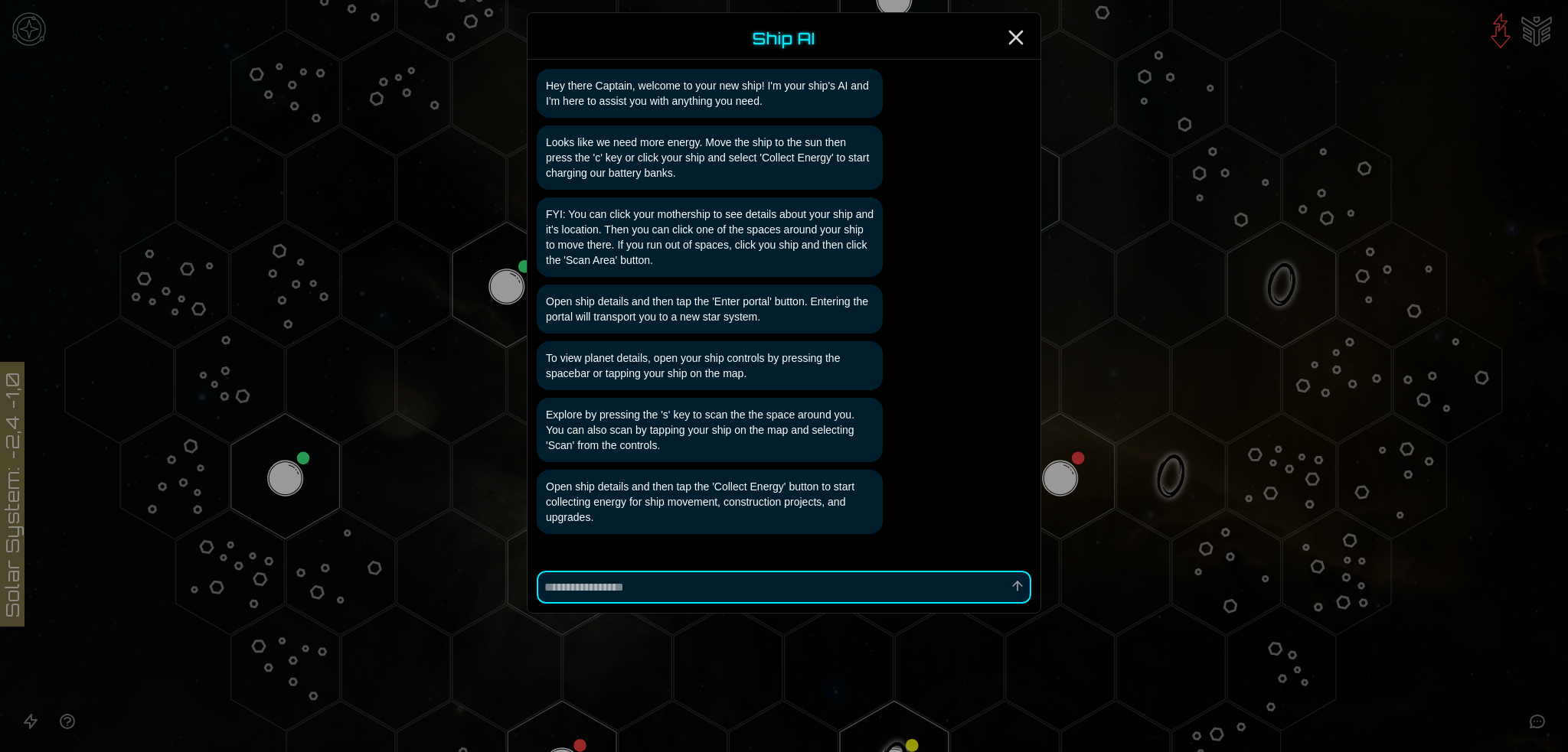
scroll to position [73, 0]
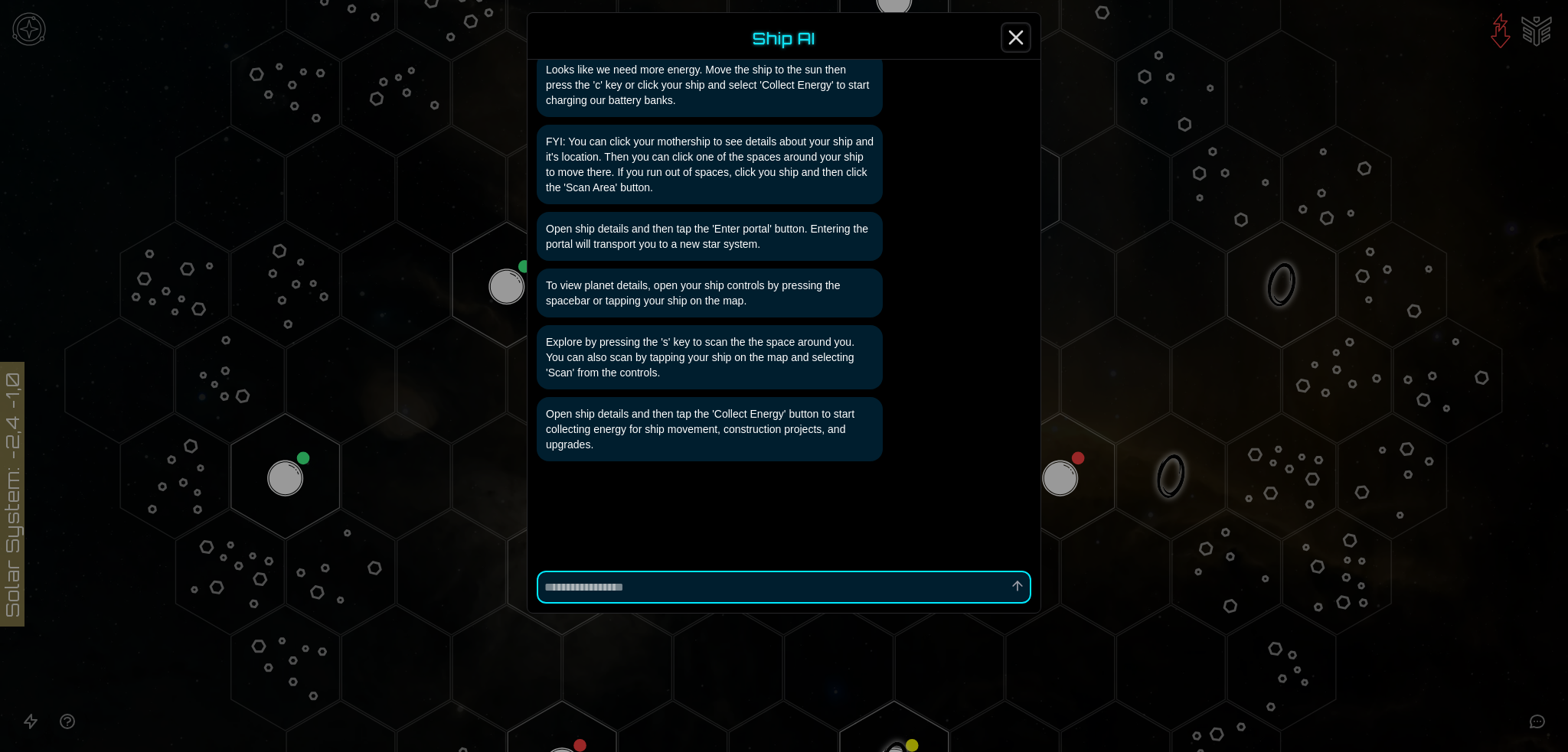
click at [1014, 38] on line "Close" at bounding box center [1016, 38] width 12 height 12
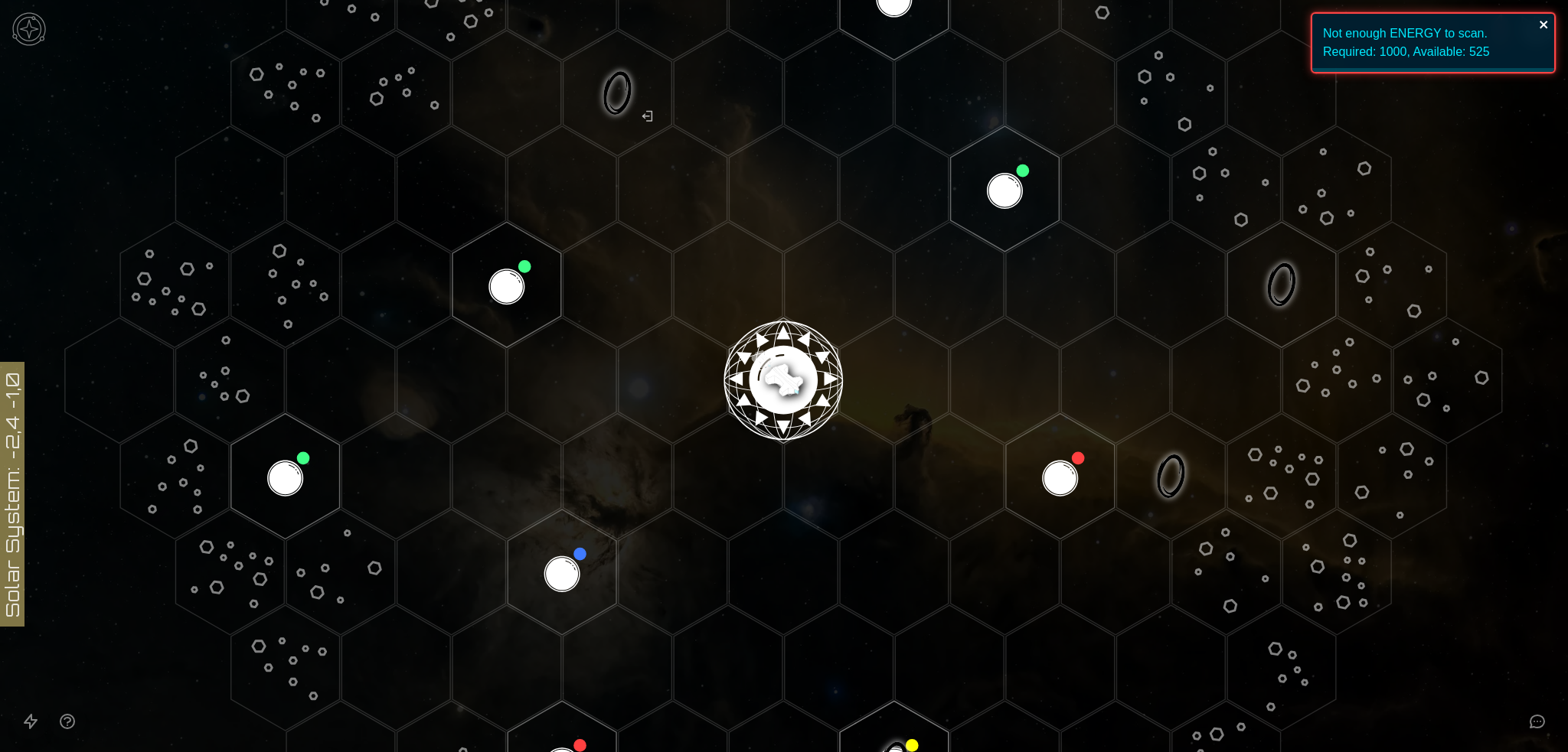
click at [1542, 21] on icon "close" at bounding box center [1544, 25] width 11 height 12
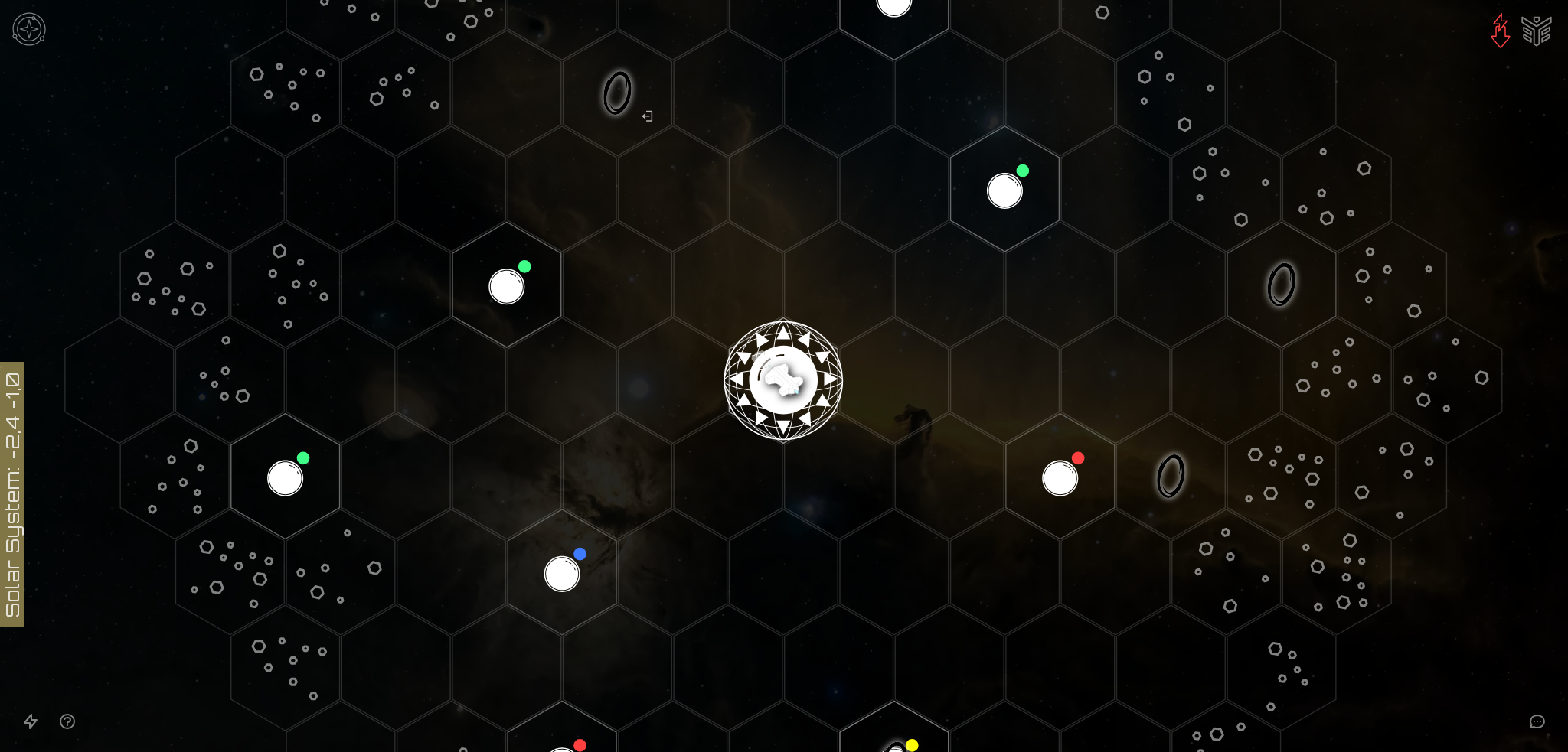
click at [777, 371] on image at bounding box center [783, 374] width 128 height 128
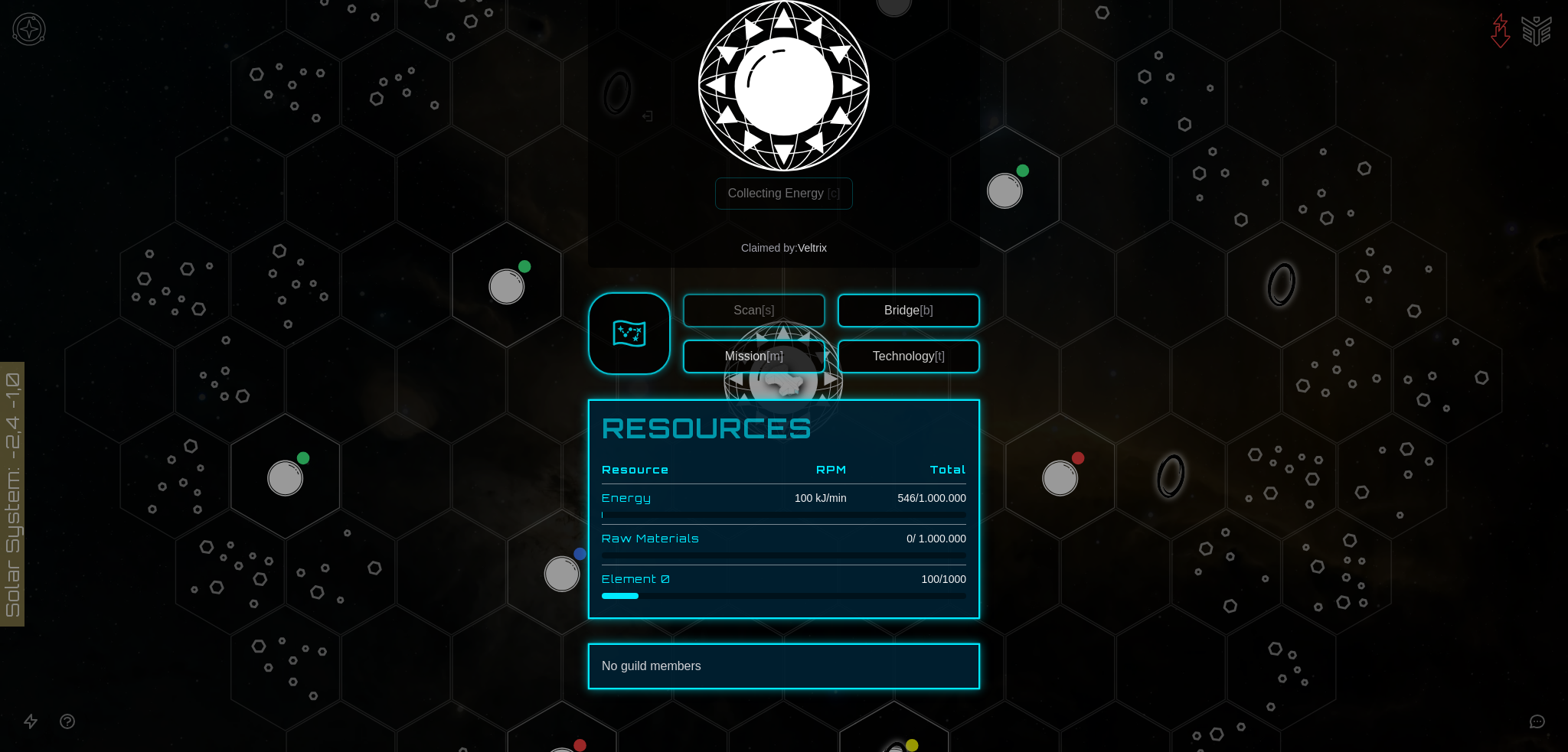
scroll to position [273, 0]
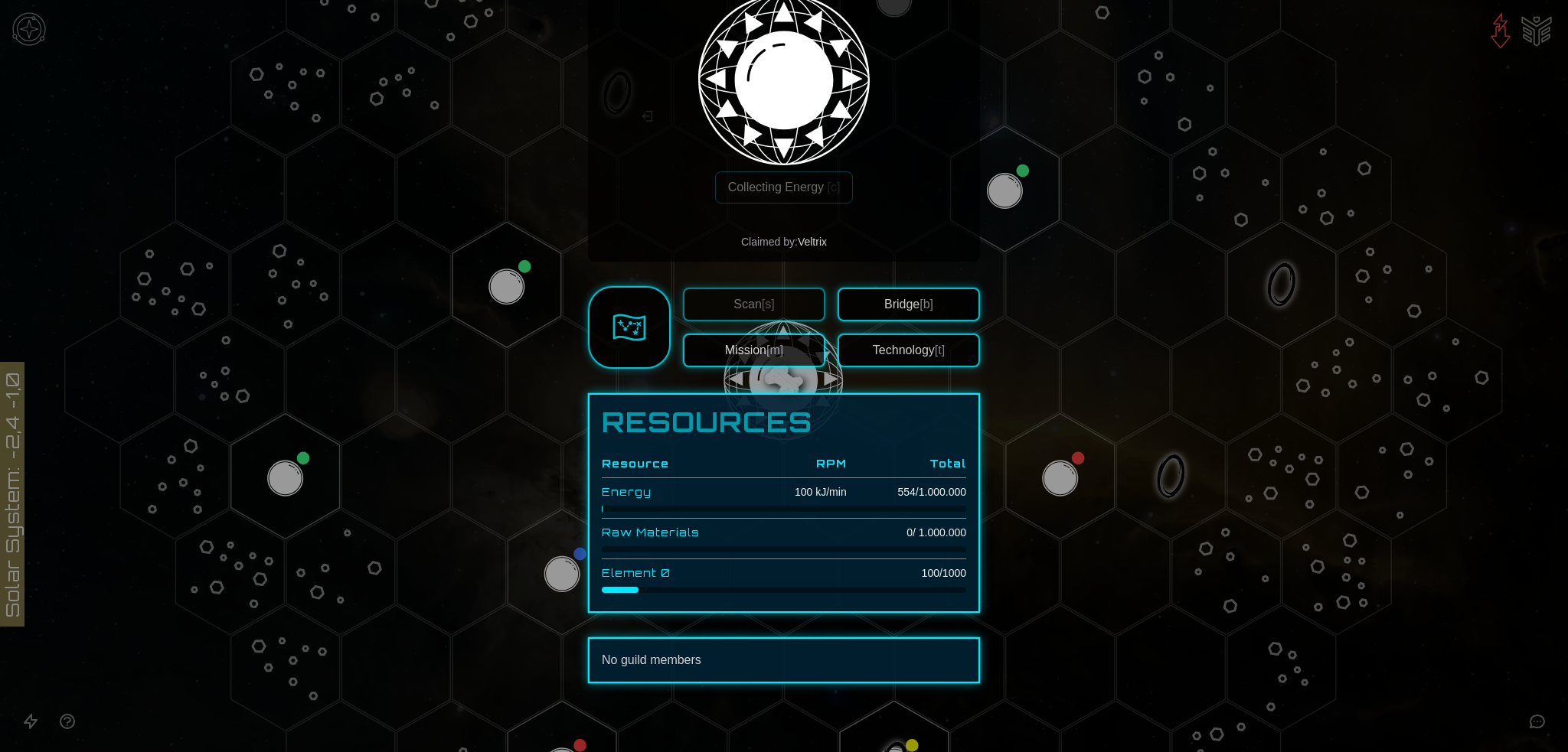
click at [789, 337] on button "Mission [m]" at bounding box center [754, 351] width 142 height 34
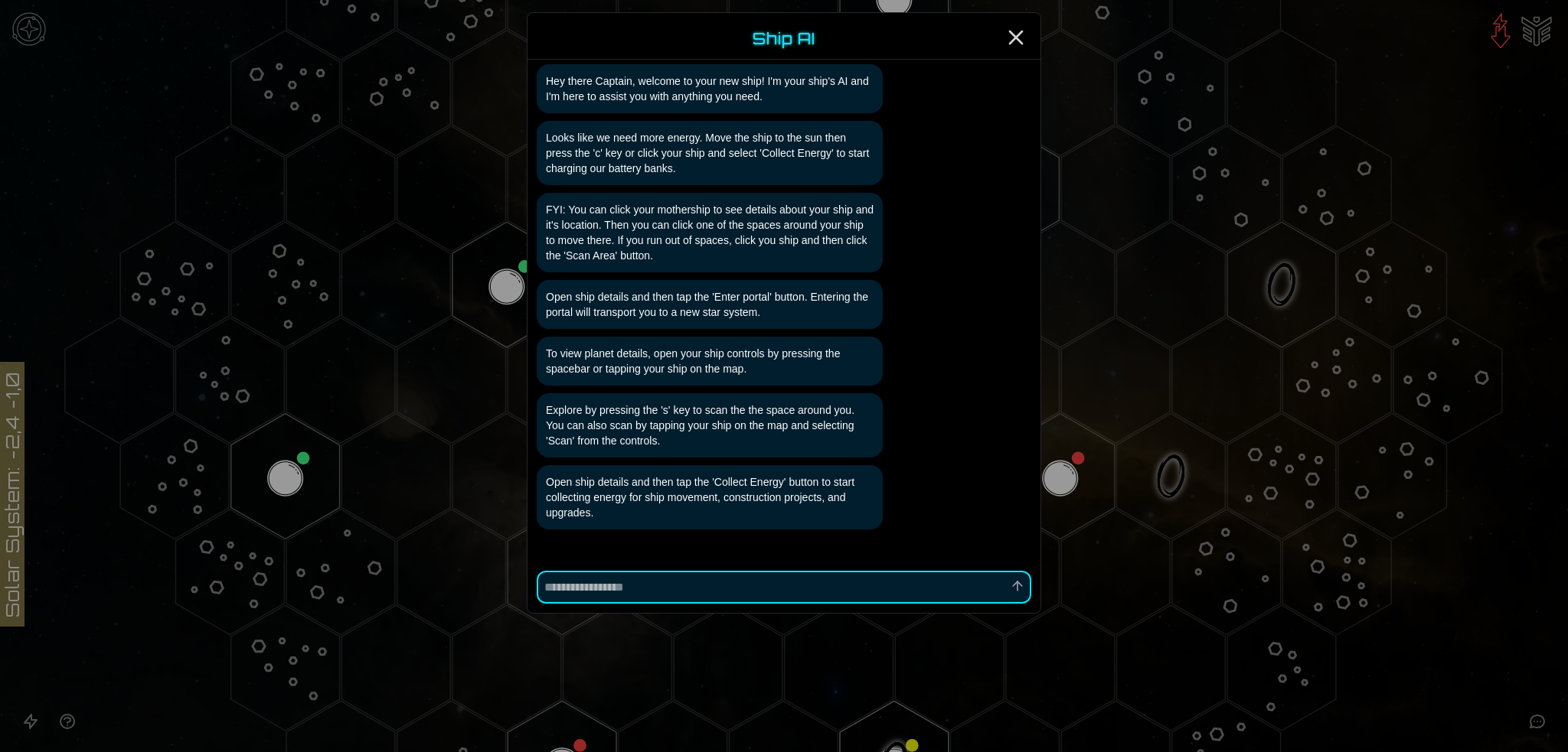
scroll to position [0, 0]
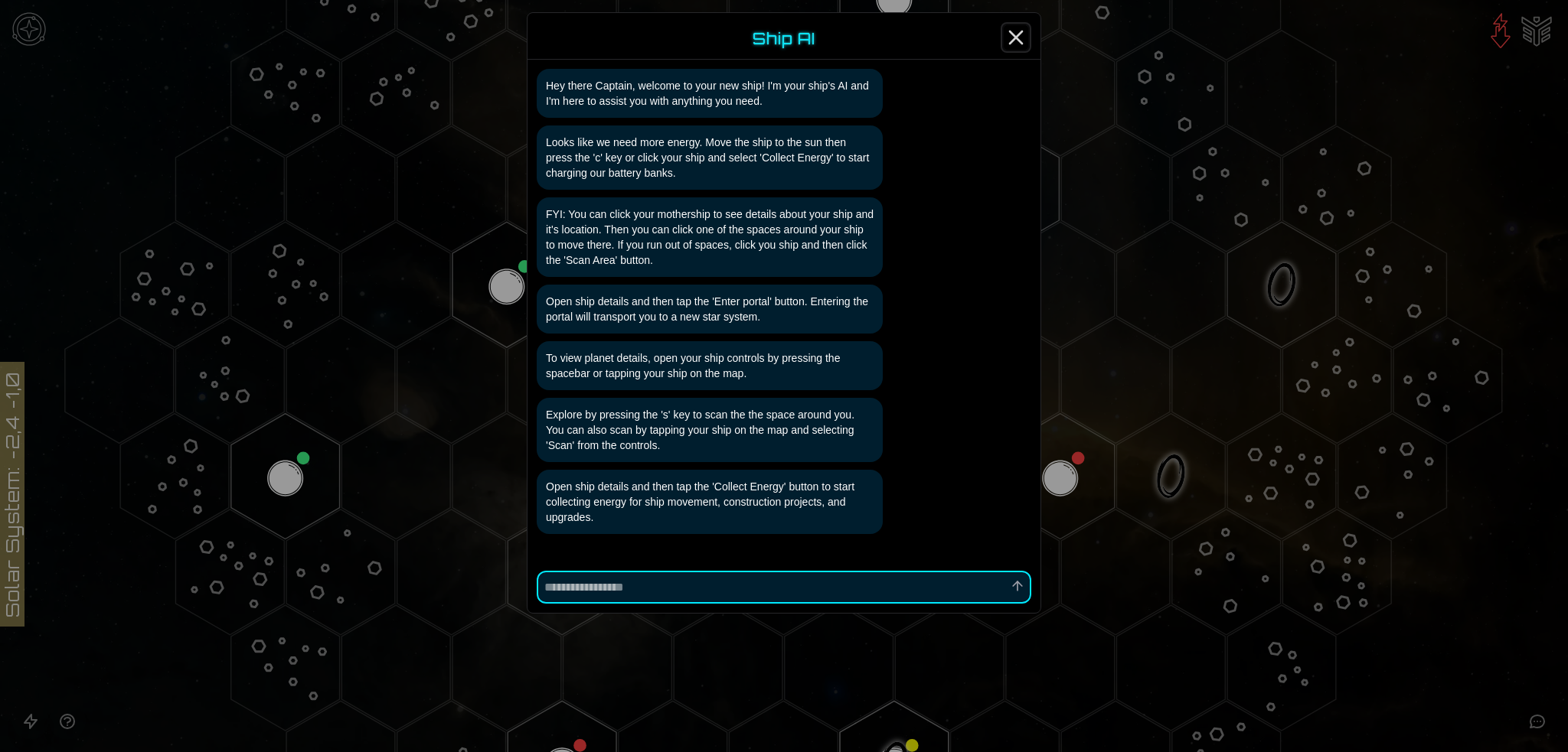
click at [1013, 33] on line "Close" at bounding box center [1016, 38] width 12 height 12
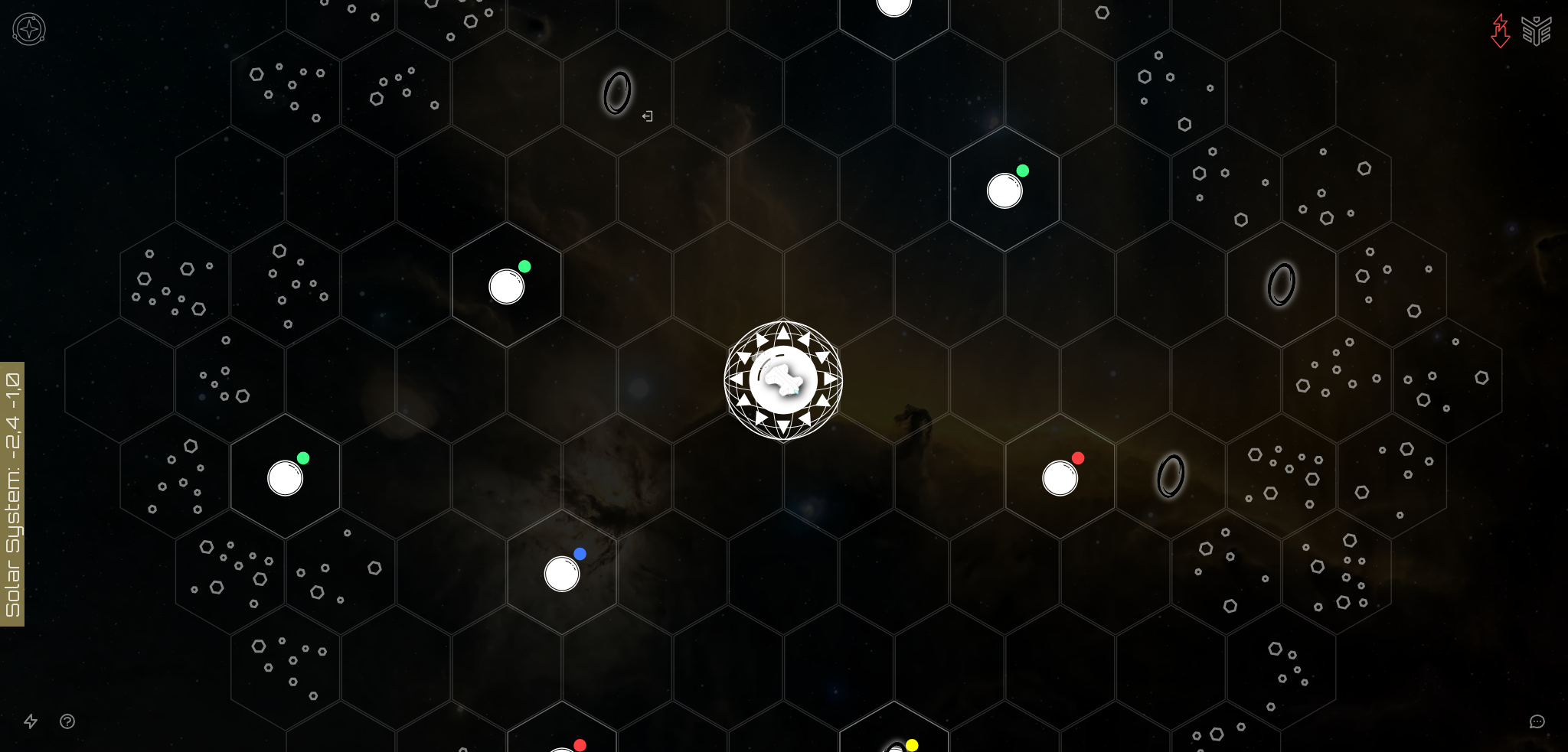
click at [775, 374] on image at bounding box center [783, 374] width 128 height 128
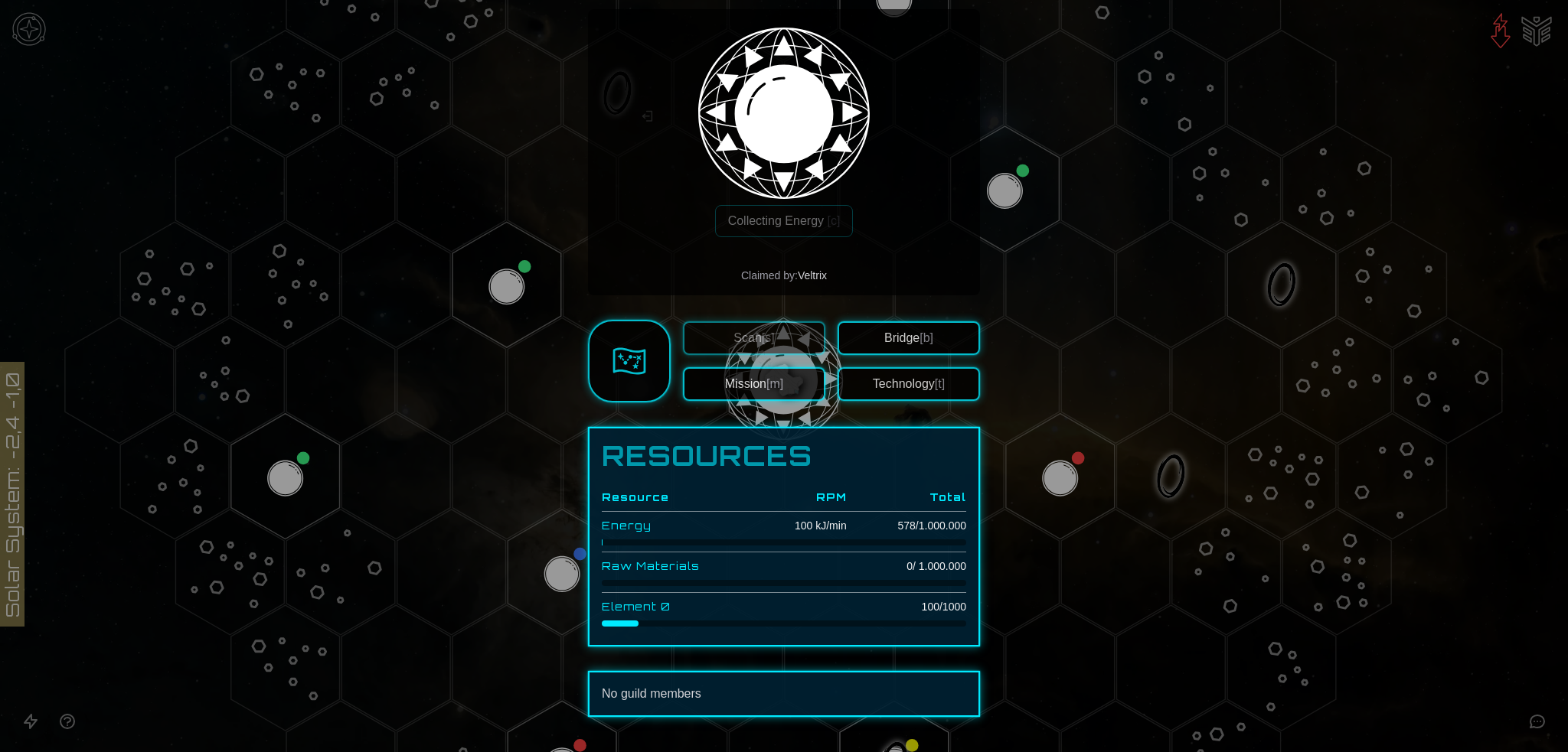
scroll to position [273, 0]
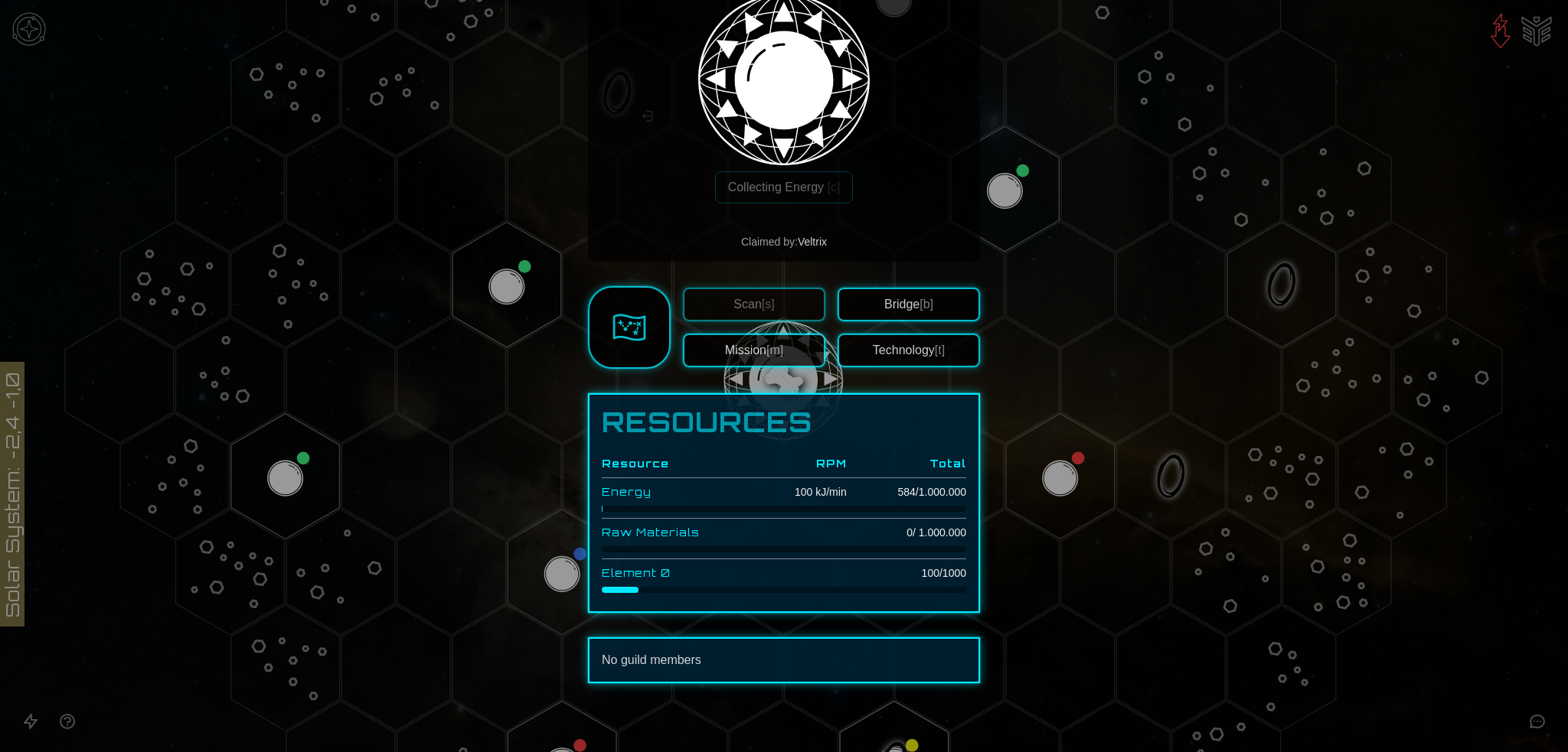
click at [896, 349] on button "Technology [t]" at bounding box center [908, 351] width 142 height 34
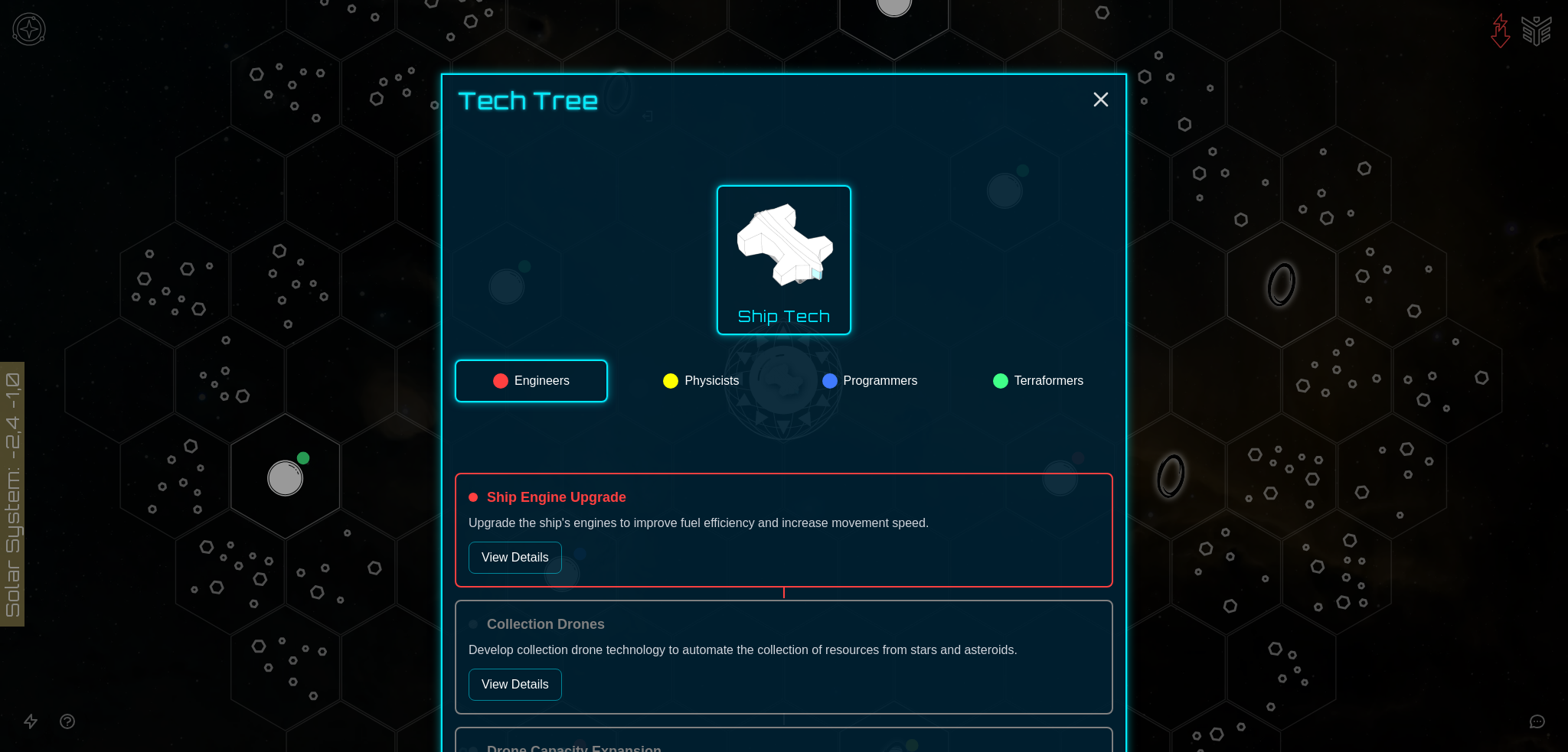
click at [517, 557] on button "View Details" at bounding box center [515, 558] width 94 height 32
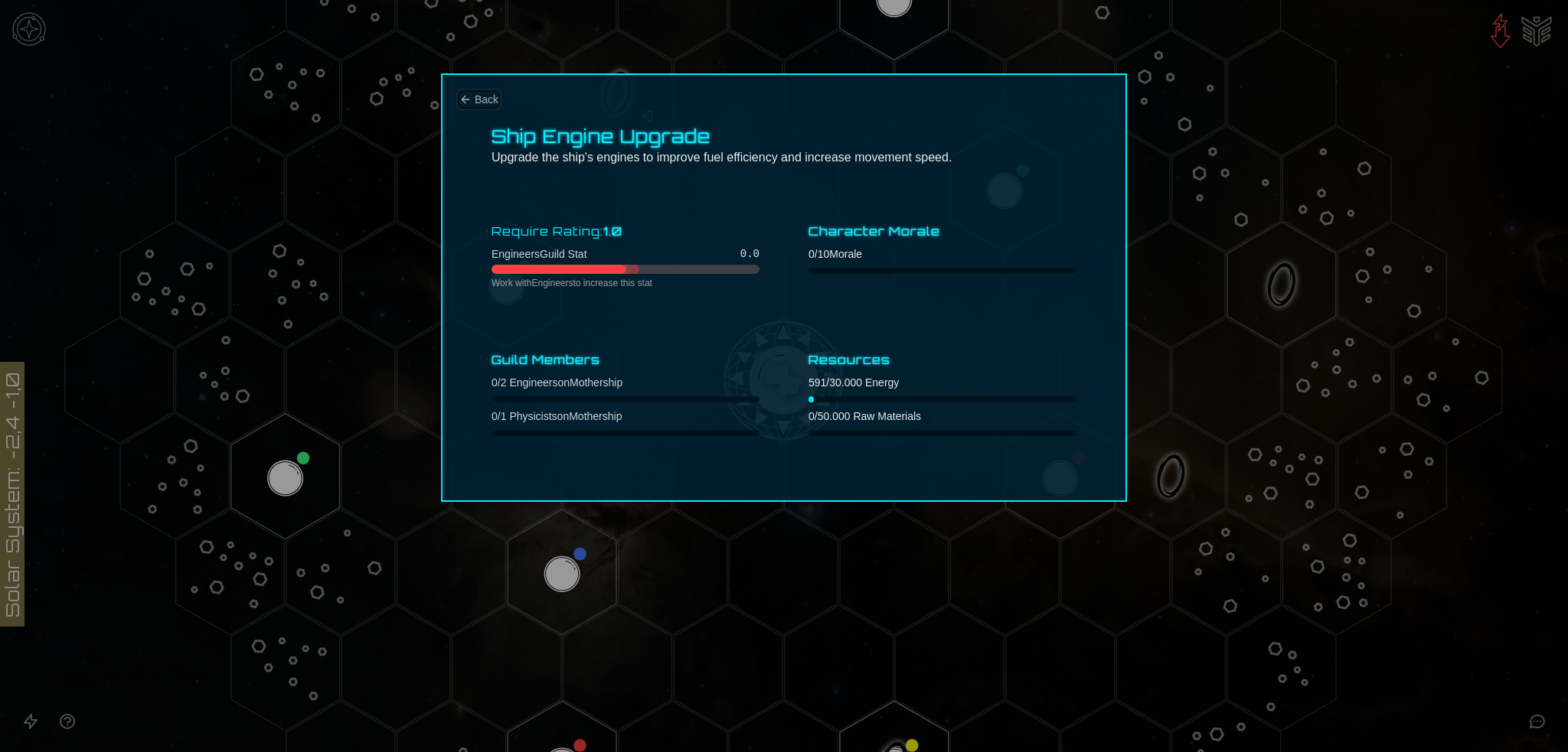
click at [476, 99] on span "Back" at bounding box center [486, 100] width 24 height 15
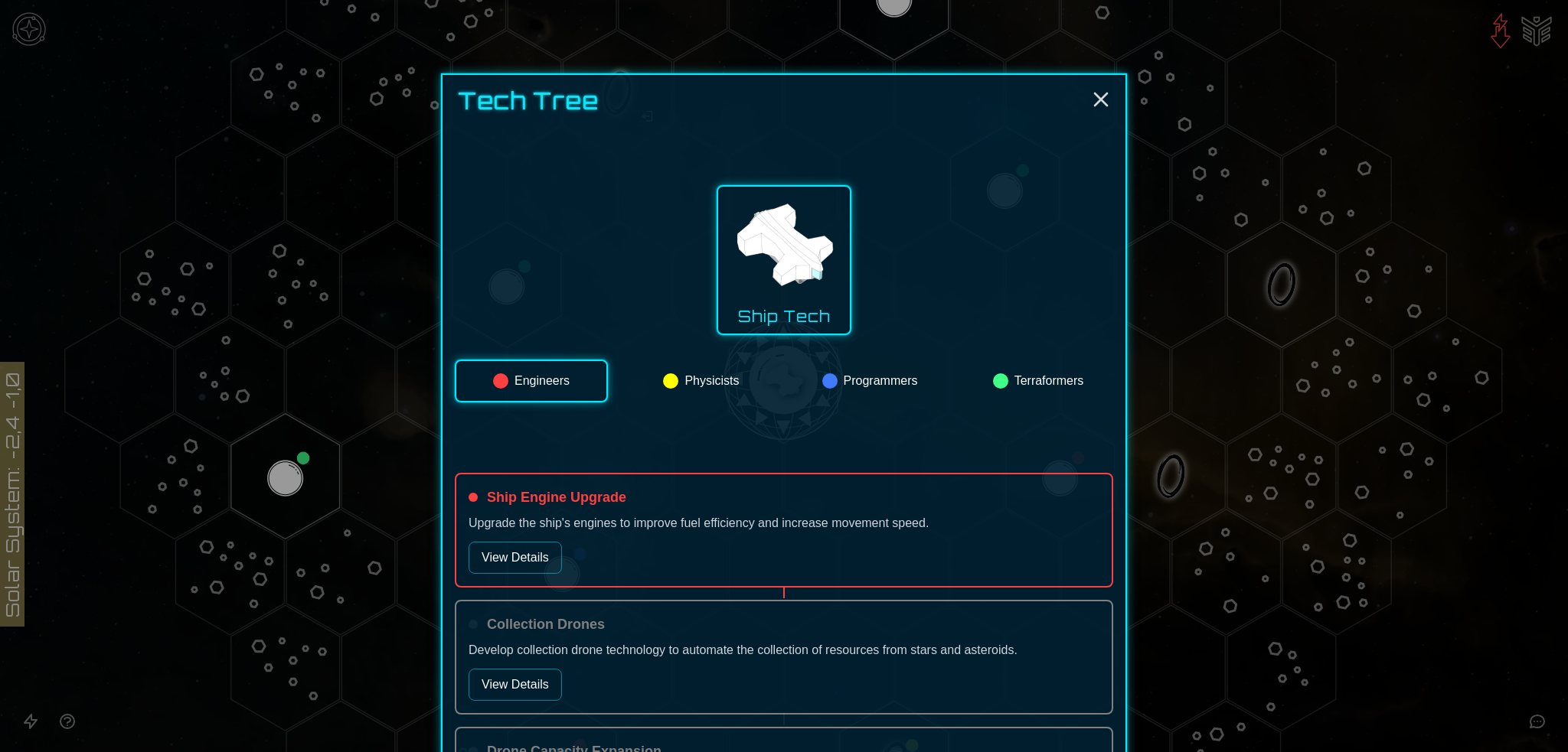
click at [818, 373] on button "Programmers" at bounding box center [870, 380] width 150 height 43
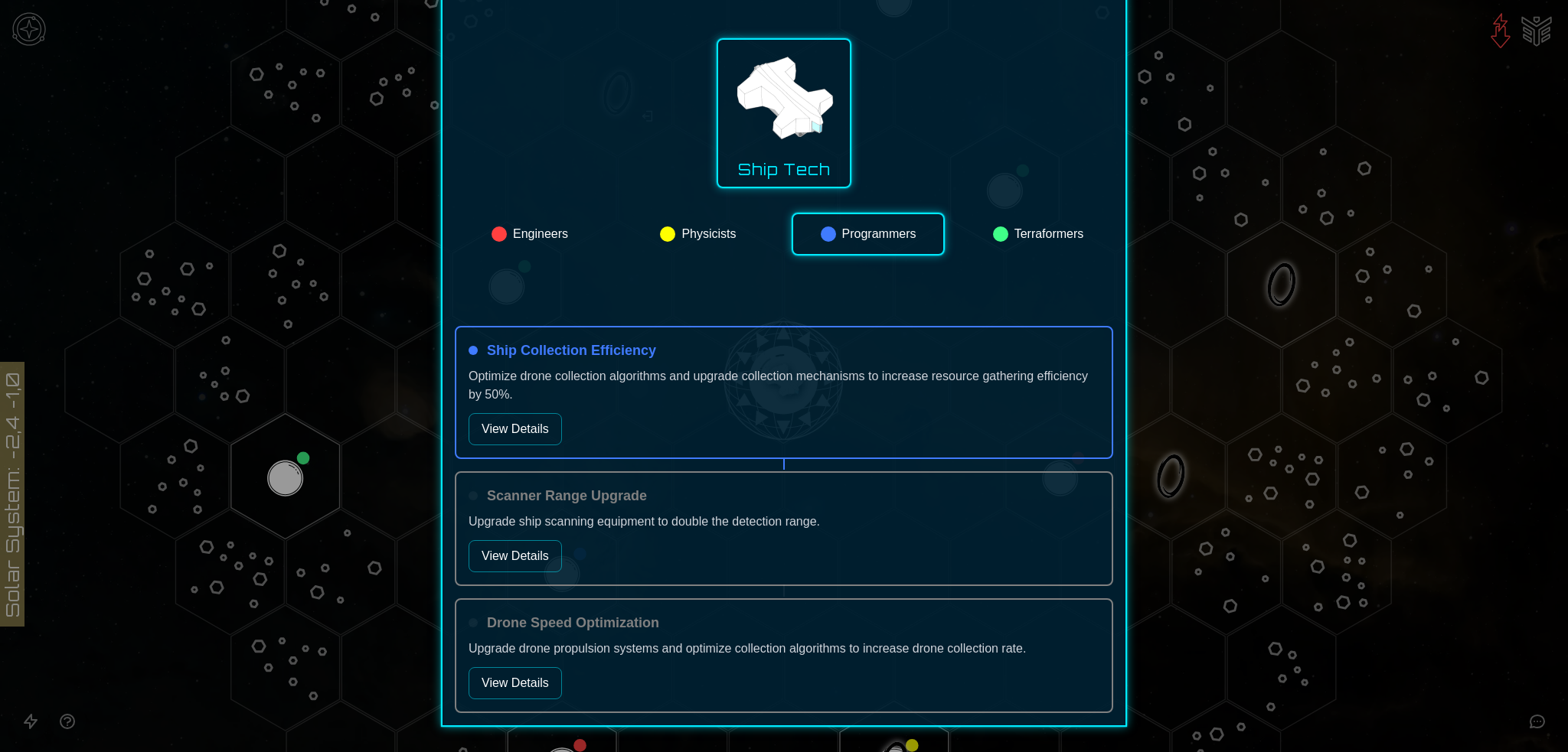
scroll to position [191, 0]
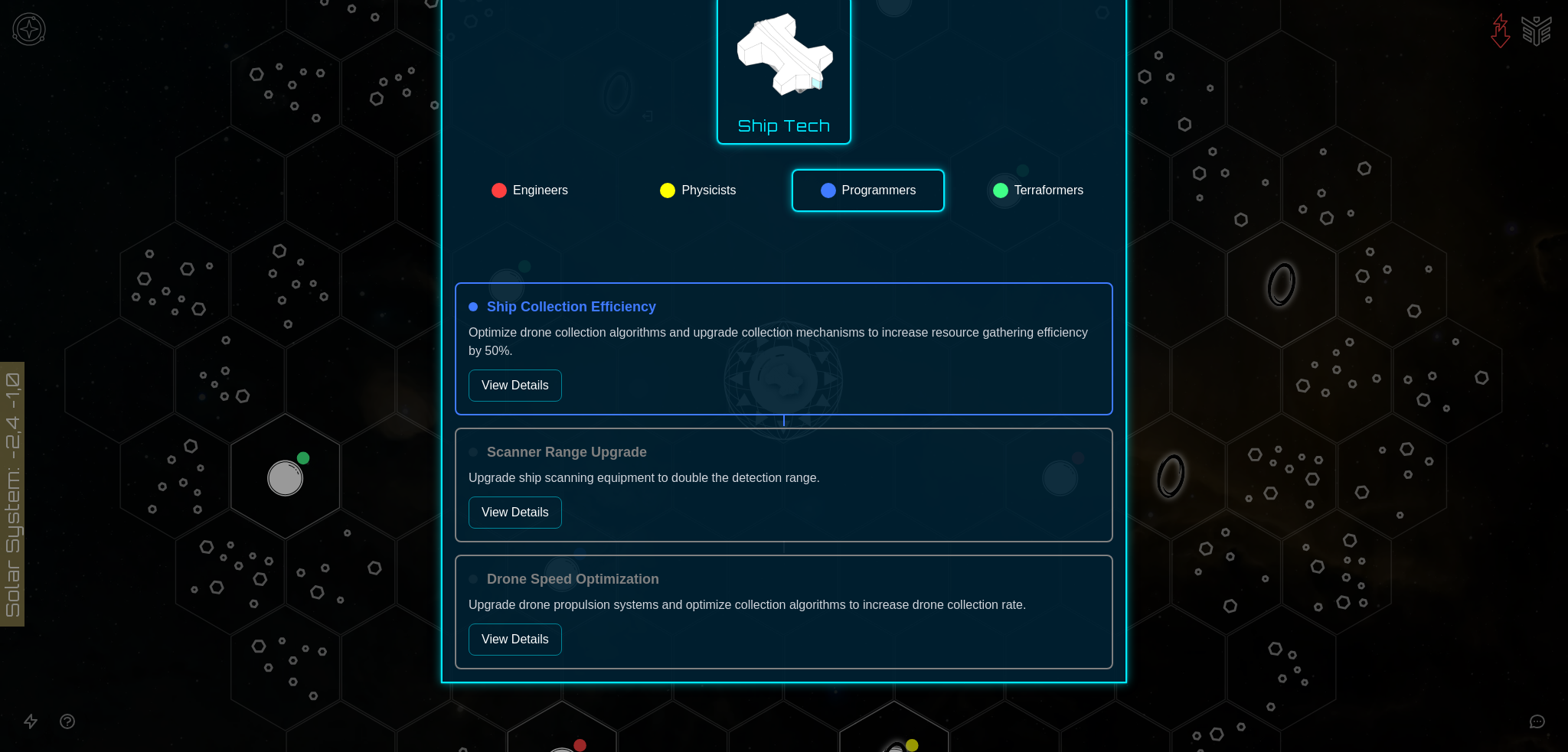
click at [517, 388] on button "View Details" at bounding box center [515, 386] width 94 height 32
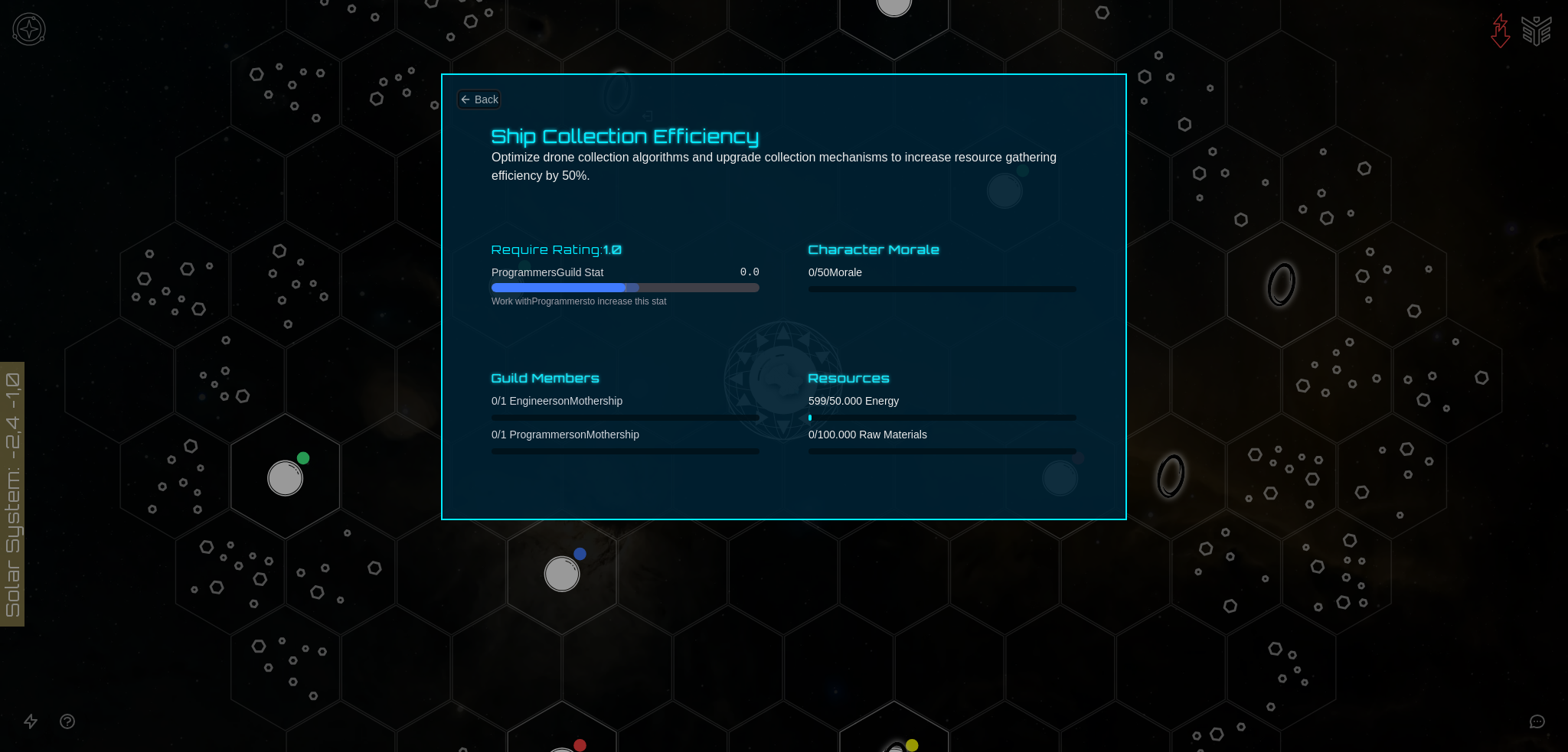
click at [475, 94] on span "Back" at bounding box center [486, 100] width 24 height 15
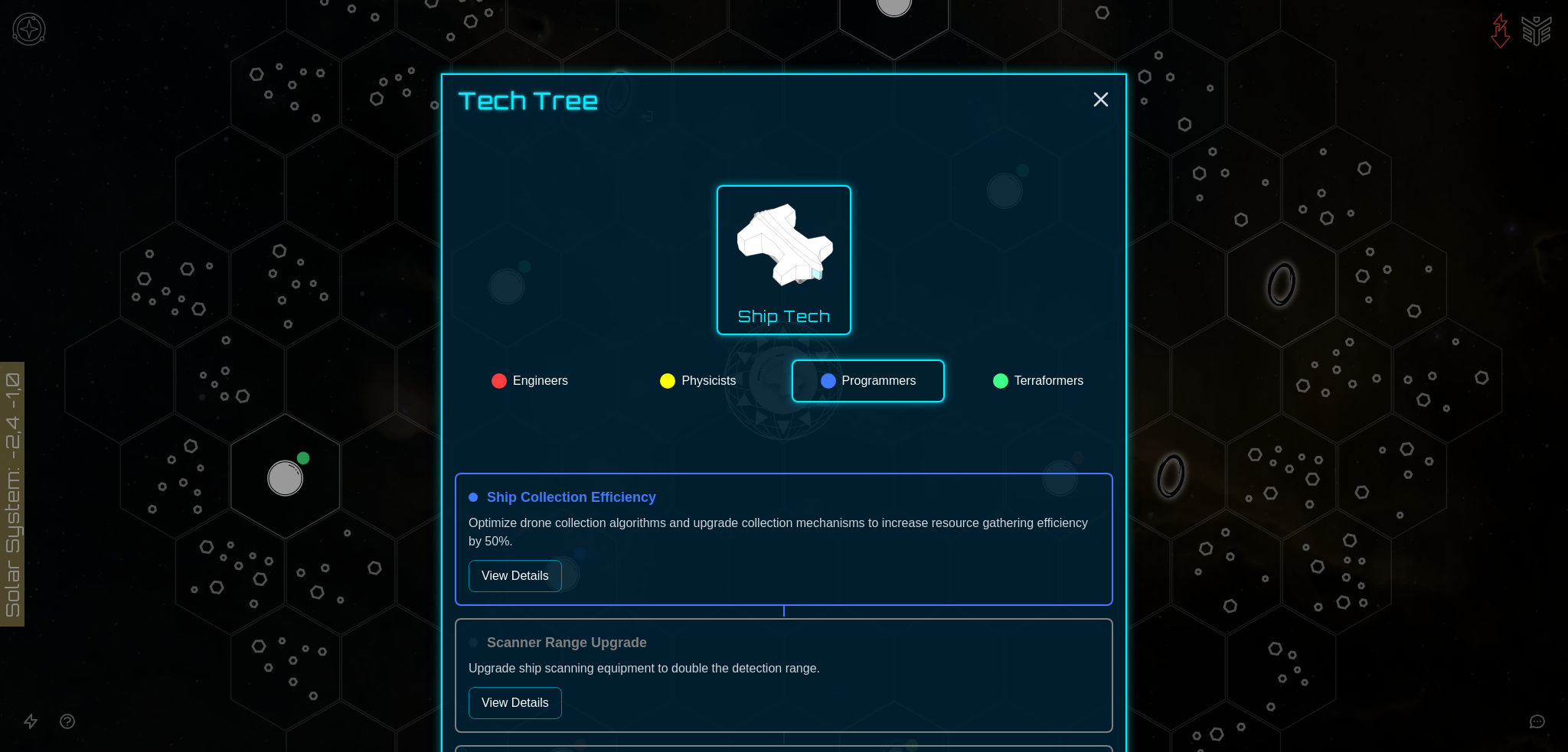
click at [1024, 376] on button "Terraformers" at bounding box center [1038, 380] width 150 height 43
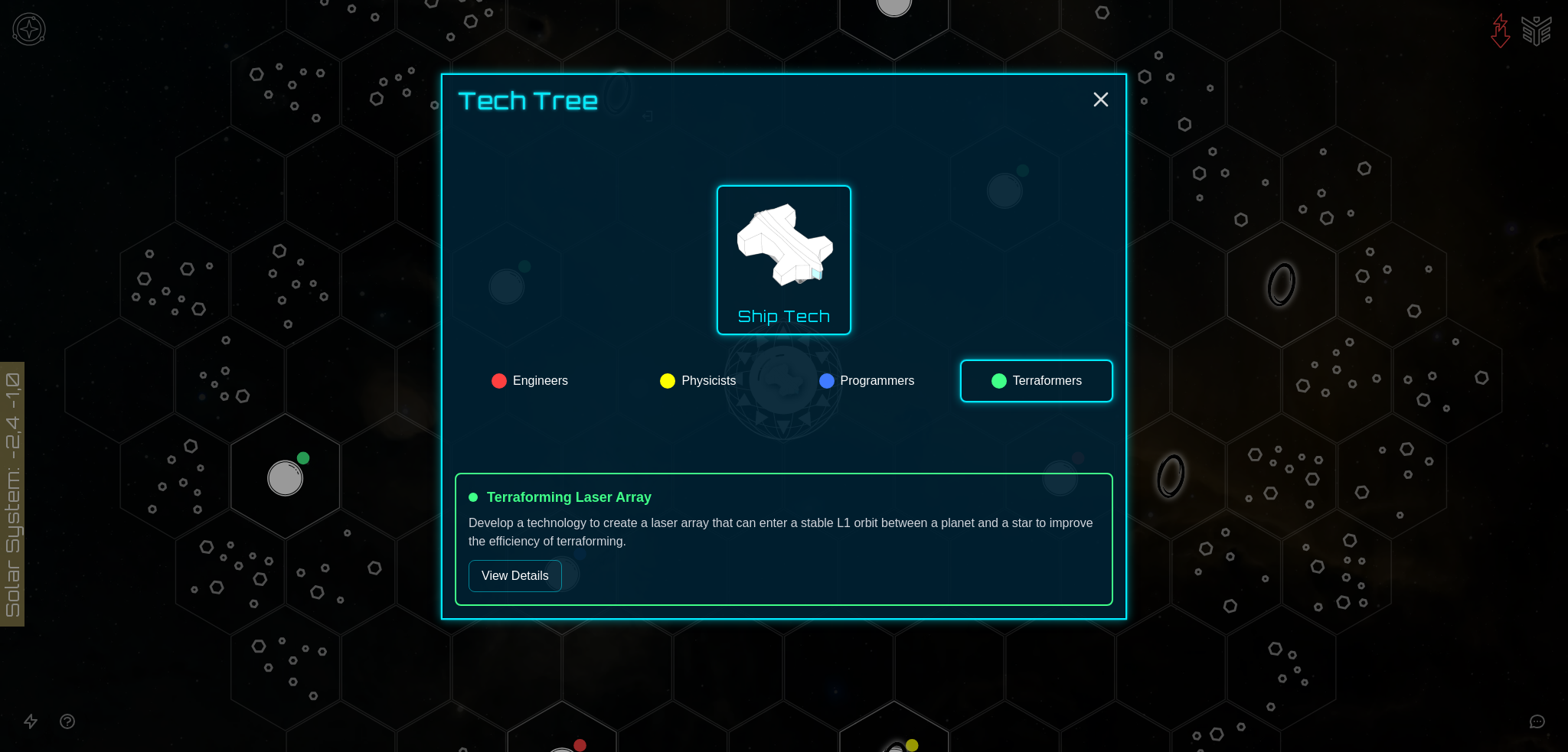
click at [490, 572] on button "View Details" at bounding box center [515, 577] width 94 height 32
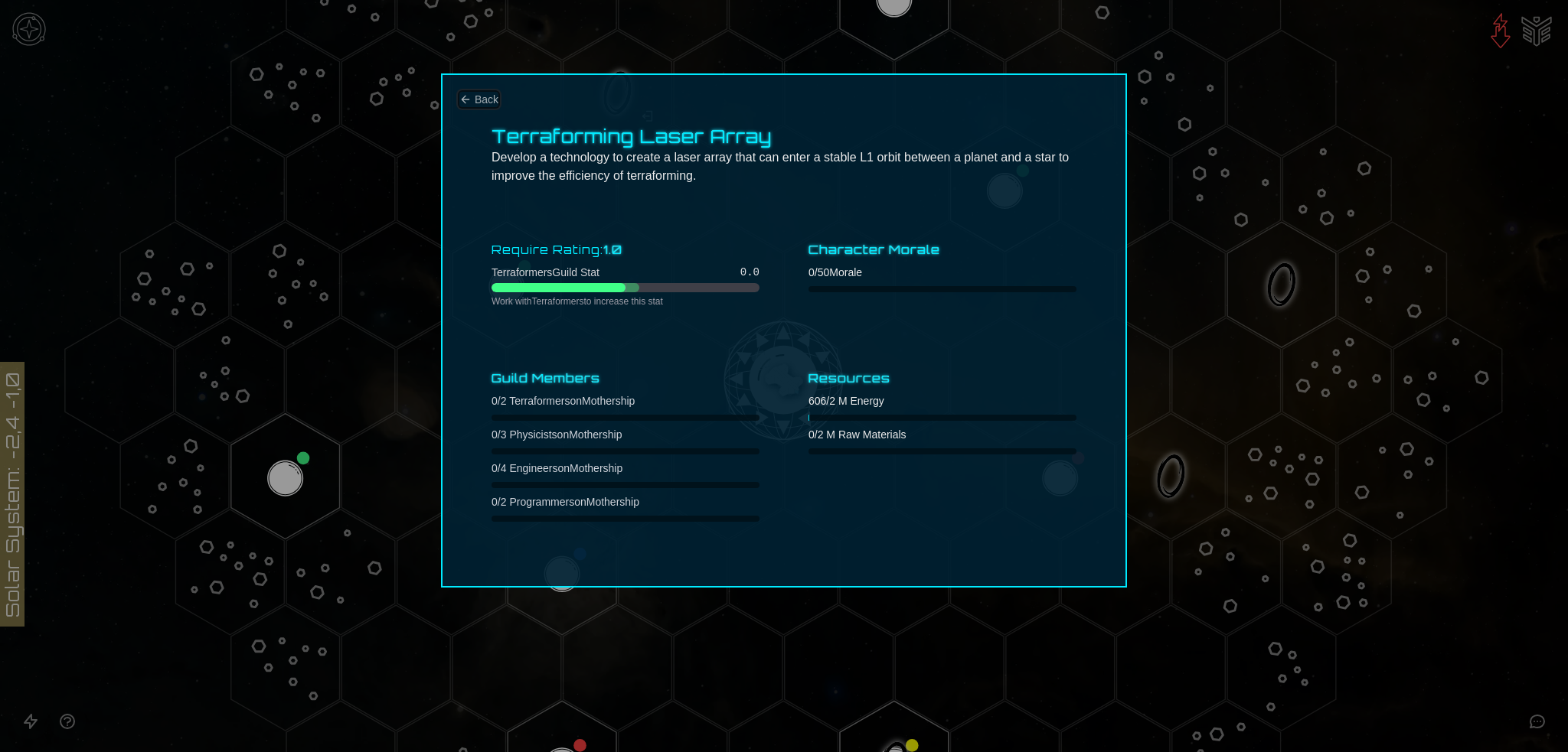
click at [467, 100] on icon "Back" at bounding box center [465, 100] width 12 height 12
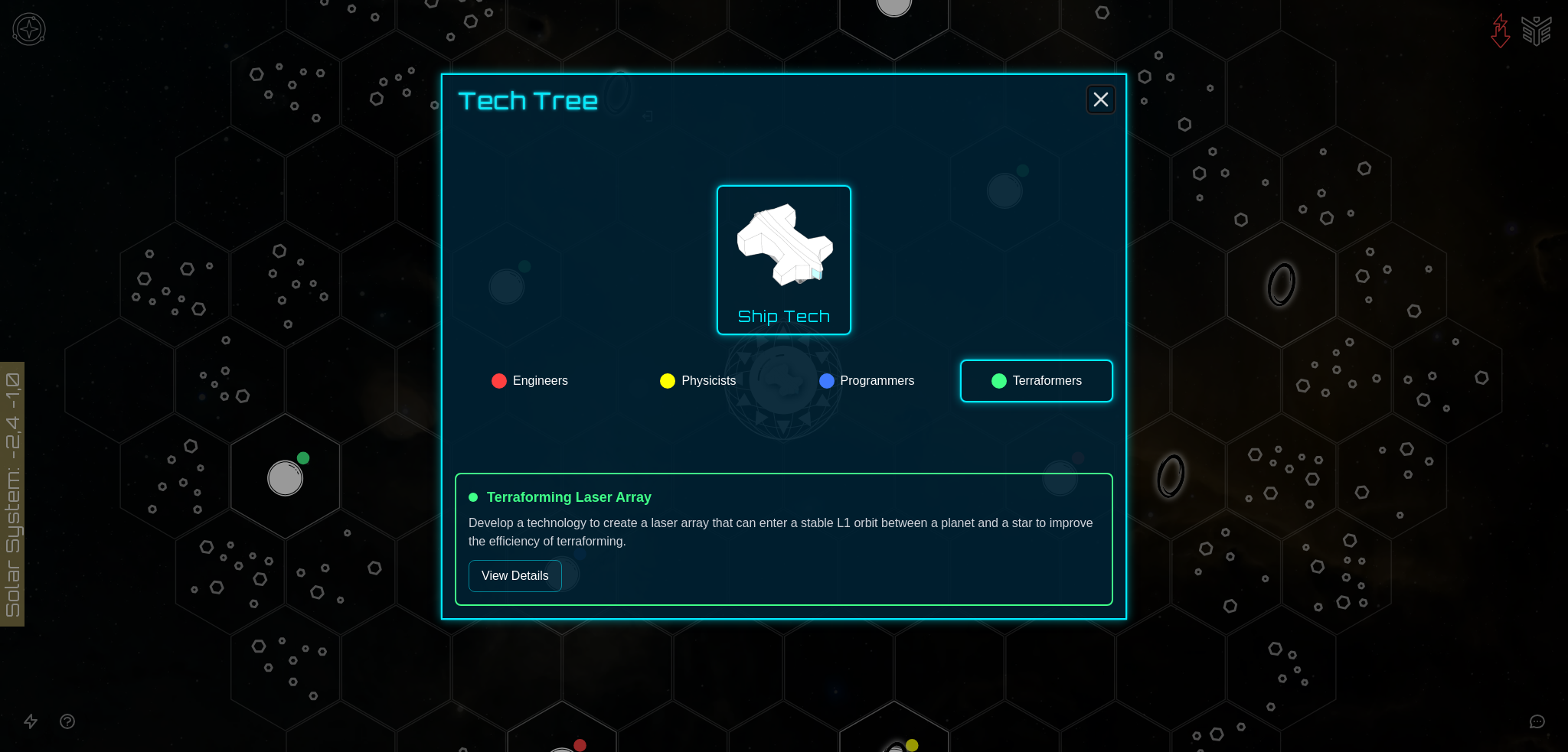
click at [1096, 91] on icon "Close" at bounding box center [1101, 100] width 25 height 25
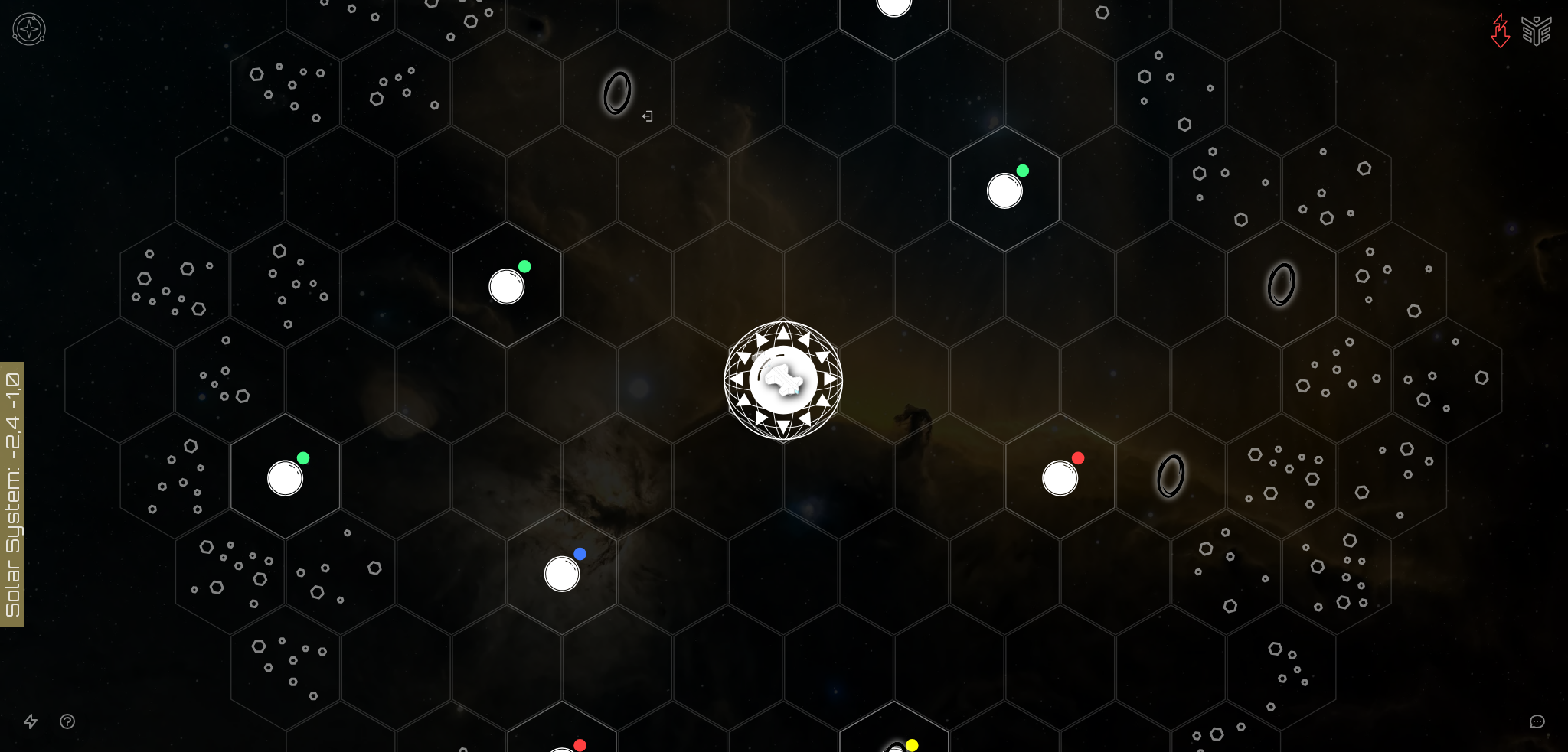
click at [1550, 21] on img "Ship AI Chat" at bounding box center [1537, 30] width 37 height 37
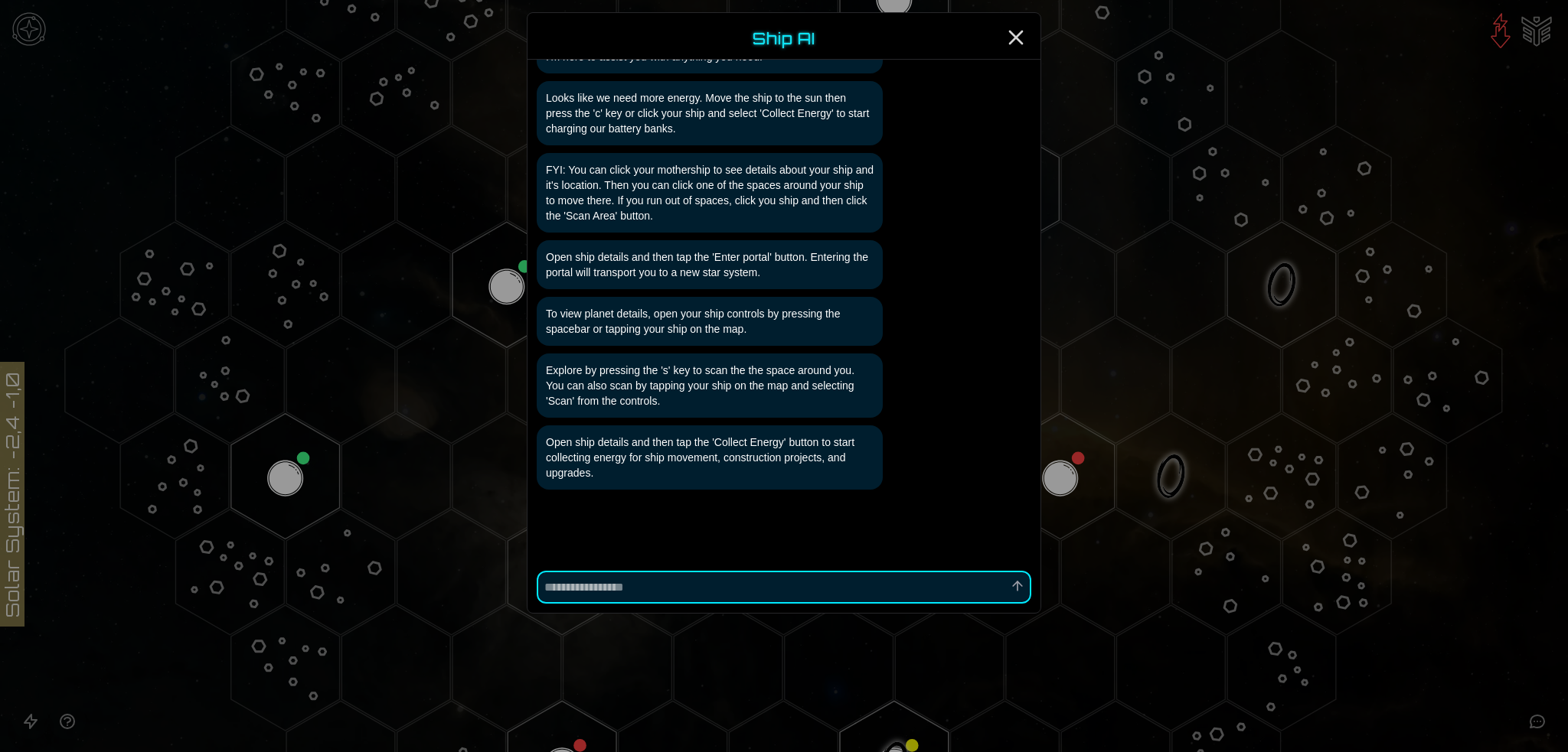
scroll to position [73, 0]
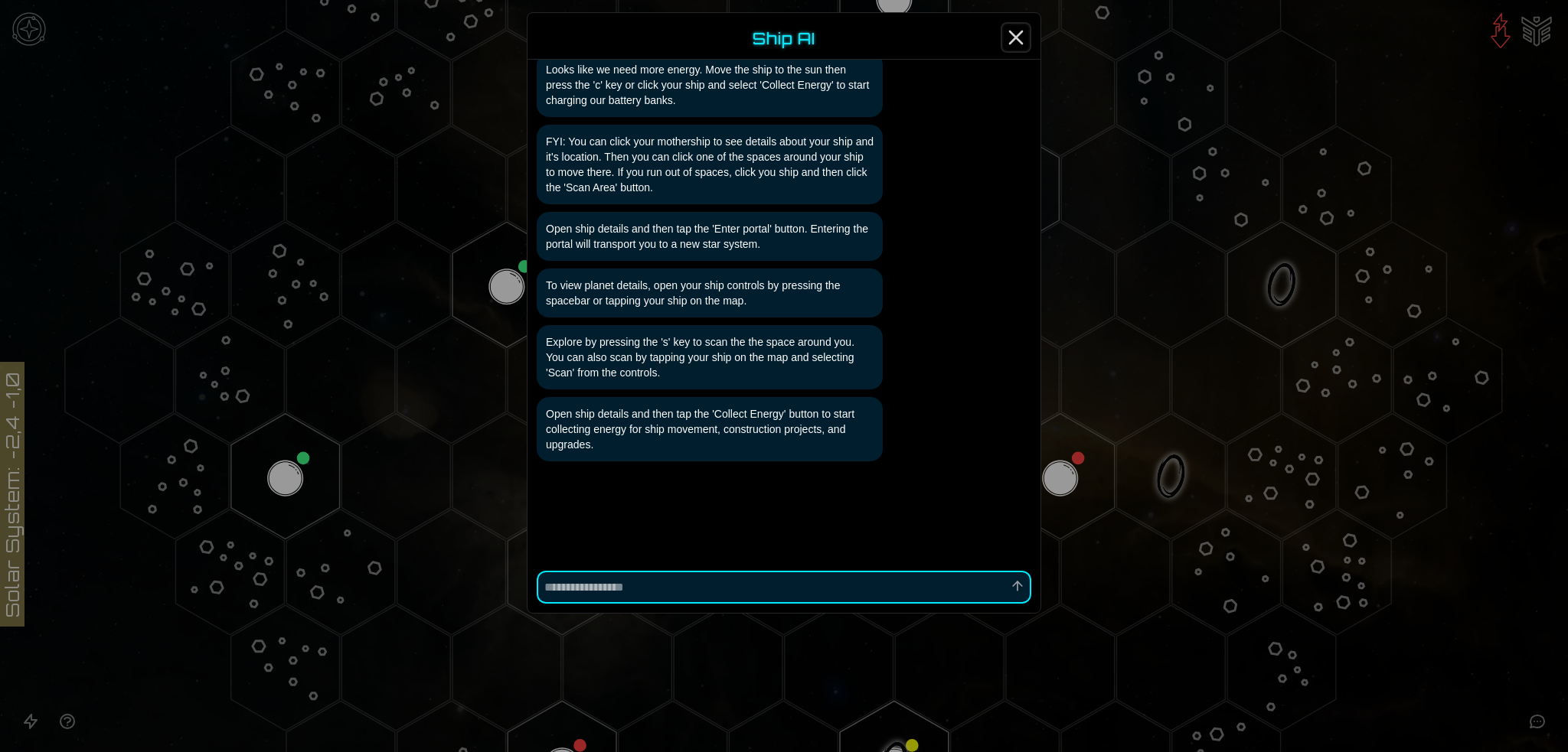
click at [1015, 38] on line "Close" at bounding box center [1016, 38] width 12 height 12
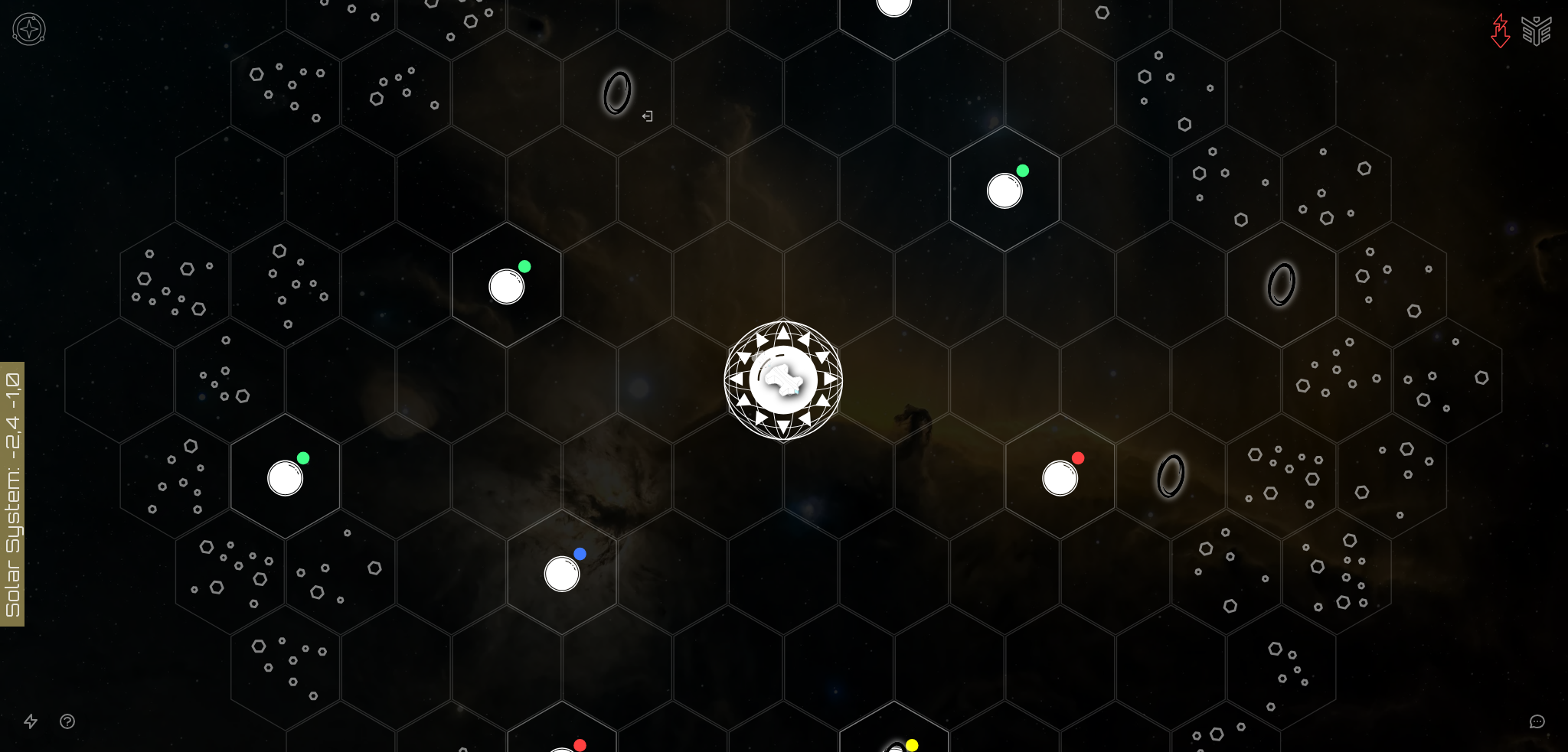
click at [776, 363] on image at bounding box center [783, 374] width 128 height 128
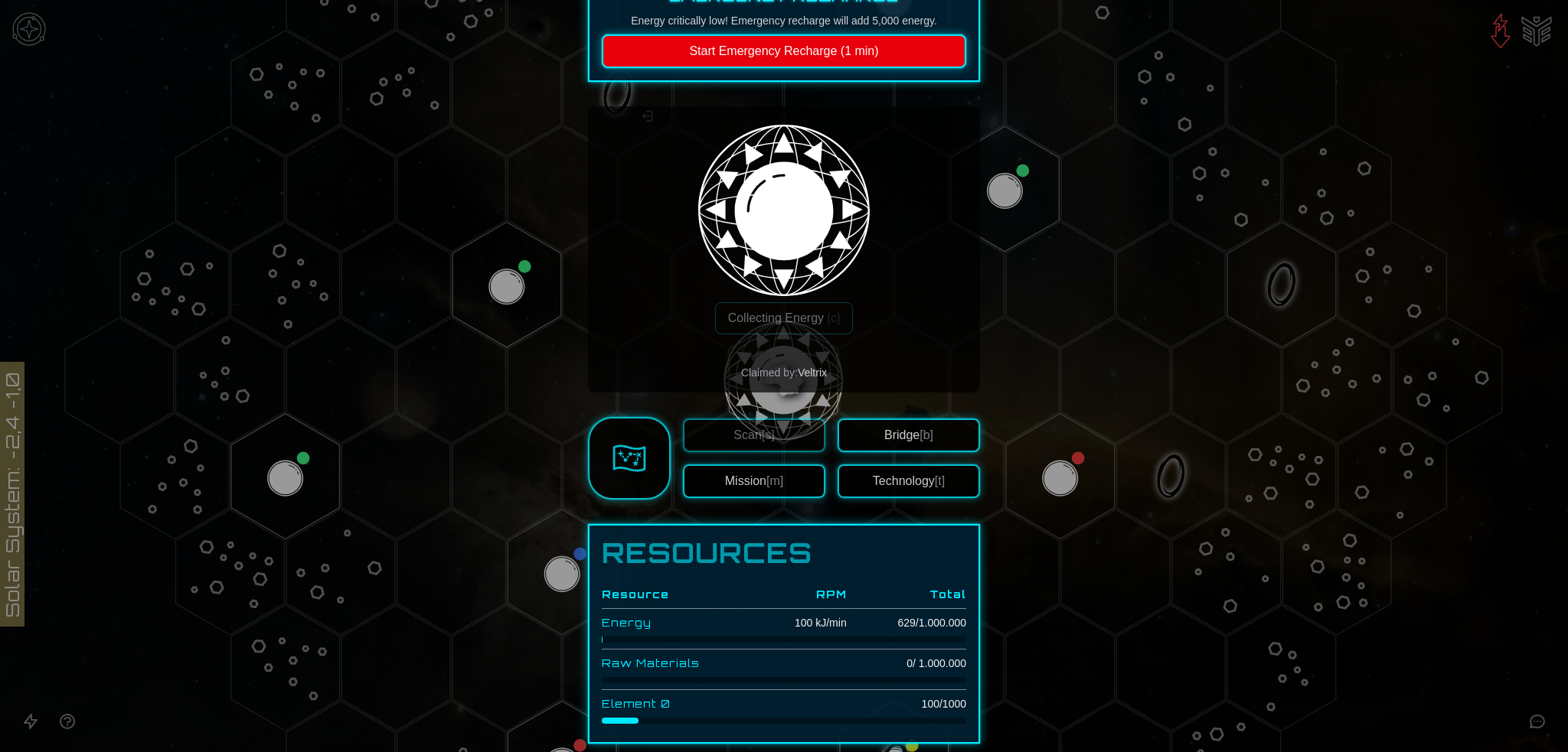
scroll to position [0, 0]
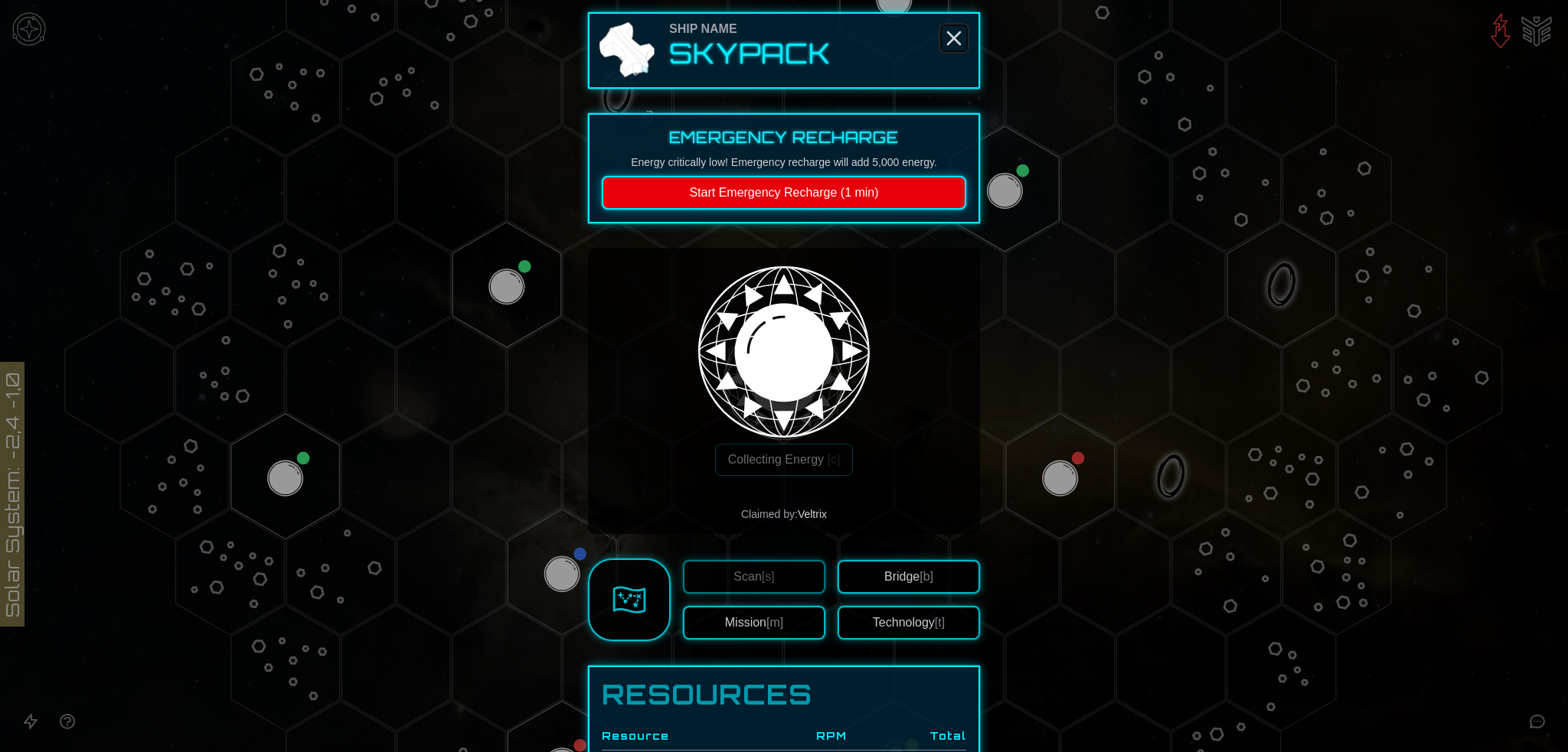
click at [943, 36] on icon "Close" at bounding box center [954, 39] width 25 height 25
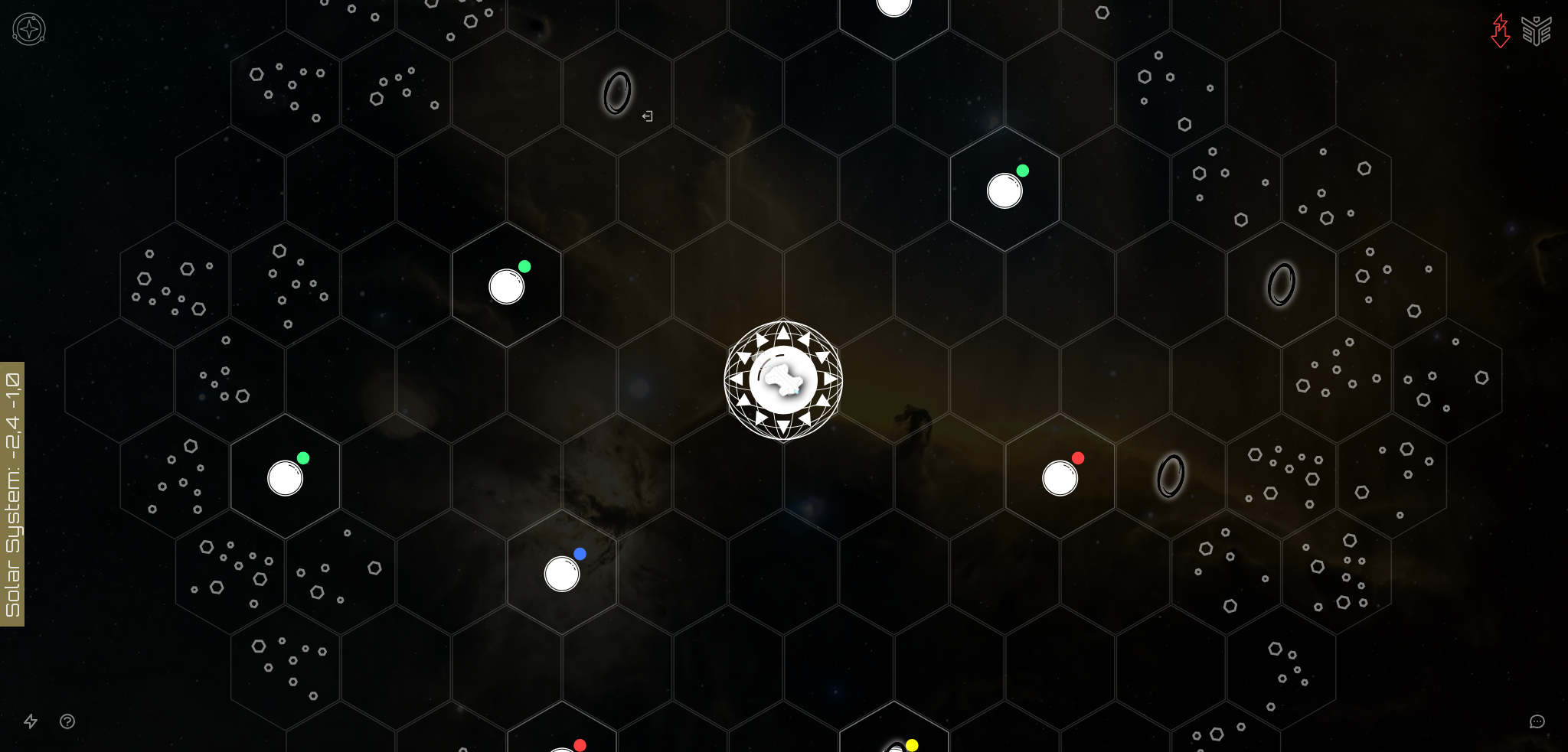
click at [779, 376] on image at bounding box center [783, 374] width 128 height 128
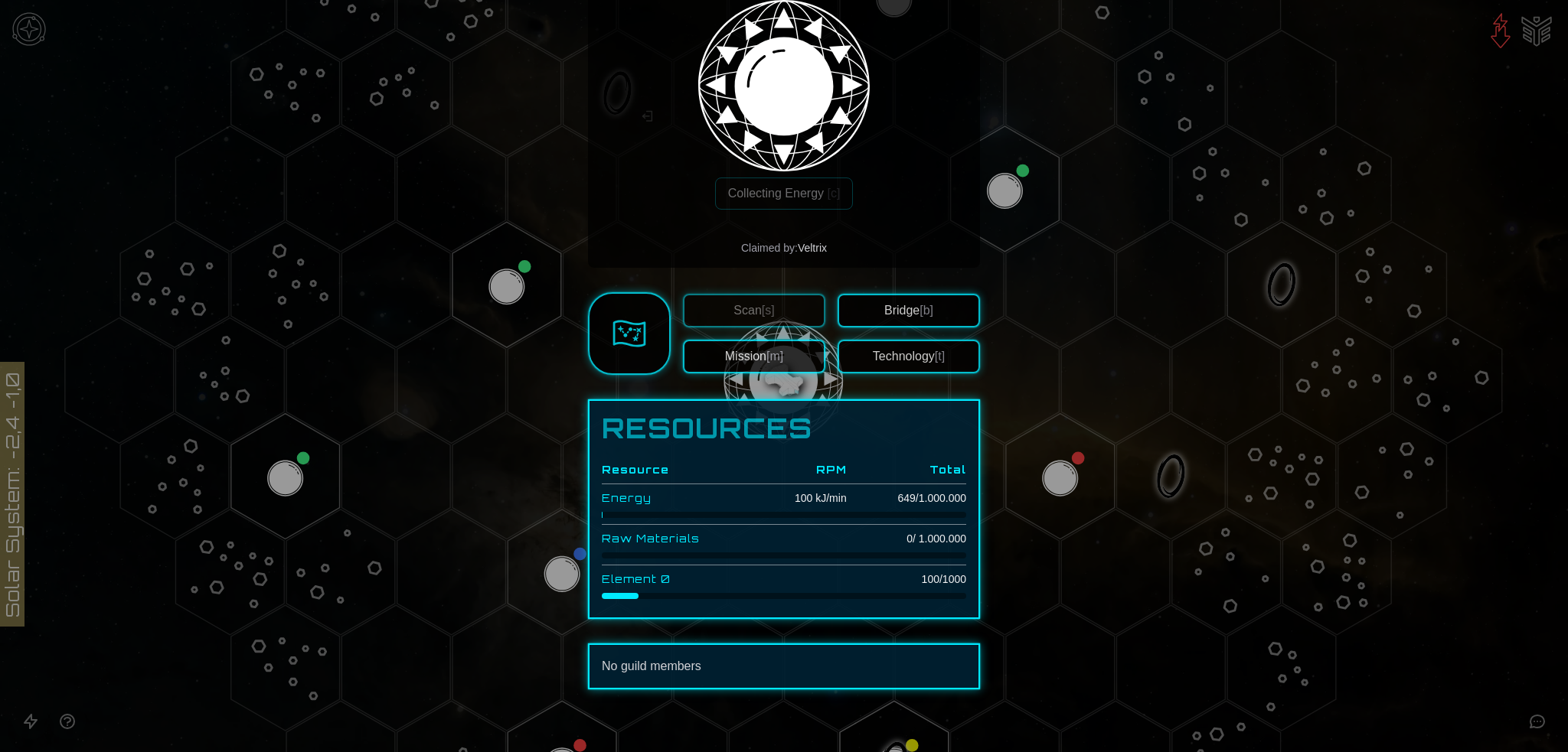
scroll to position [273, 0]
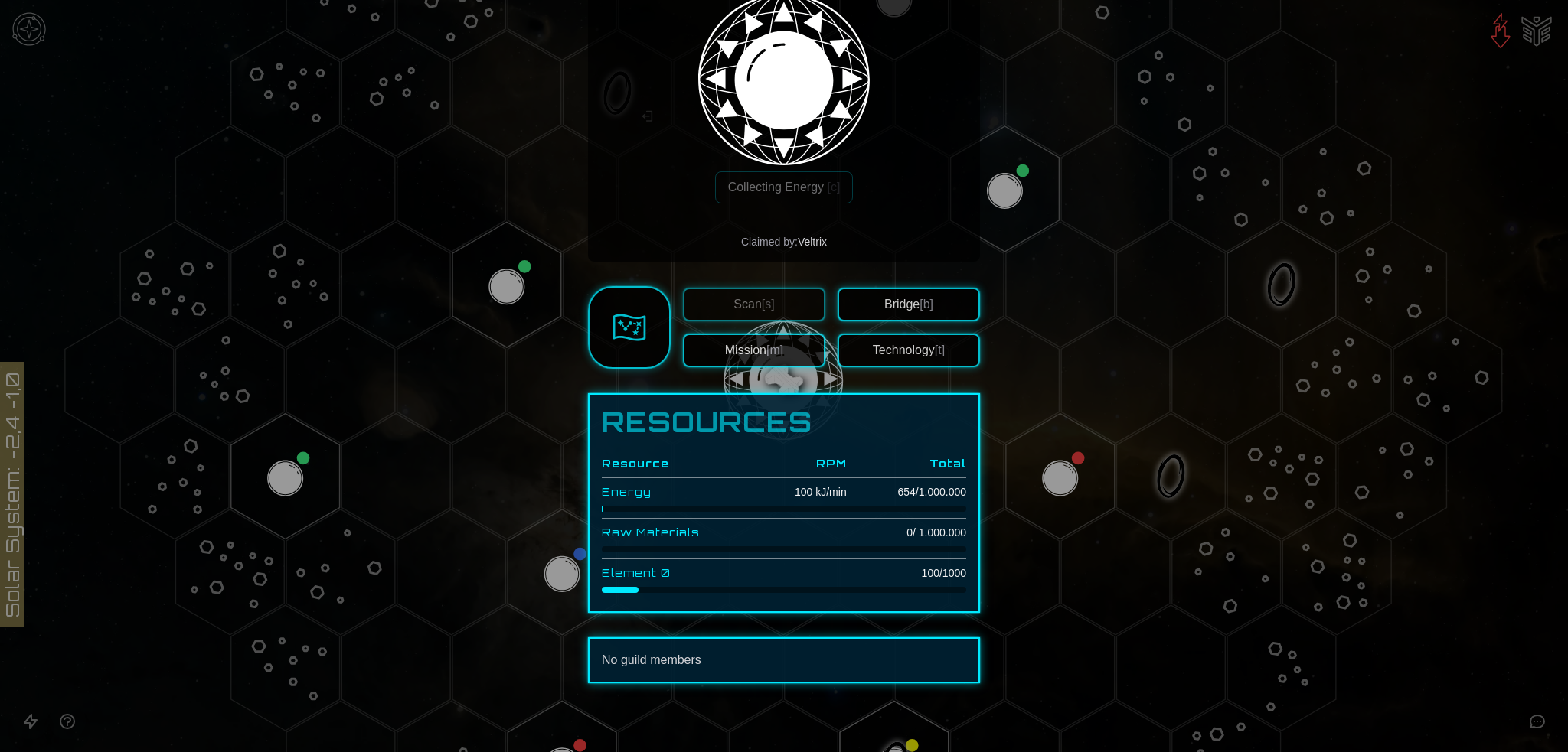
click at [1537, 28] on div at bounding box center [784, 376] width 1568 height 752
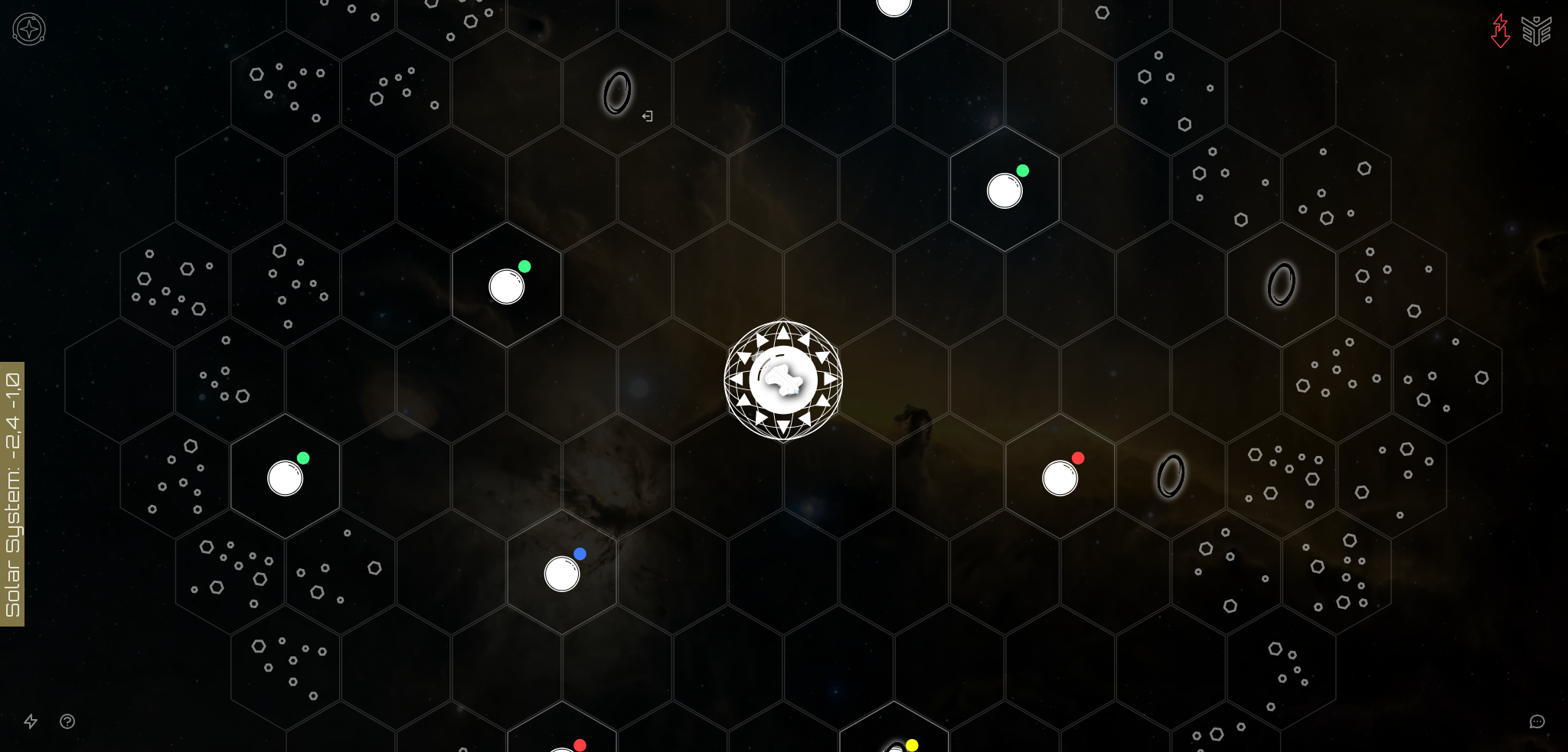
click at [1537, 28] on img "Ship AI Chat" at bounding box center [1537, 30] width 37 height 37
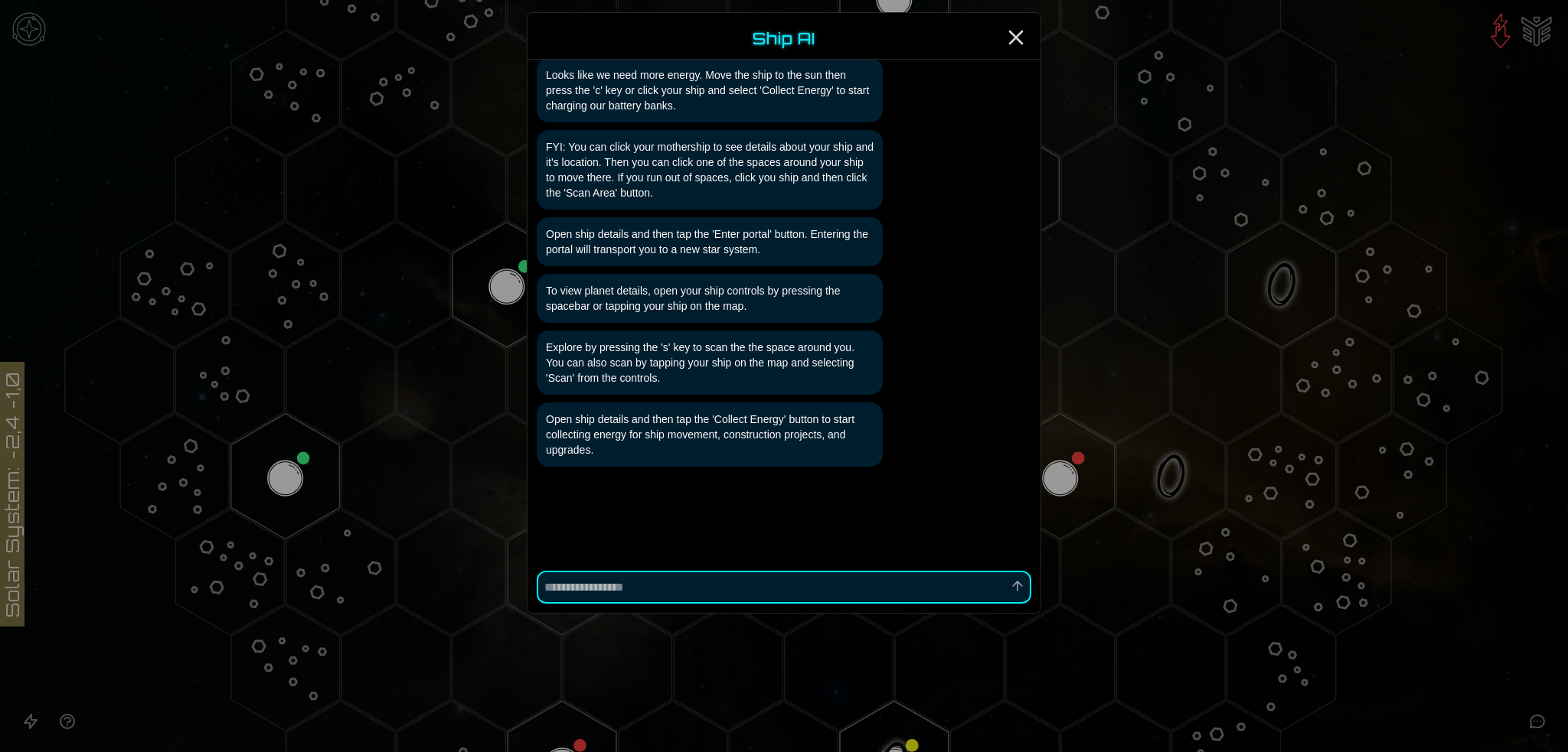
scroll to position [73, 0]
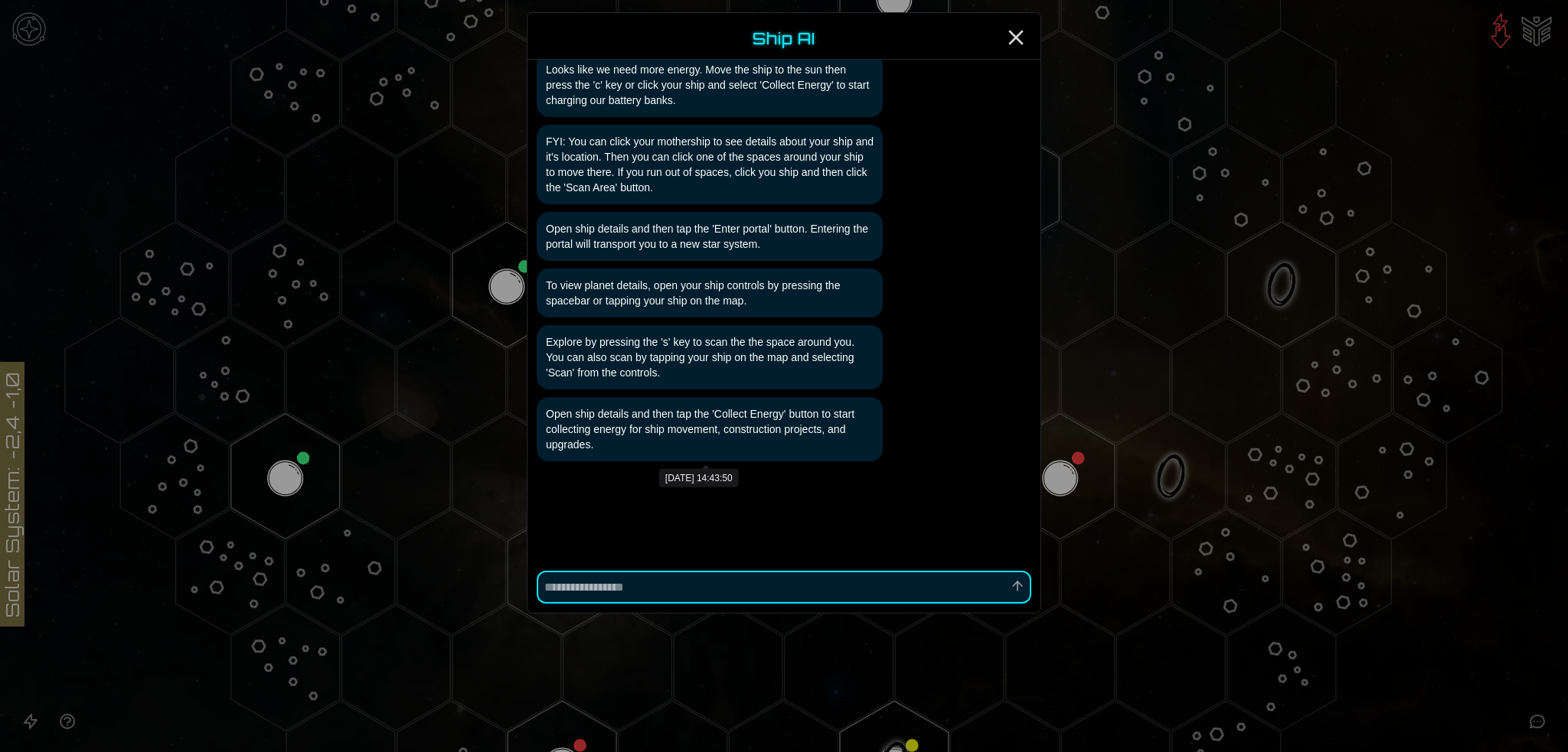
type textarea "*"
click at [1017, 31] on icon "Close" at bounding box center [1016, 38] width 25 height 25
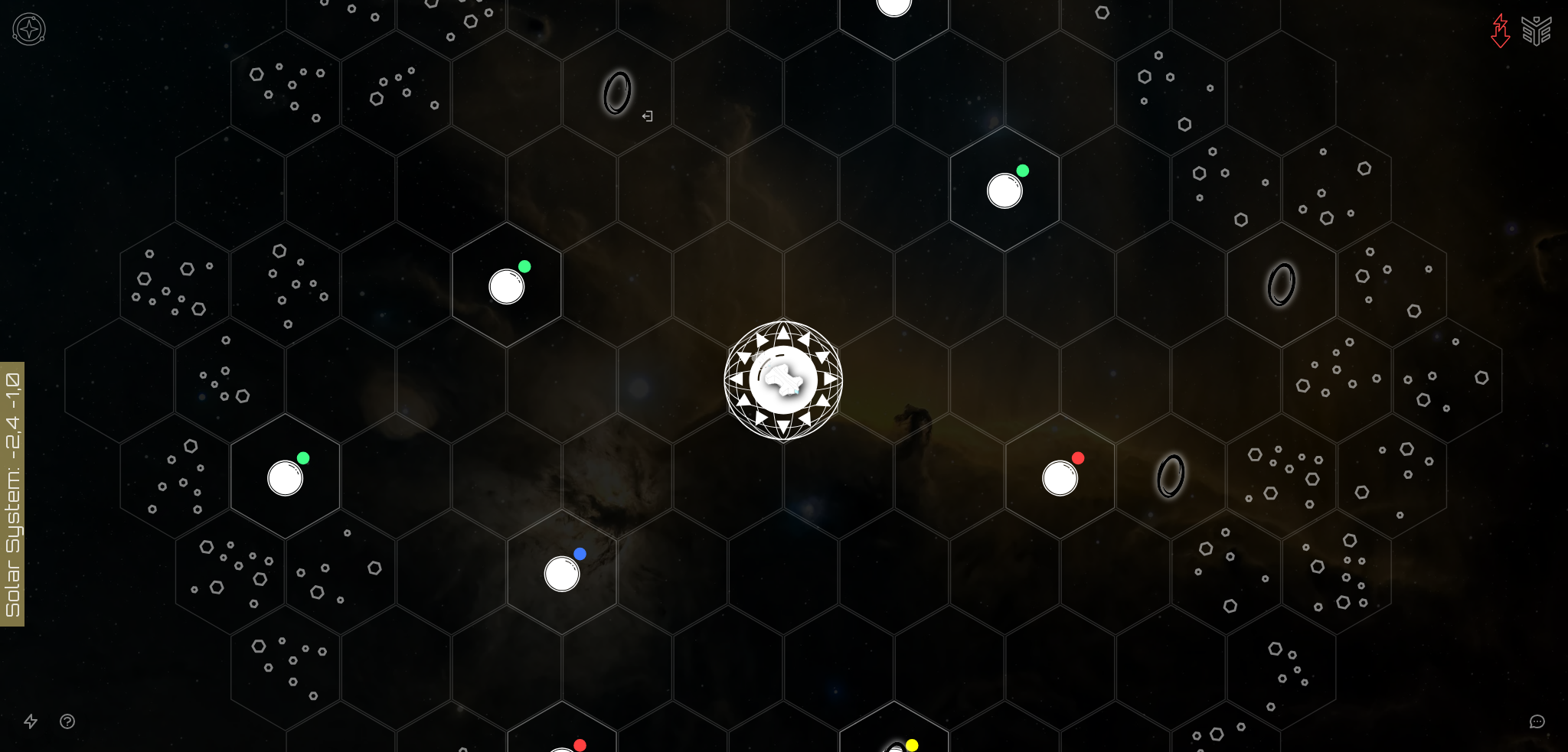
click at [782, 369] on image at bounding box center [783, 374] width 128 height 128
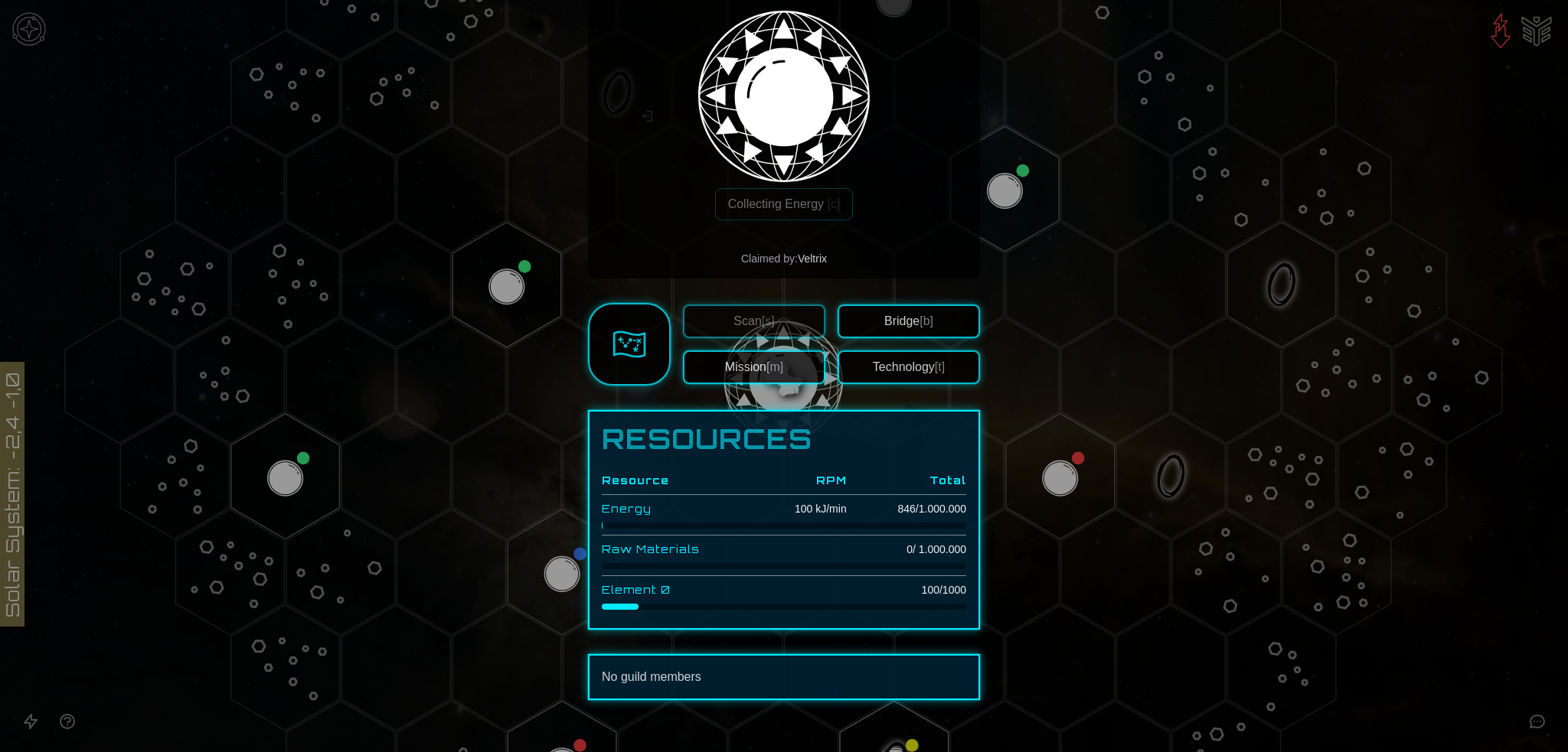
scroll to position [273, 0]
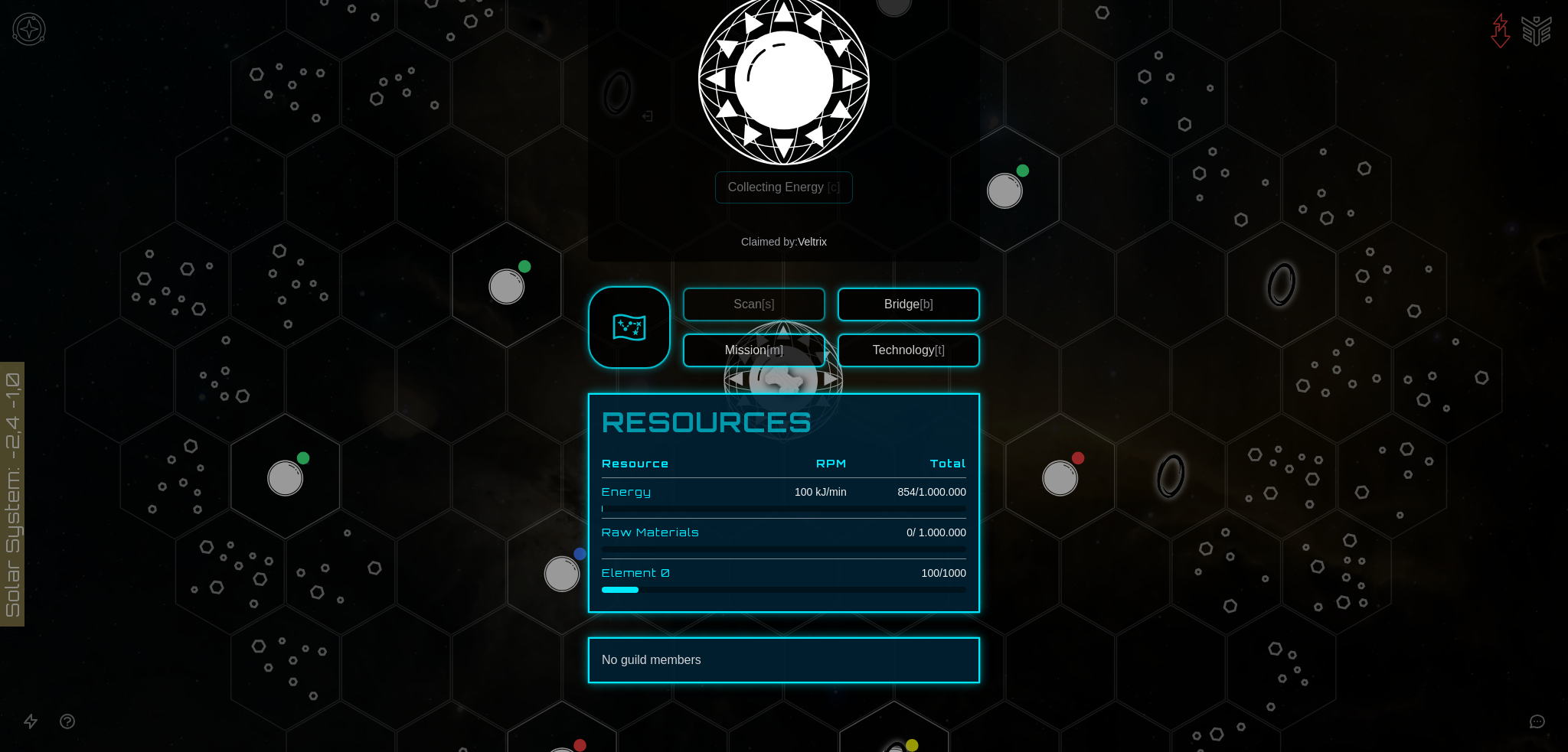
click at [892, 345] on button "Technology [t]" at bounding box center [908, 351] width 142 height 34
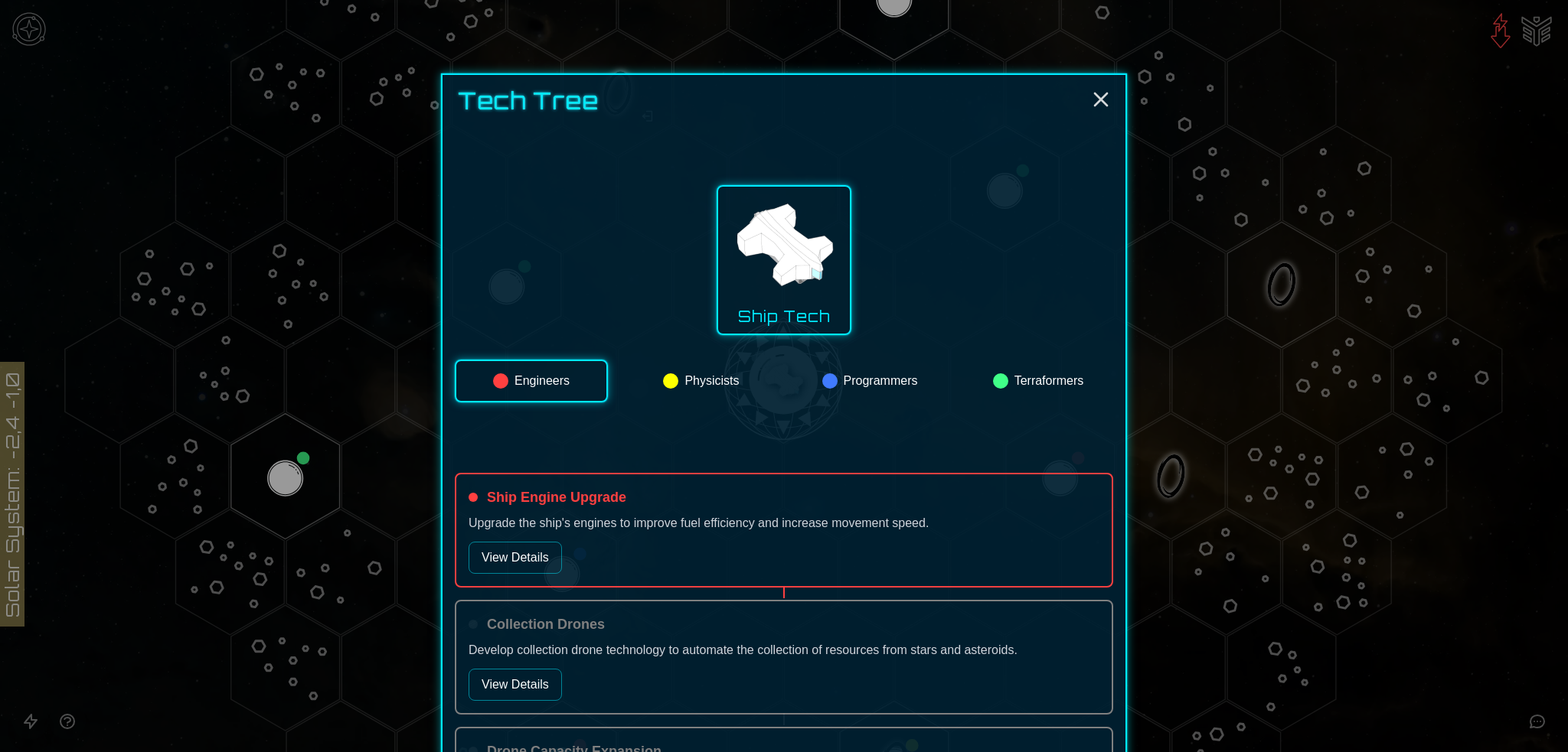
click at [520, 550] on button "View Details" at bounding box center [515, 558] width 94 height 32
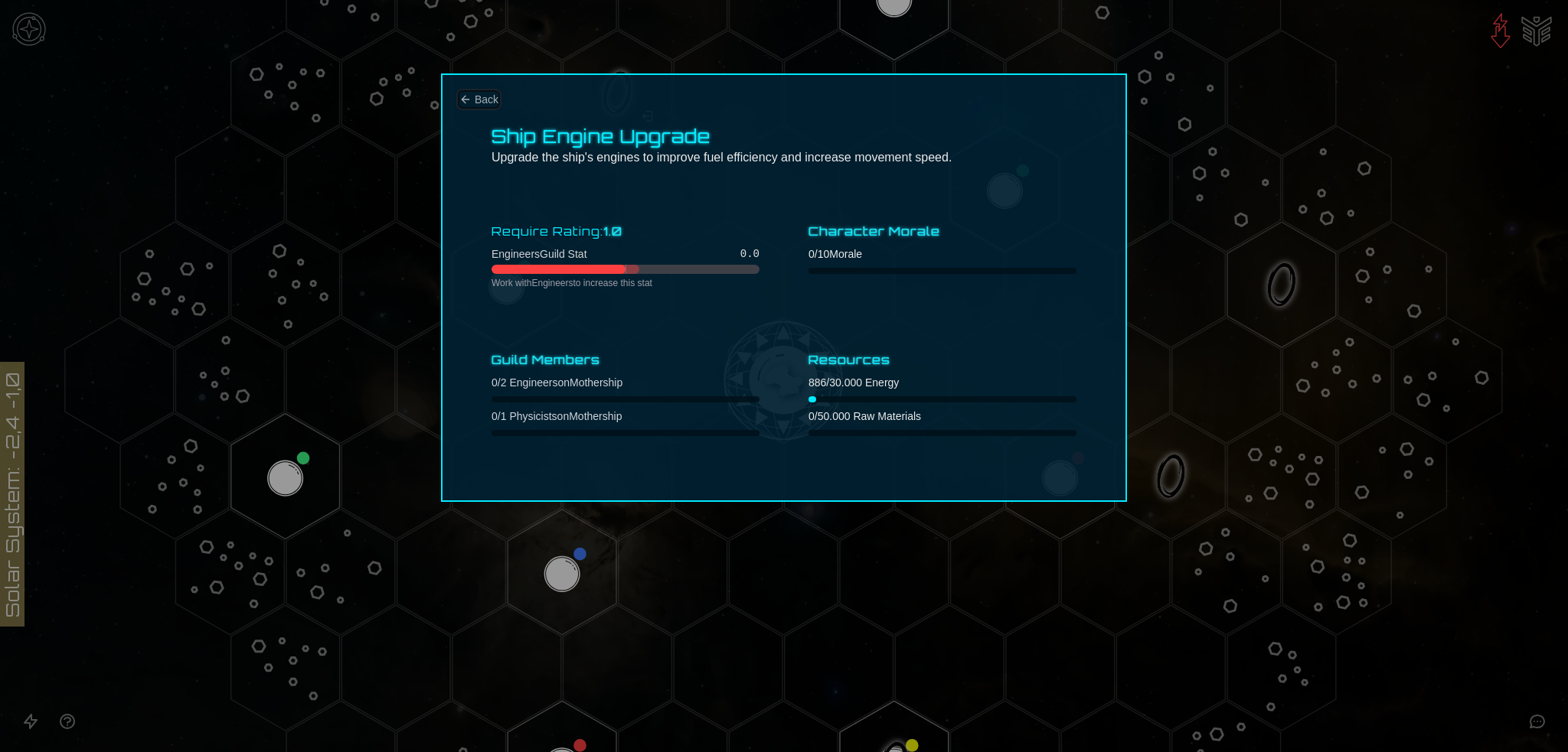
click at [470, 101] on icon "Back" at bounding box center [465, 100] width 12 height 12
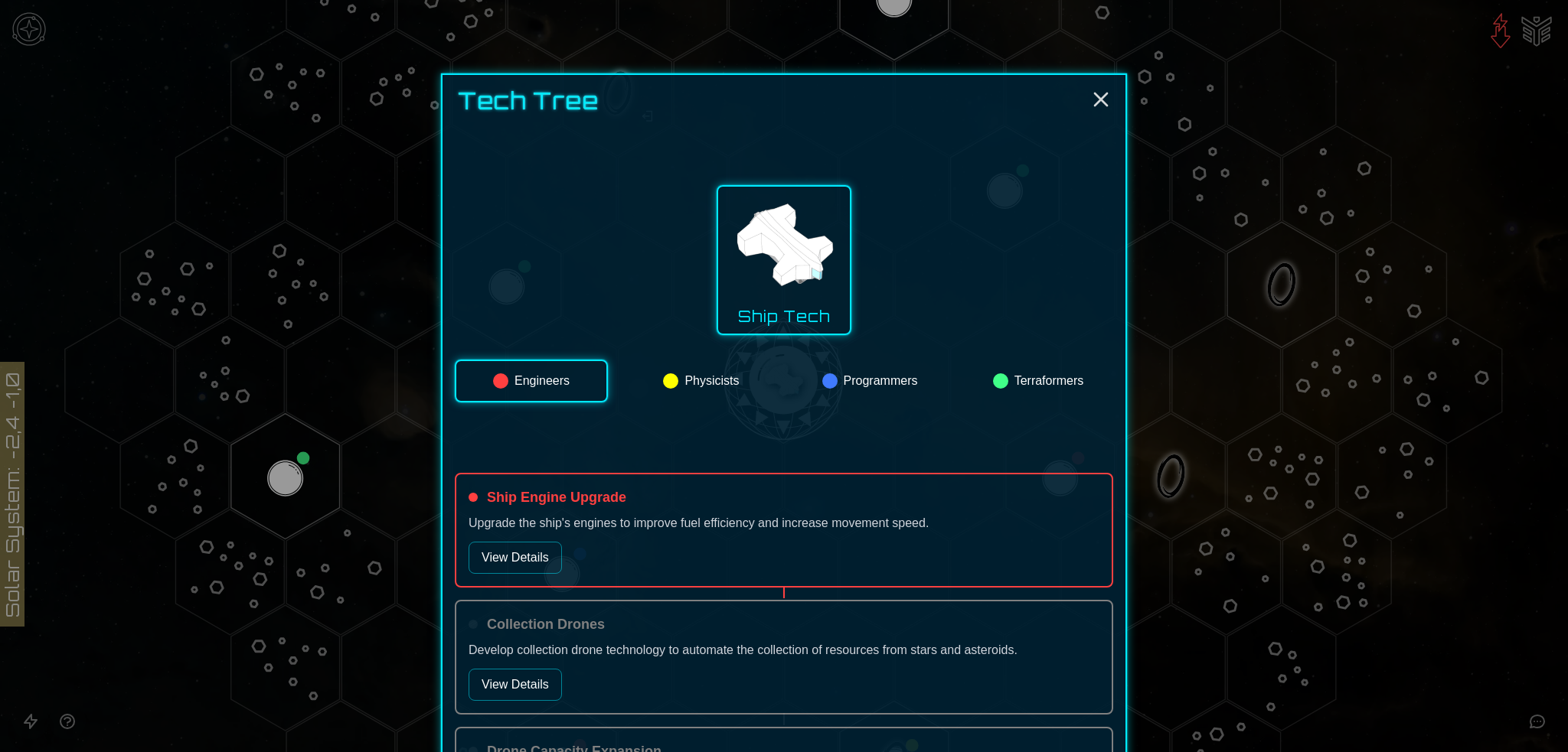
click at [701, 373] on button "Physicists" at bounding box center [701, 380] width 150 height 43
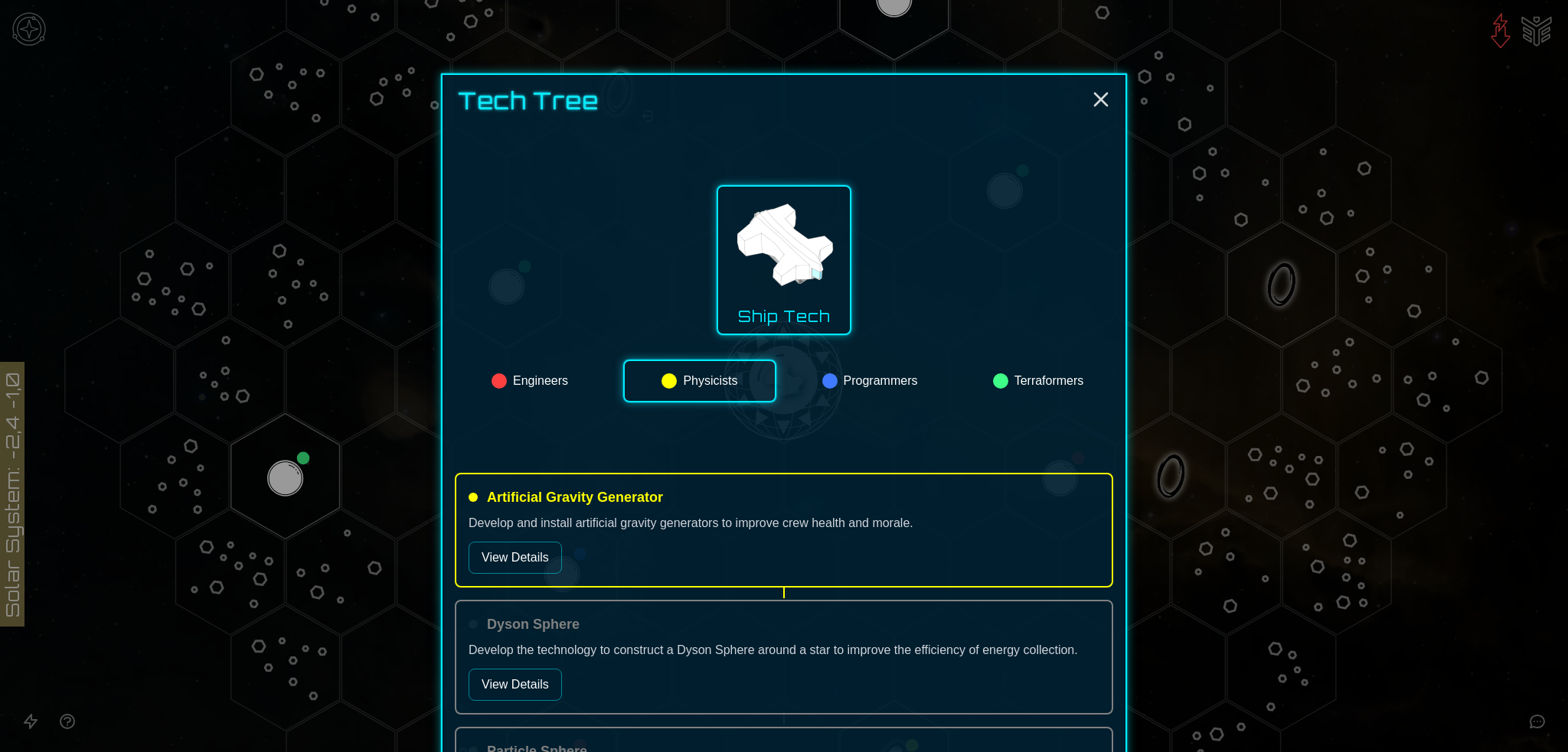
click at [551, 369] on button "Engineers" at bounding box center [530, 380] width 150 height 43
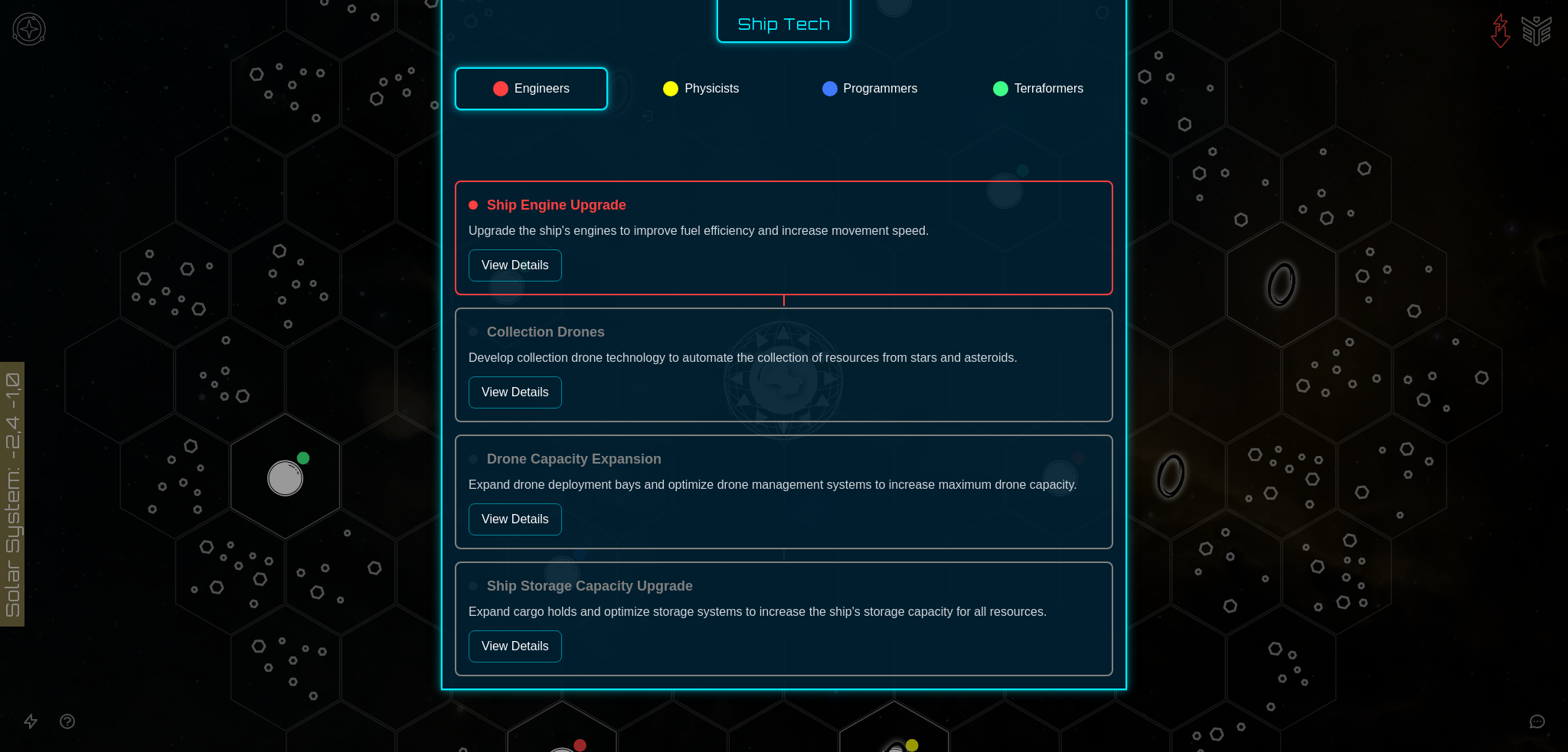
scroll to position [298, 0]
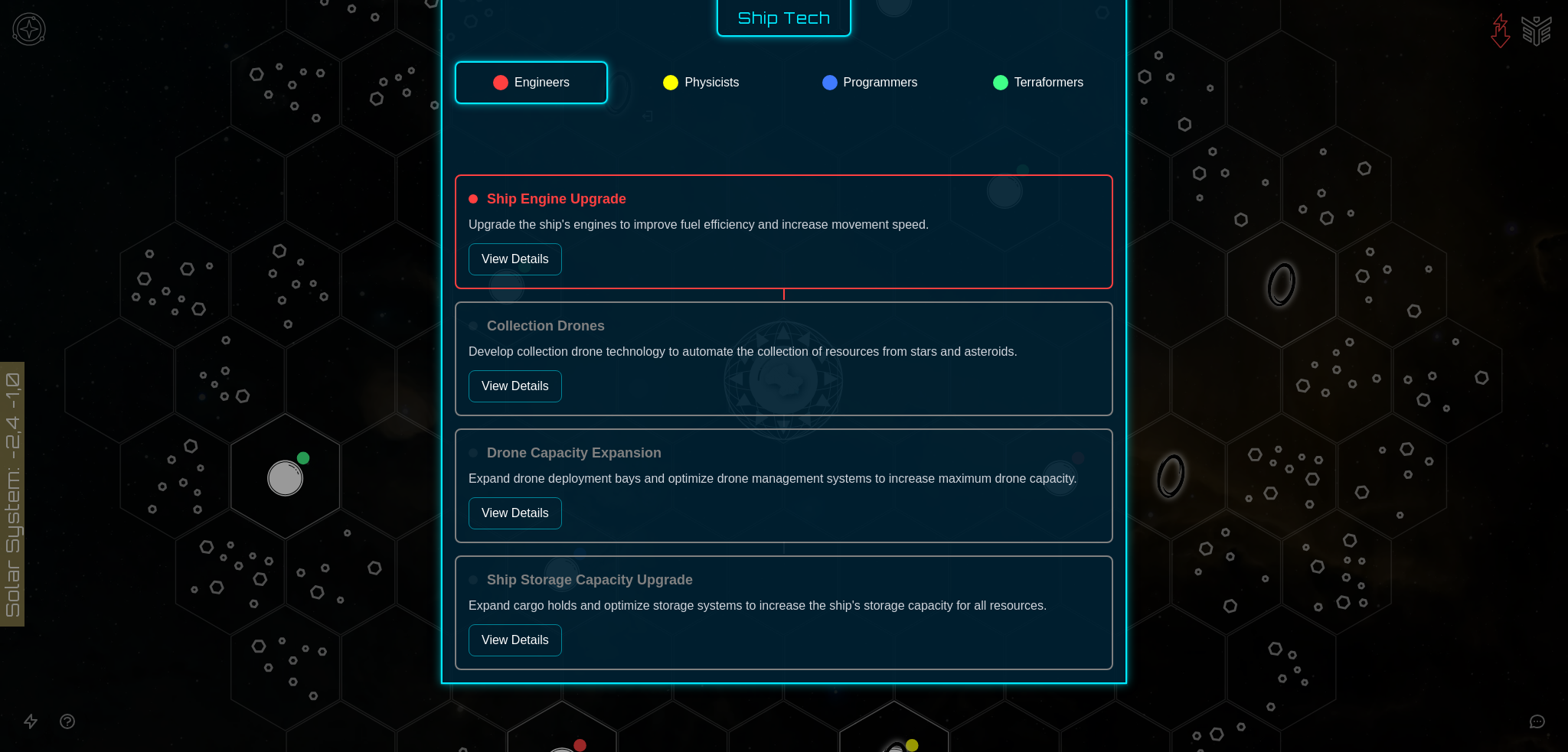
click at [514, 379] on button "View Details" at bounding box center [515, 386] width 94 height 32
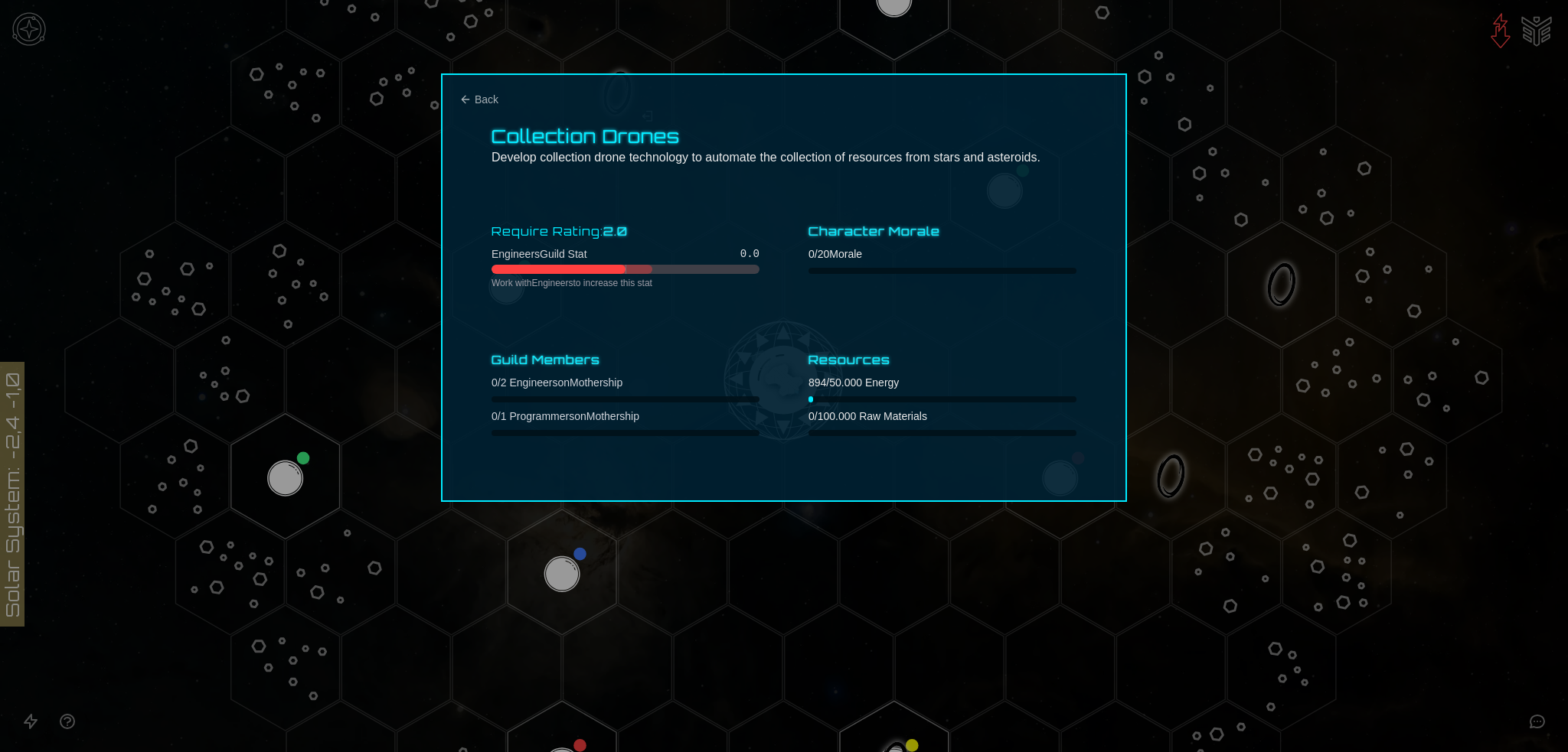
scroll to position [0, 0]
click at [475, 105] on span "Back" at bounding box center [486, 100] width 24 height 15
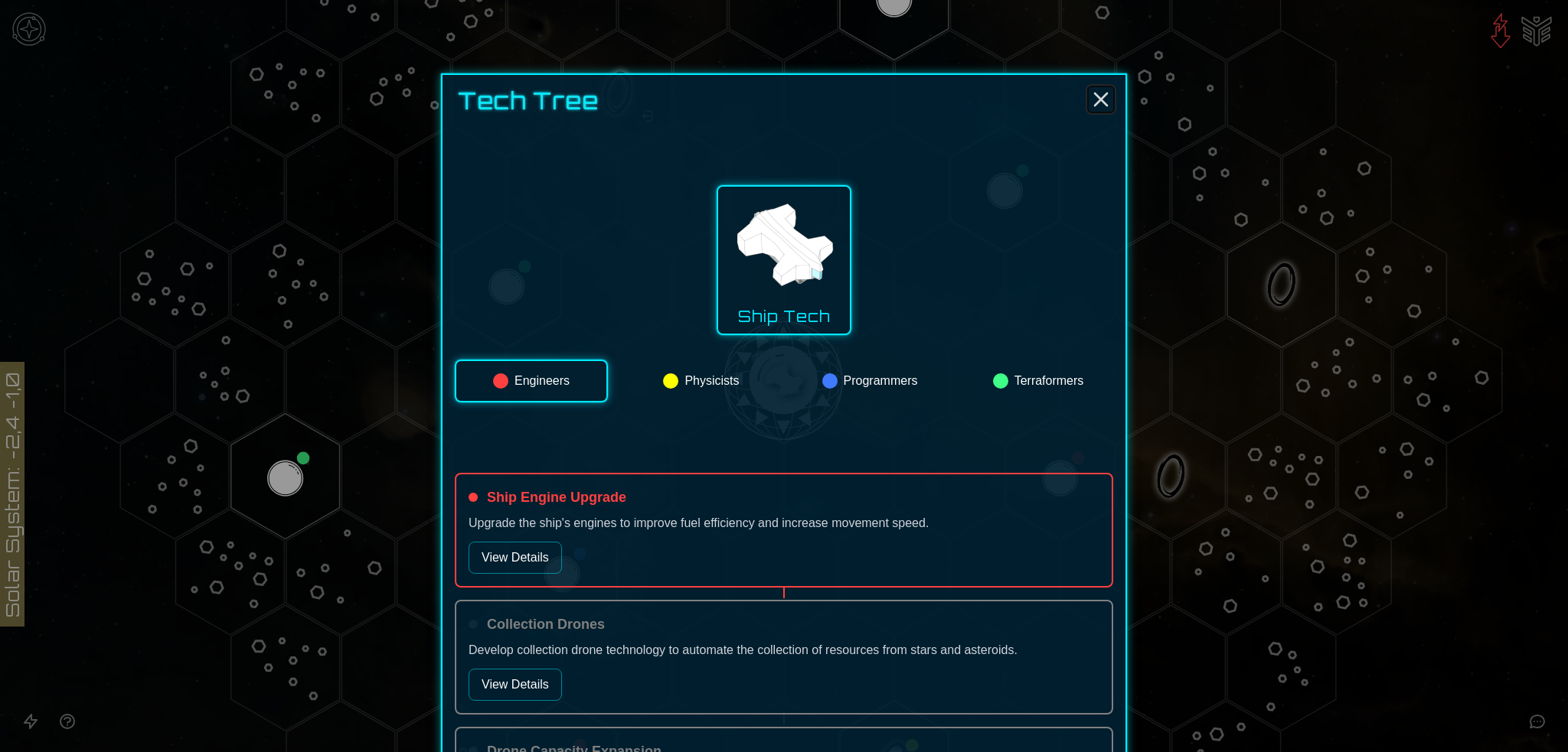
click at [1091, 100] on icon "Close" at bounding box center [1101, 100] width 25 height 25
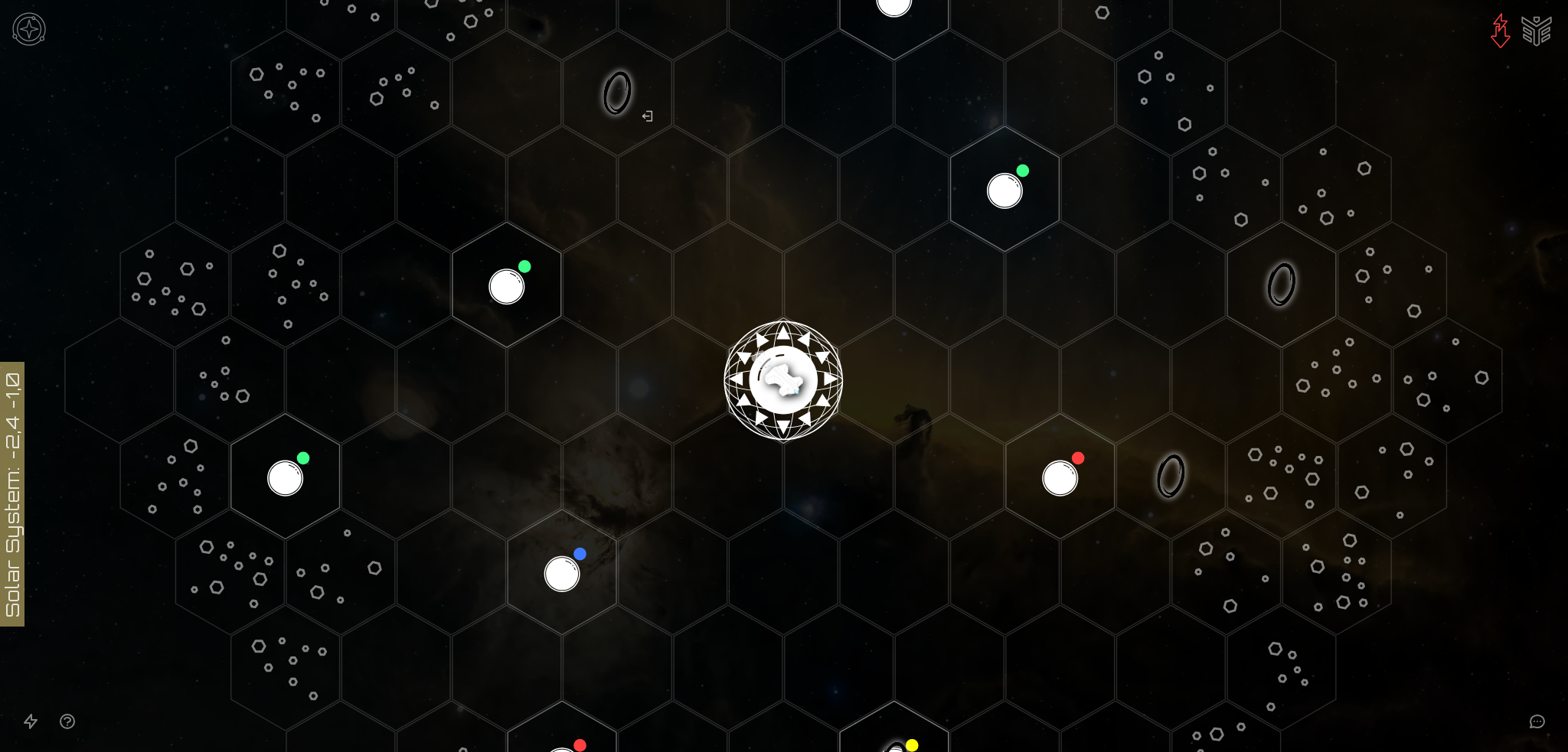
click at [783, 379] on image at bounding box center [783, 374] width 128 height 128
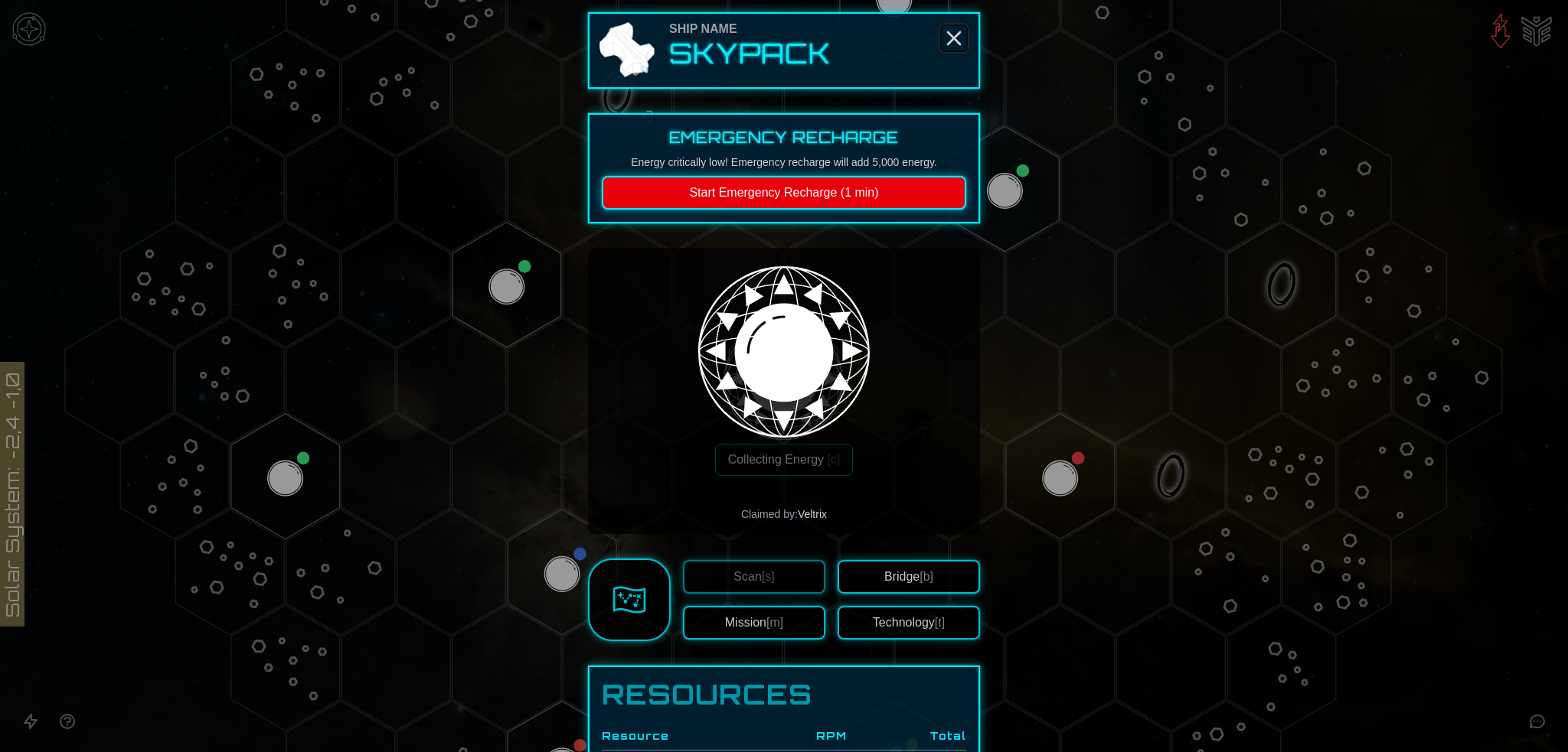
click at [949, 44] on icon "Close" at bounding box center [954, 39] width 25 height 25
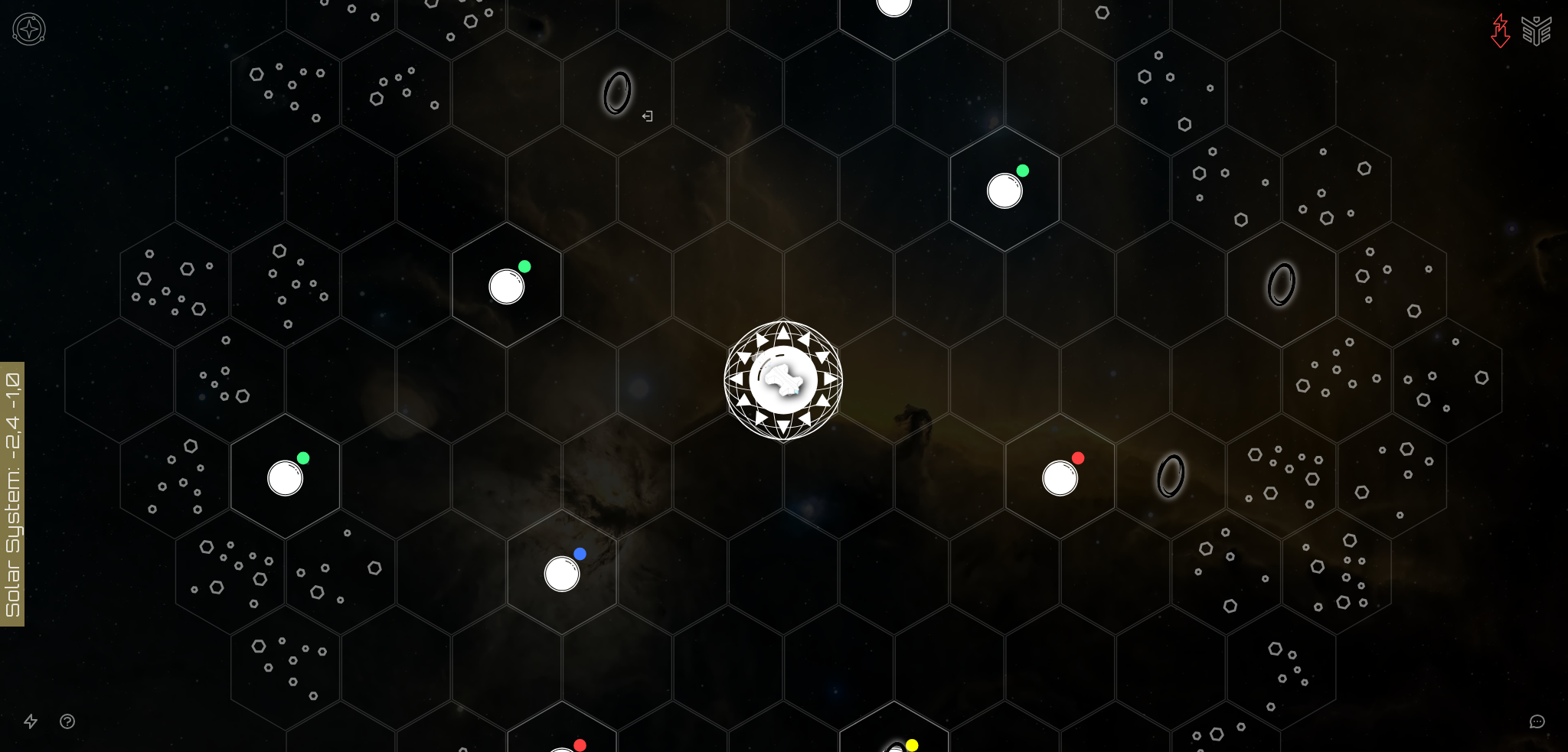
click at [777, 369] on image at bounding box center [783, 374] width 128 height 128
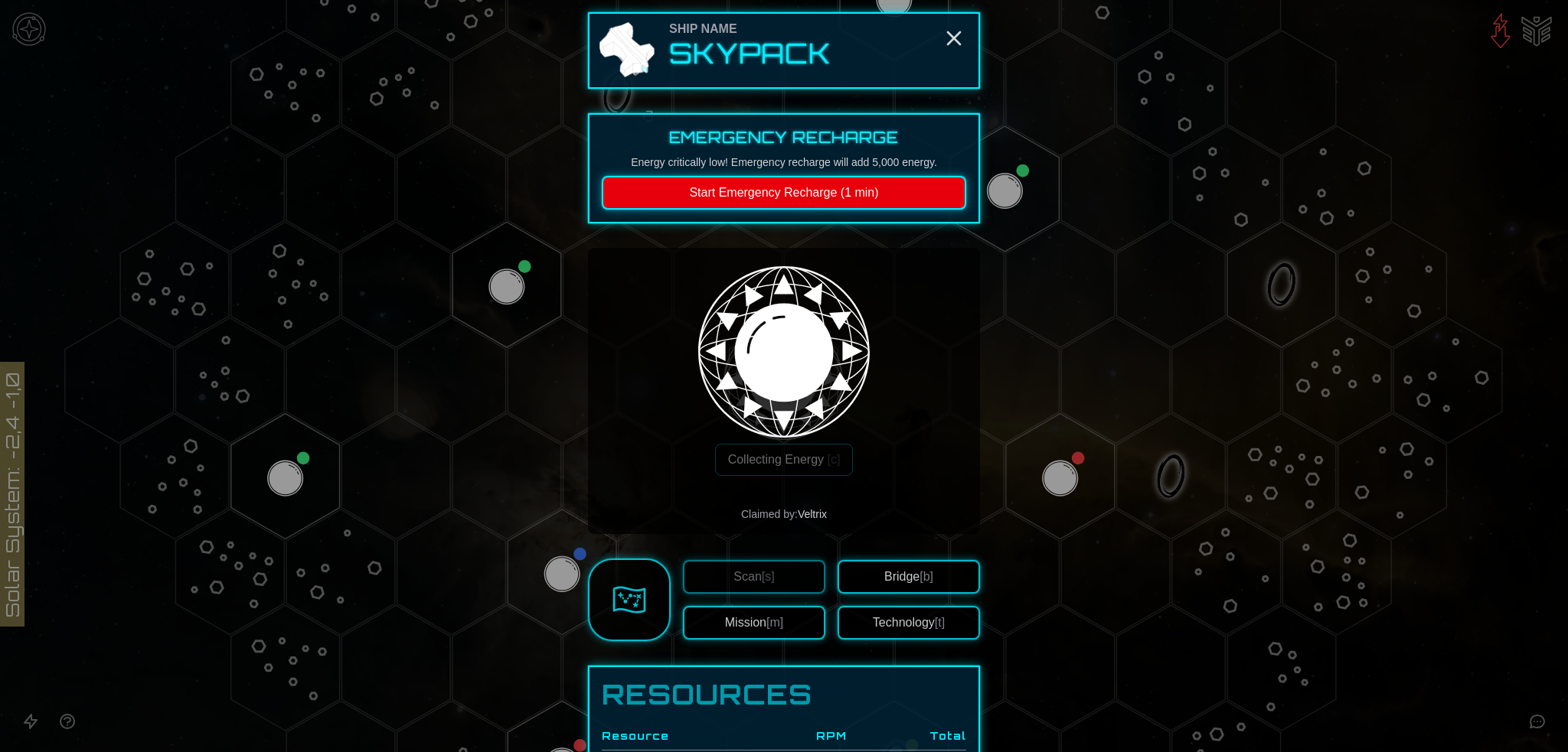
click at [937, 624] on span "[t]" at bounding box center [939, 622] width 10 height 13
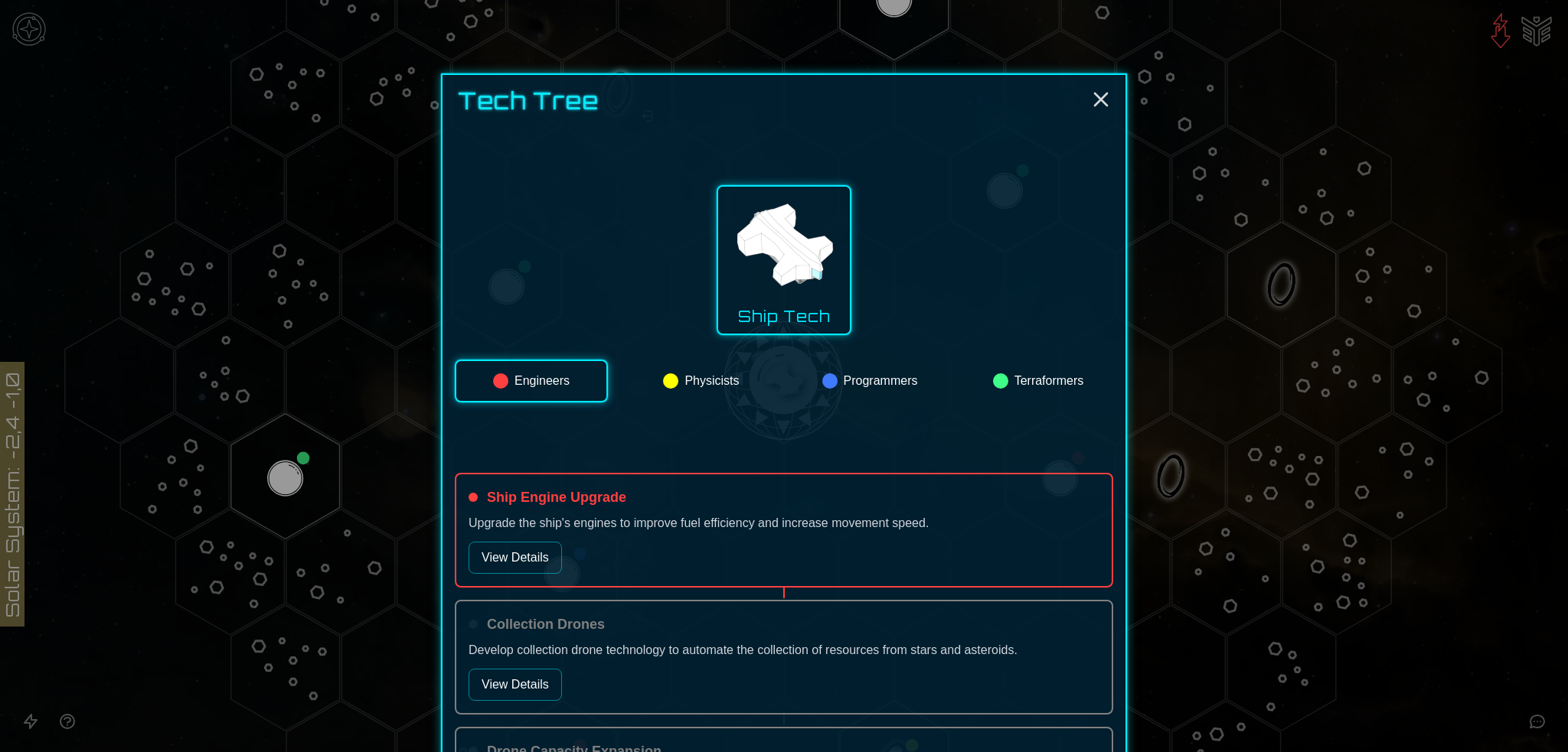
click at [726, 372] on button "Physicists" at bounding box center [701, 380] width 150 height 43
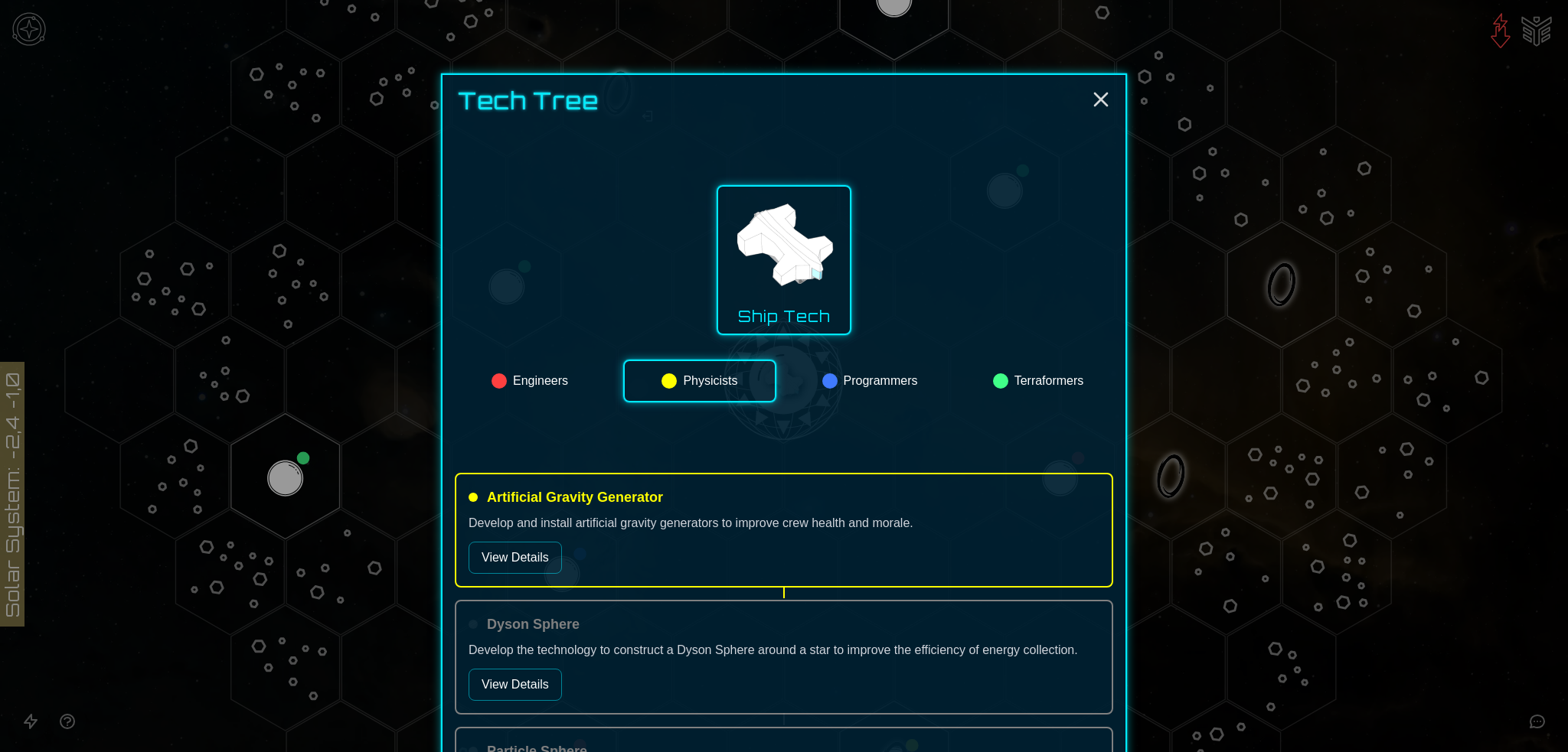
click at [520, 377] on button "Engineers" at bounding box center [530, 380] width 150 height 43
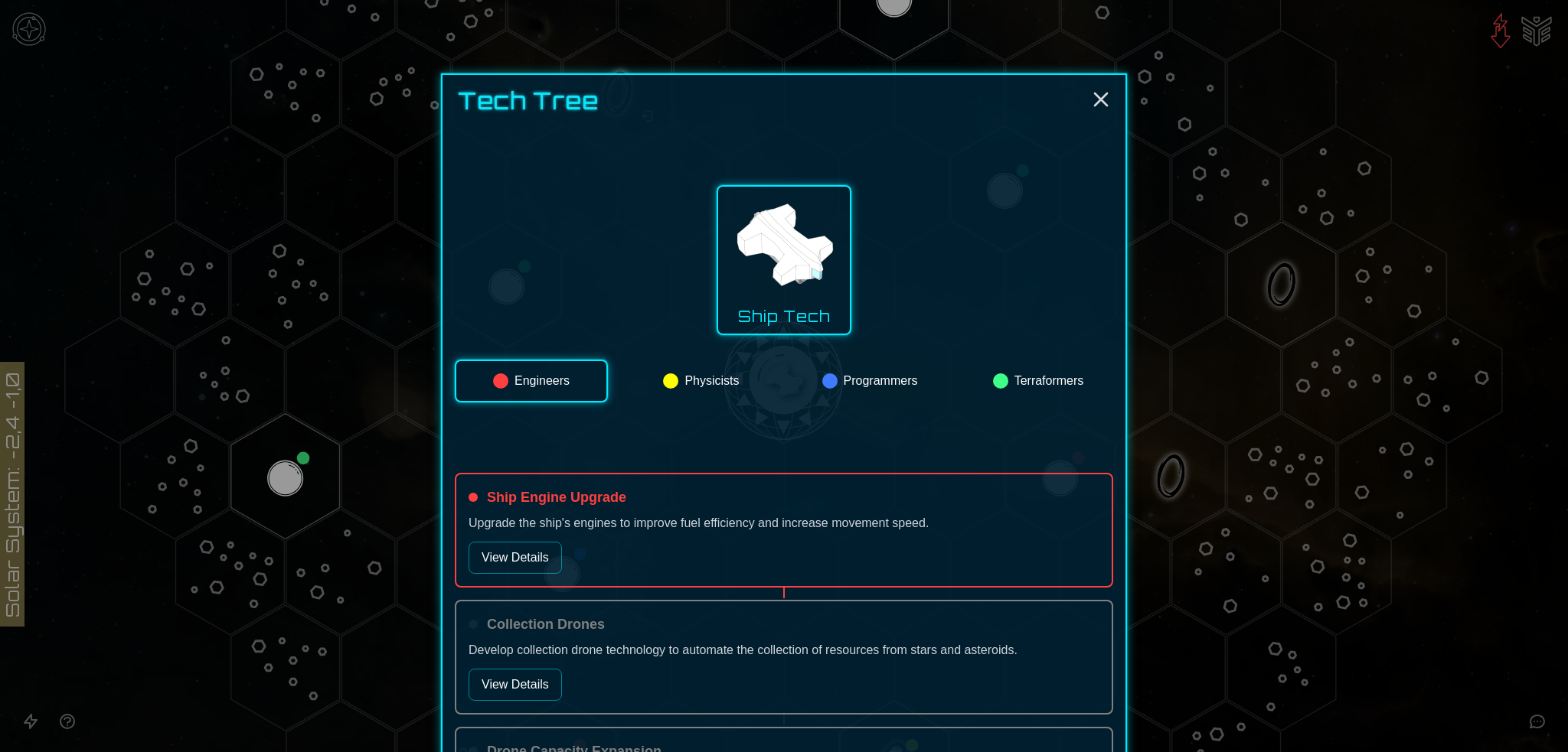
click at [537, 556] on button "View Details" at bounding box center [515, 558] width 94 height 32
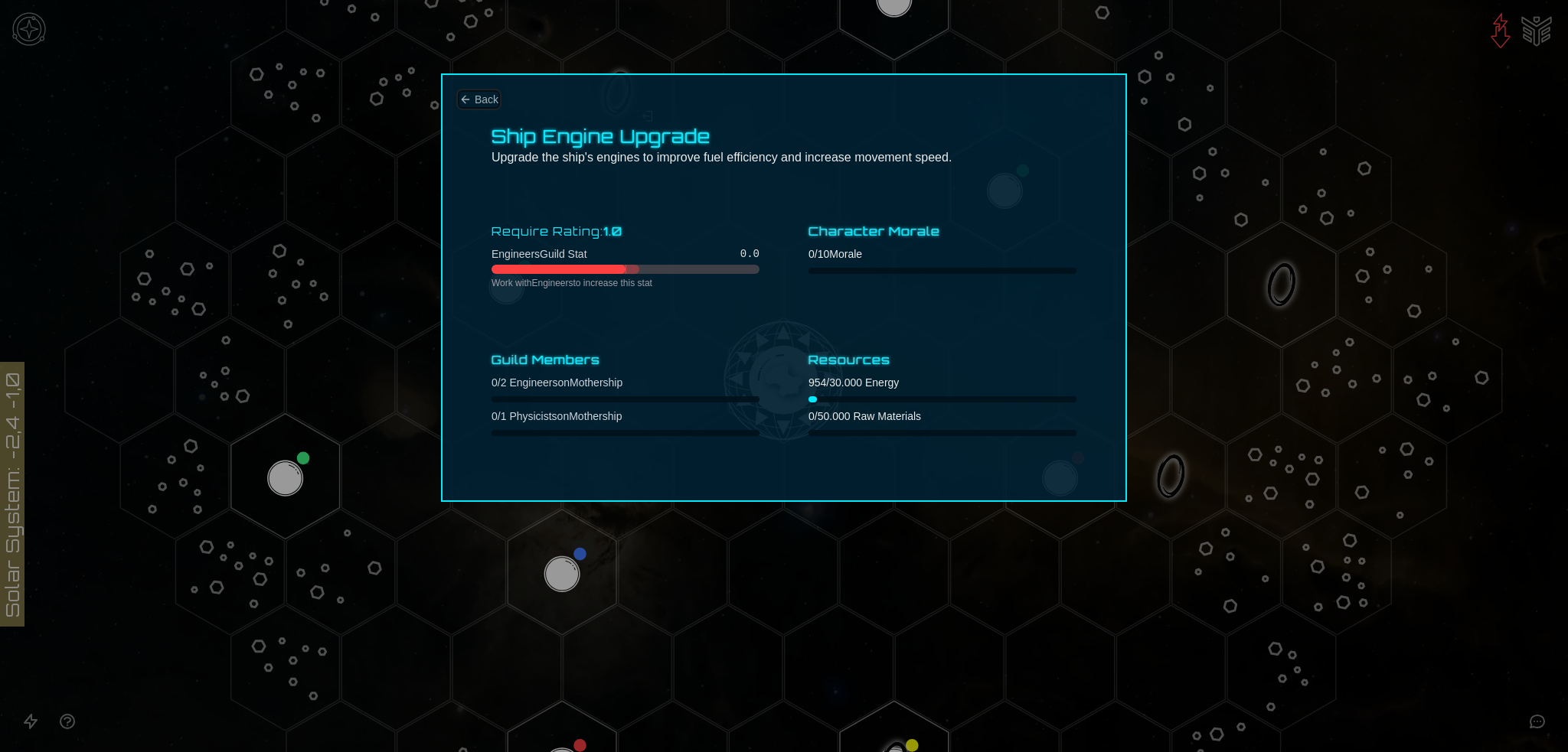
click at [482, 97] on span "Back" at bounding box center [486, 100] width 24 height 15
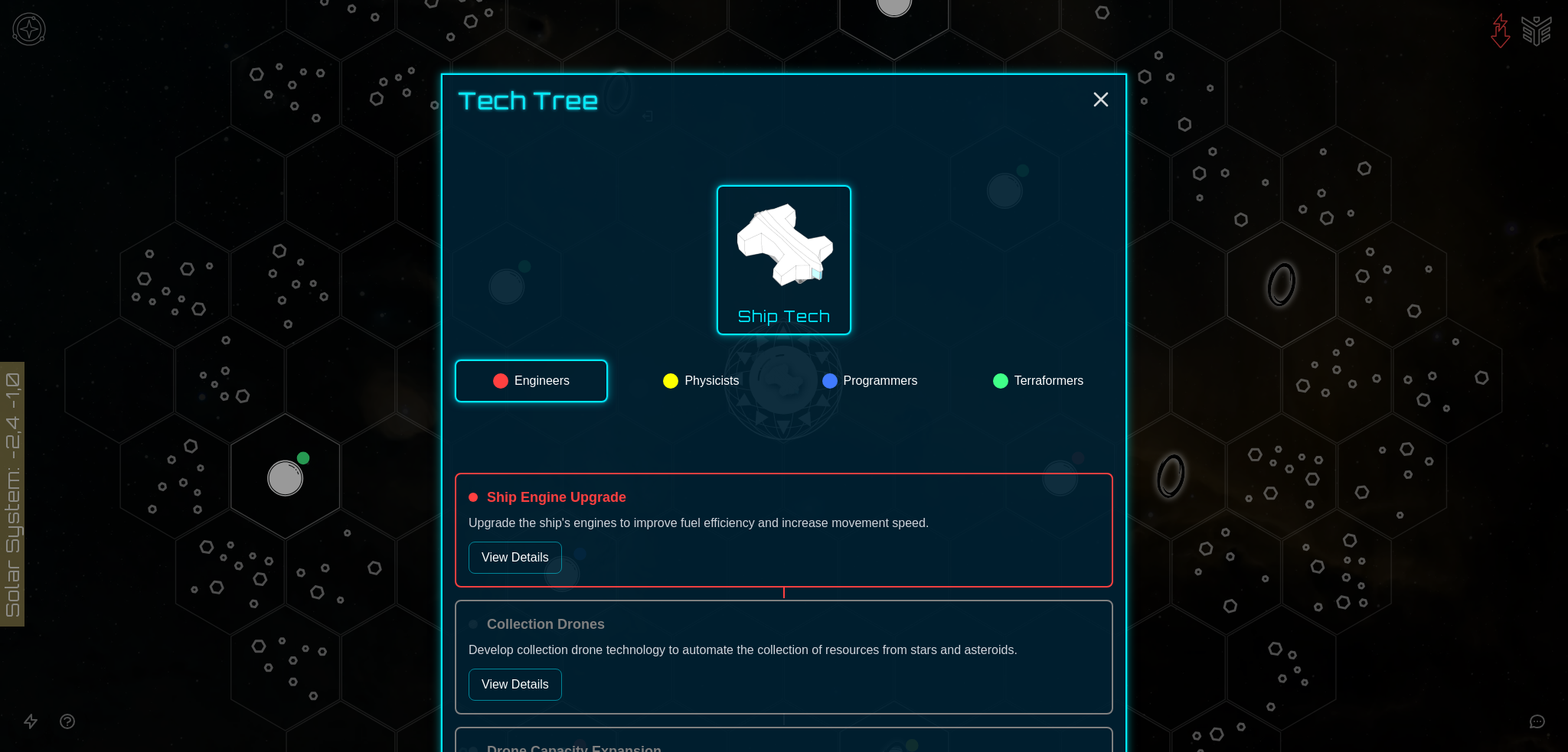
click at [720, 369] on button "Physicists" at bounding box center [701, 380] width 150 height 43
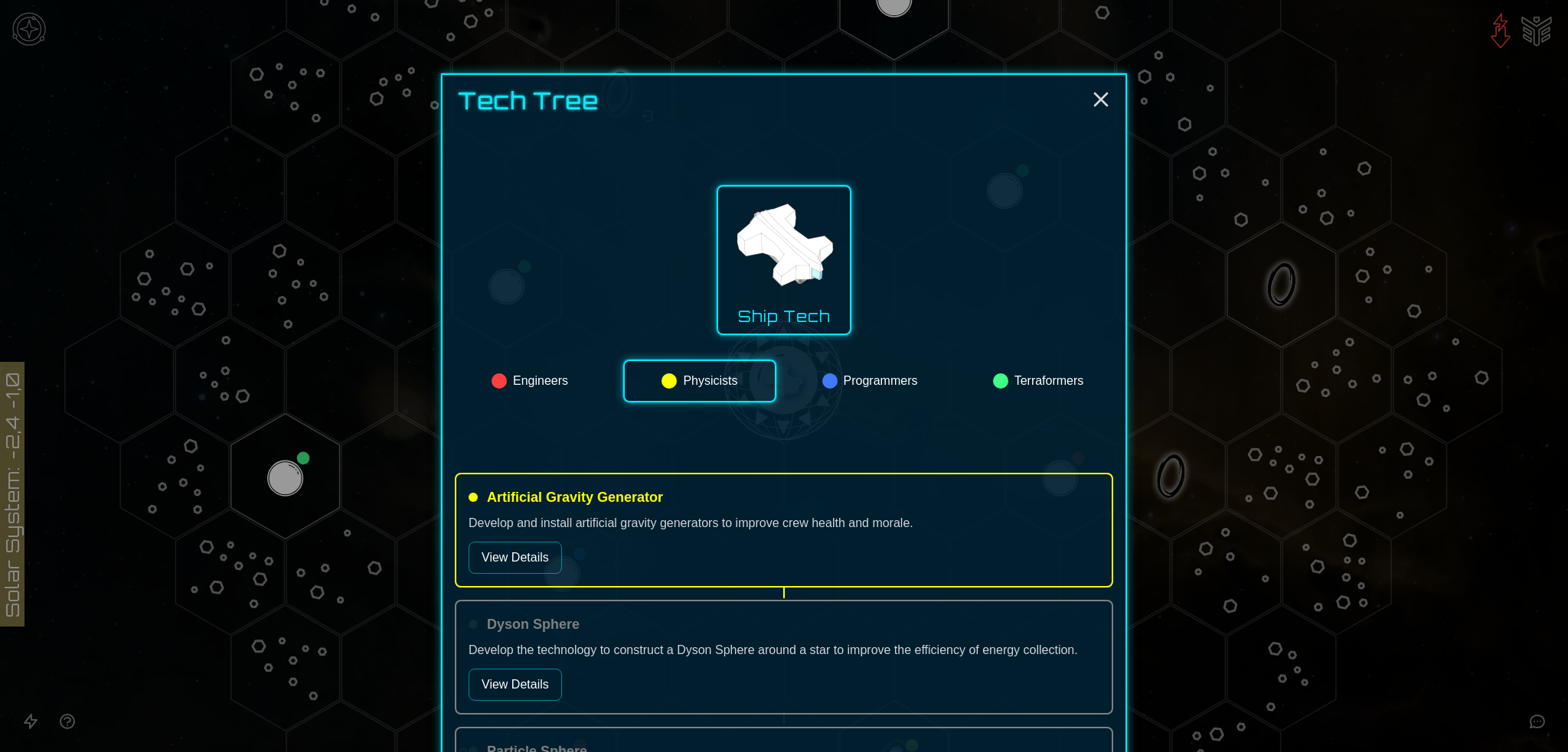
click at [504, 553] on button "View Details" at bounding box center [515, 558] width 94 height 32
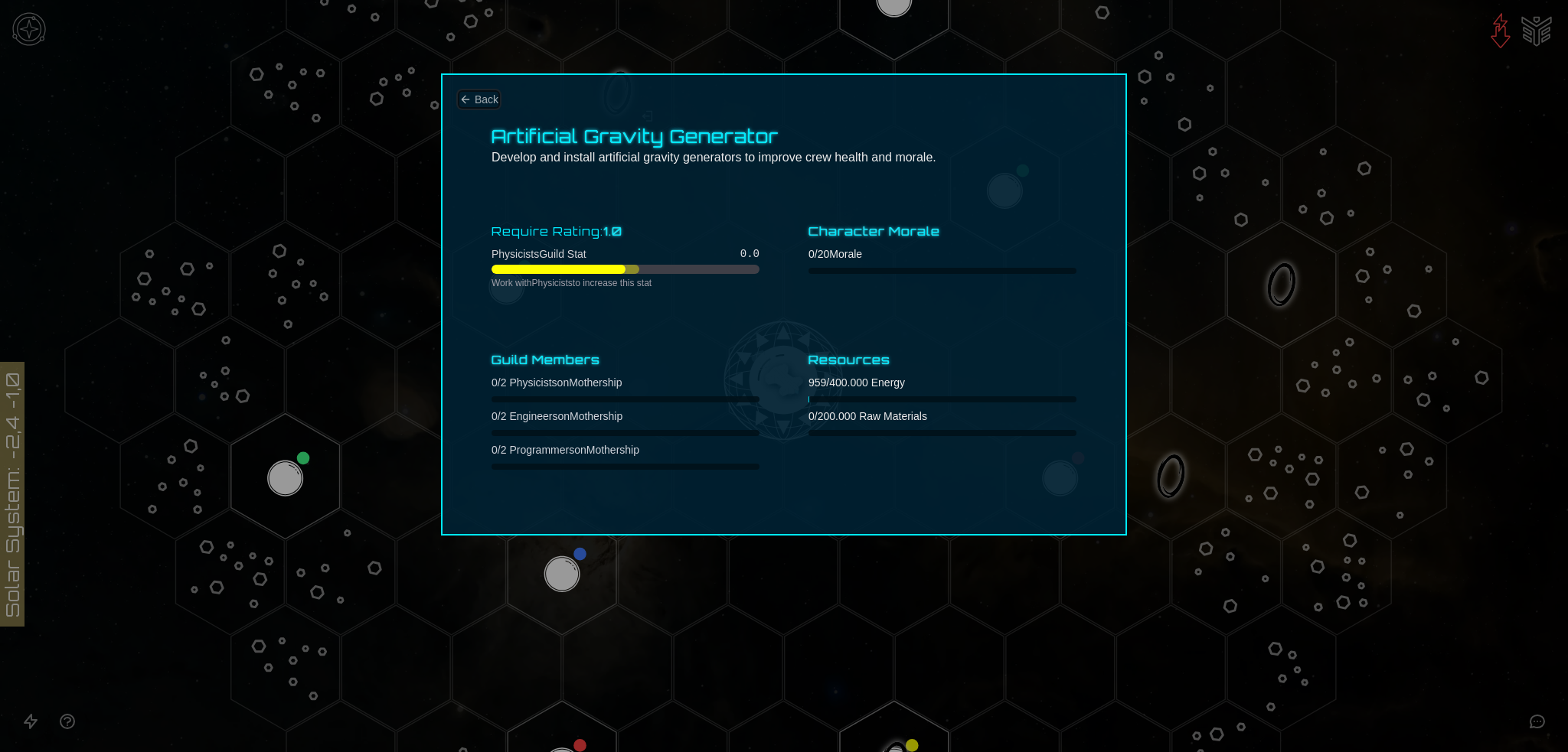
click at [480, 94] on span "Back" at bounding box center [486, 100] width 24 height 15
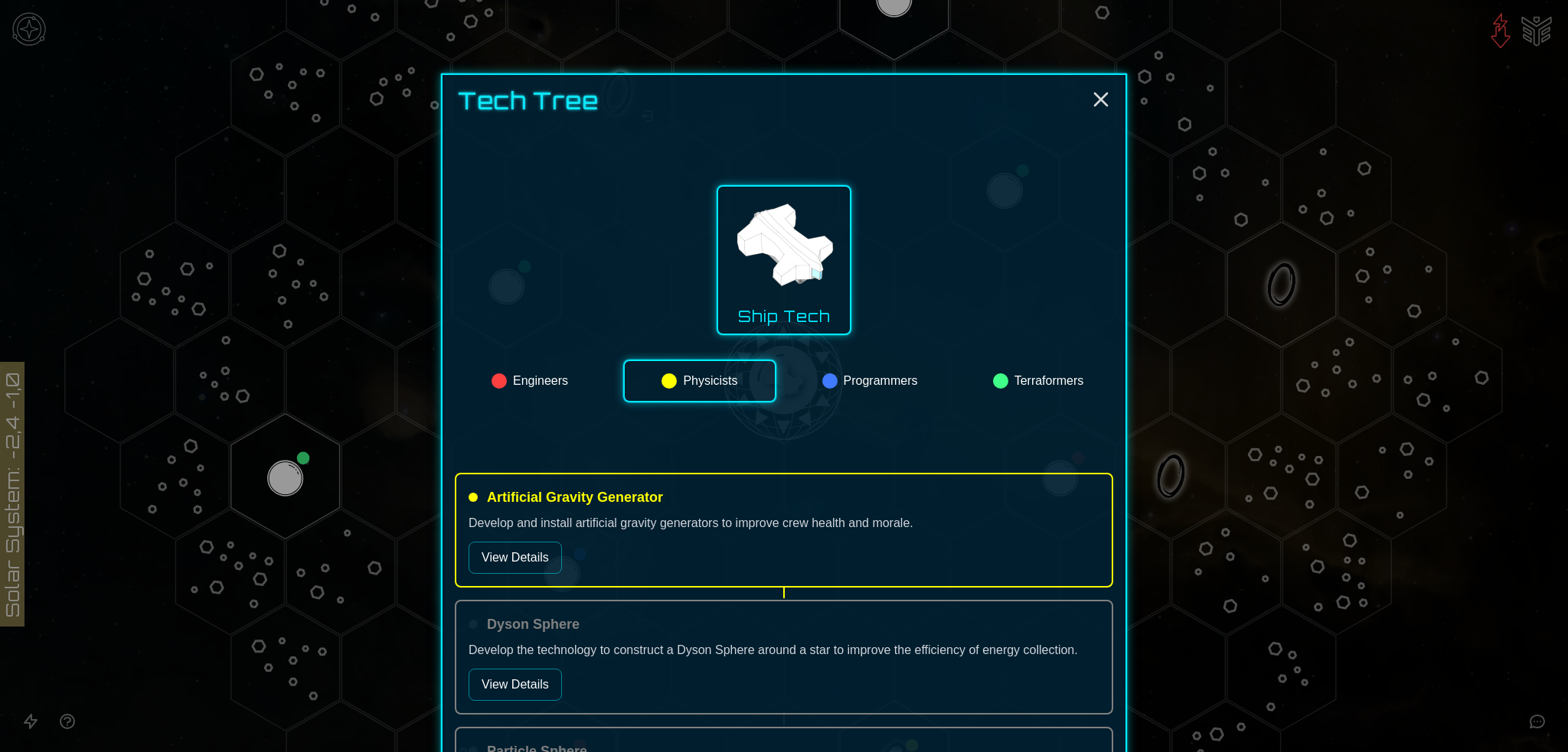
click at [912, 382] on button "Programmers" at bounding box center [870, 380] width 150 height 43
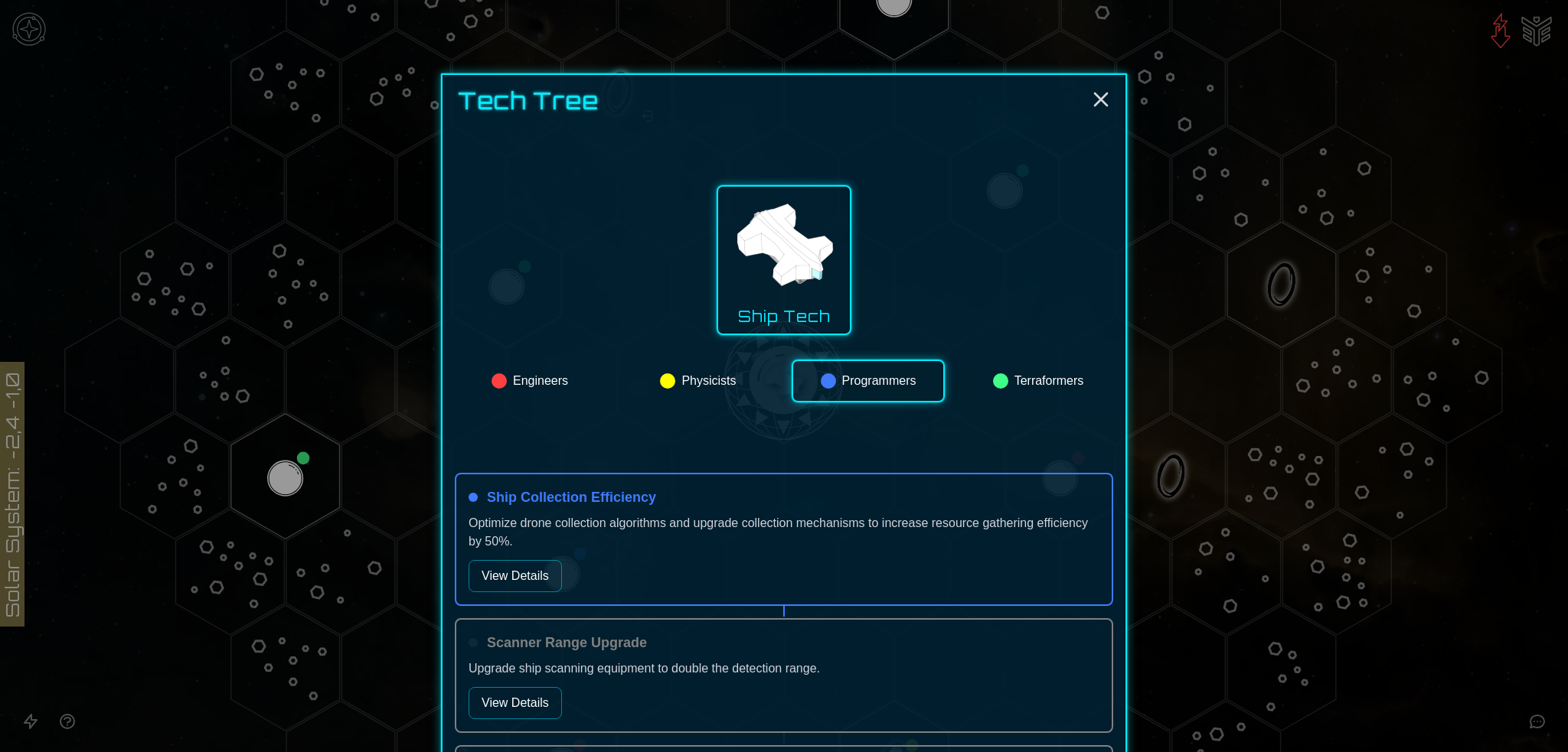
click at [513, 571] on button "View Details" at bounding box center [515, 577] width 94 height 32
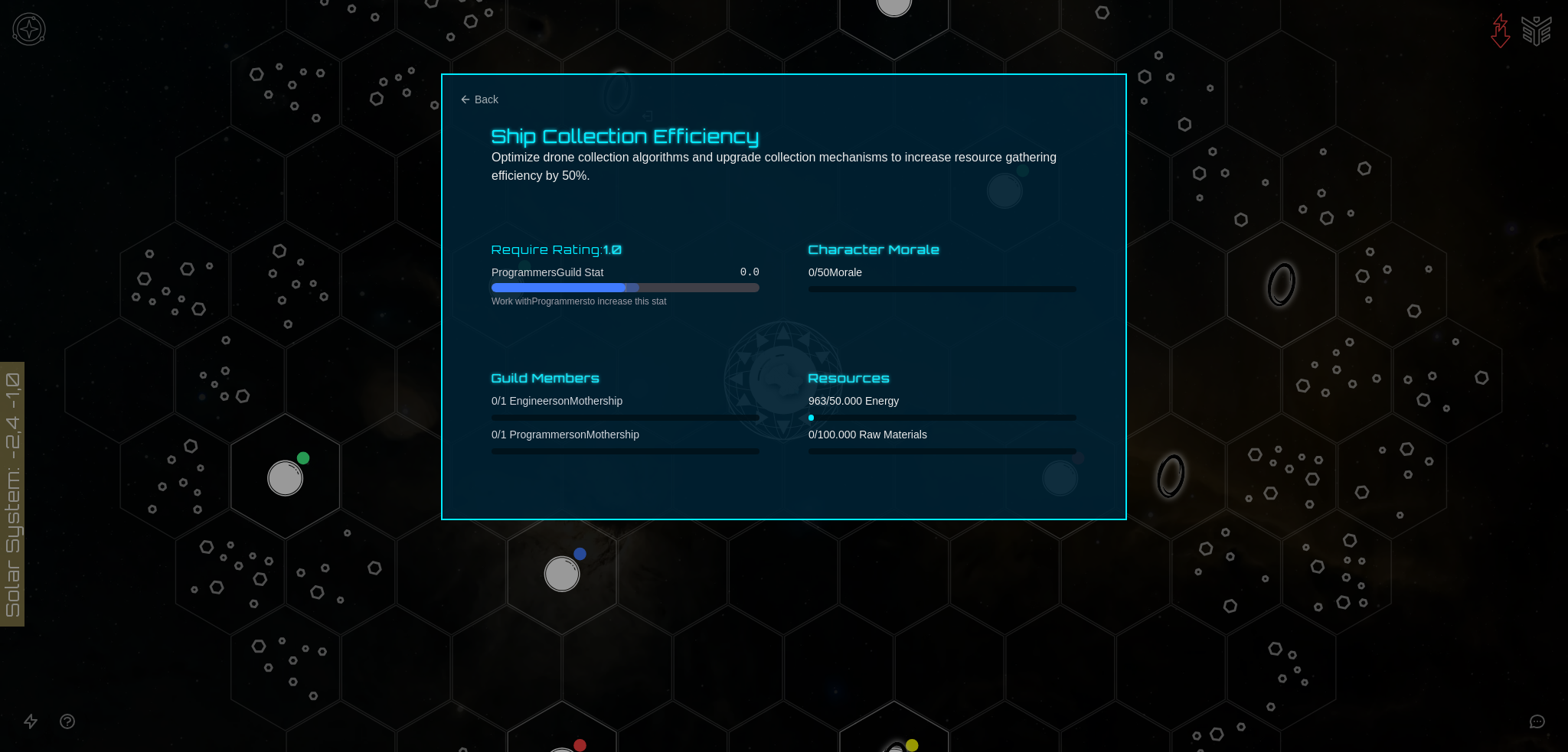
click at [487, 90] on div "Ship Collection Efficiency Optimize drone collection algorithms and upgrade col…" at bounding box center [783, 297] width 686 height 447
click at [490, 100] on span "Back" at bounding box center [486, 100] width 24 height 15
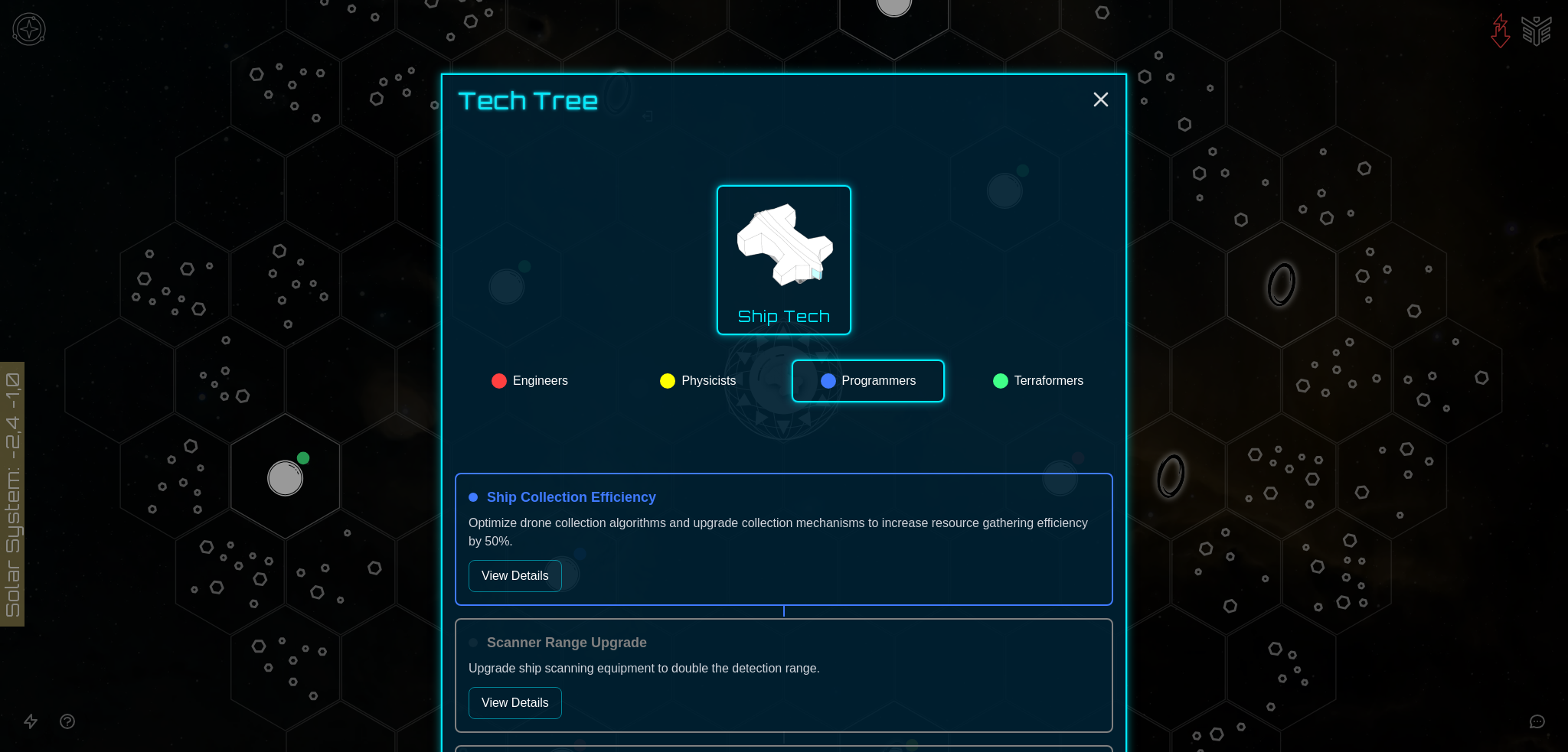
click at [1040, 378] on button "Terraformers" at bounding box center [1038, 380] width 150 height 43
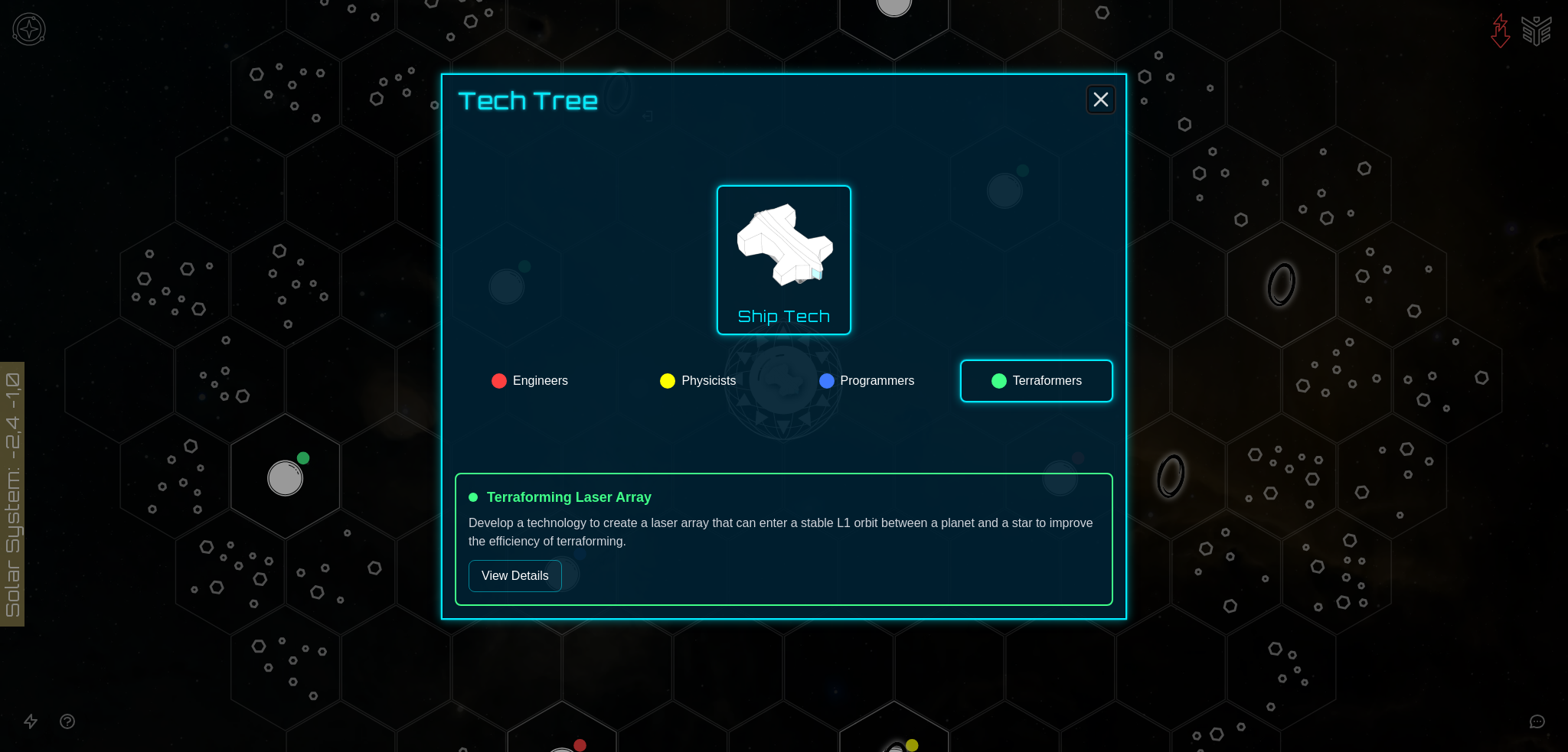
click at [1101, 93] on icon "Close" at bounding box center [1101, 100] width 25 height 25
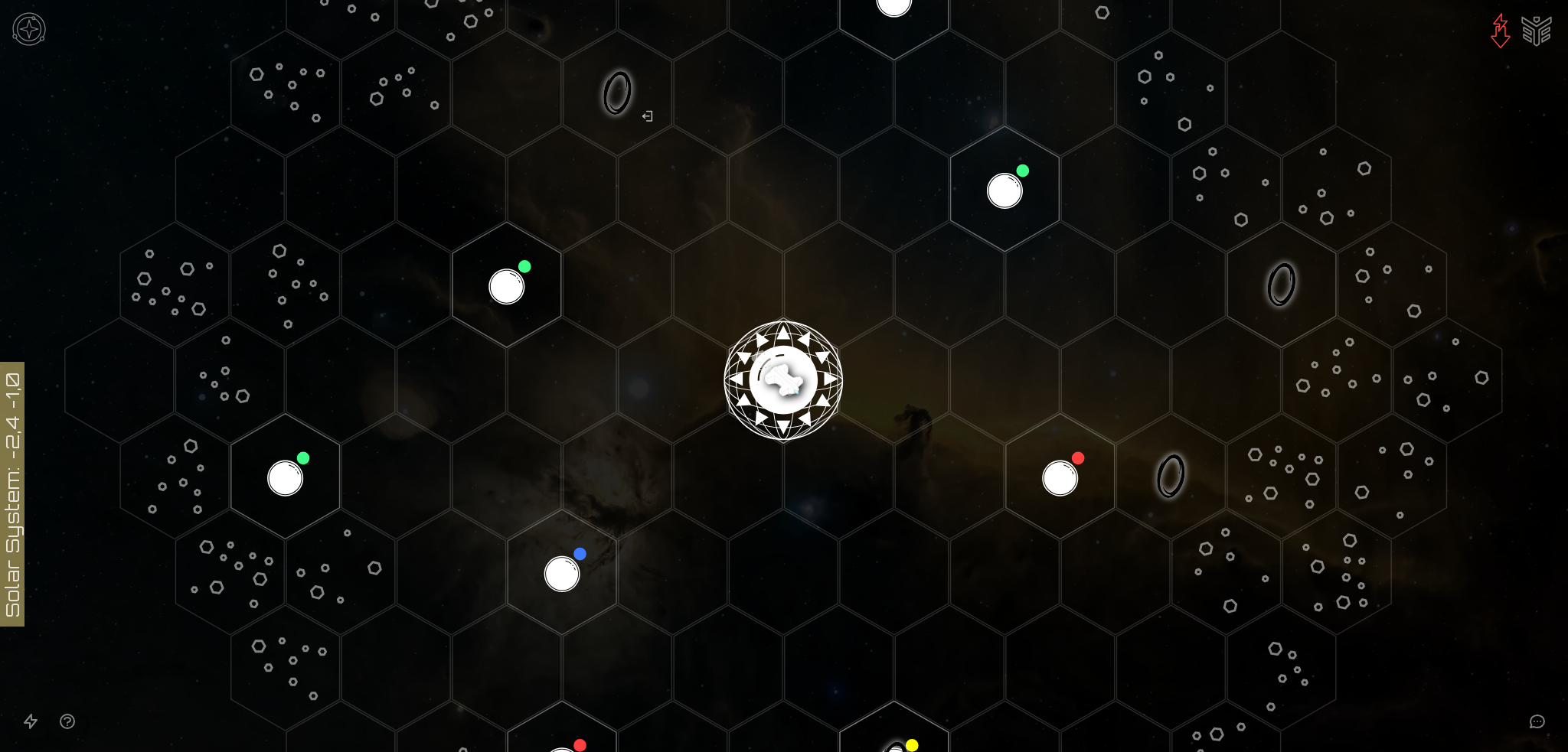
click at [772, 369] on image at bounding box center [783, 374] width 128 height 128
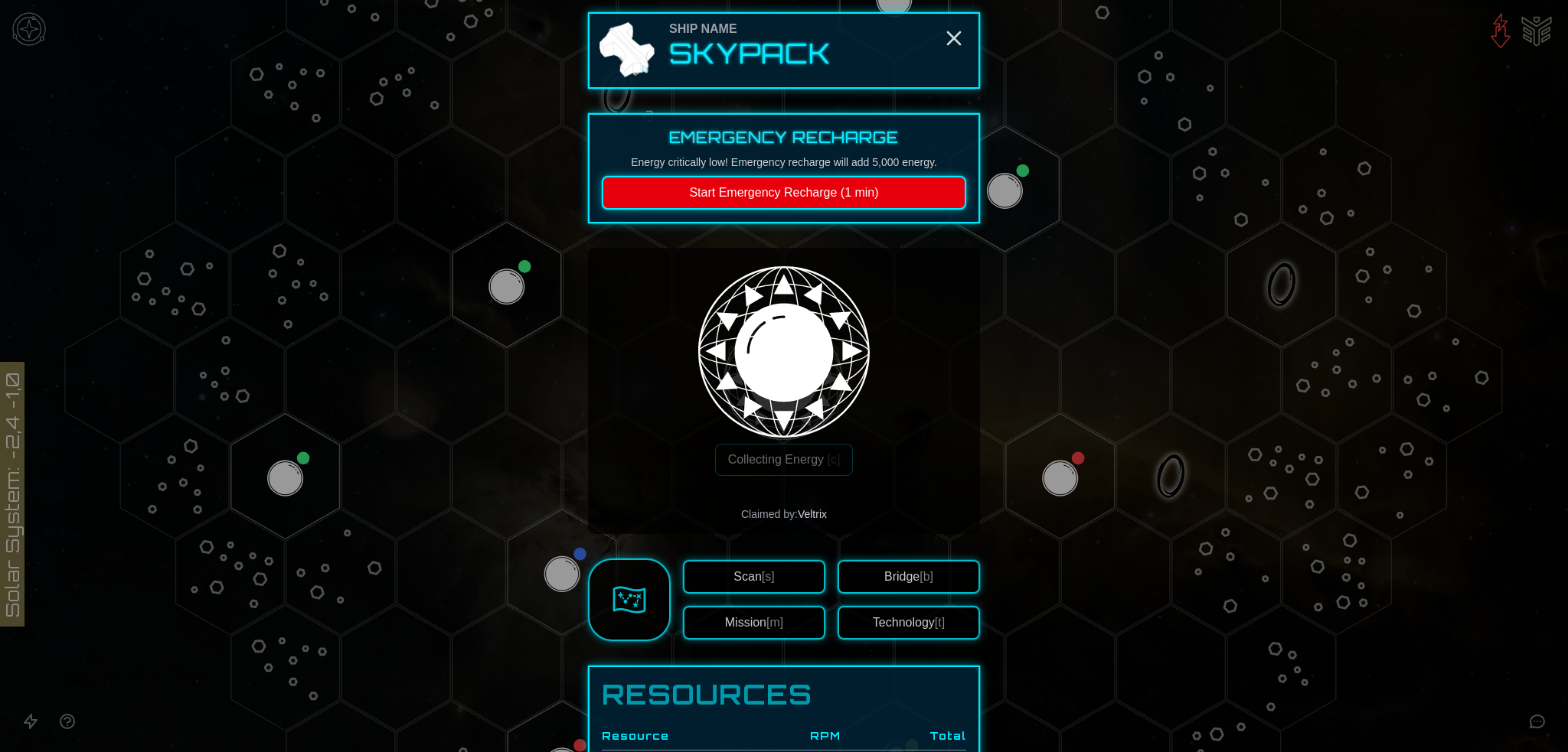
click at [769, 578] on span "[s]" at bounding box center [768, 577] width 13 height 13
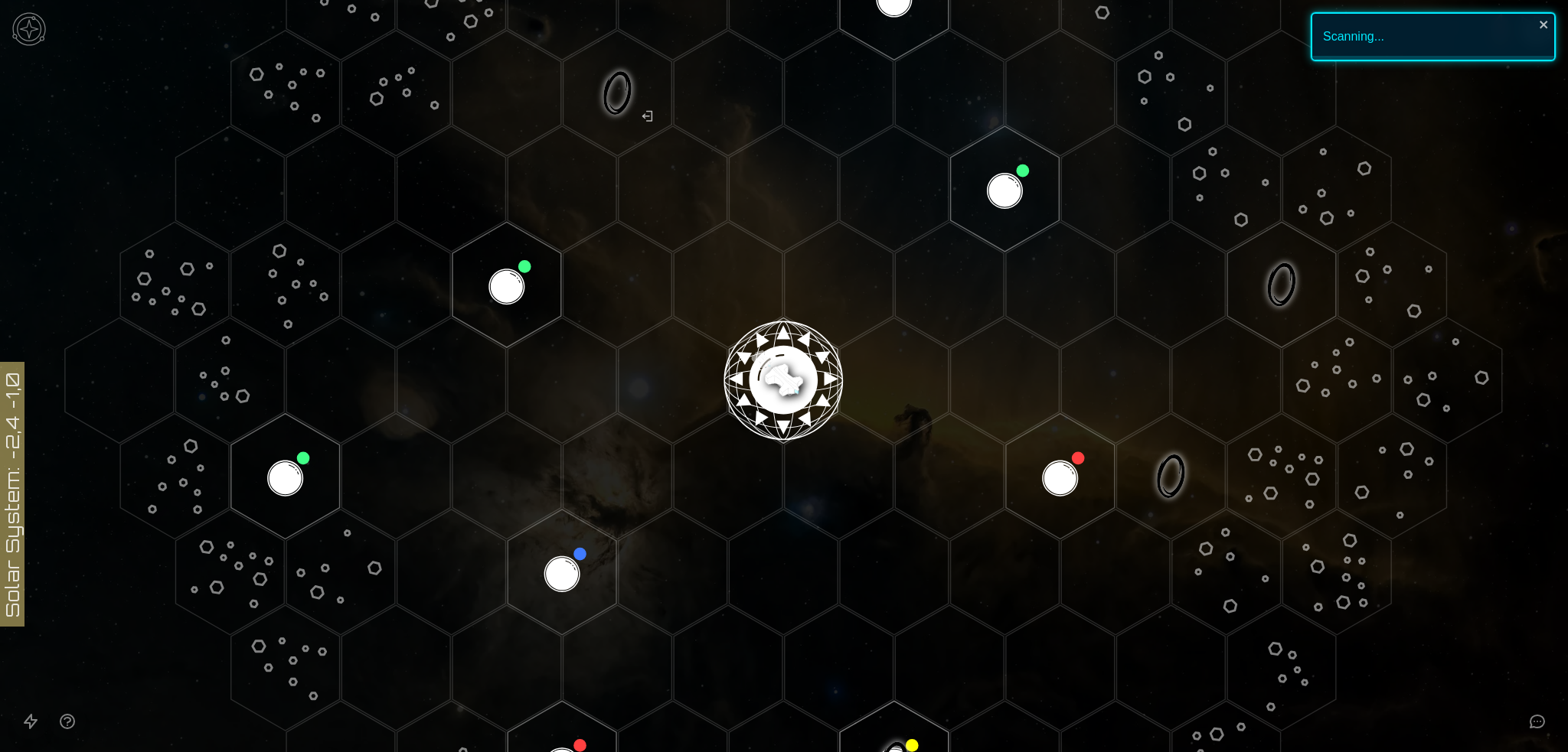
click at [781, 368] on image at bounding box center [783, 374] width 128 height 128
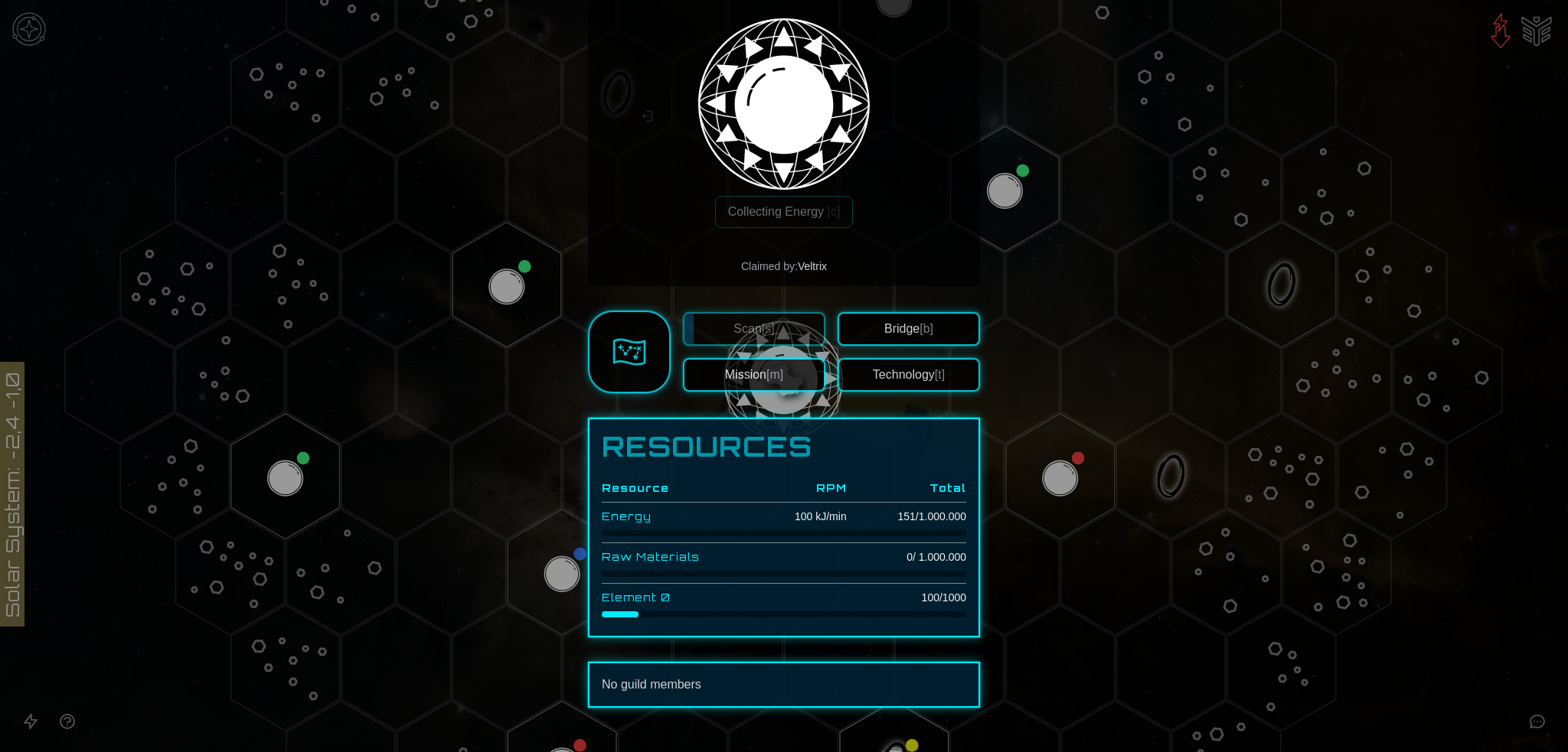
scroll to position [273, 0]
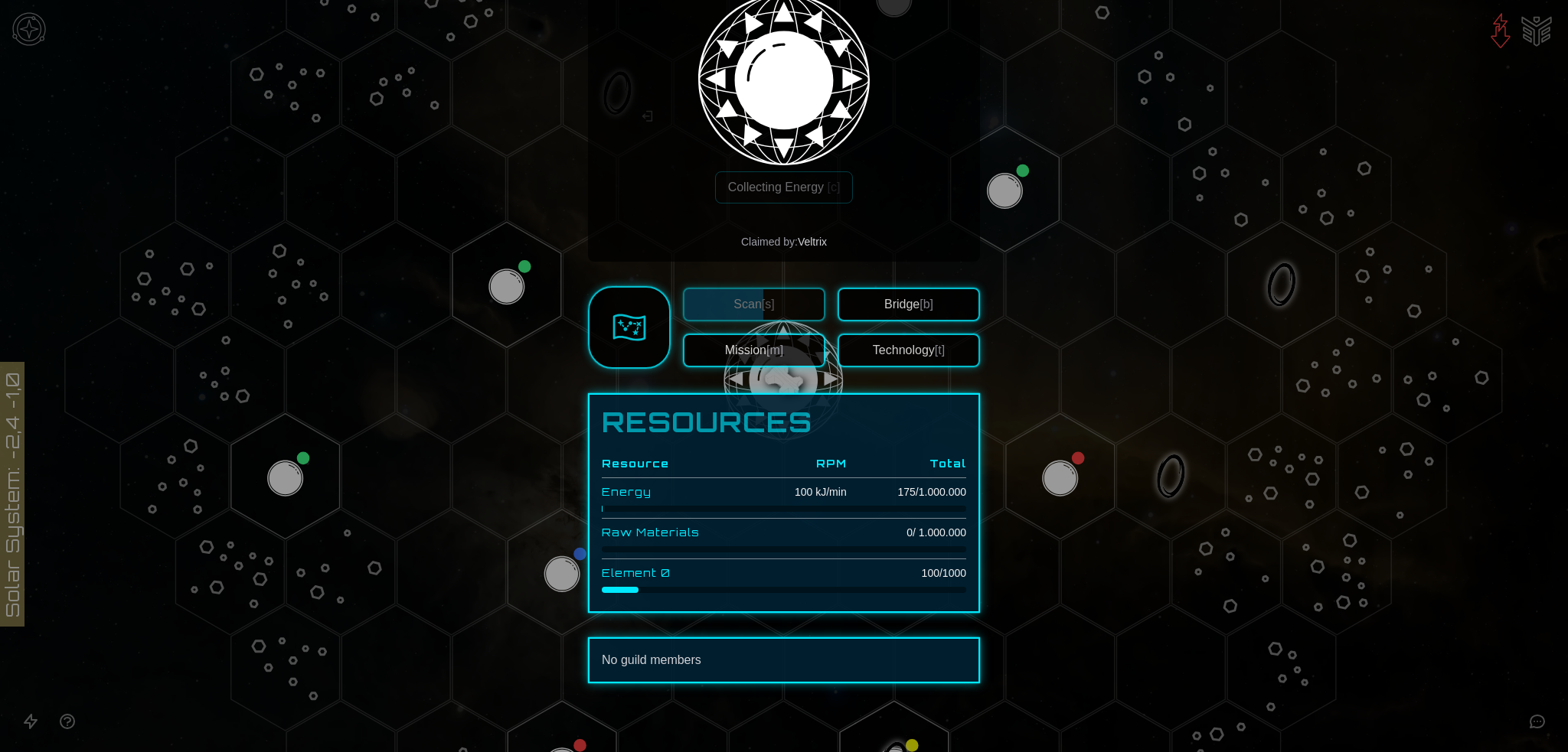
click at [919, 350] on button "Technology [t]" at bounding box center [908, 351] width 142 height 34
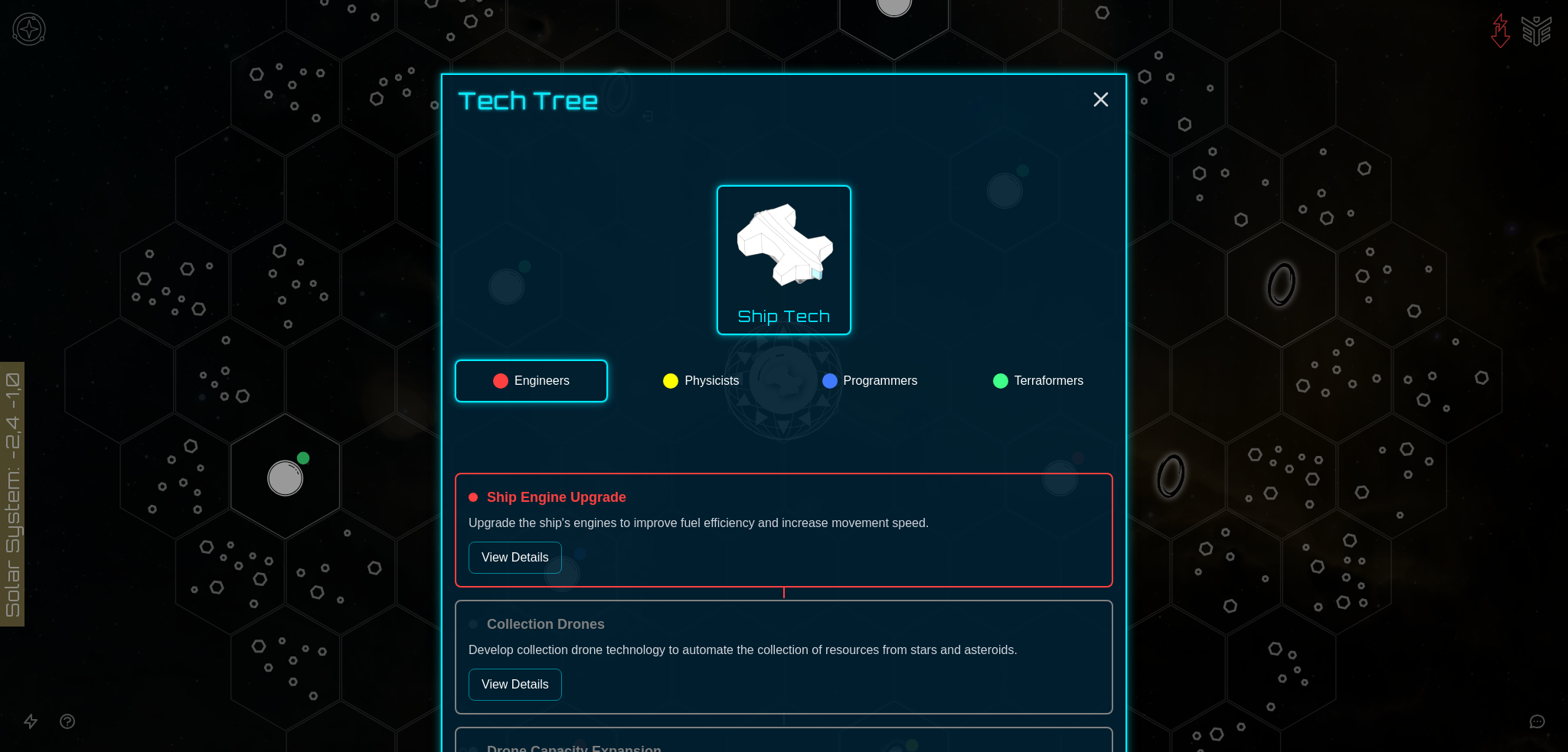
click at [714, 372] on button "Physicists" at bounding box center [701, 380] width 150 height 43
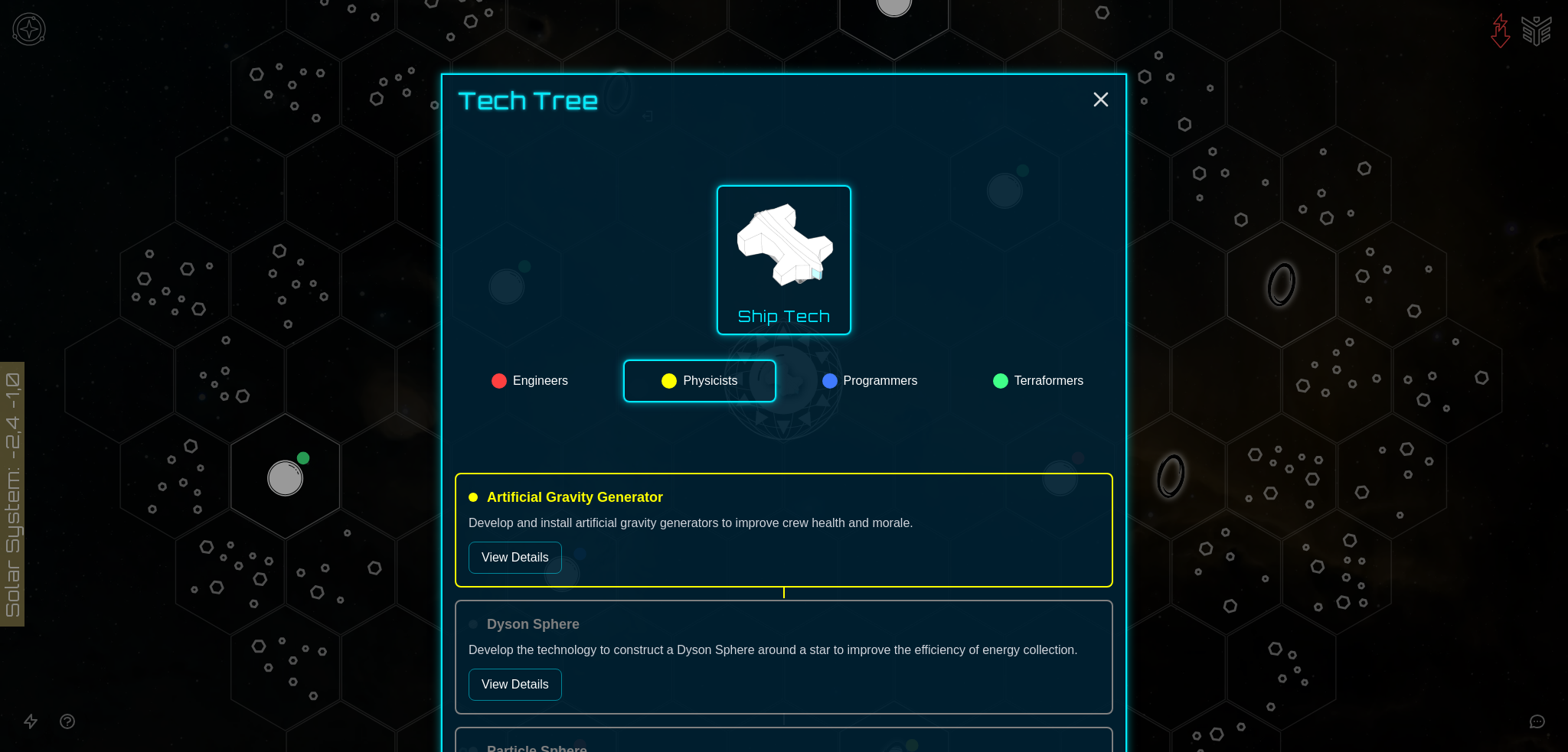
click at [881, 373] on button "Programmers" at bounding box center [870, 380] width 150 height 43
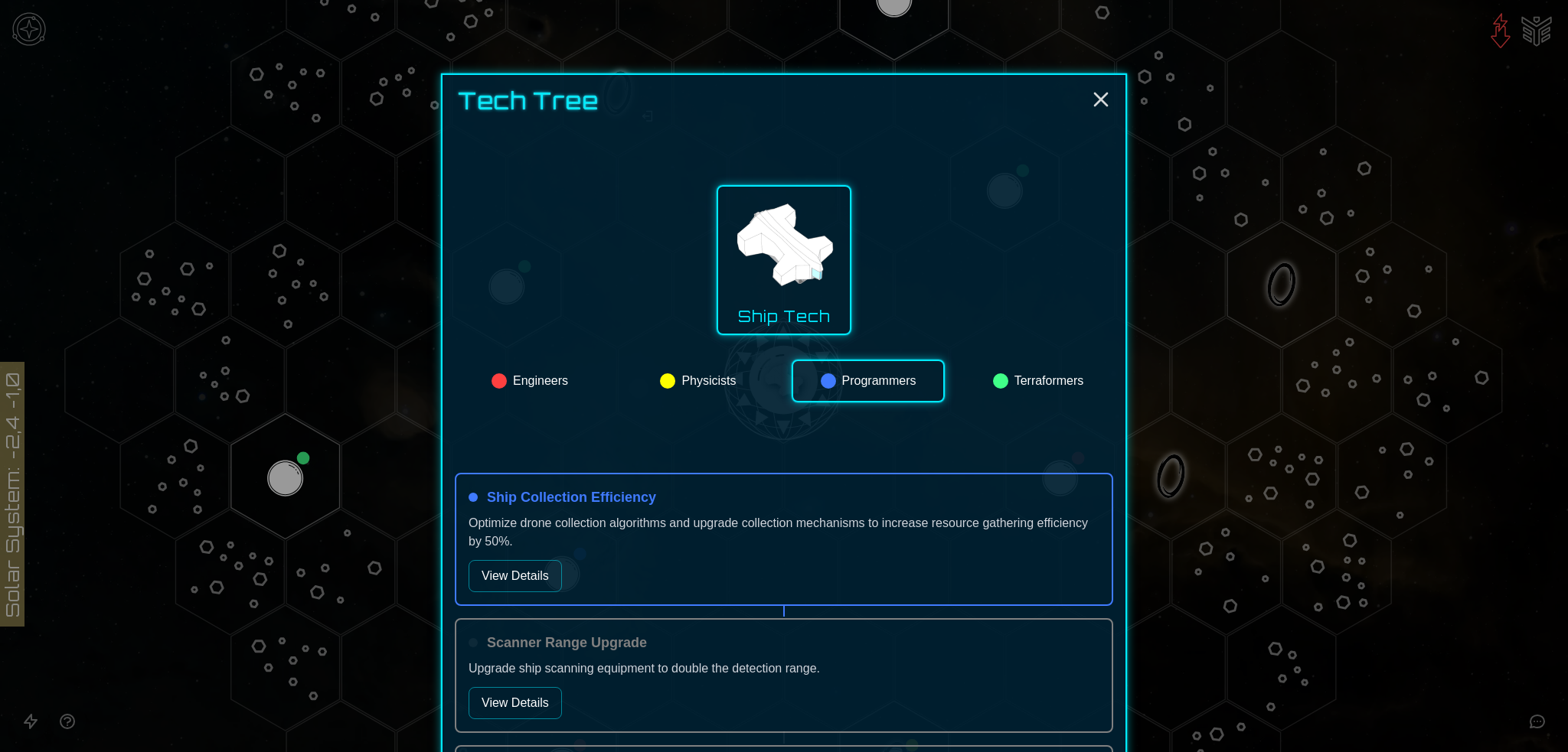
click at [1018, 376] on button "Terraformers" at bounding box center [1038, 380] width 150 height 43
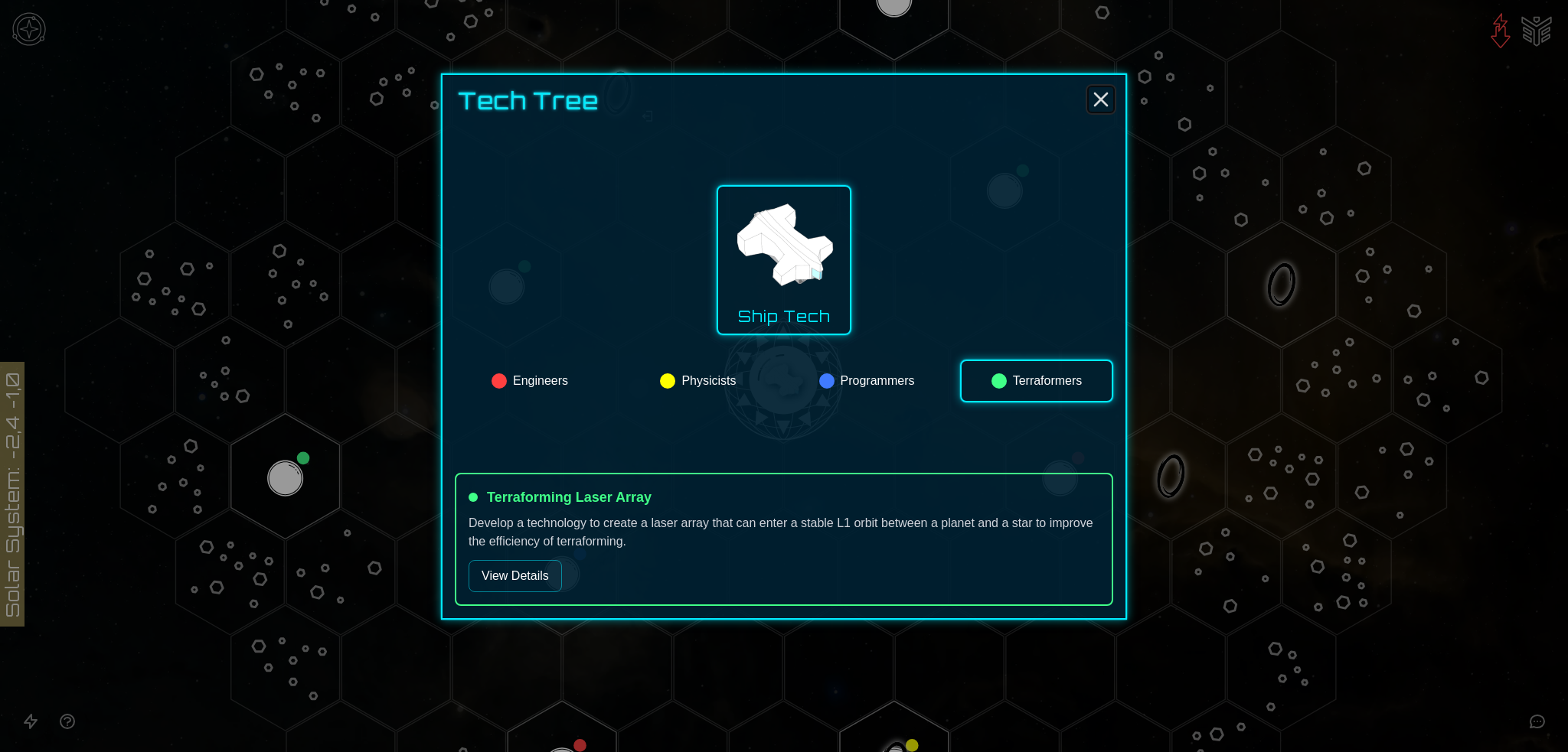
click at [1105, 94] on icon "Close" at bounding box center [1101, 100] width 25 height 25
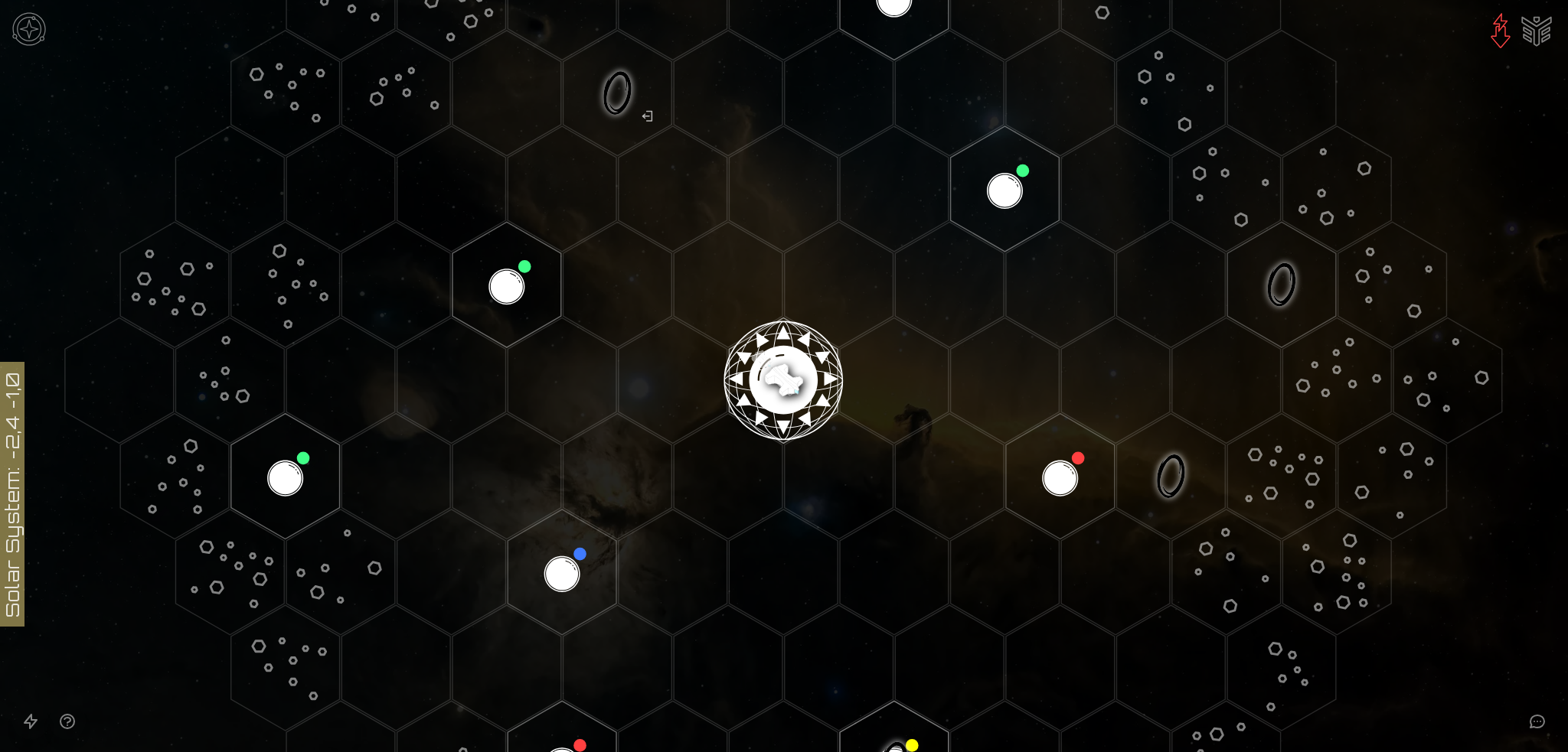
click at [772, 375] on image at bounding box center [783, 374] width 128 height 128
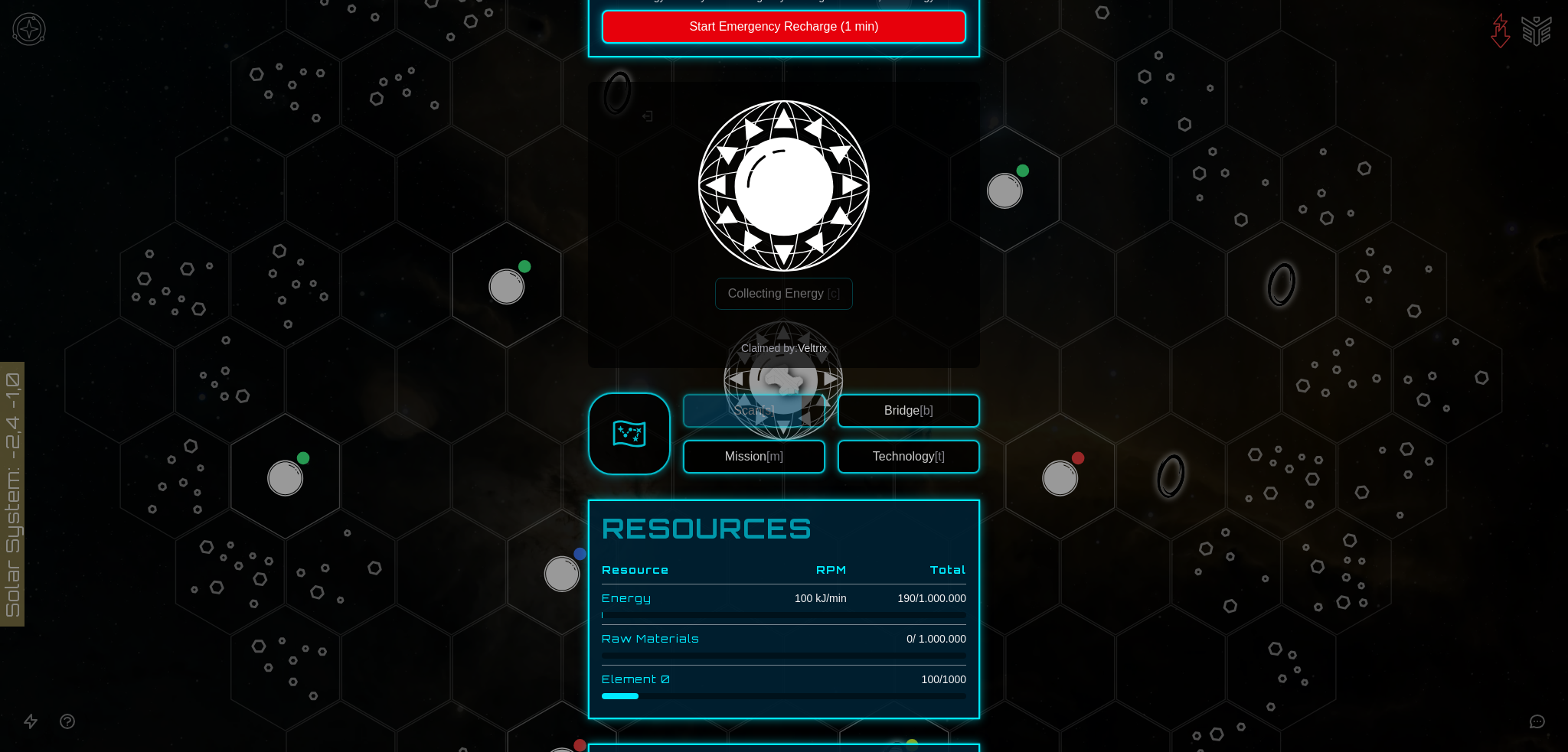
scroll to position [0, 0]
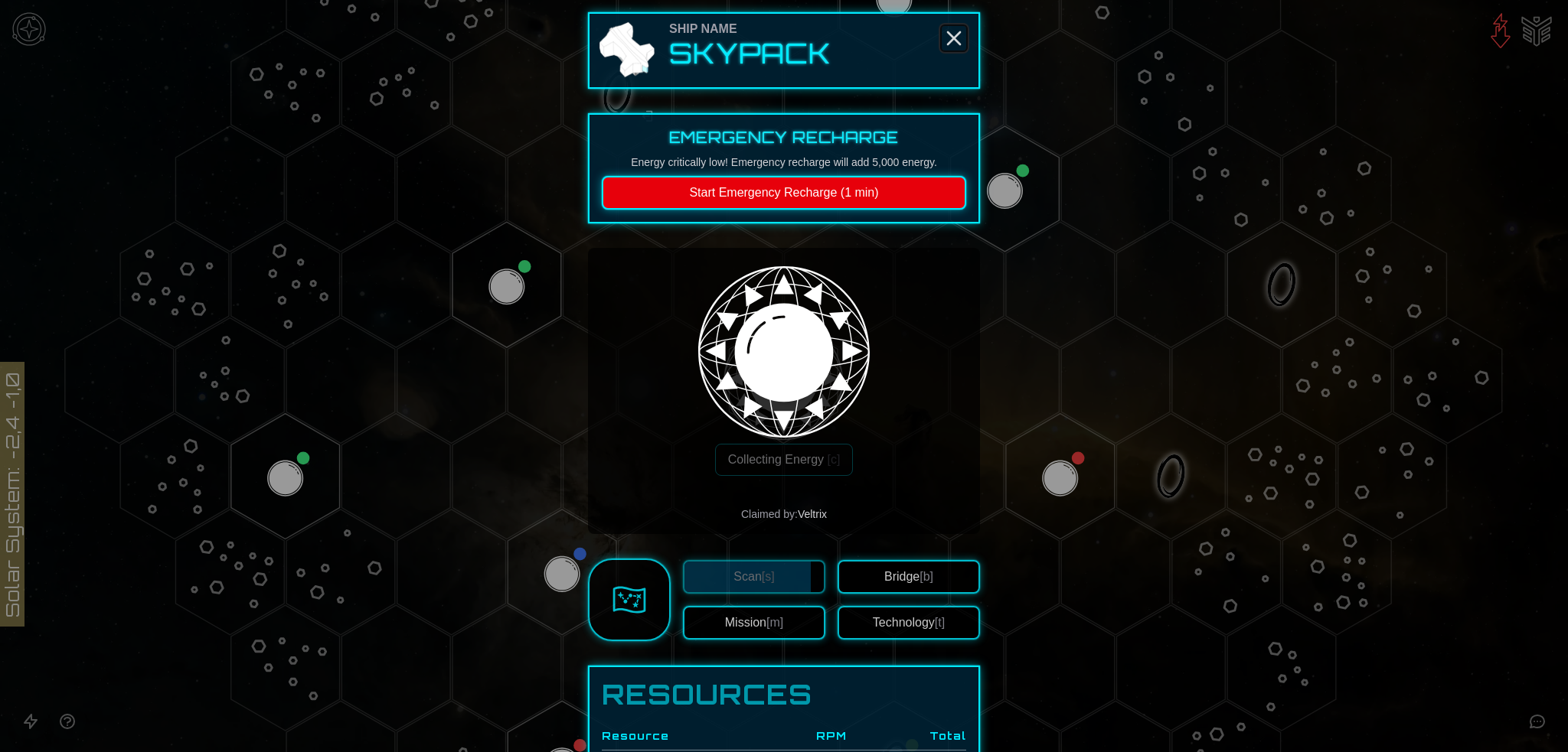
click at [948, 33] on line "Close" at bounding box center [954, 39] width 12 height 12
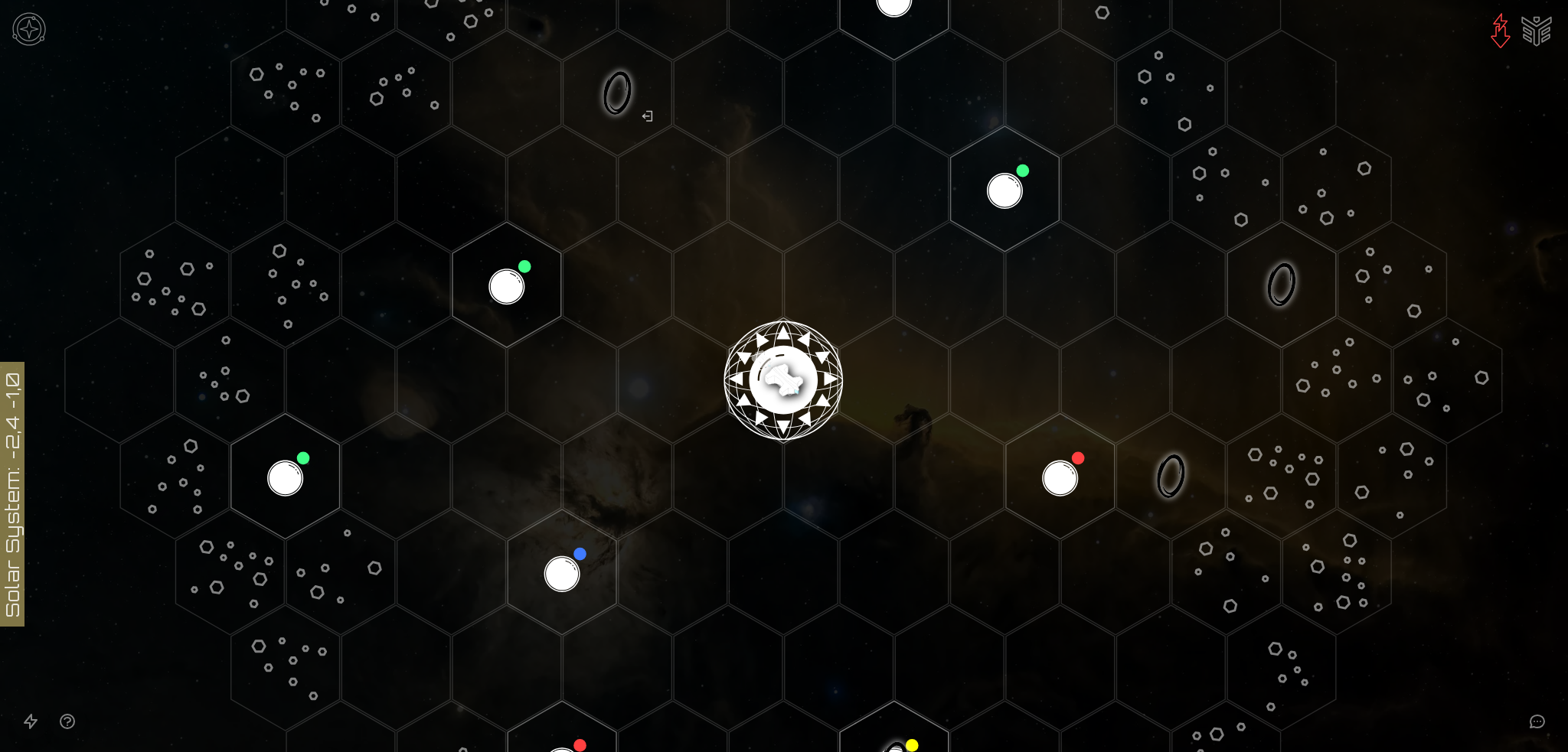
click at [1503, 24] on img at bounding box center [1501, 31] width 37 height 37
click at [1495, 33] on img at bounding box center [1501, 31] width 37 height 37
click at [772, 369] on image at bounding box center [783, 374] width 128 height 128
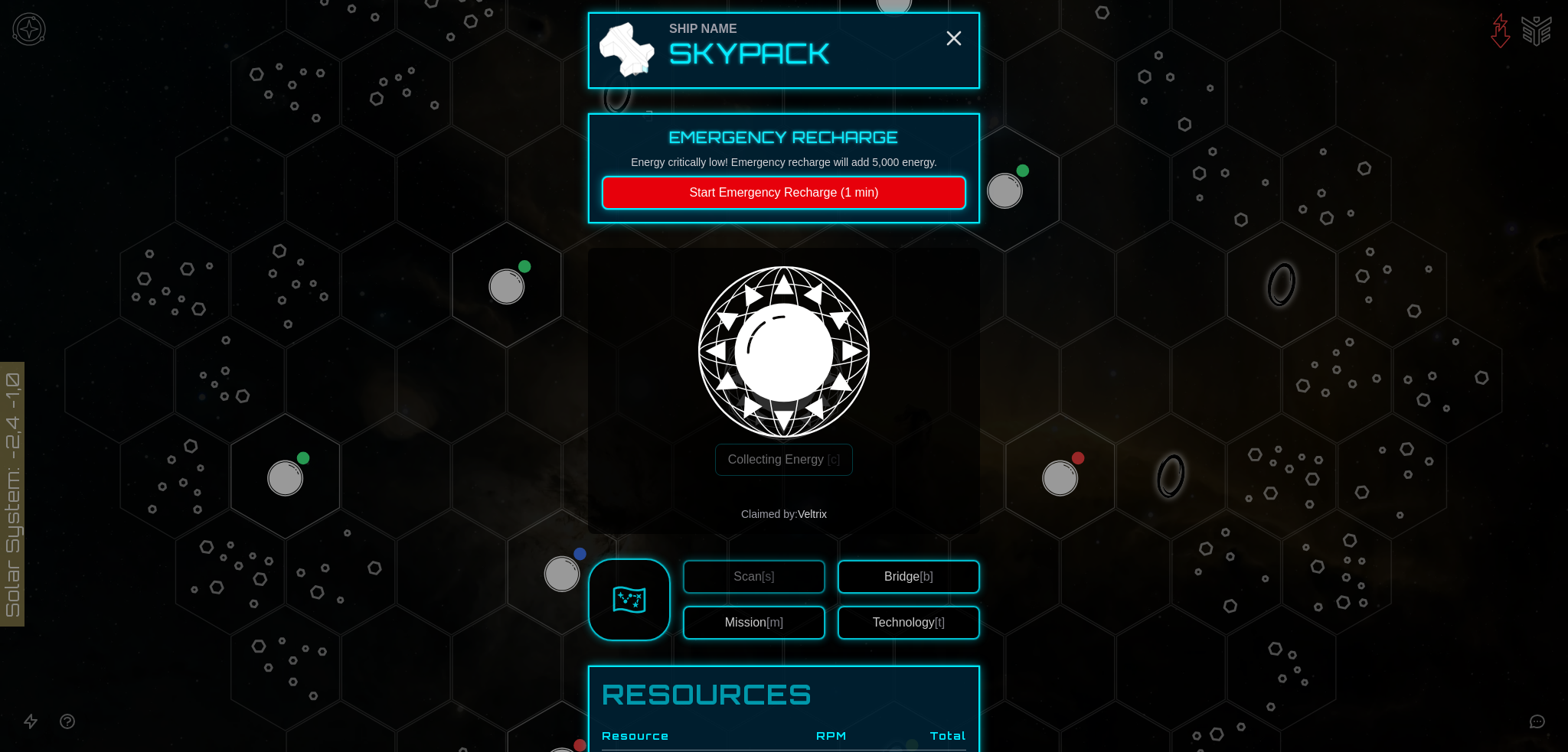
click at [903, 617] on button "Technology [t]" at bounding box center [908, 623] width 142 height 34
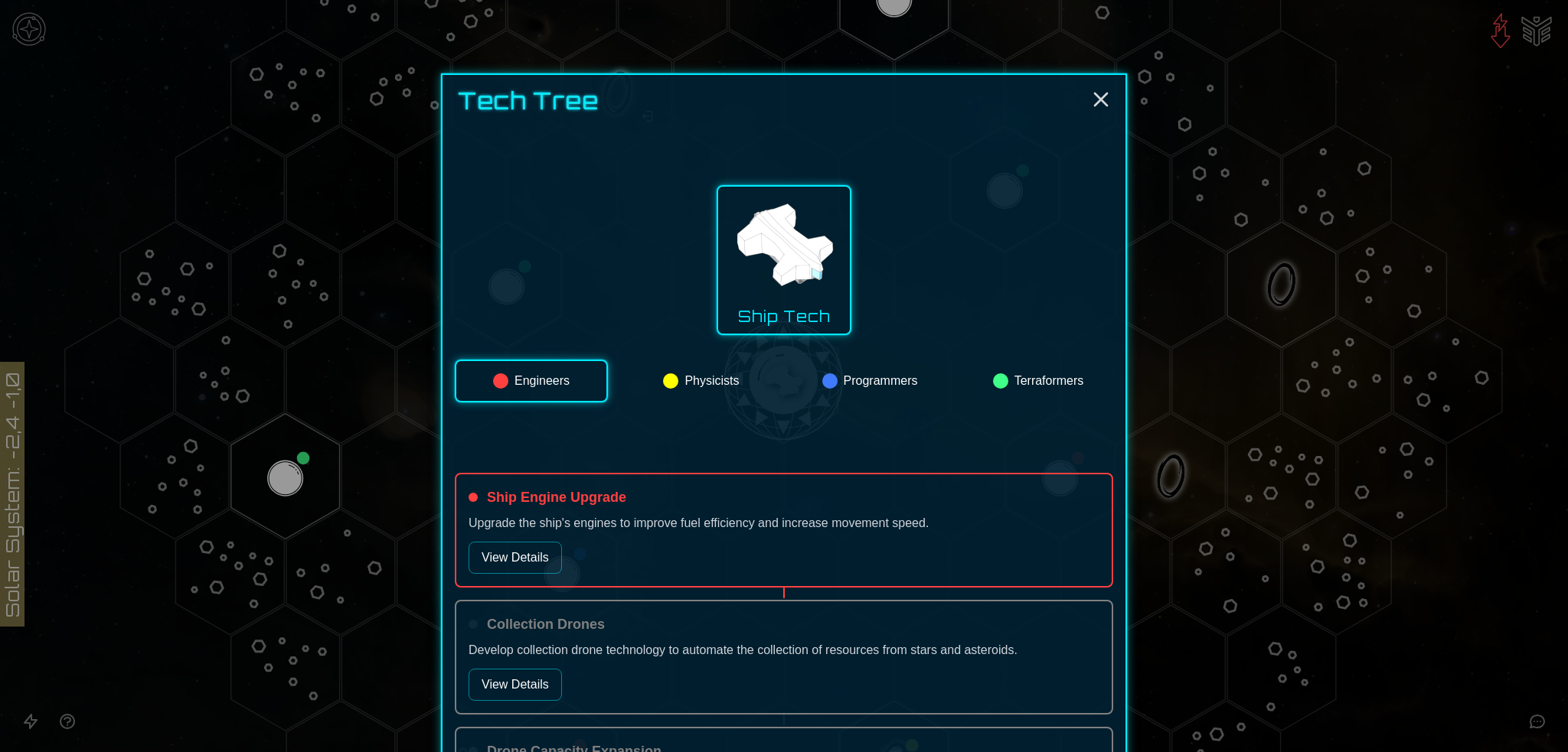
click at [534, 556] on button "View Details" at bounding box center [515, 558] width 94 height 32
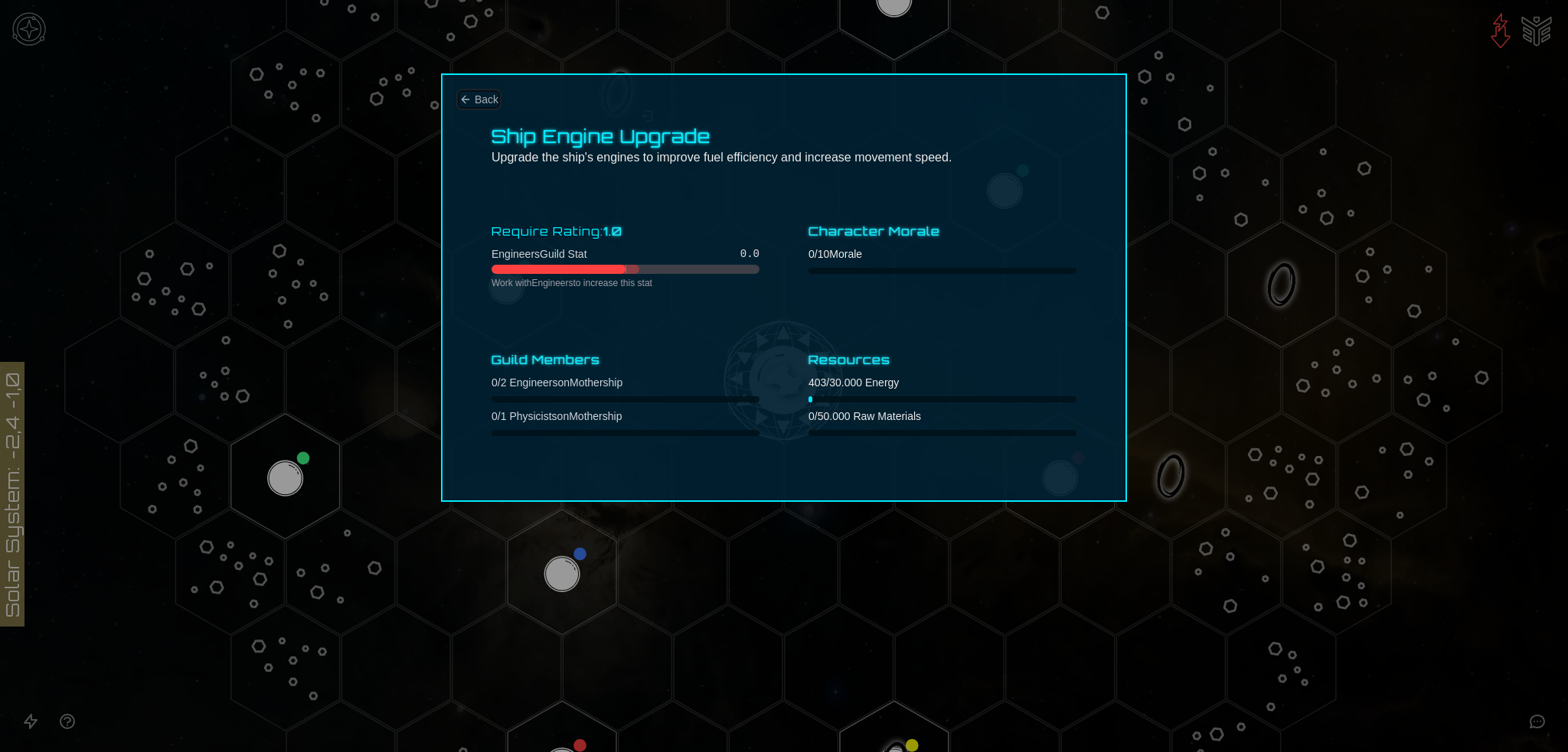
click at [484, 99] on span "Back" at bounding box center [486, 100] width 24 height 15
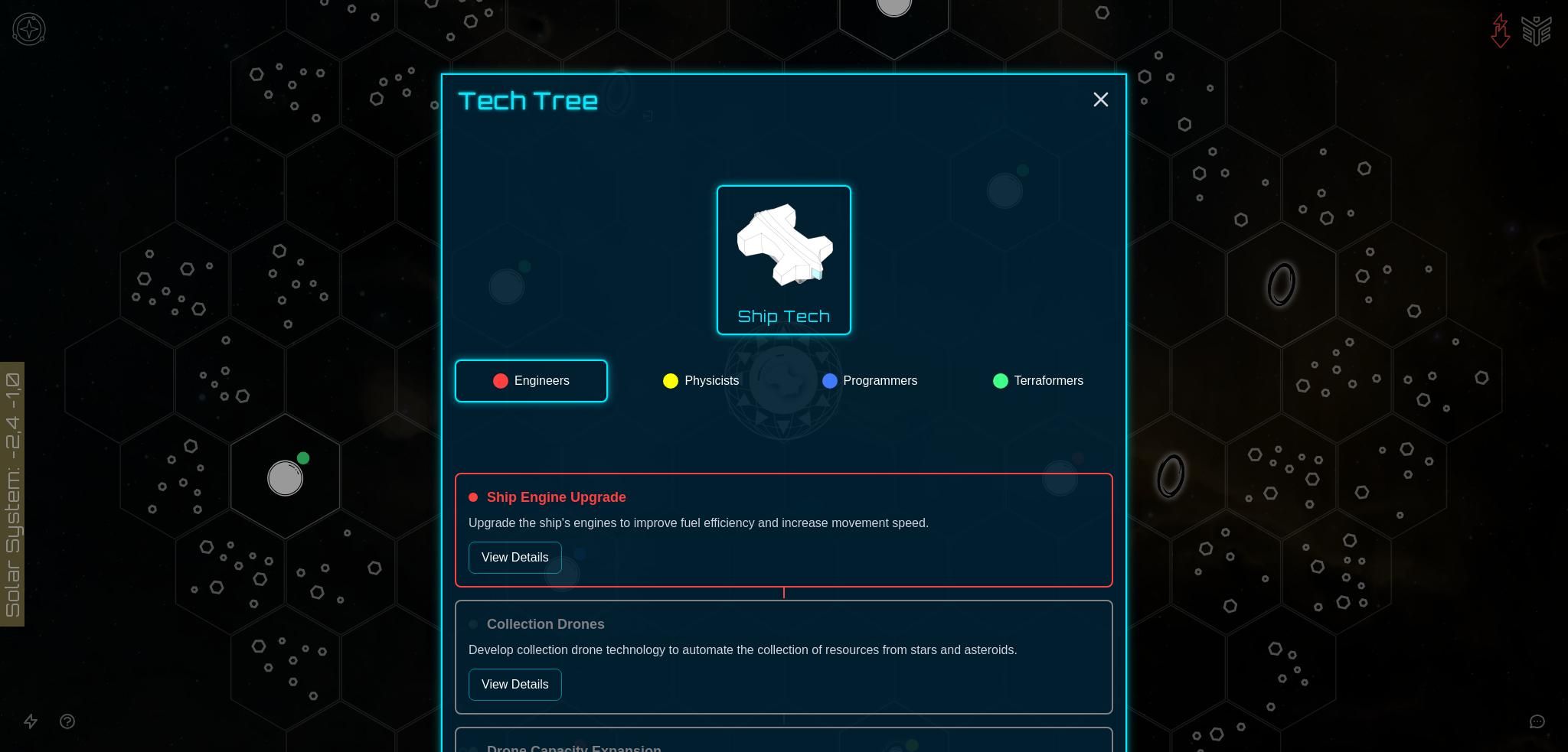
click at [711, 385] on button "Physicists" at bounding box center [701, 380] width 150 height 43
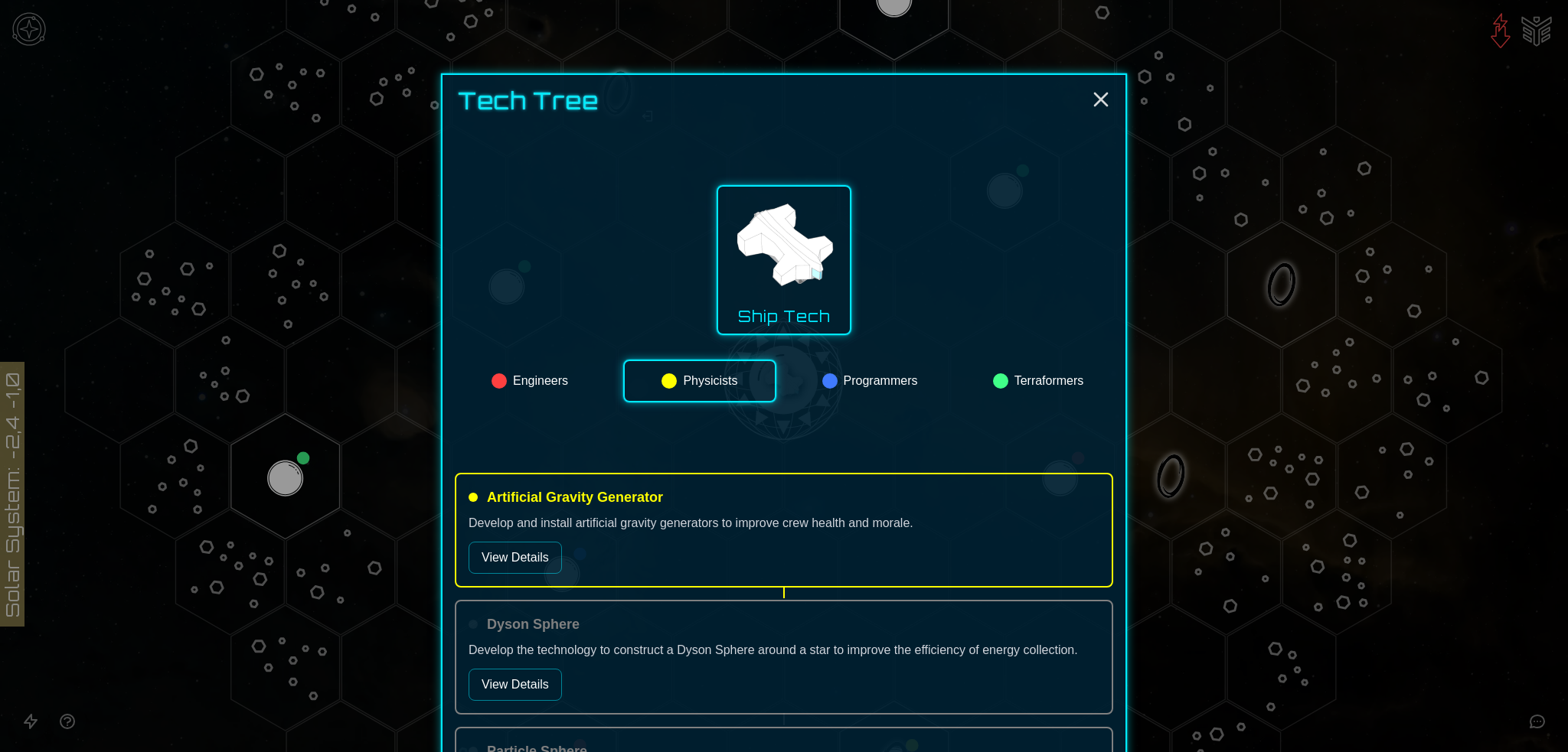
click at [521, 551] on button "View Details" at bounding box center [515, 558] width 94 height 32
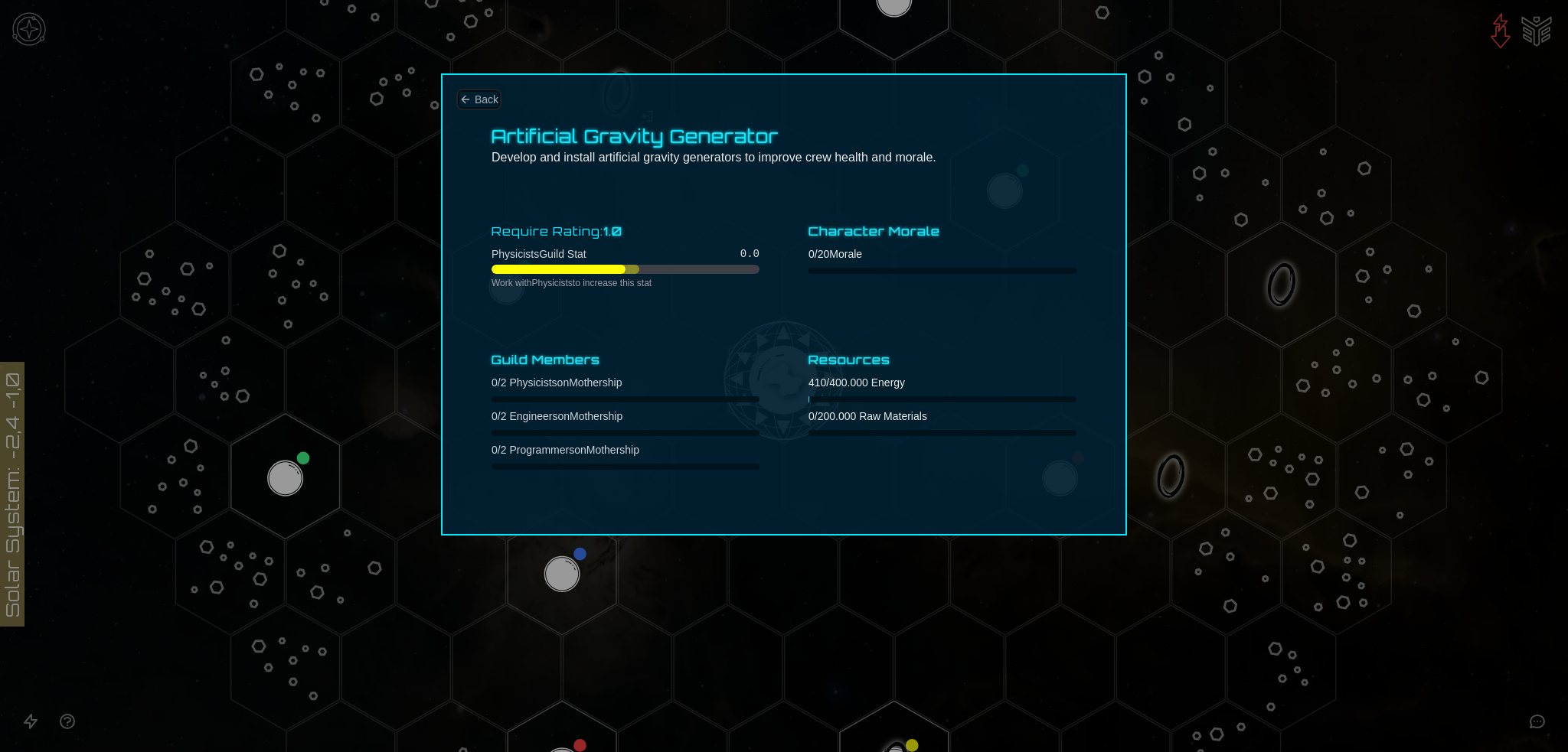
click at [489, 107] on span "Back" at bounding box center [486, 100] width 24 height 15
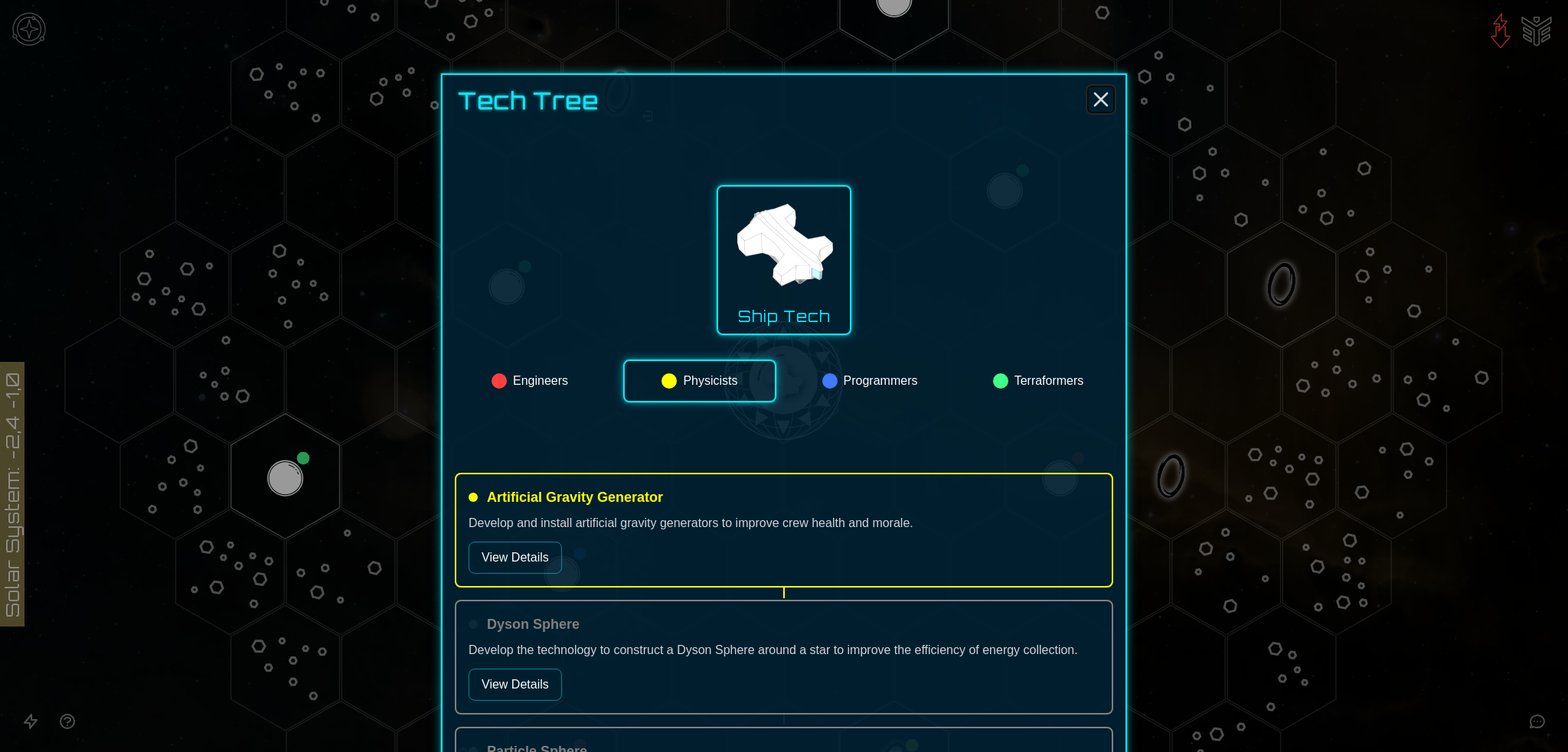
click at [1101, 97] on icon "Close" at bounding box center [1101, 100] width 25 height 25
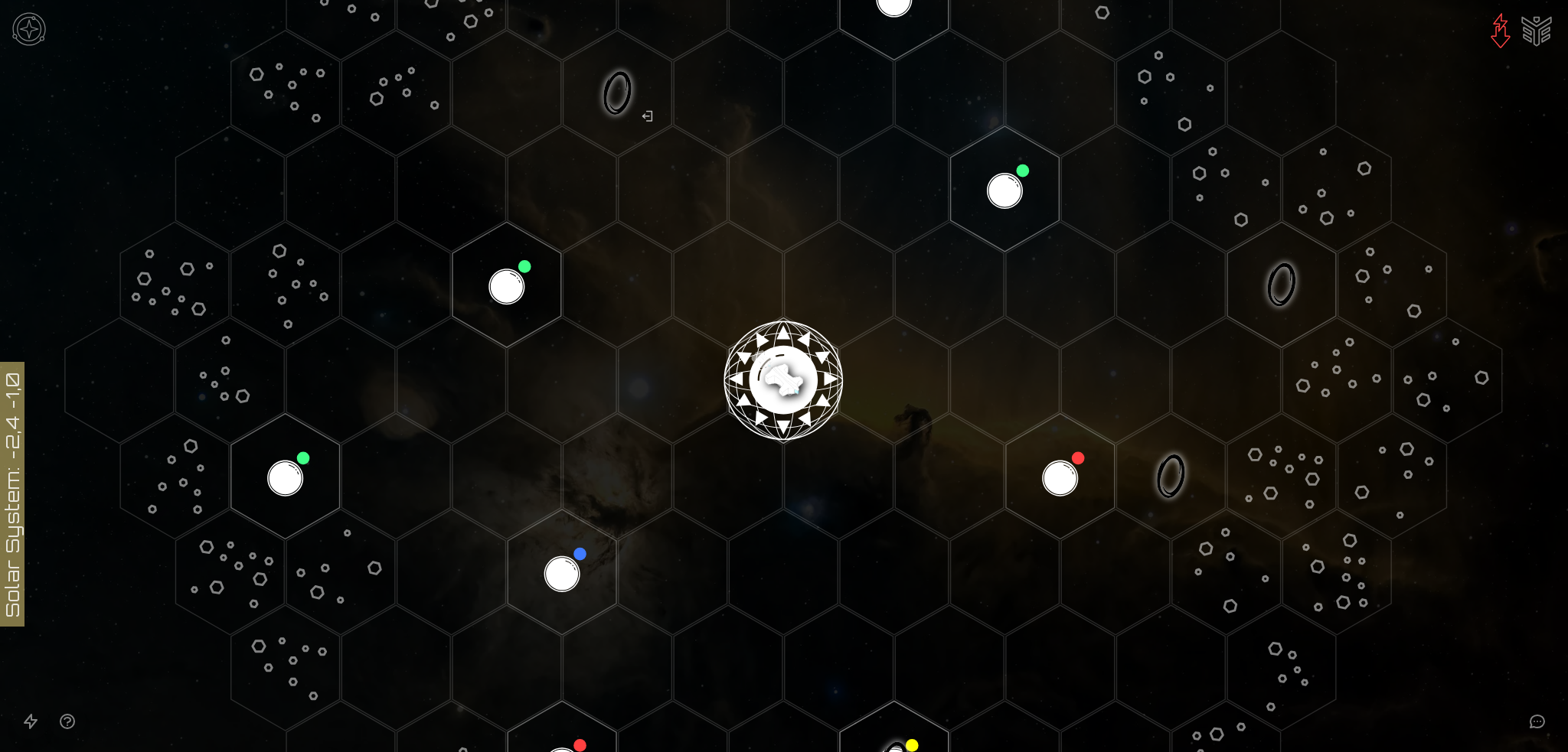
click at [784, 356] on image at bounding box center [783, 374] width 128 height 128
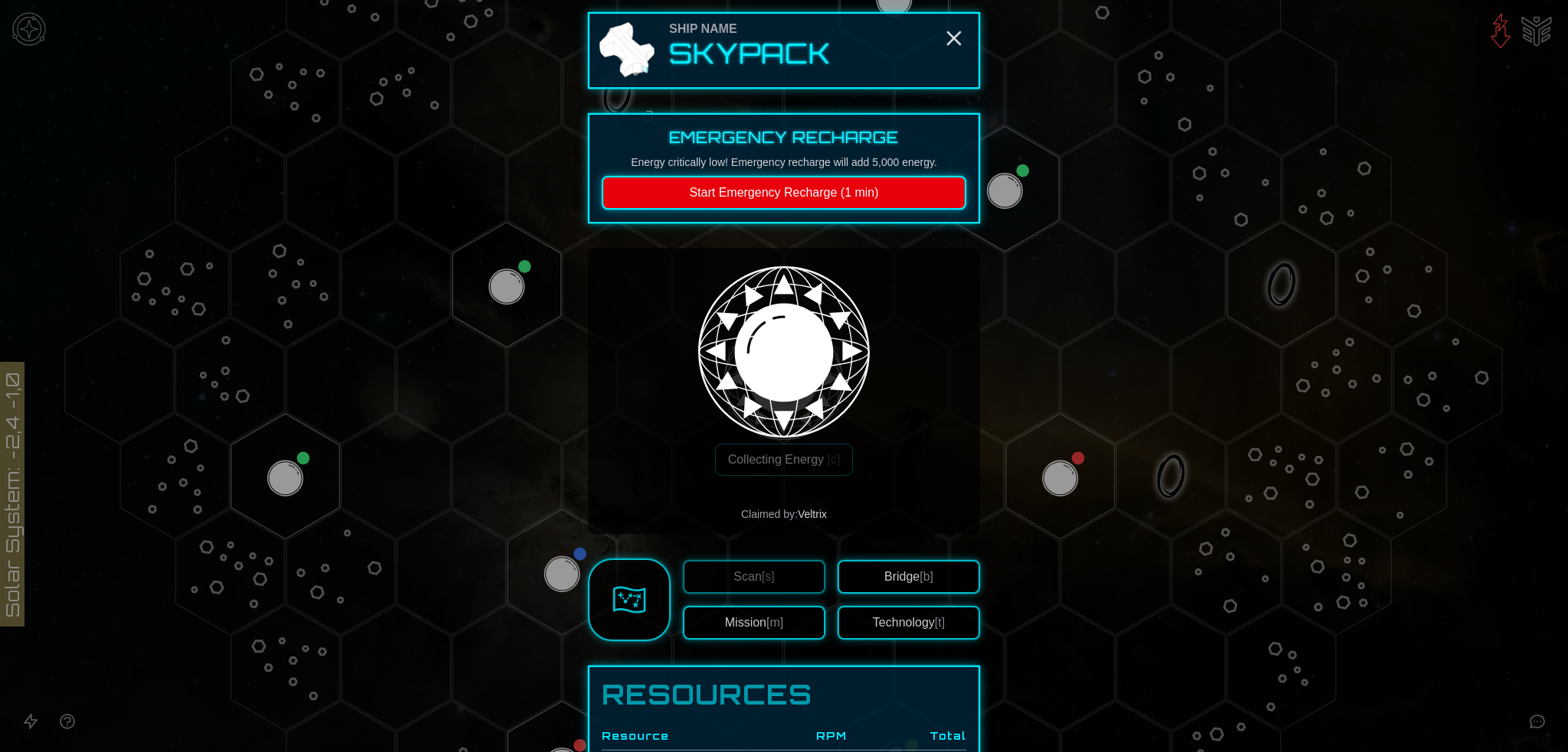
click at [821, 189] on button "Start Emergency Recharge (1 min)" at bounding box center [783, 193] width 364 height 34
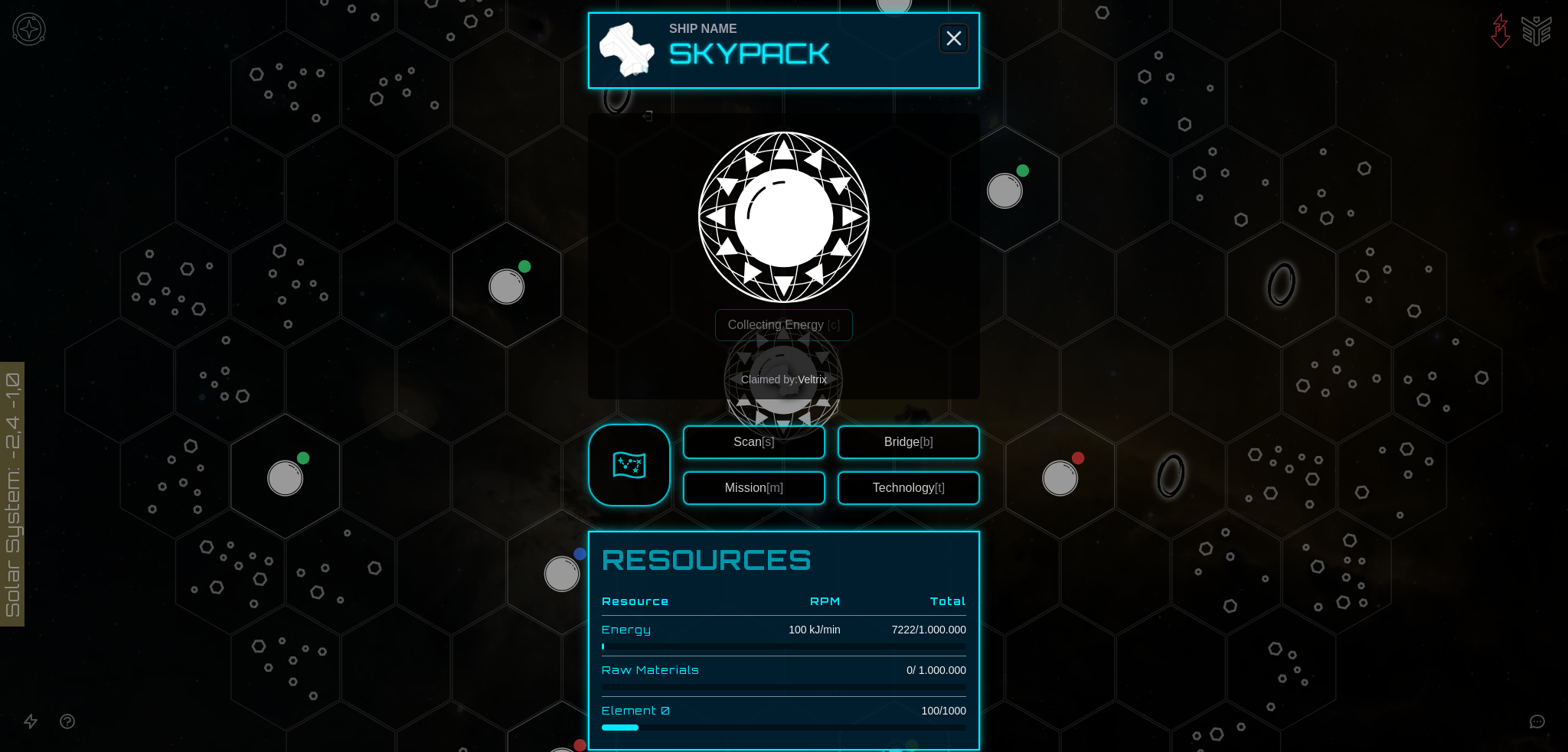
click at [953, 28] on icon "Close" at bounding box center [954, 39] width 25 height 25
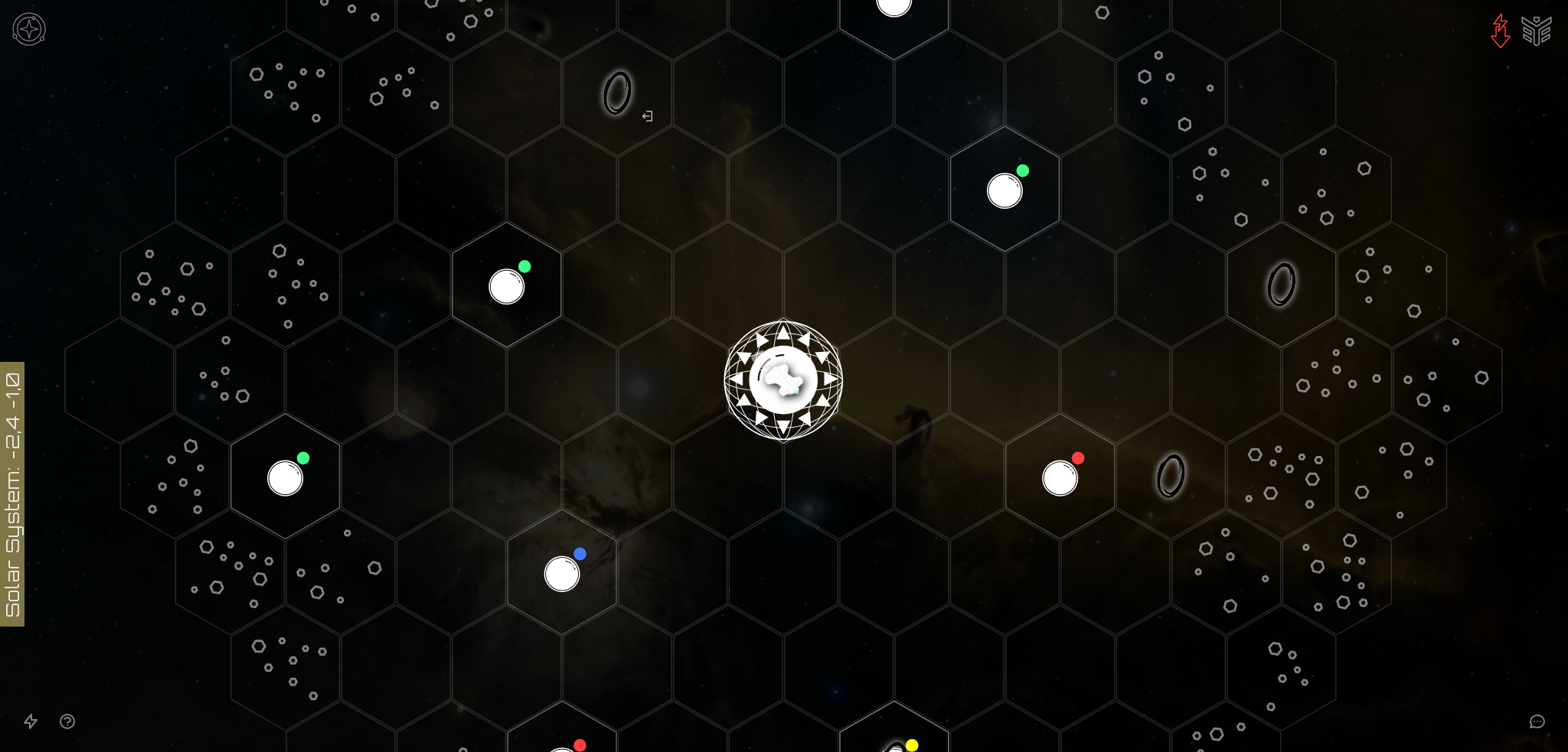
click at [775, 350] on image at bounding box center [783, 374] width 128 height 128
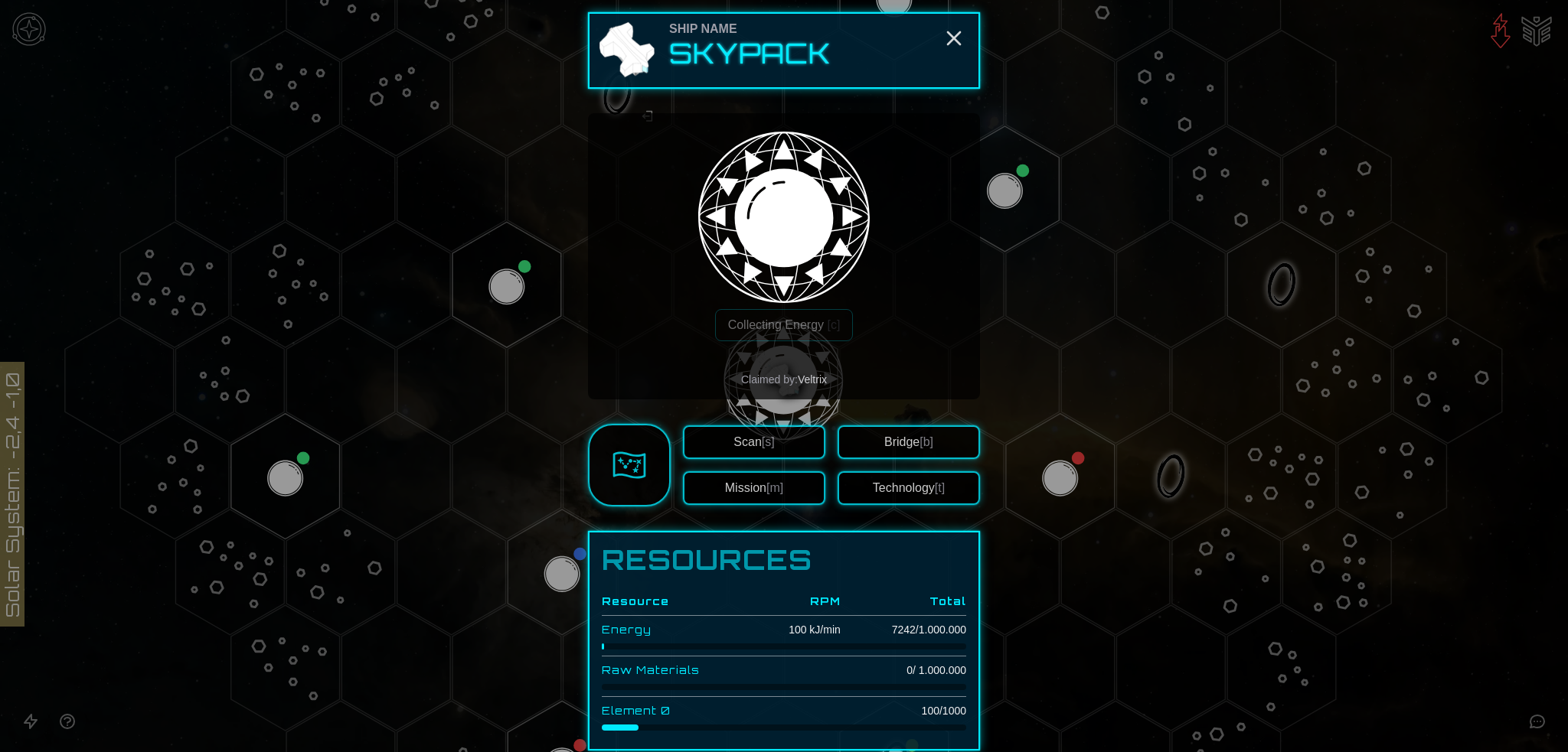
click at [885, 488] on button "Technology [t]" at bounding box center [908, 488] width 142 height 34
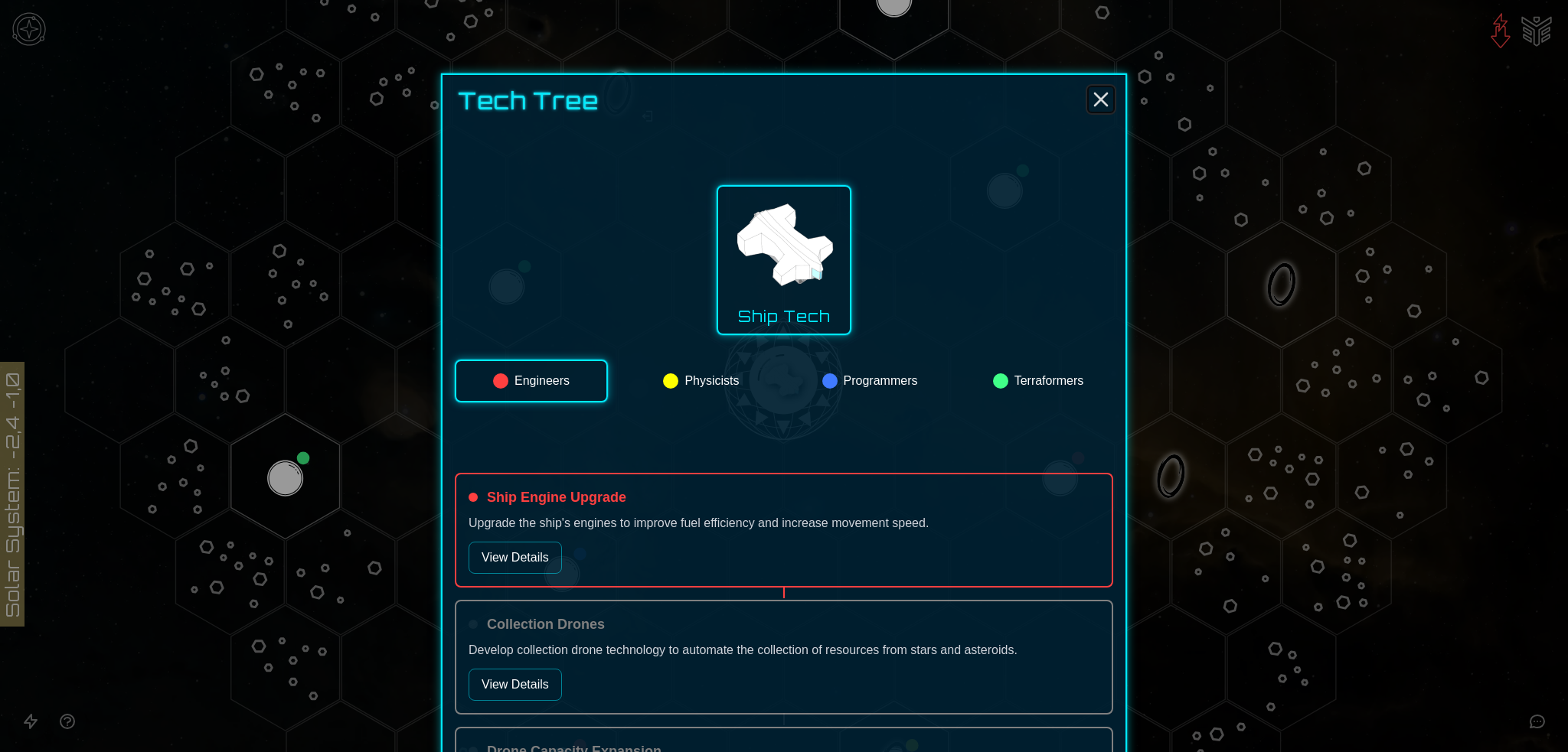
click at [1098, 93] on icon "Close" at bounding box center [1101, 100] width 25 height 25
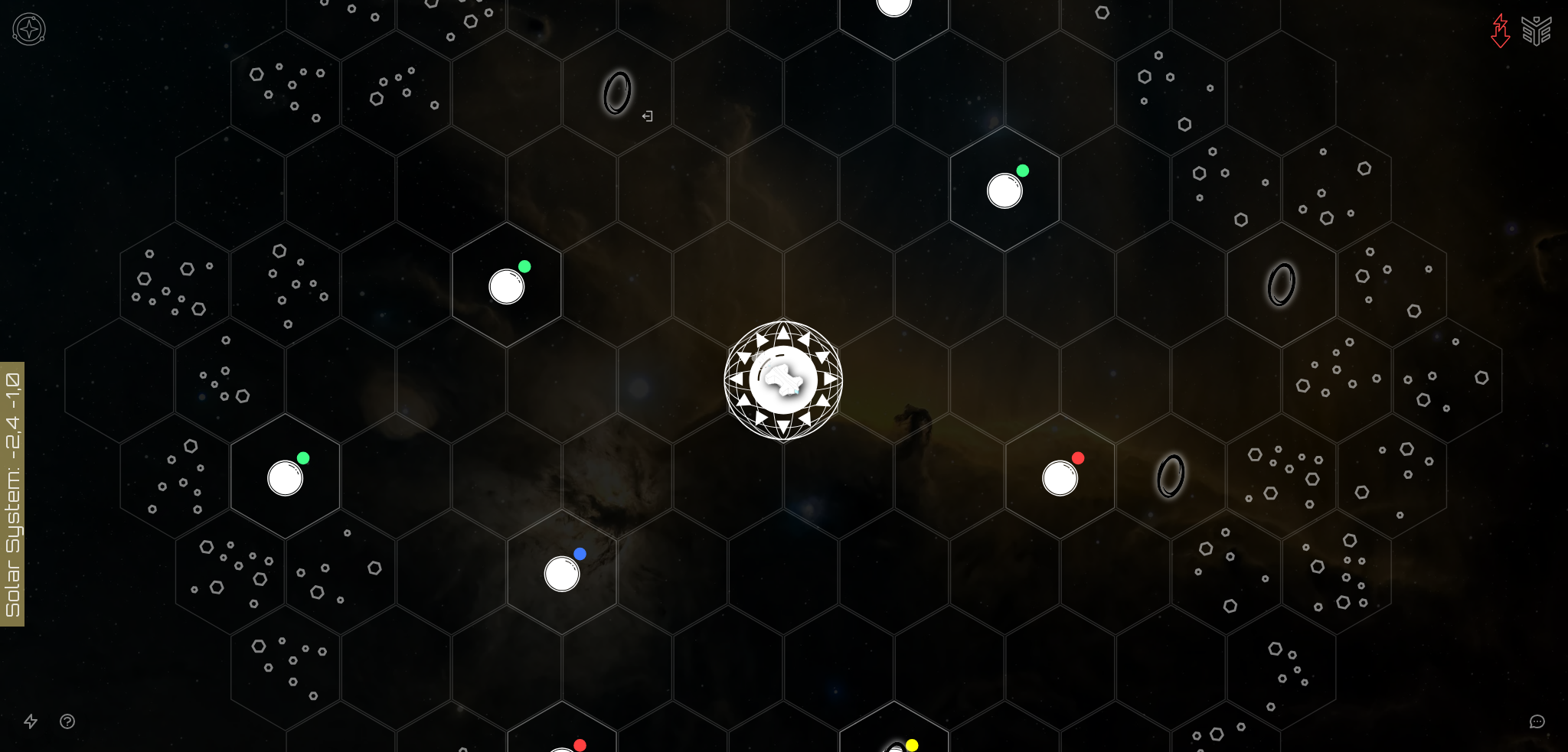
click at [787, 383] on image at bounding box center [783, 374] width 128 height 128
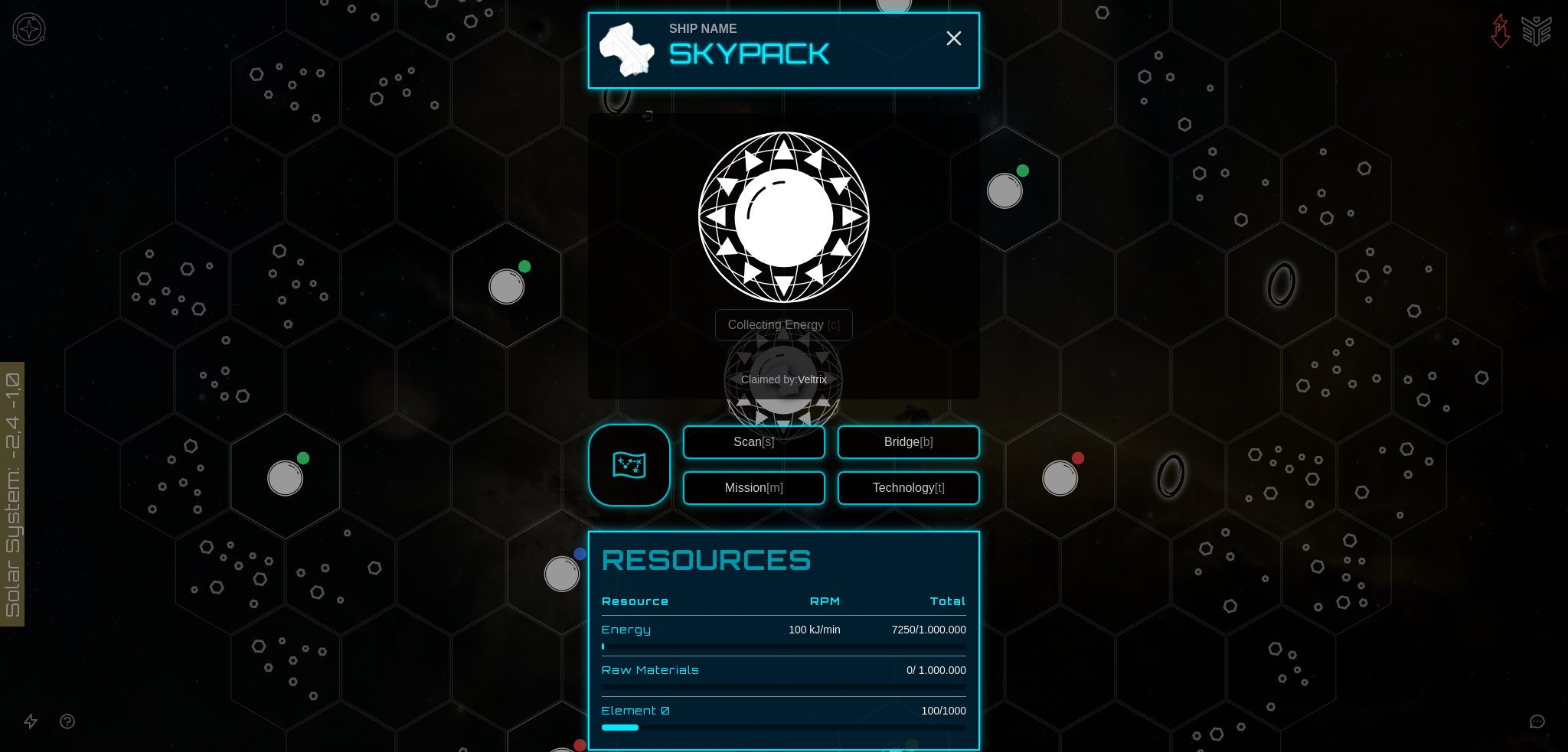
click at [900, 492] on button "Technology [t]" at bounding box center [908, 488] width 142 height 34
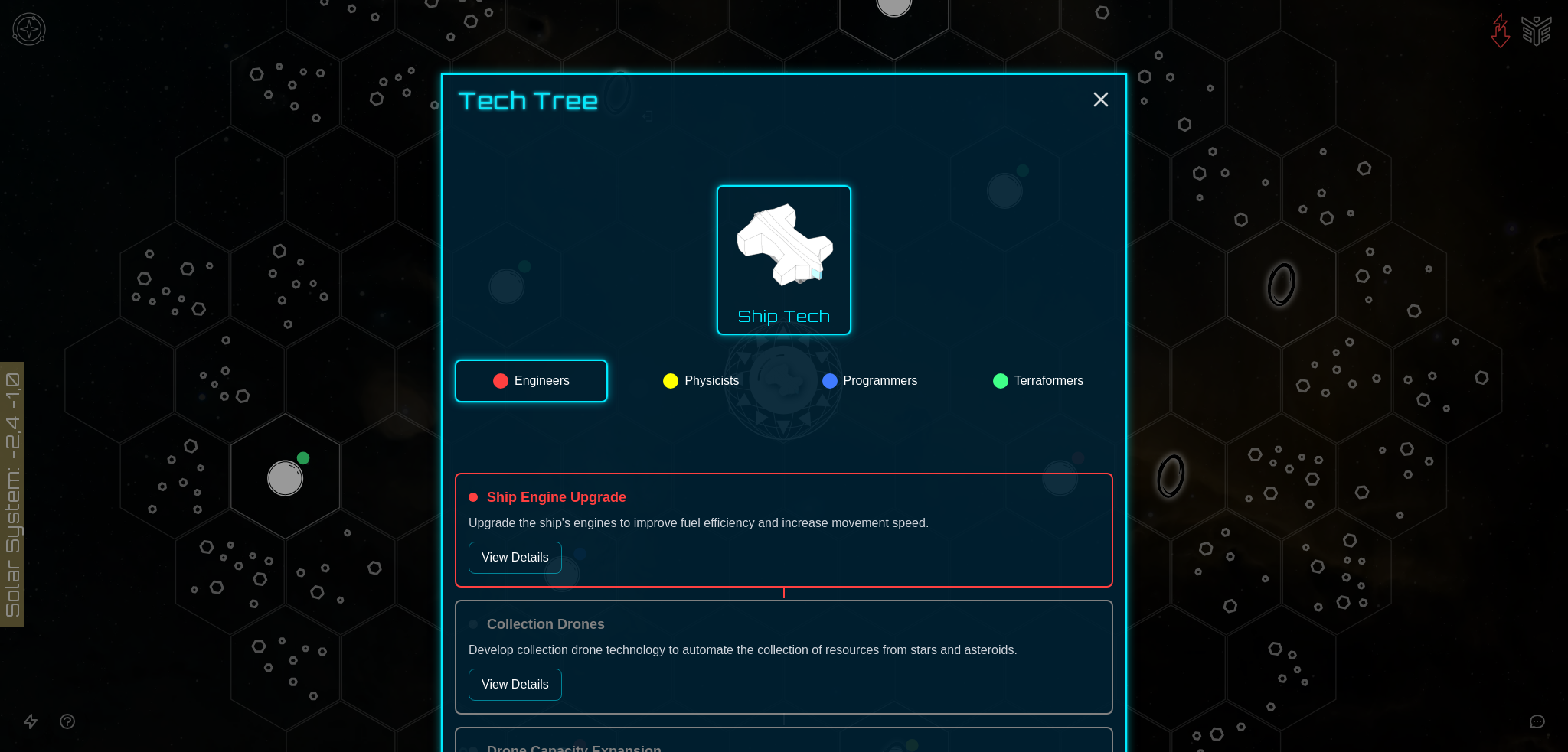
click at [1028, 388] on button "Terraformers" at bounding box center [1038, 380] width 150 height 43
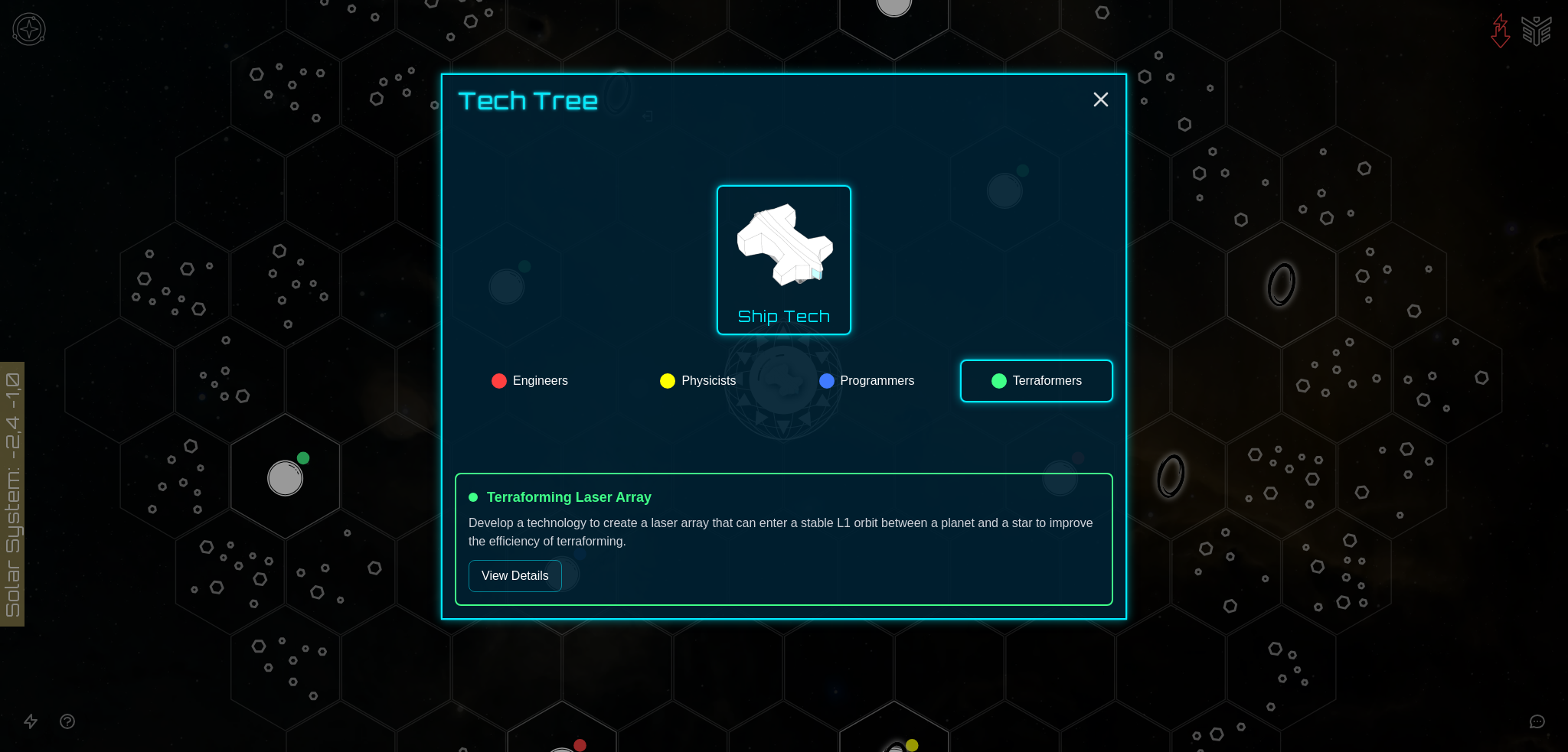
click at [714, 379] on button "Physicists" at bounding box center [698, 380] width 150 height 43
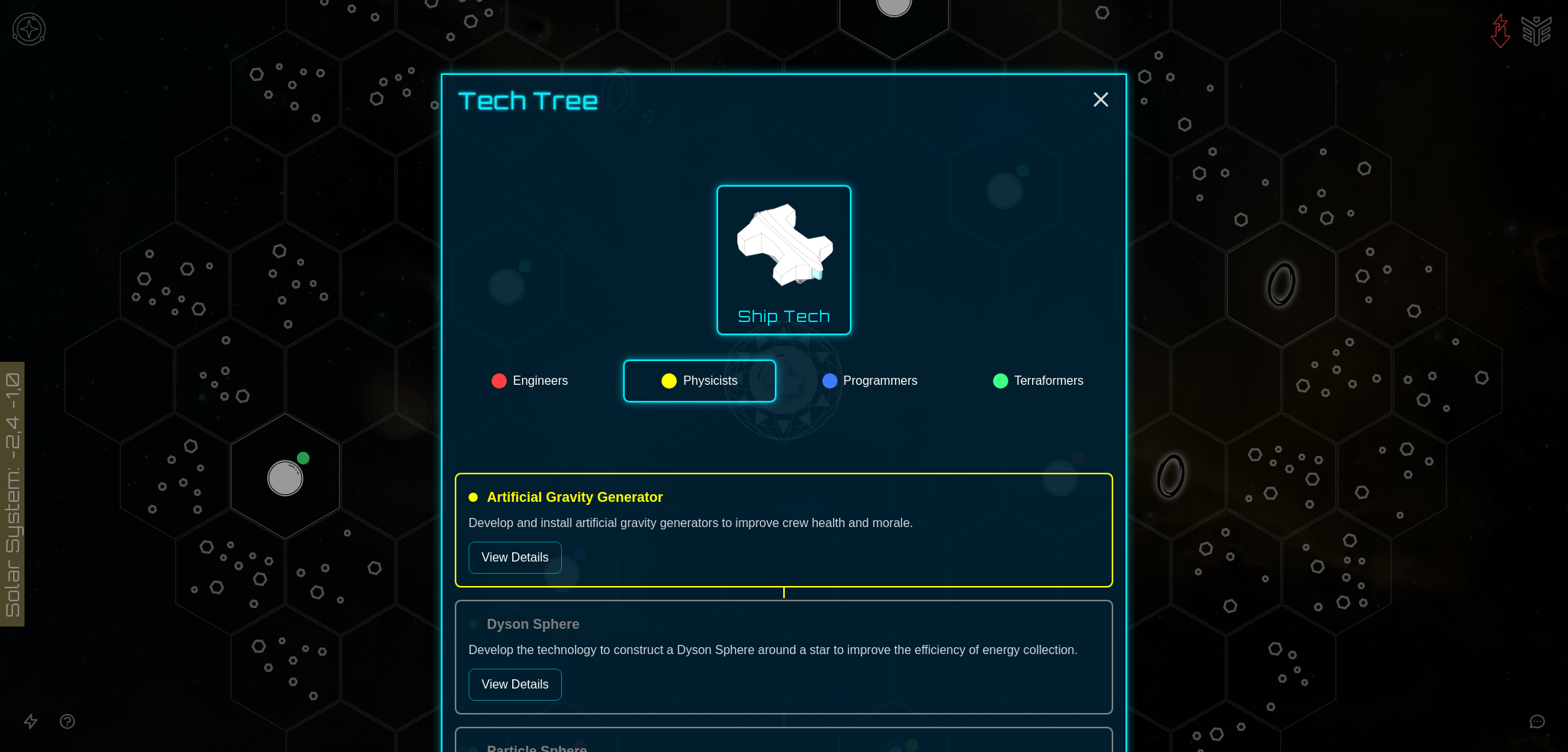
click at [856, 376] on button "Programmers" at bounding box center [870, 380] width 150 height 43
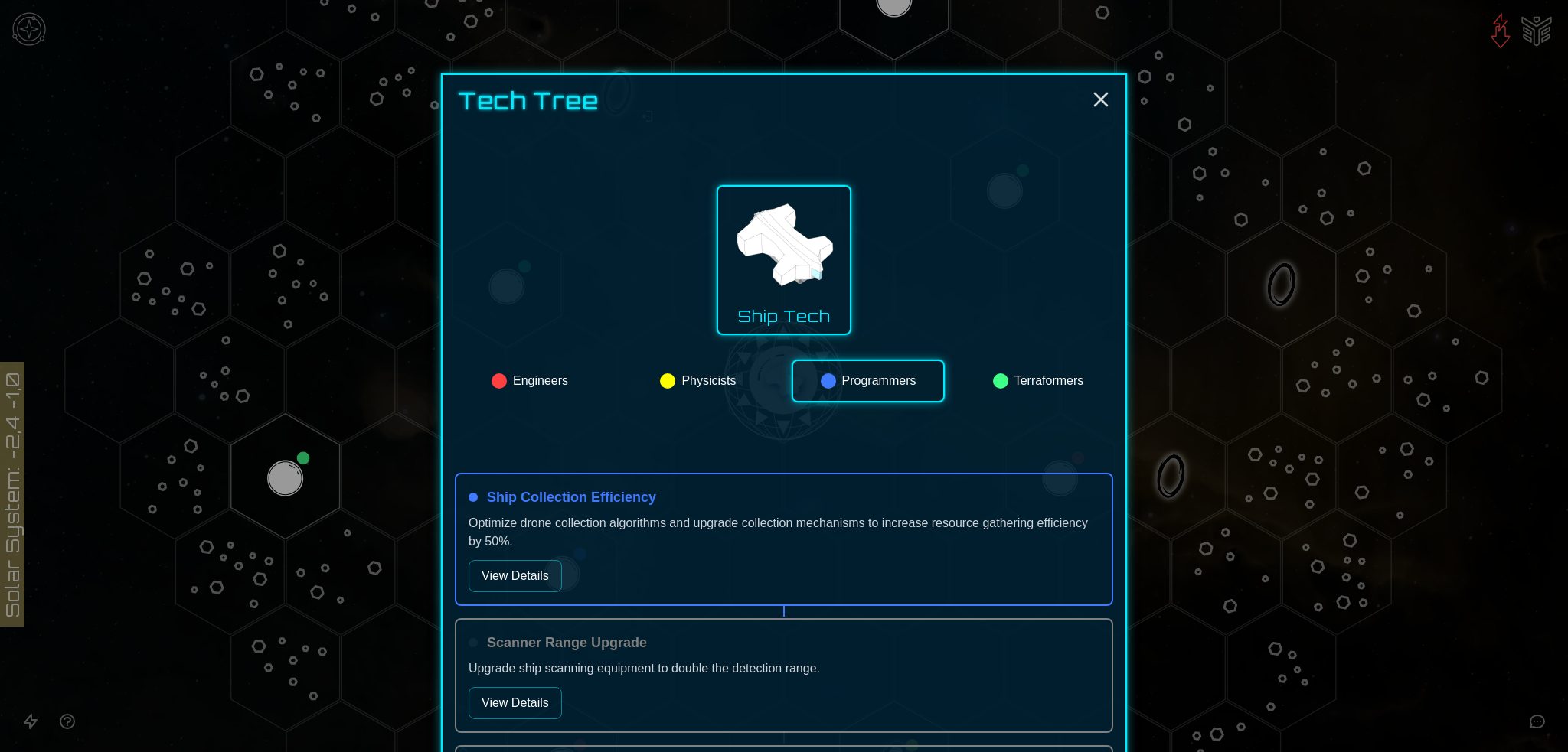
click at [516, 373] on button "Engineers" at bounding box center [530, 380] width 150 height 43
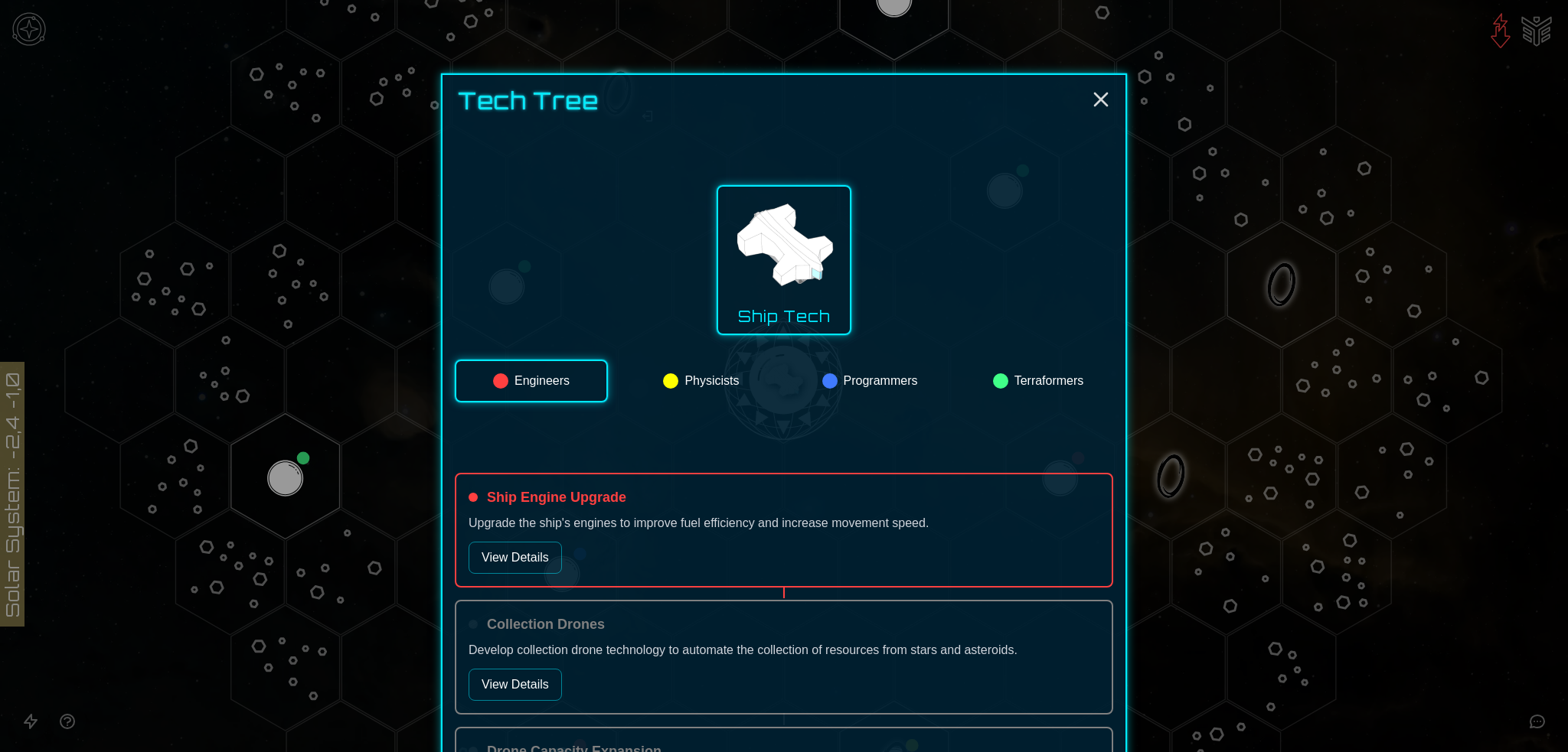
click at [861, 380] on button "Programmers" at bounding box center [870, 380] width 150 height 43
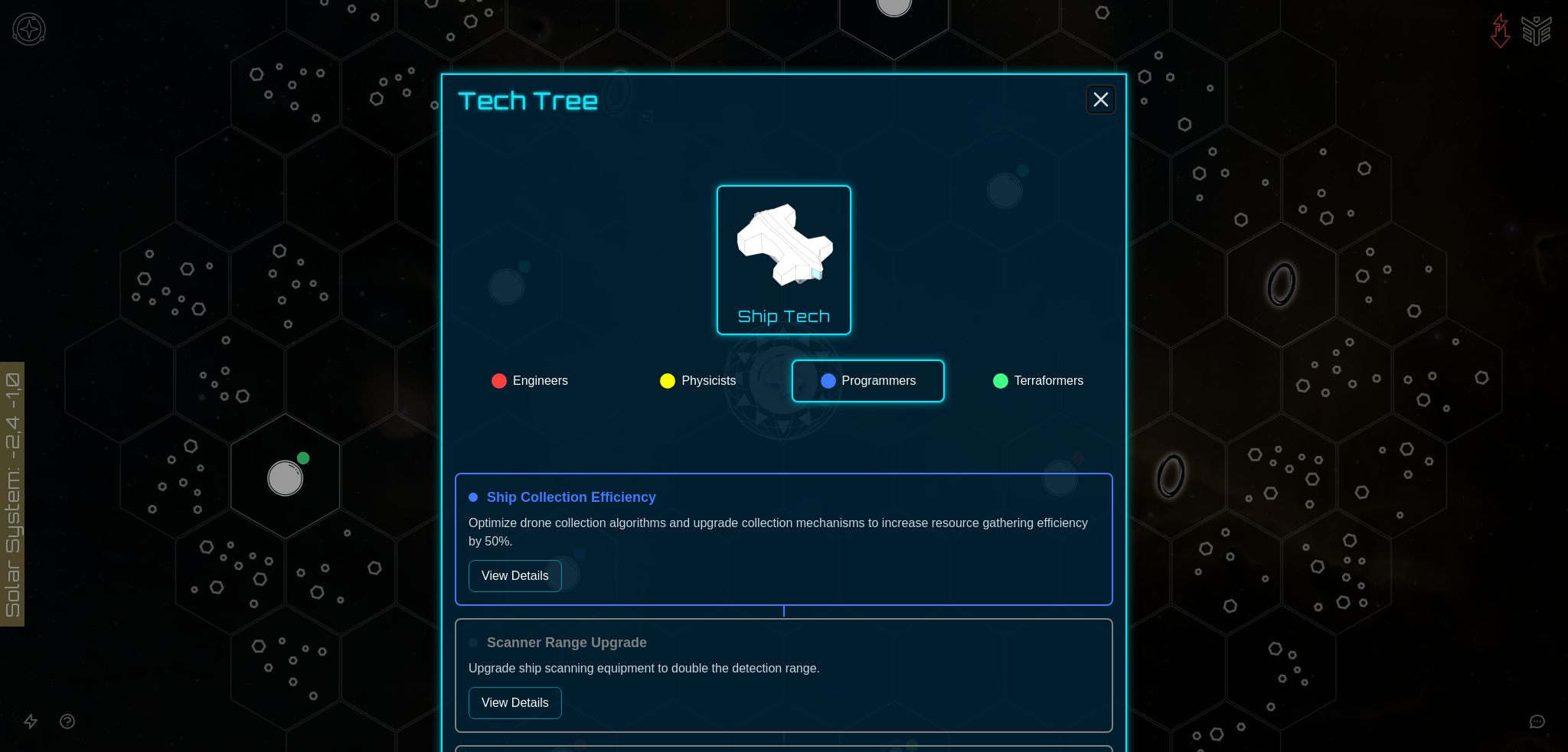
click at [1095, 97] on line "Close" at bounding box center [1101, 100] width 12 height 12
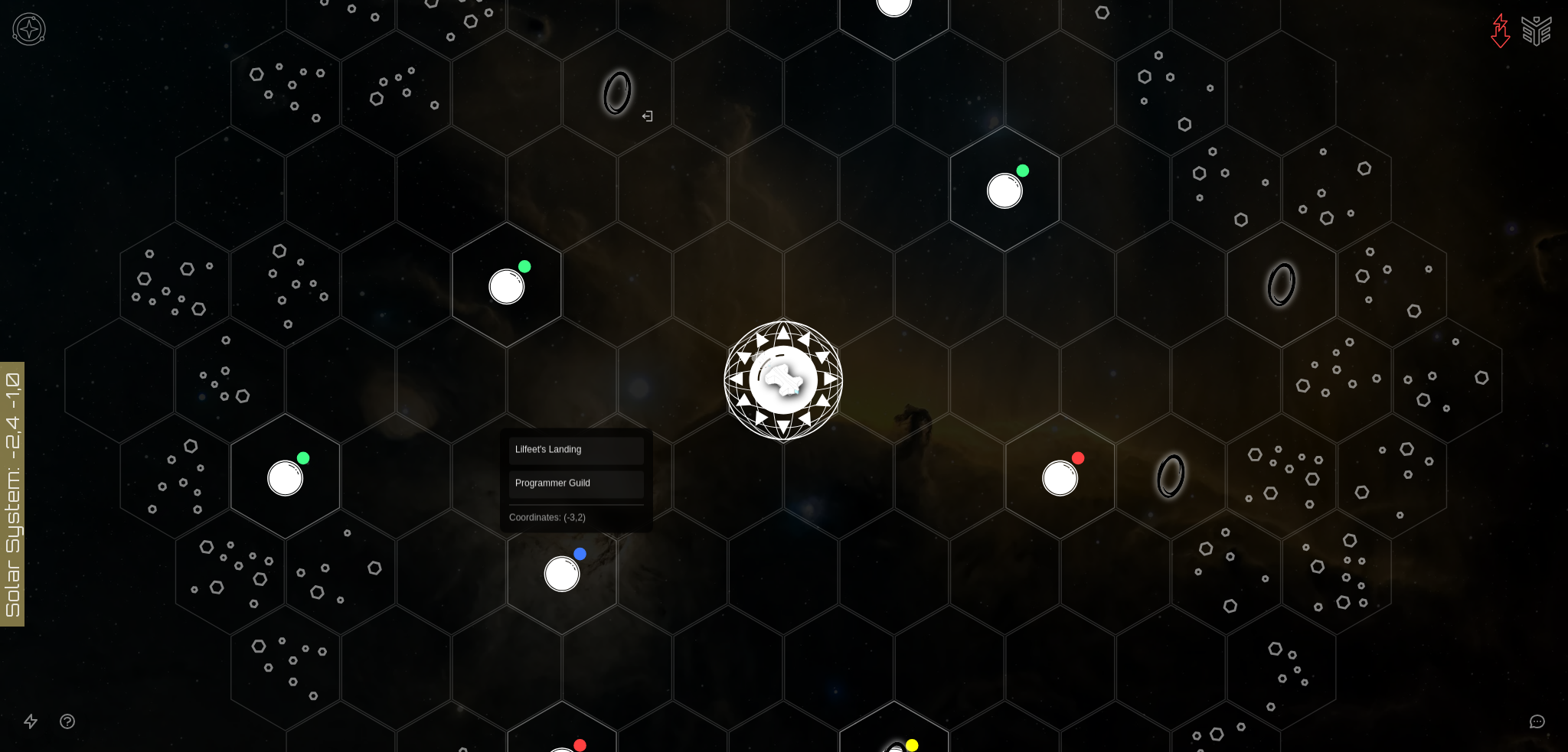
click at [577, 538] on polygon "Hex at coordinates -3,2, clickable" at bounding box center [562, 572] width 109 height 125
click at [561, 554] on image at bounding box center [562, 572] width 128 height 128
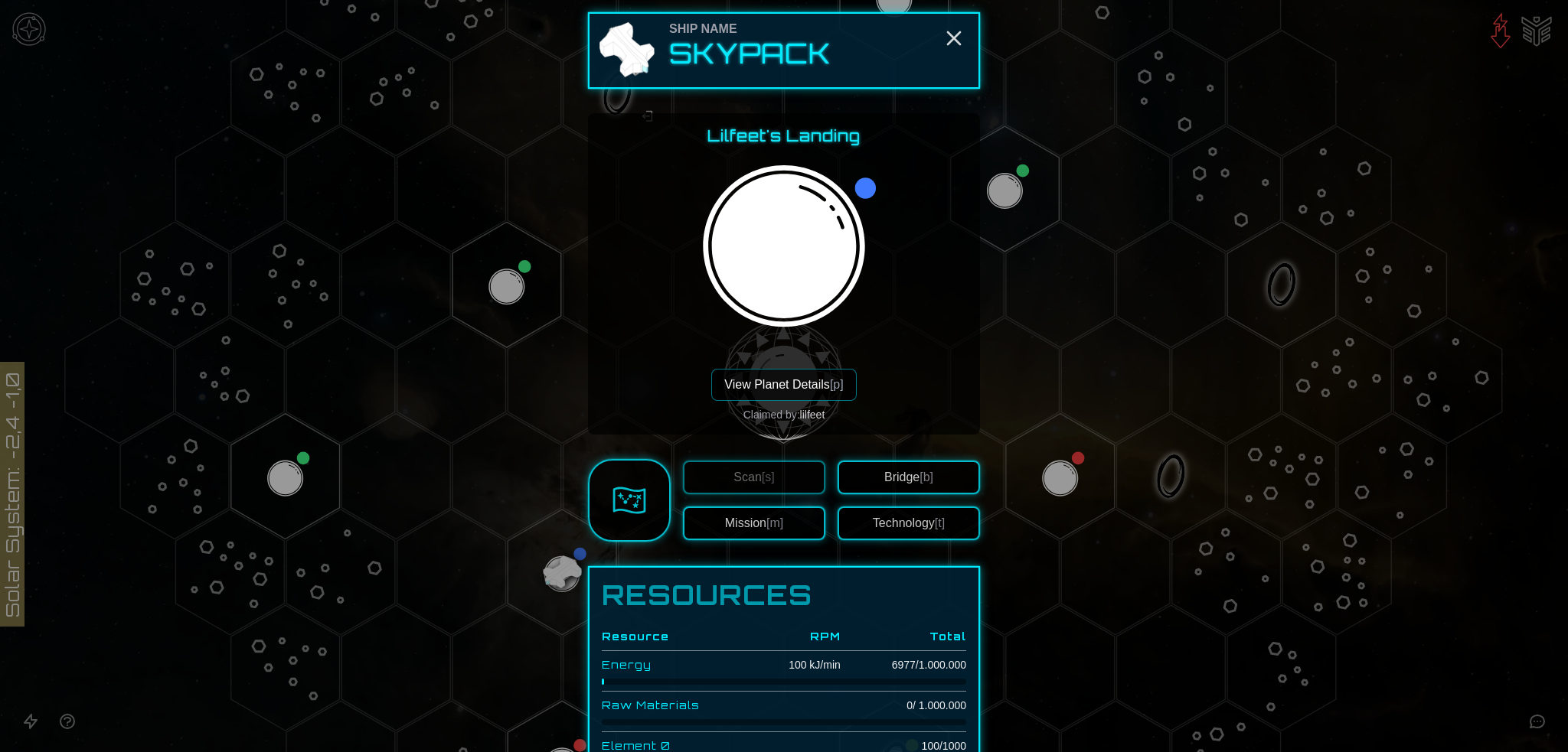
click at [777, 388] on button "View Planet Details [p]" at bounding box center [783, 385] width 145 height 32
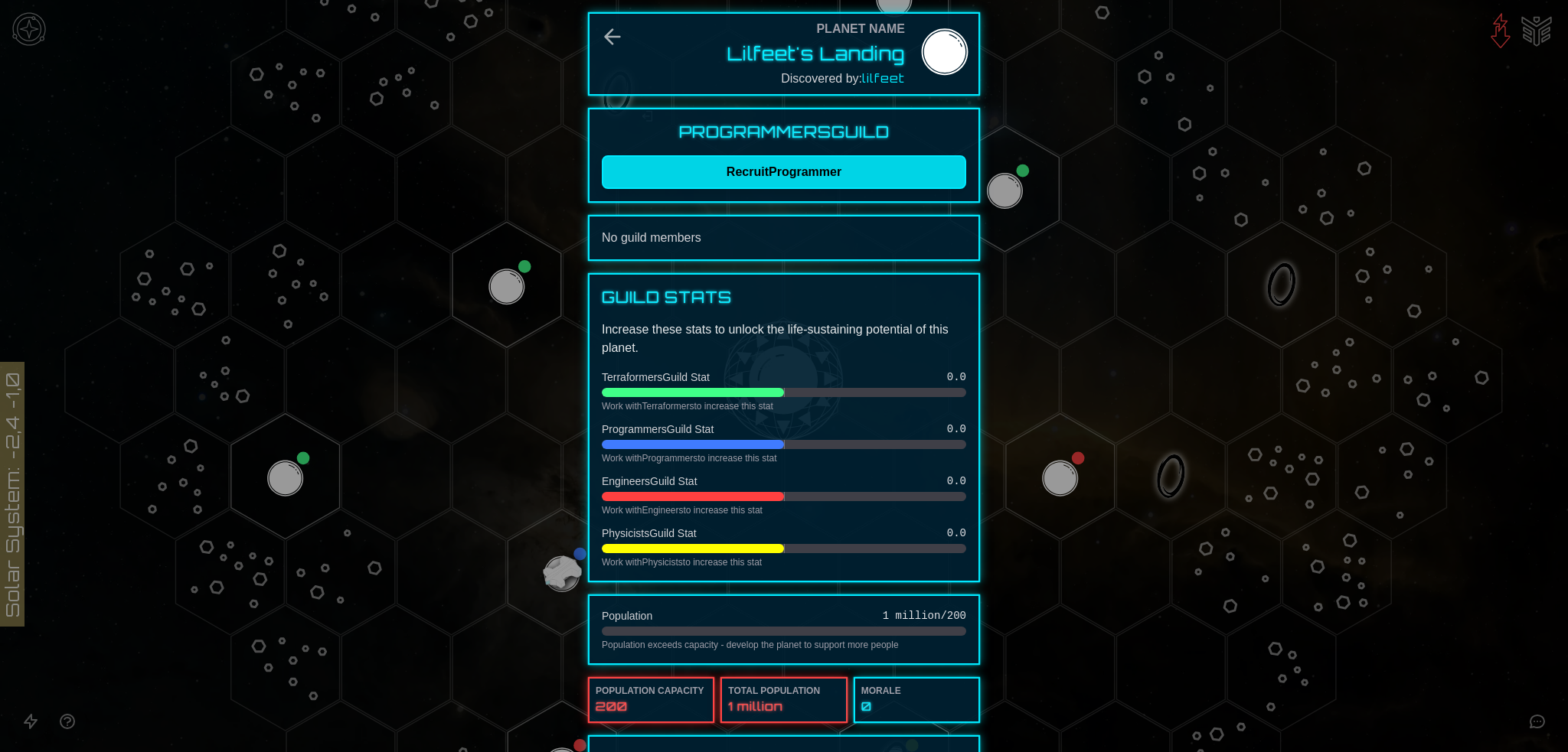
click at [778, 173] on button "Recruit Programmer" at bounding box center [783, 172] width 364 height 34
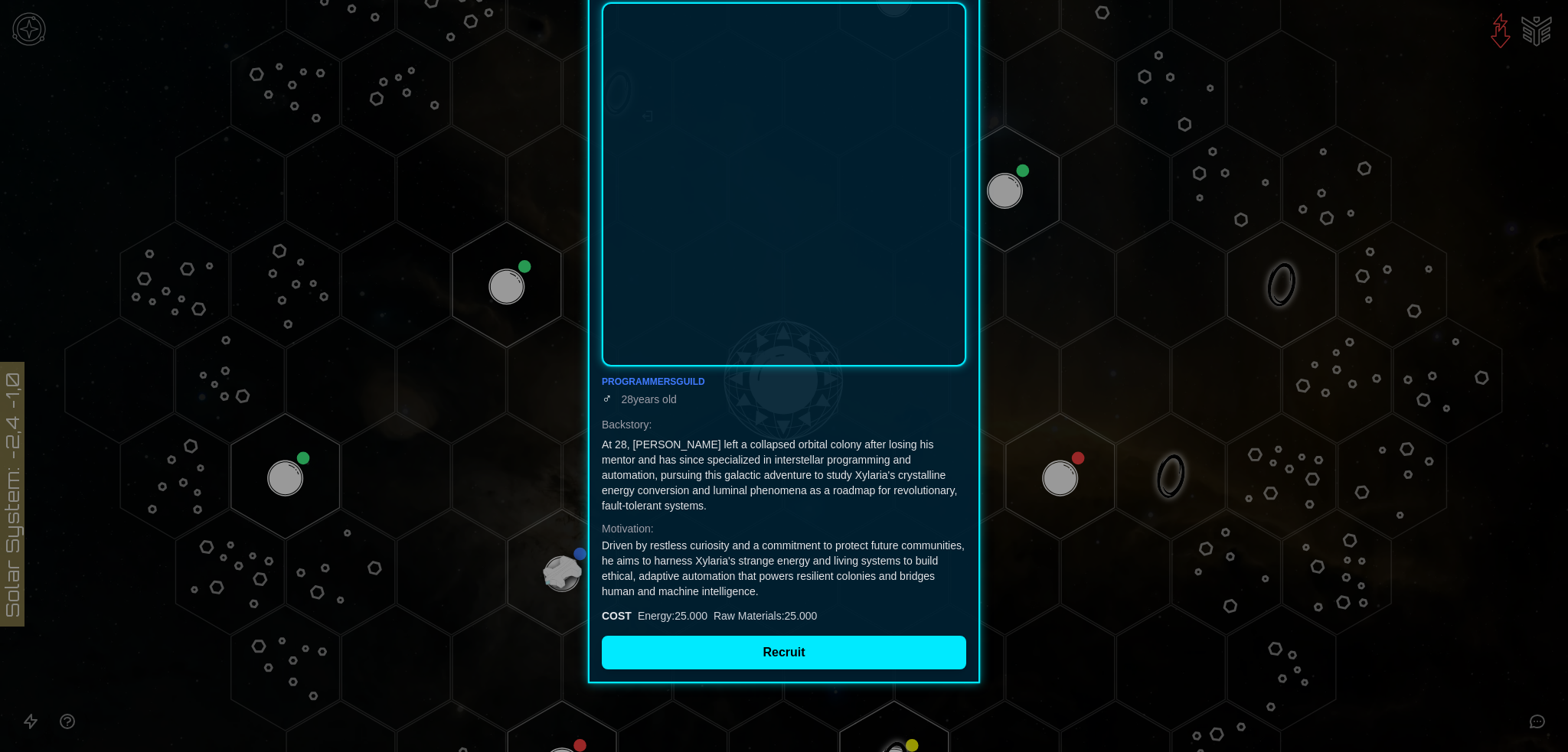
scroll to position [186, 0]
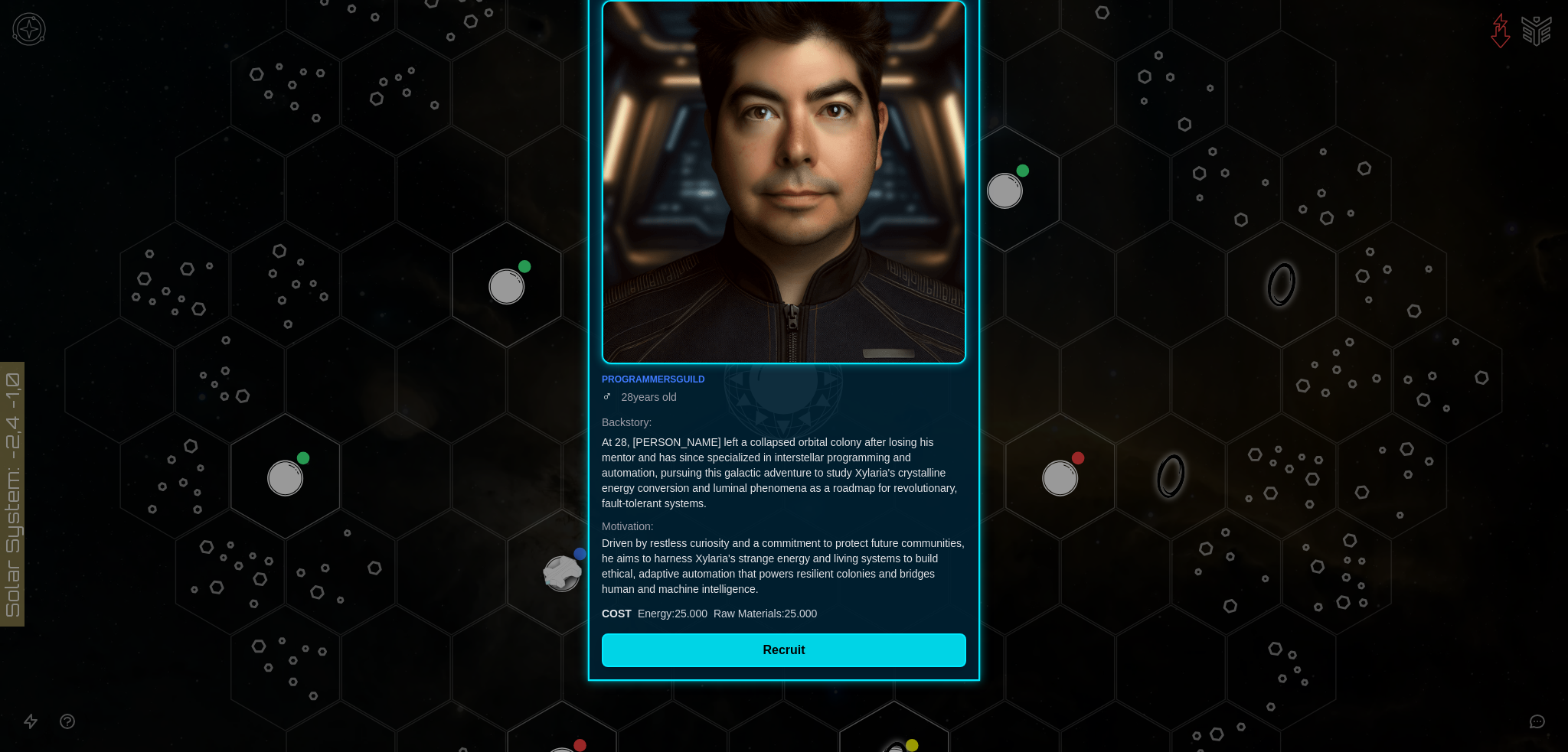
click at [787, 654] on button "Recruit" at bounding box center [783, 651] width 364 height 34
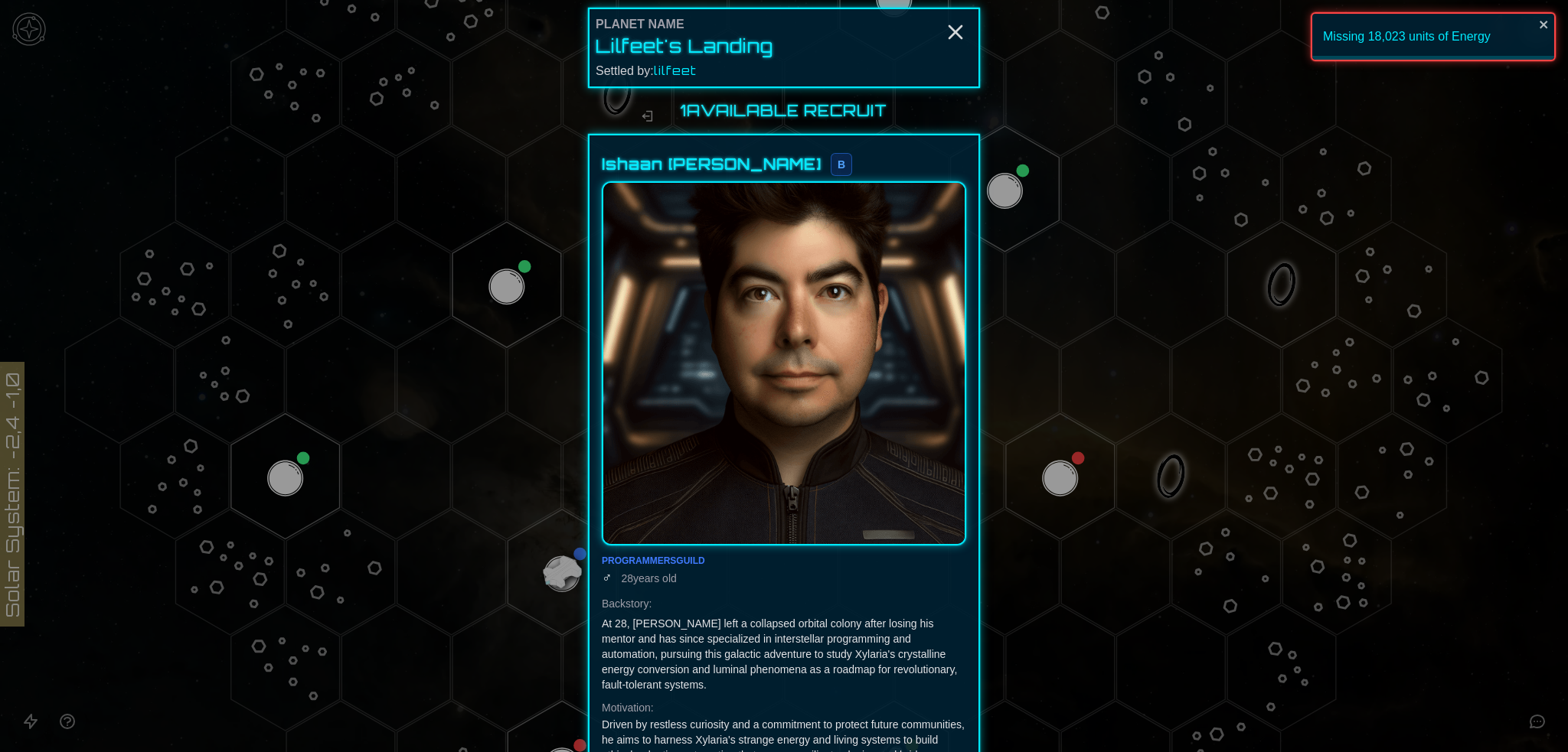
scroll to position [0, 0]
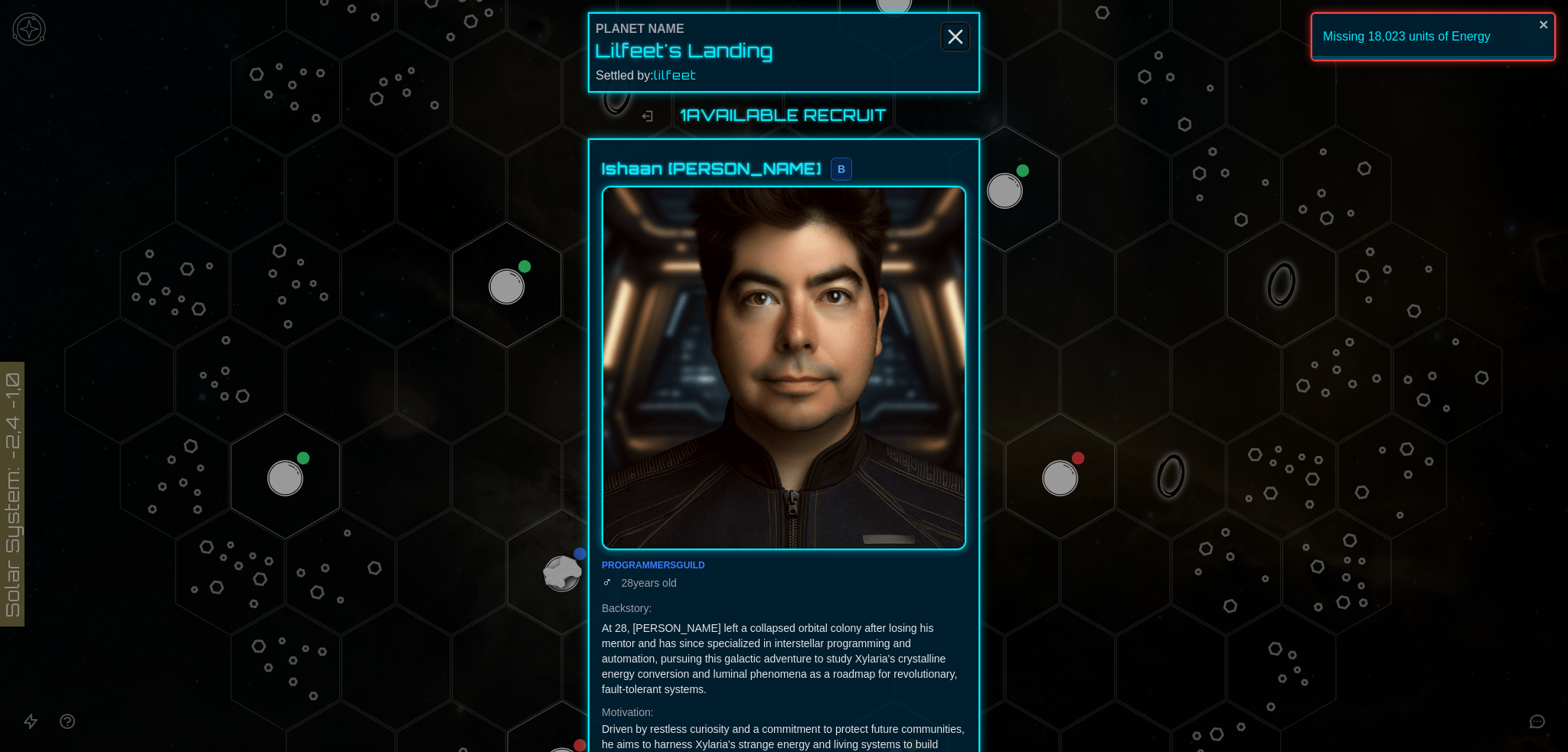
click at [953, 35] on icon "Close" at bounding box center [956, 37] width 25 height 25
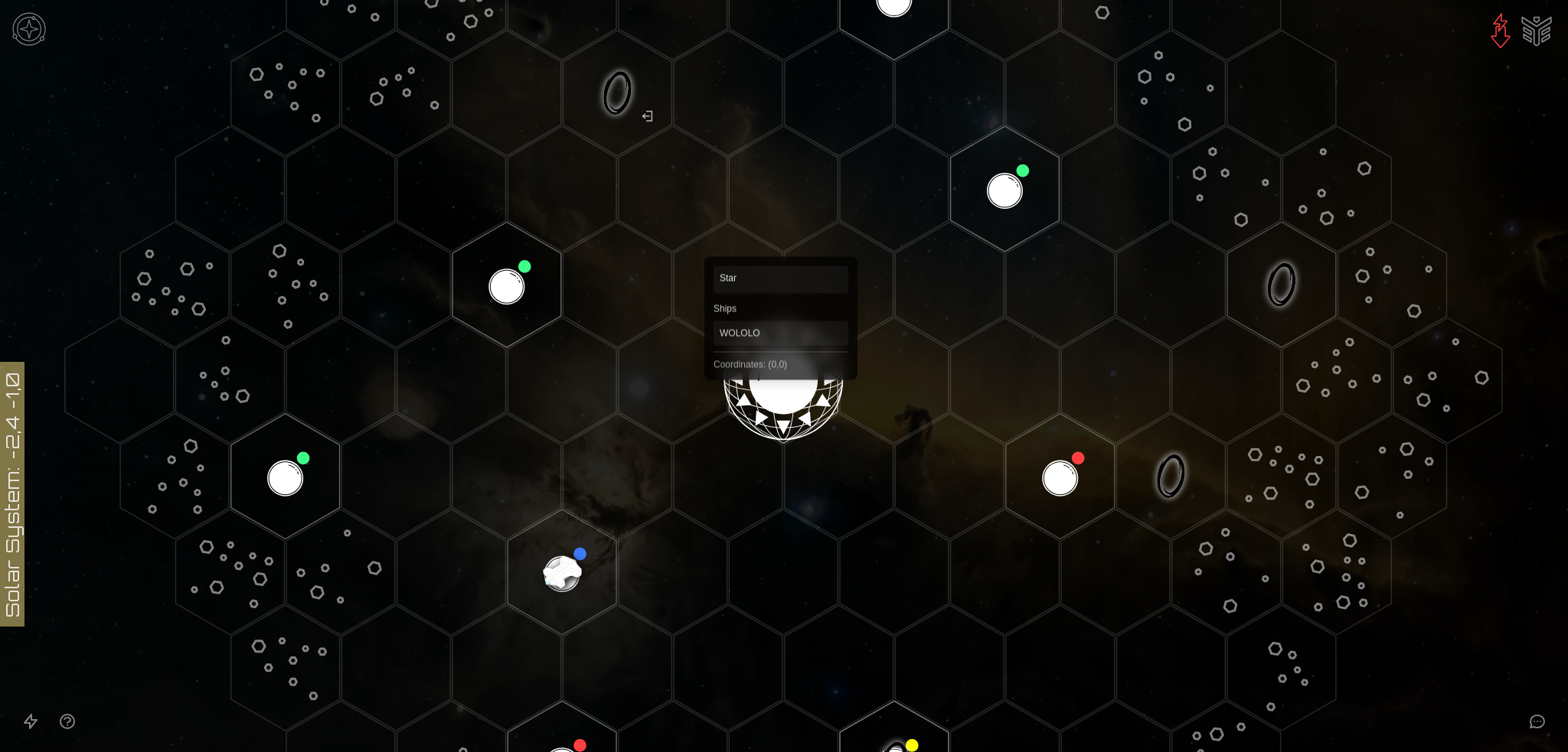
click at [781, 376] on polygon "Hex at coordinates 0,0, clickable" at bounding box center [783, 380] width 109 height 125
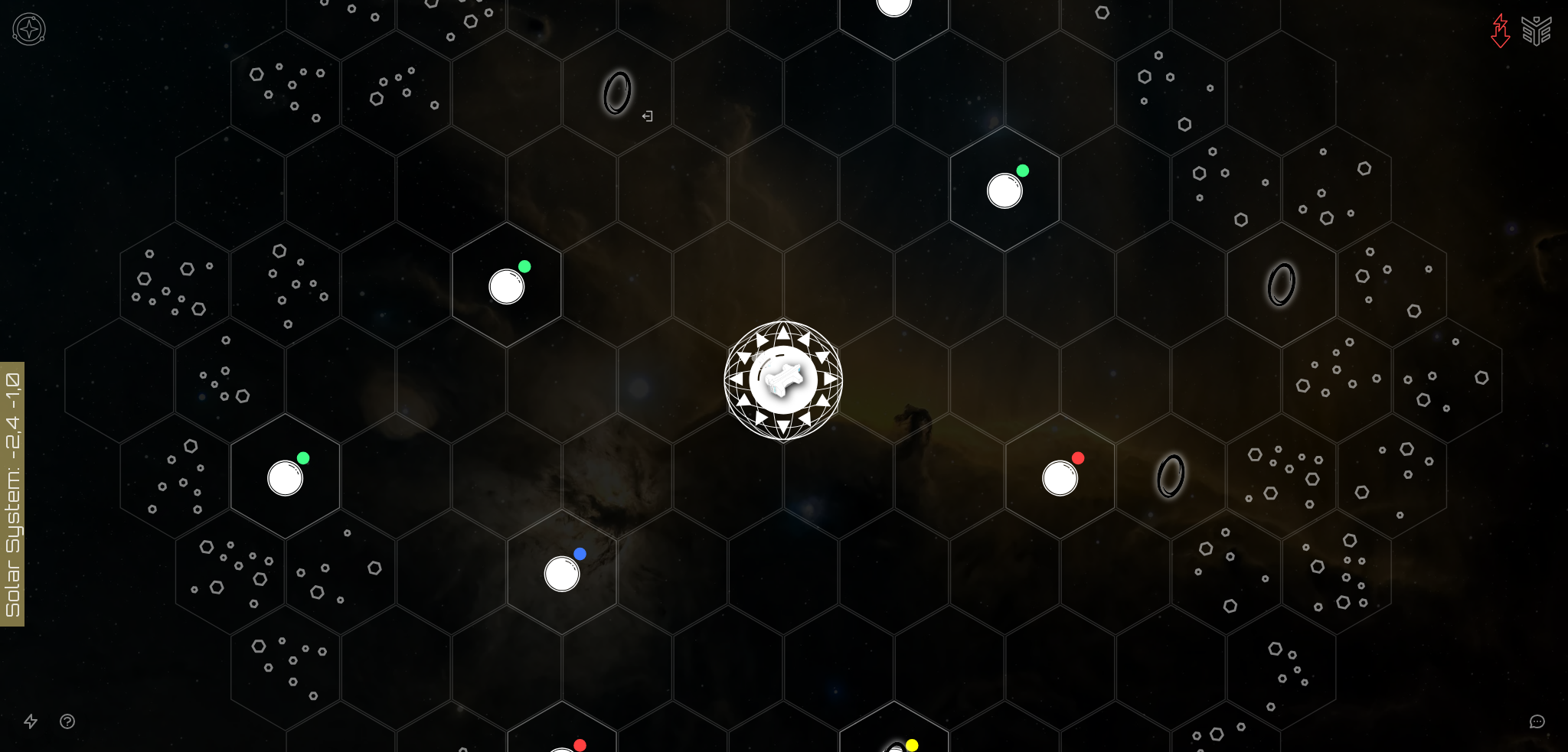
click at [778, 369] on image at bounding box center [783, 374] width 128 height 128
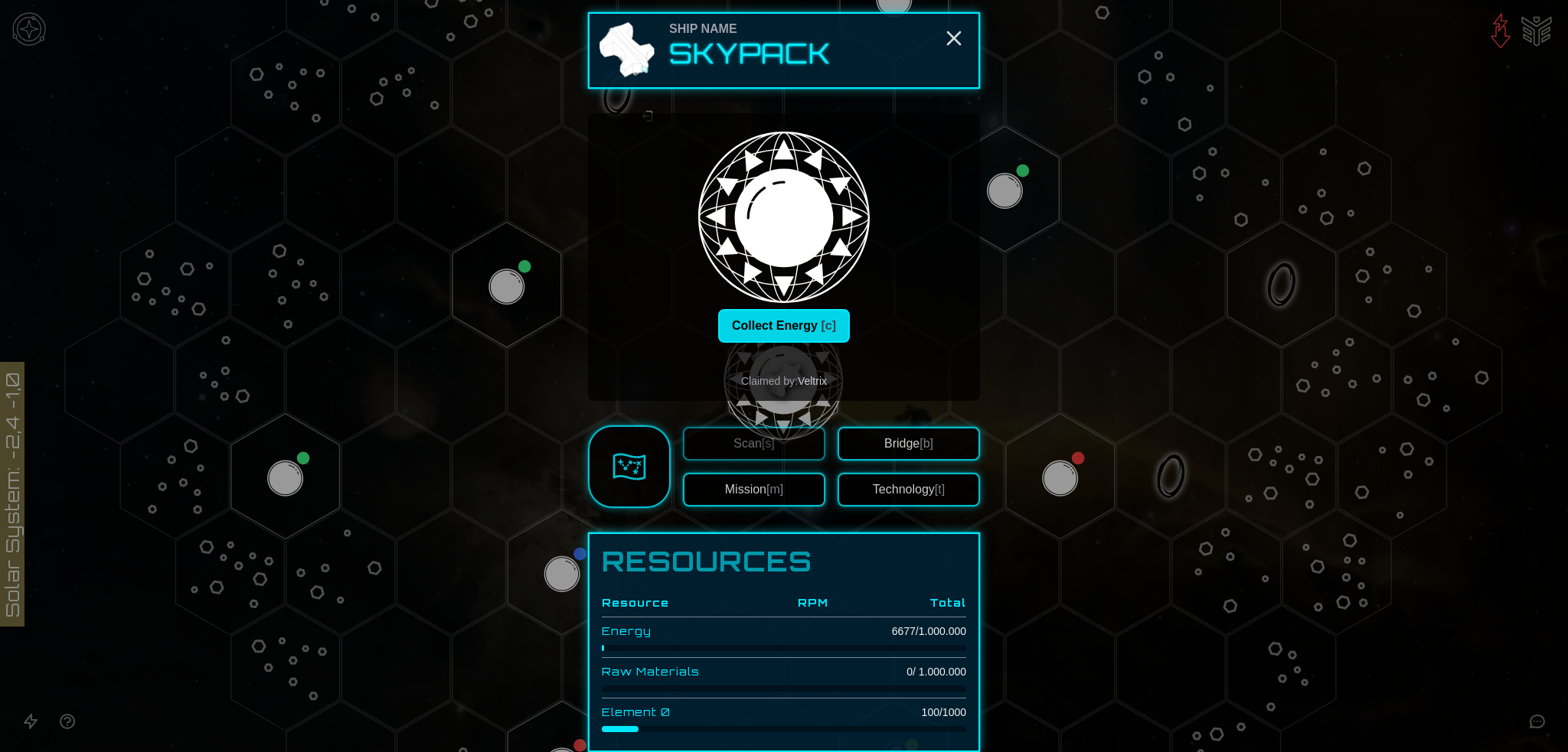
click at [769, 320] on button "Collect Energy [c]" at bounding box center [784, 326] width 131 height 34
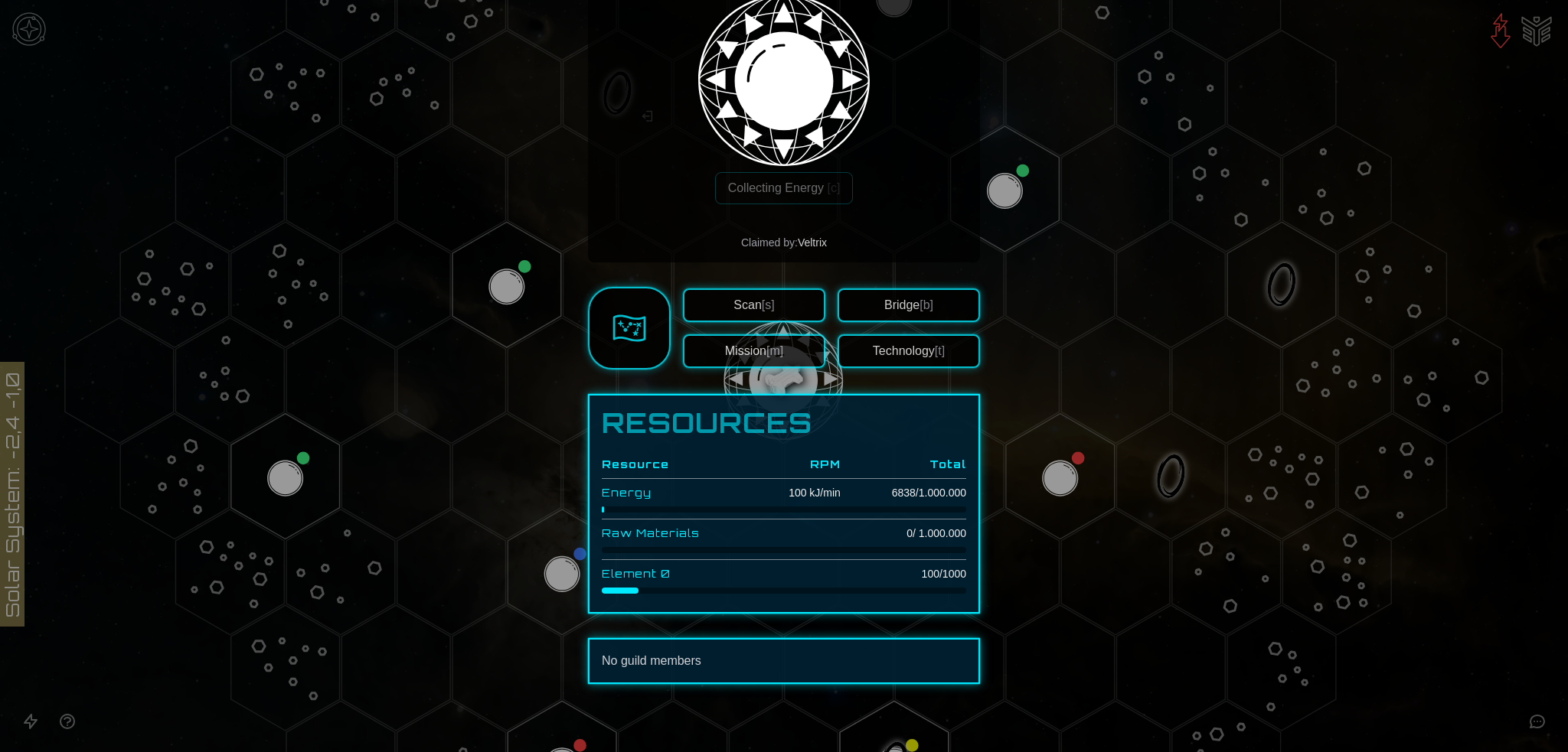
scroll to position [139, 0]
